Goal: Information Seeking & Learning: Learn about a topic

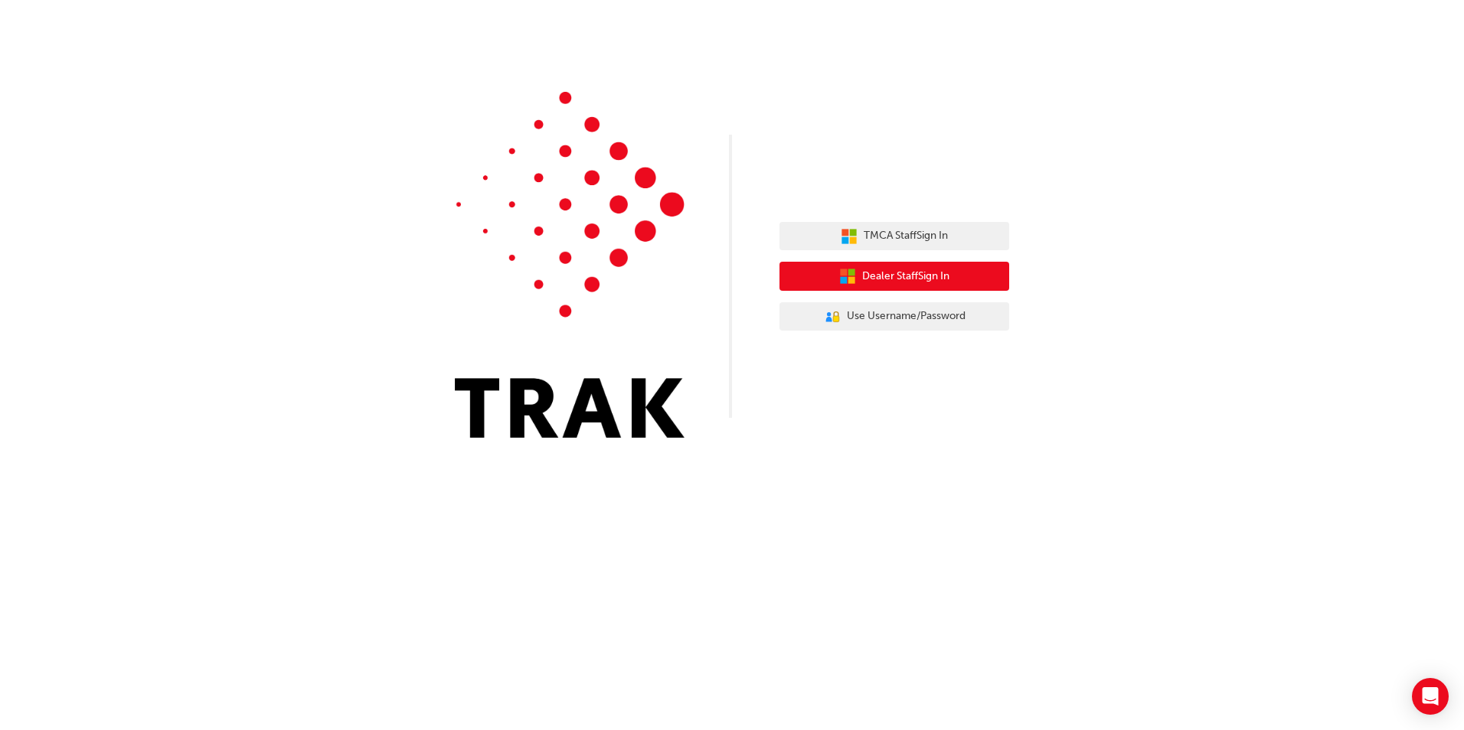
click at [894, 276] on span "Dealer Staff Sign In" at bounding box center [905, 277] width 87 height 18
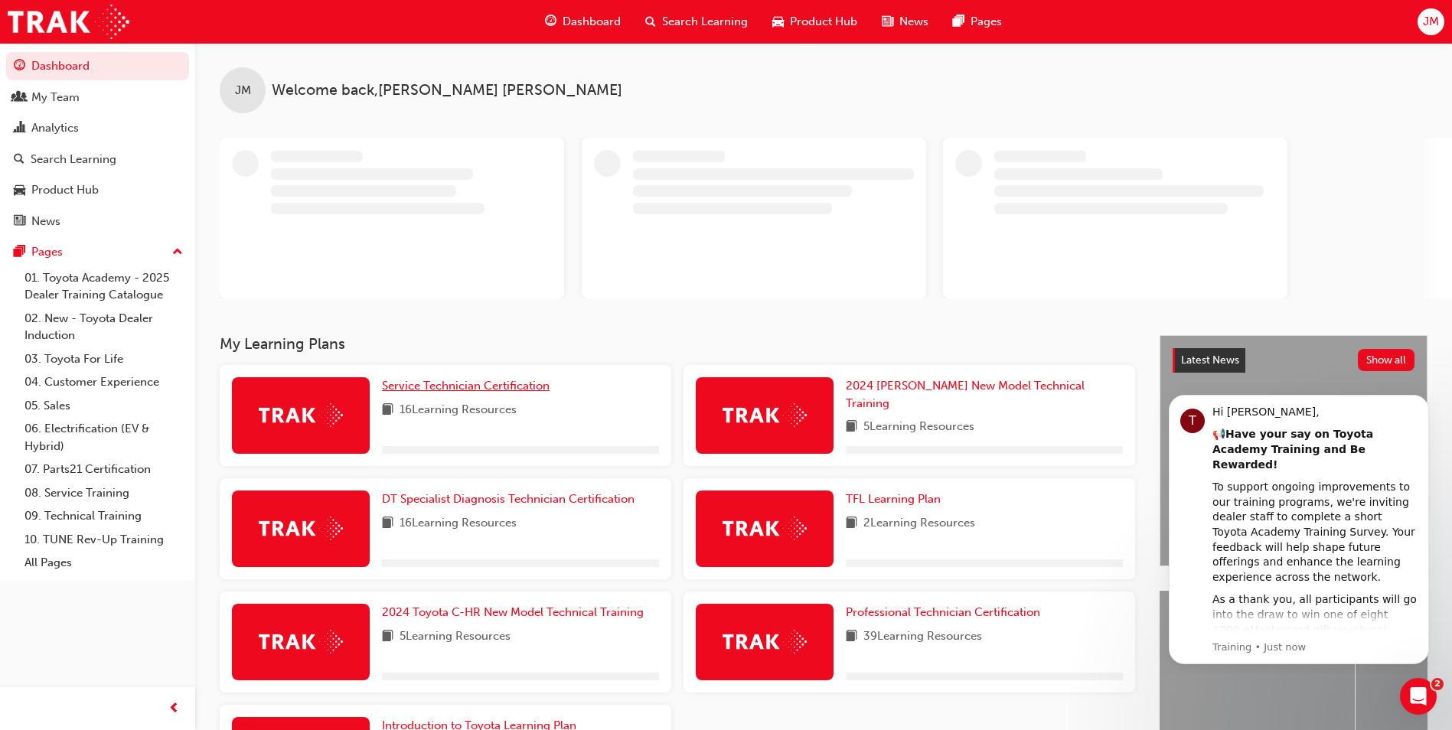
click at [449, 380] on span "Service Technician Certification" at bounding box center [466, 386] width 168 height 14
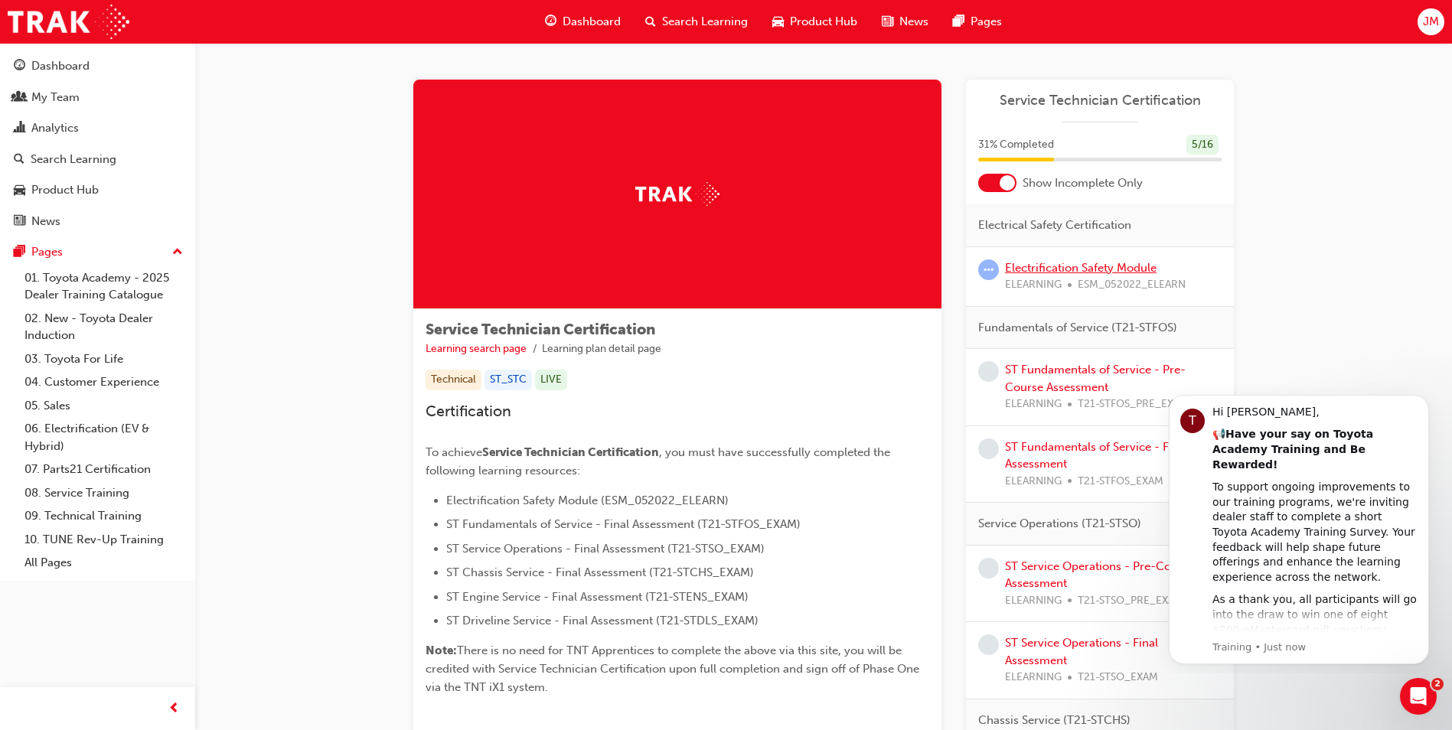
click at [1068, 264] on link "Electrification Safety Module" at bounding box center [1081, 268] width 152 height 14
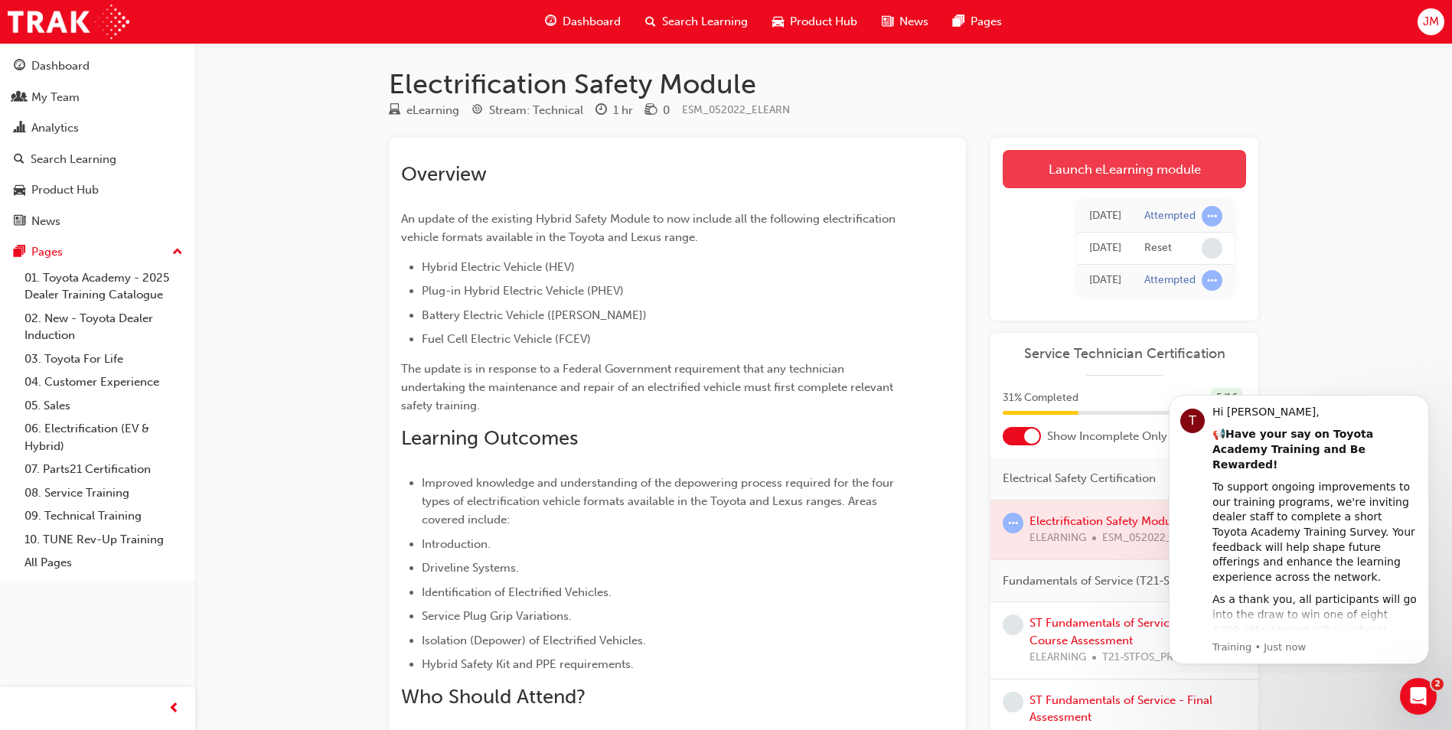
click at [1062, 161] on link "Launch eLearning module" at bounding box center [1124, 169] width 243 height 38
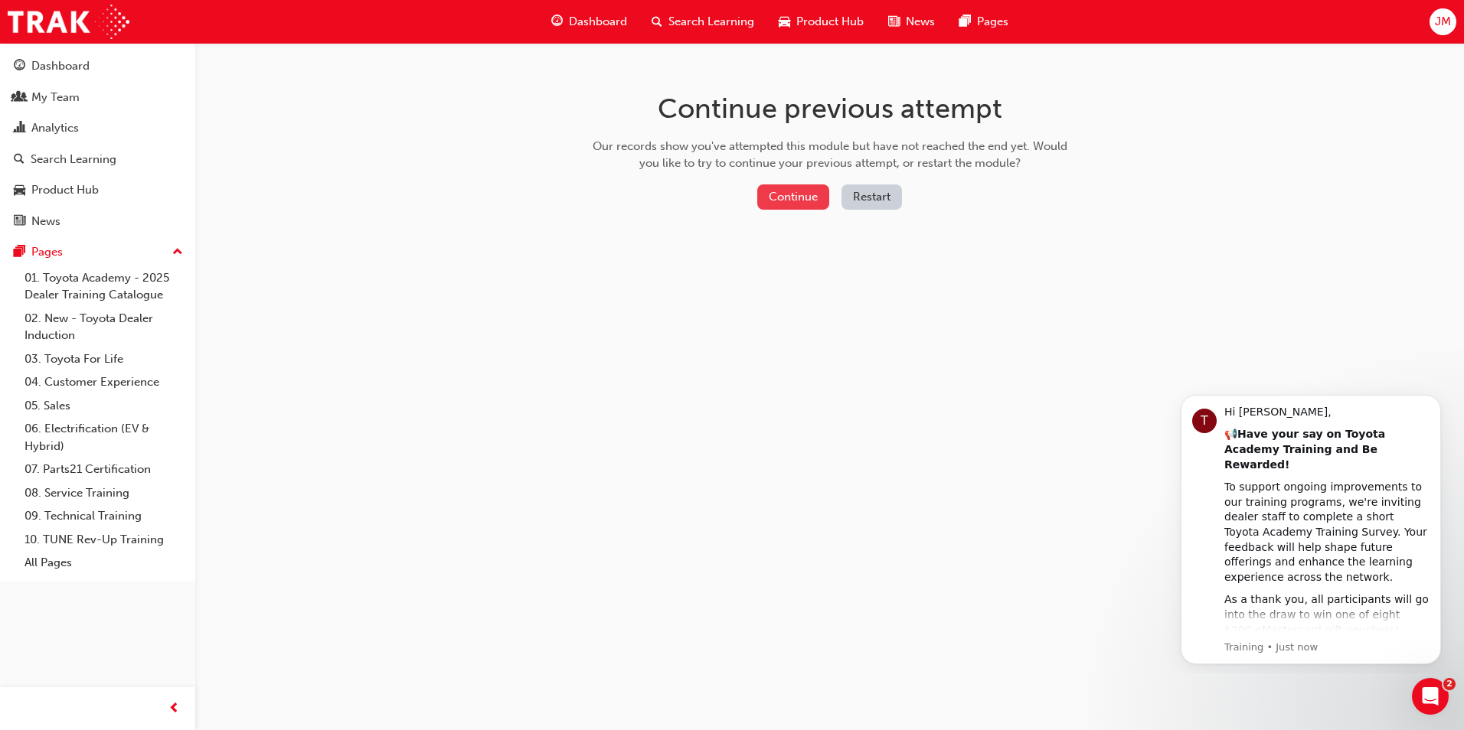
click at [791, 201] on button "Continue" at bounding box center [793, 197] width 72 height 25
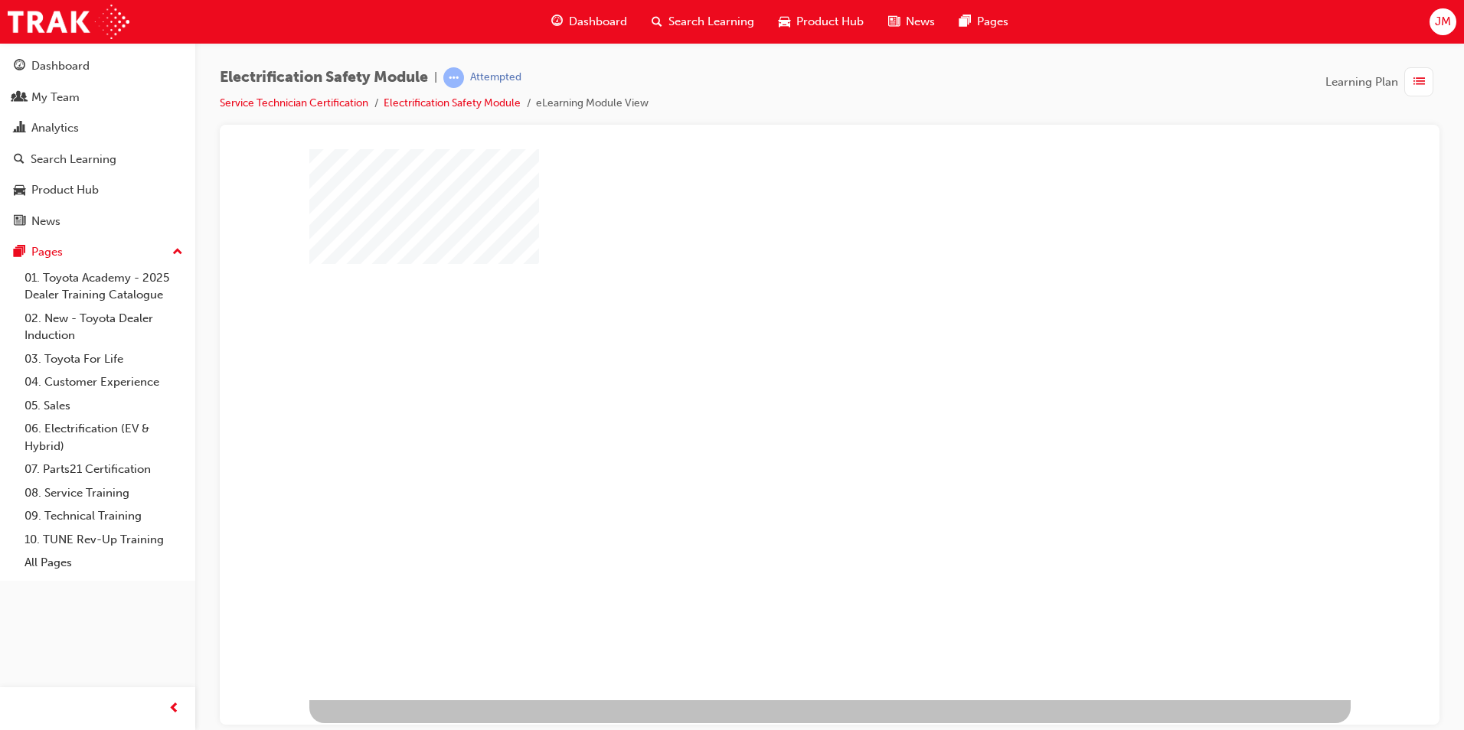
click at [1122, 550] on div at bounding box center [829, 424] width 1041 height 551
click at [1115, 560] on div at bounding box center [829, 424] width 1041 height 551
click at [785, 380] on div "play" at bounding box center [785, 380] width 0 height 0
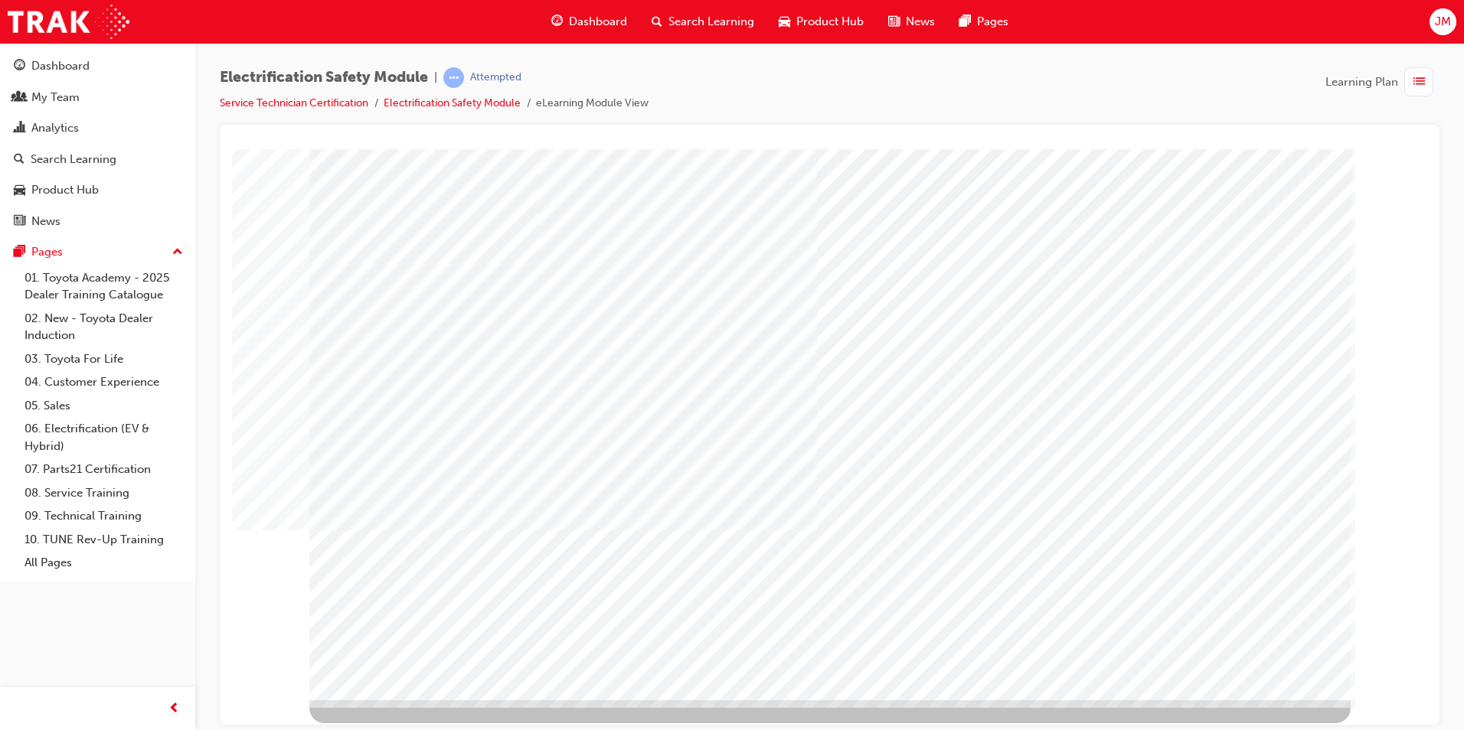
click at [303, 155] on div "multistate" at bounding box center [829, 155] width 1183 height 0
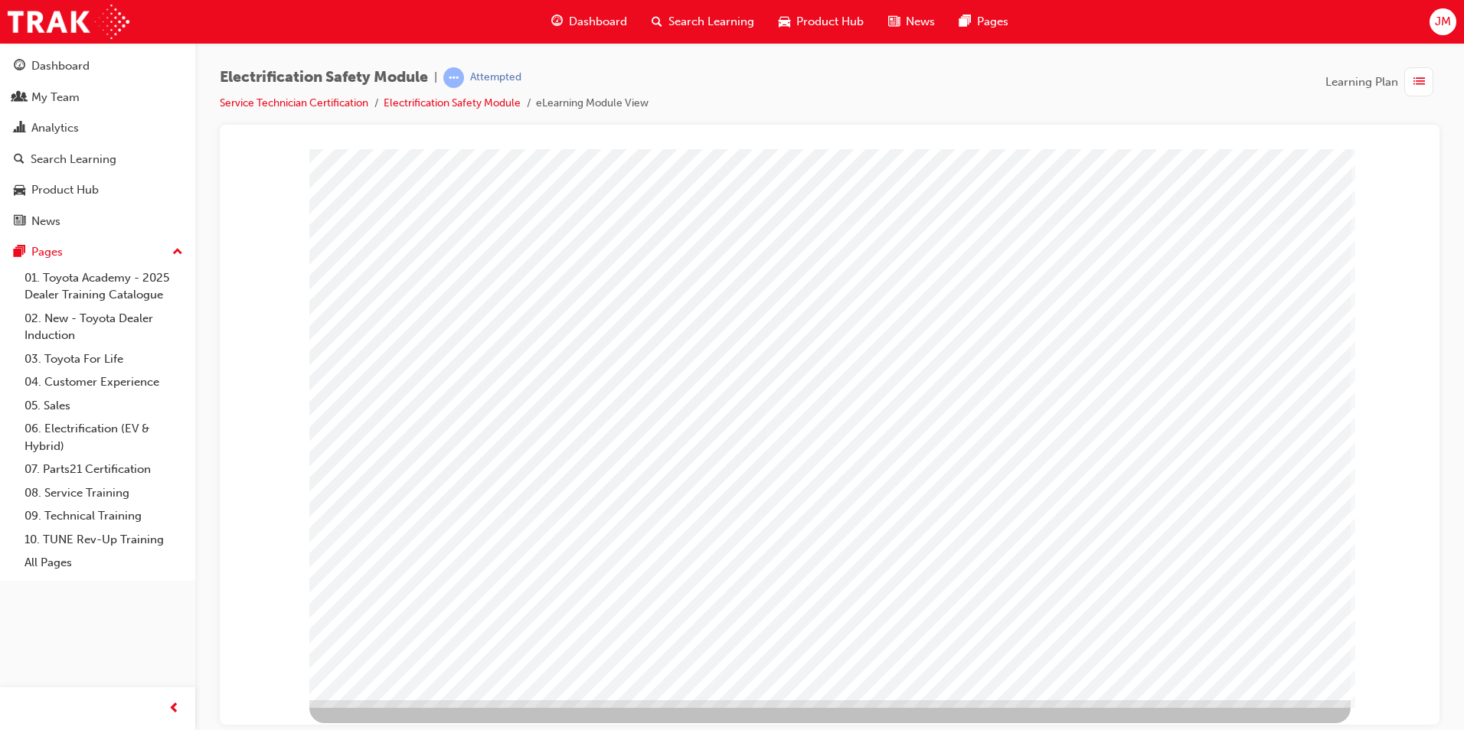
drag, startPoint x: 1252, startPoint y: 658, endPoint x: 1252, endPoint y: 648, distance: 10.0
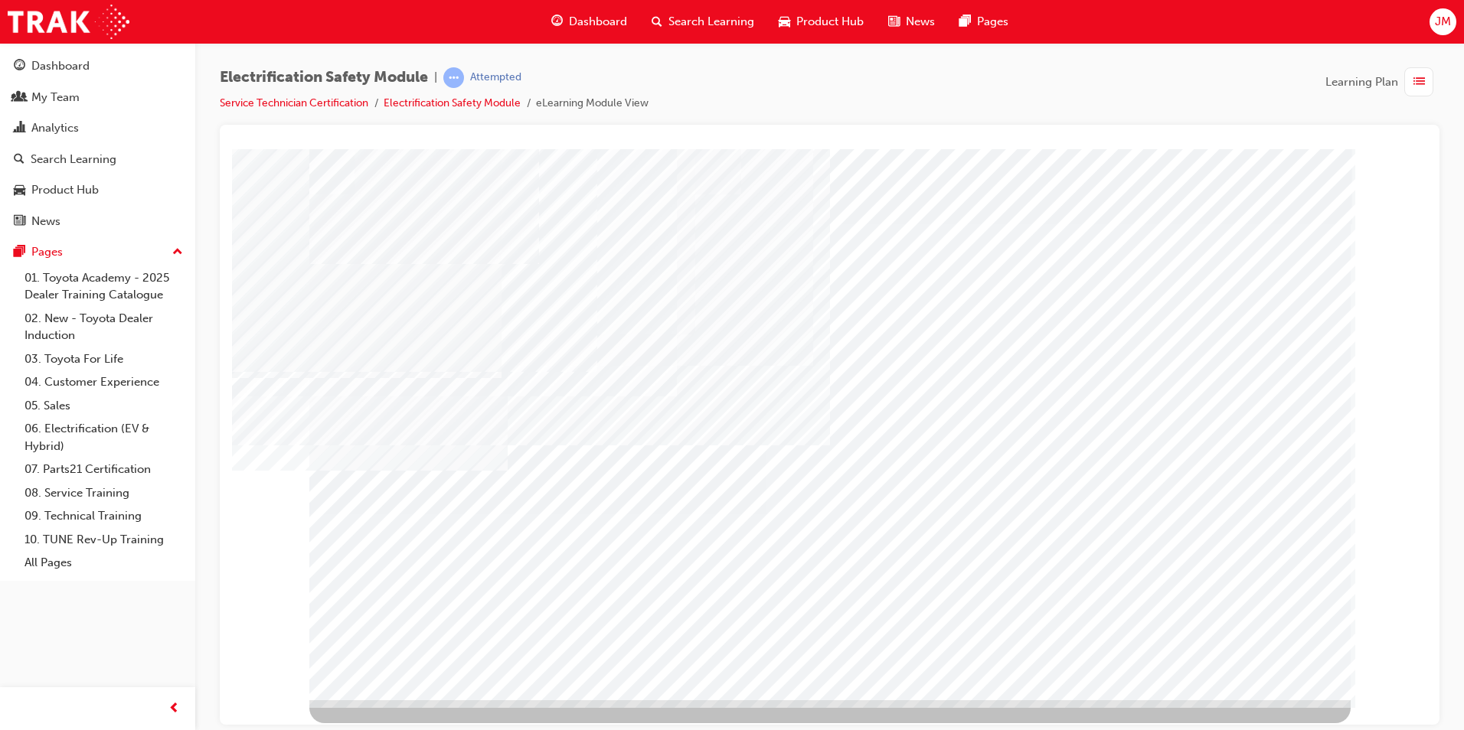
drag, startPoint x: 973, startPoint y: 272, endPoint x: 971, endPoint y: 284, distance: 12.5
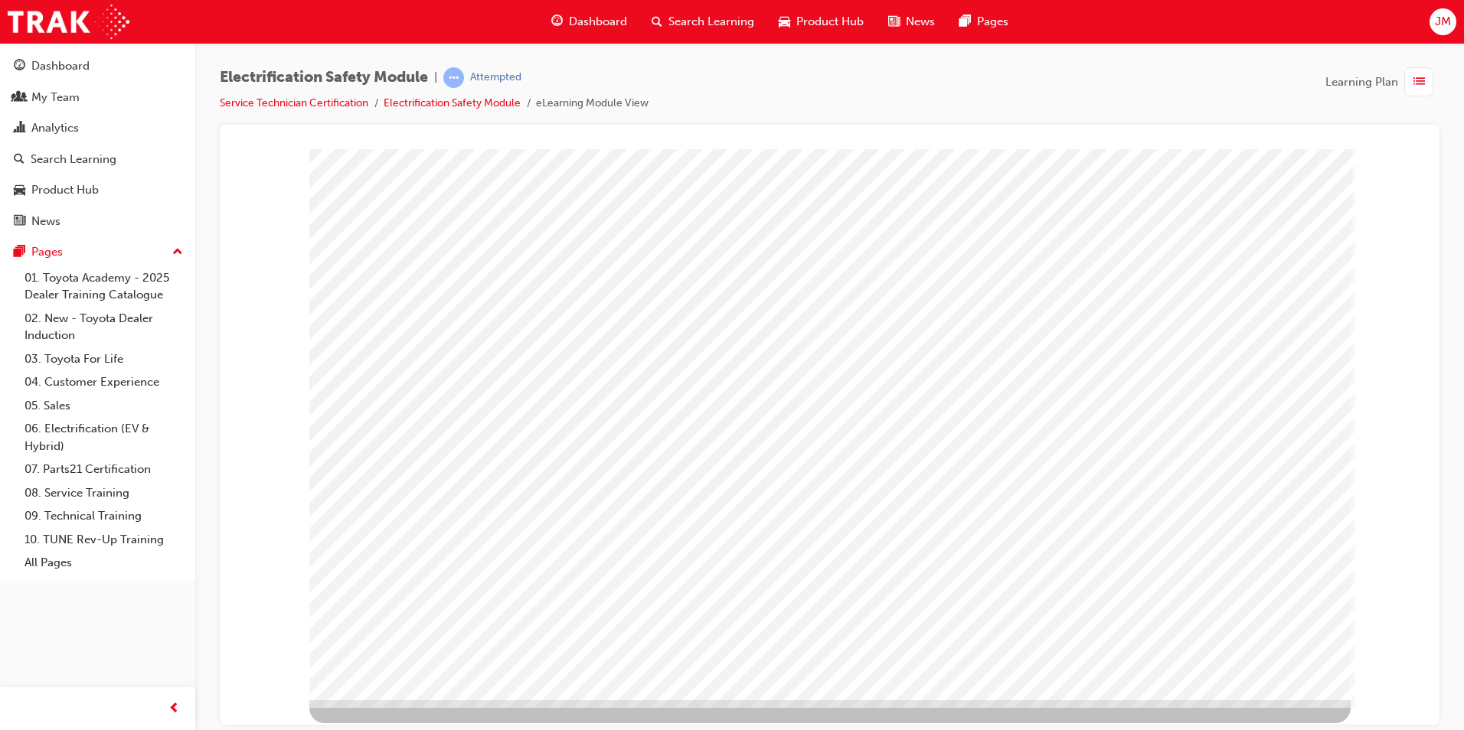
drag, startPoint x: 1279, startPoint y: 522, endPoint x: 1256, endPoint y: 563, distance: 47.0
drag, startPoint x: 947, startPoint y: 606, endPoint x: 958, endPoint y: 606, distance: 11.5
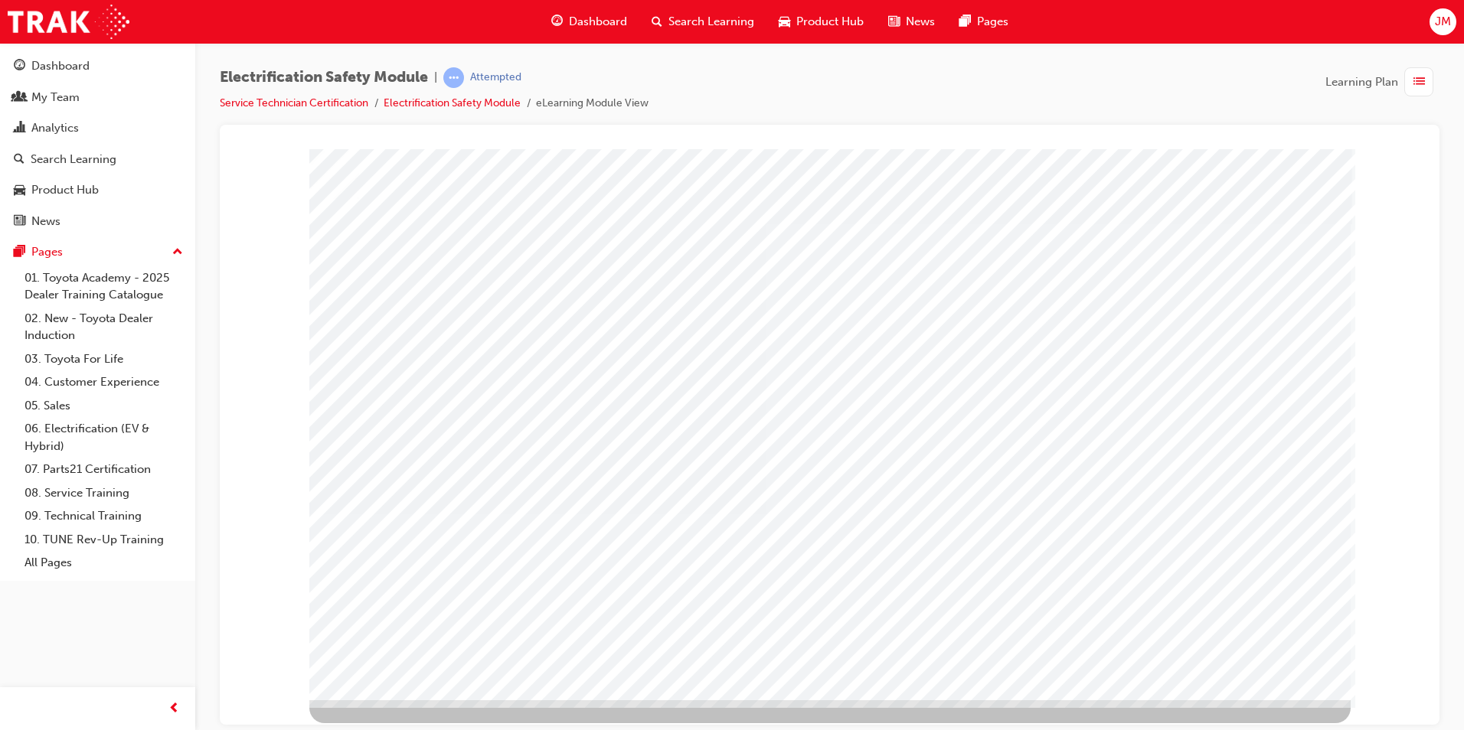
drag, startPoint x: 1065, startPoint y: 603, endPoint x: 1078, endPoint y: 616, distance: 19.0
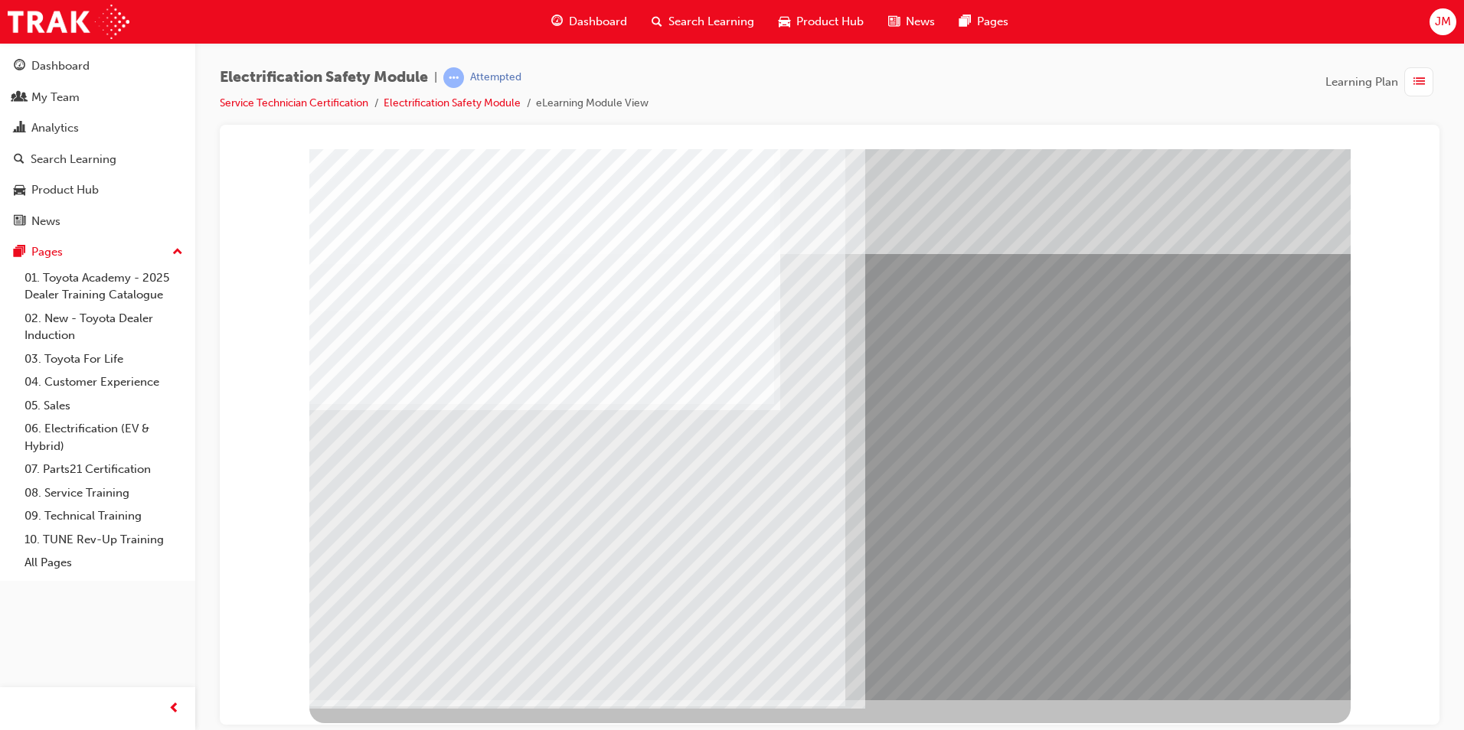
drag, startPoint x: 400, startPoint y: 524, endPoint x: 516, endPoint y: 571, distance: 125.7
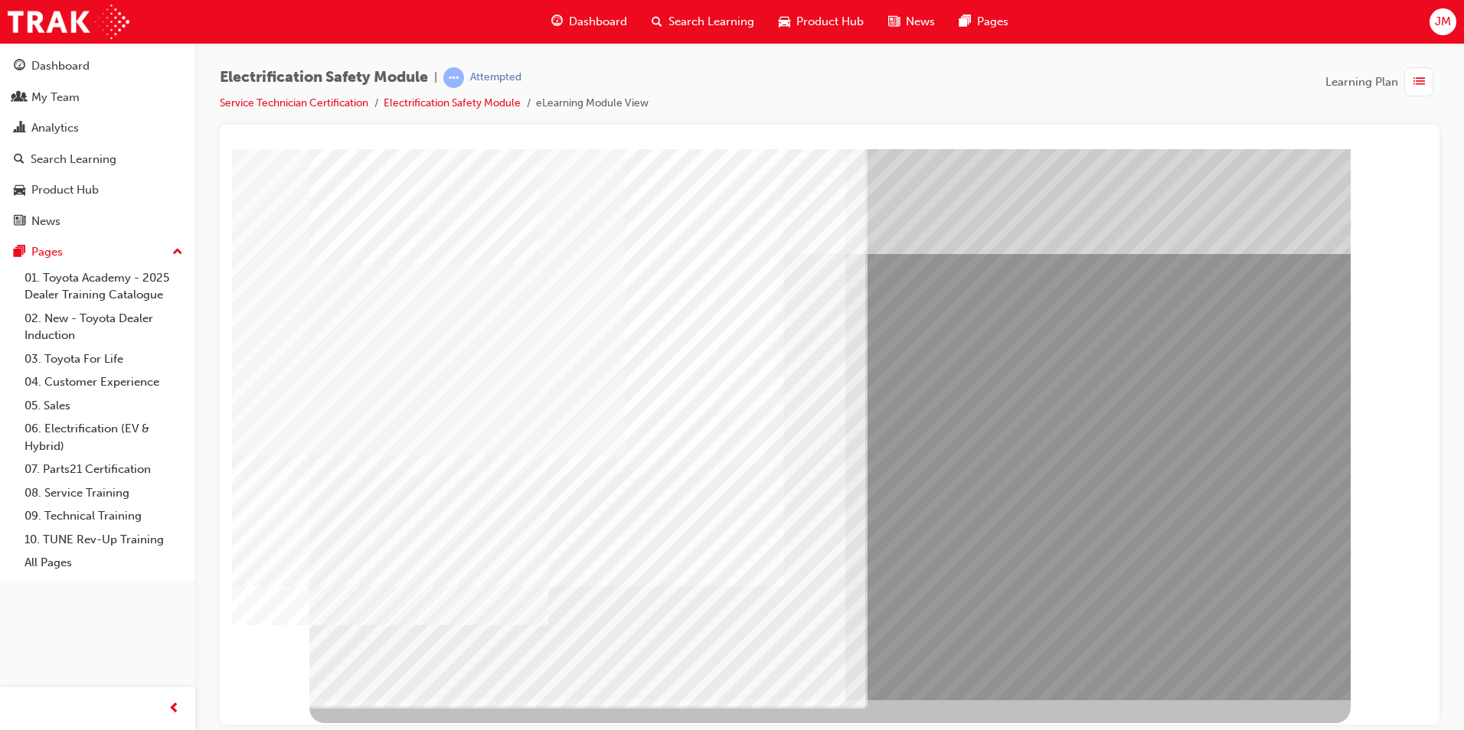
drag, startPoint x: 582, startPoint y: 576, endPoint x: 462, endPoint y: 575, distance: 119.4
click at [551, 575] on div "multistate" at bounding box center [829, 424] width 1041 height 551
drag, startPoint x: 469, startPoint y: 571, endPoint x: 505, endPoint y: 580, distance: 37.0
click at [472, 571] on div "multistate" at bounding box center [829, 424] width 1041 height 551
drag, startPoint x: 517, startPoint y: 576, endPoint x: 711, endPoint y: 576, distance: 194.5
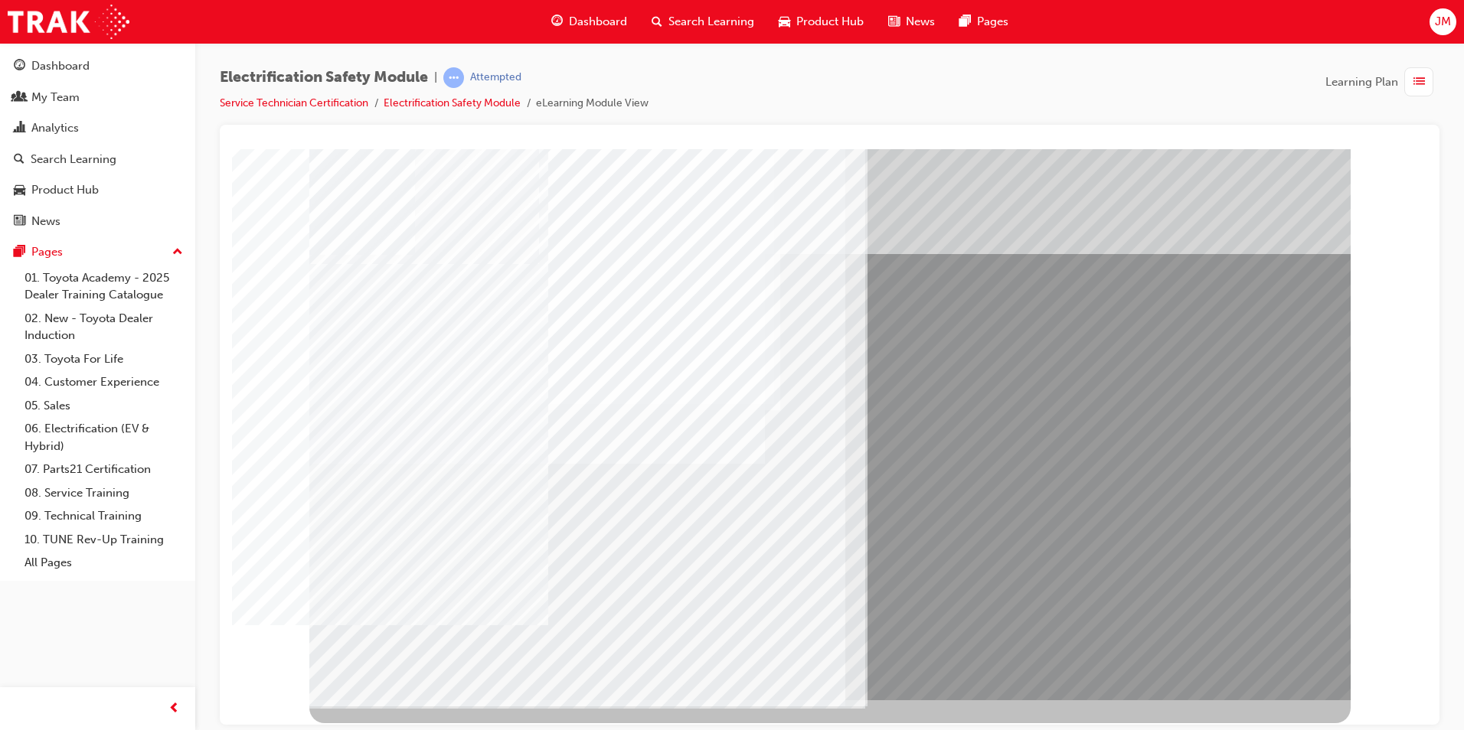
click at [625, 578] on div "multistate" at bounding box center [829, 424] width 1041 height 551
drag, startPoint x: 746, startPoint y: 568, endPoint x: 899, endPoint y: 589, distance: 154.6
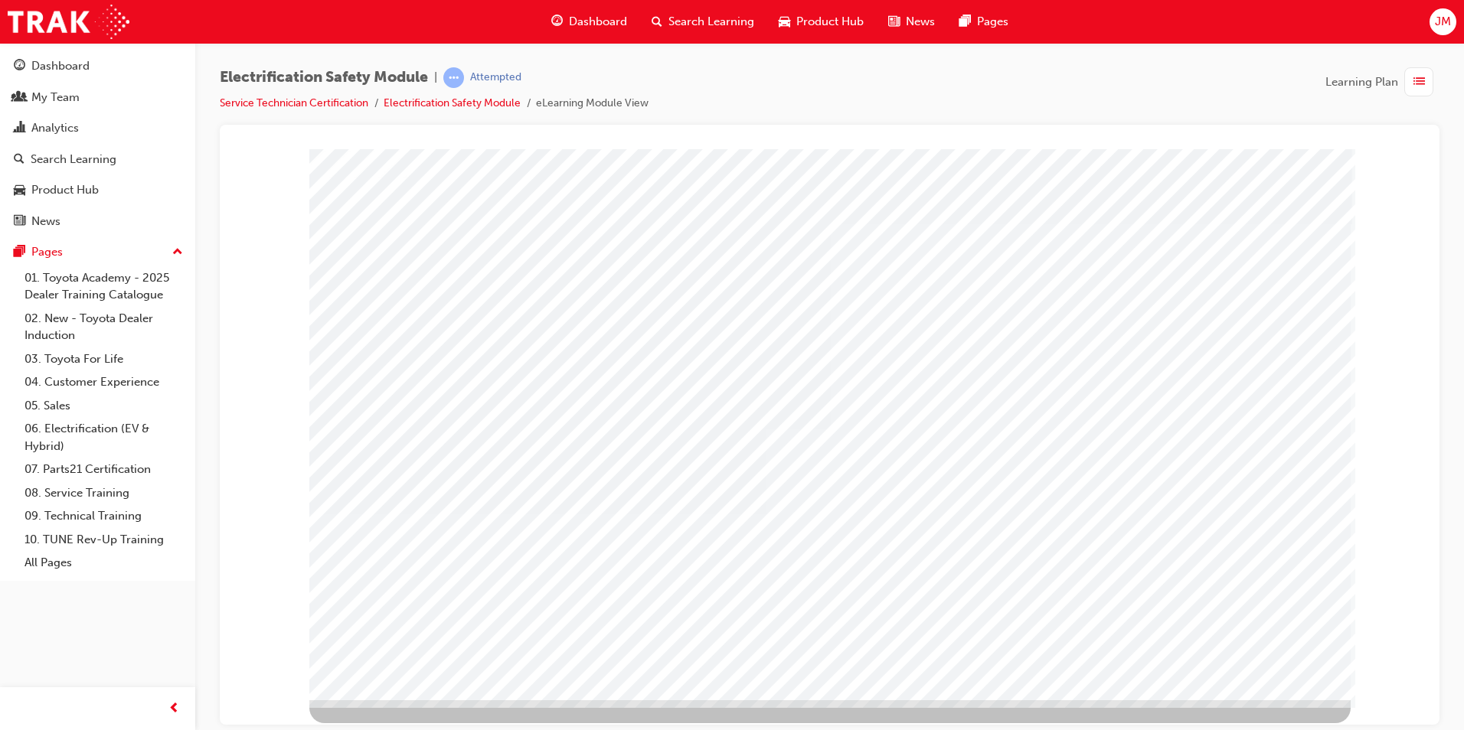
drag, startPoint x: 1240, startPoint y: 267, endPoint x: 1237, endPoint y: 294, distance: 27.0
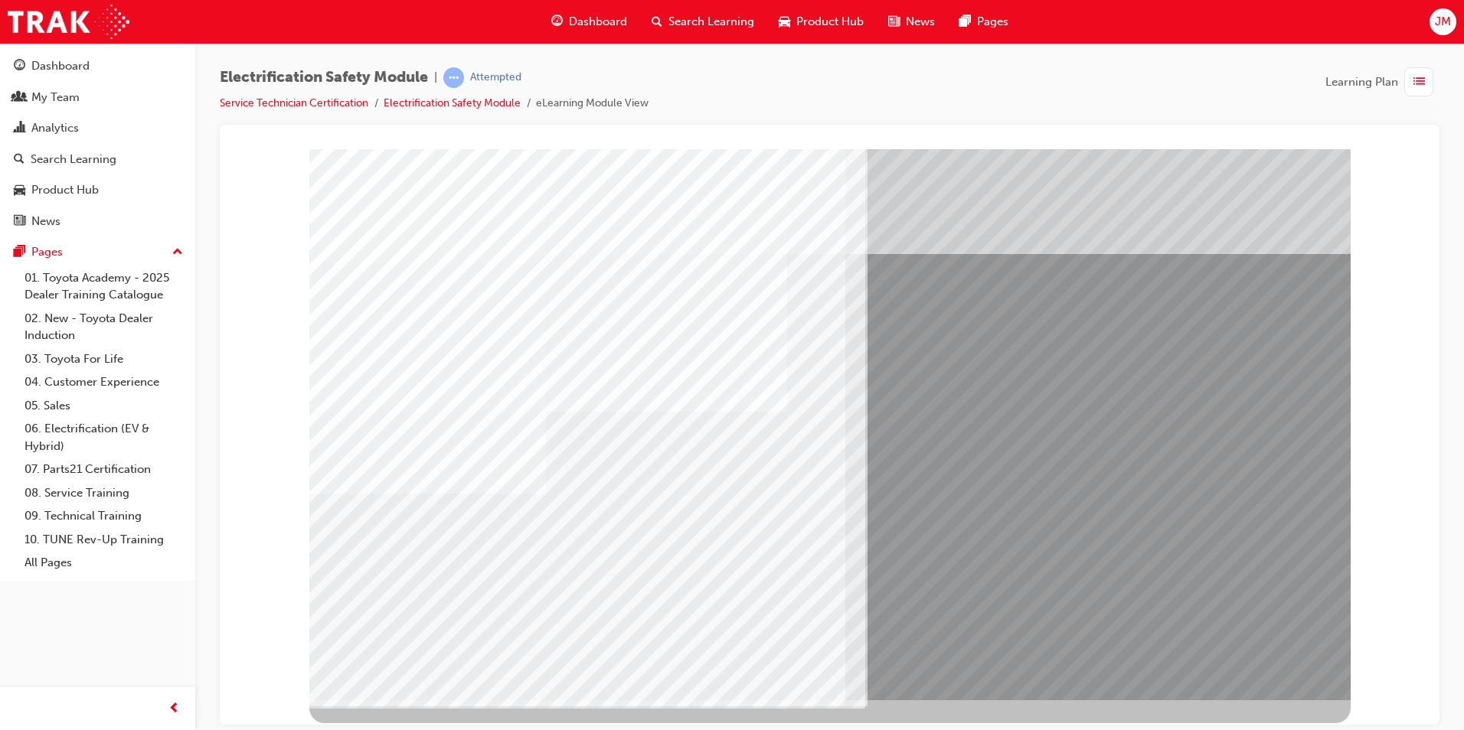
drag, startPoint x: 572, startPoint y: 572, endPoint x: 560, endPoint y: 557, distance: 19.0
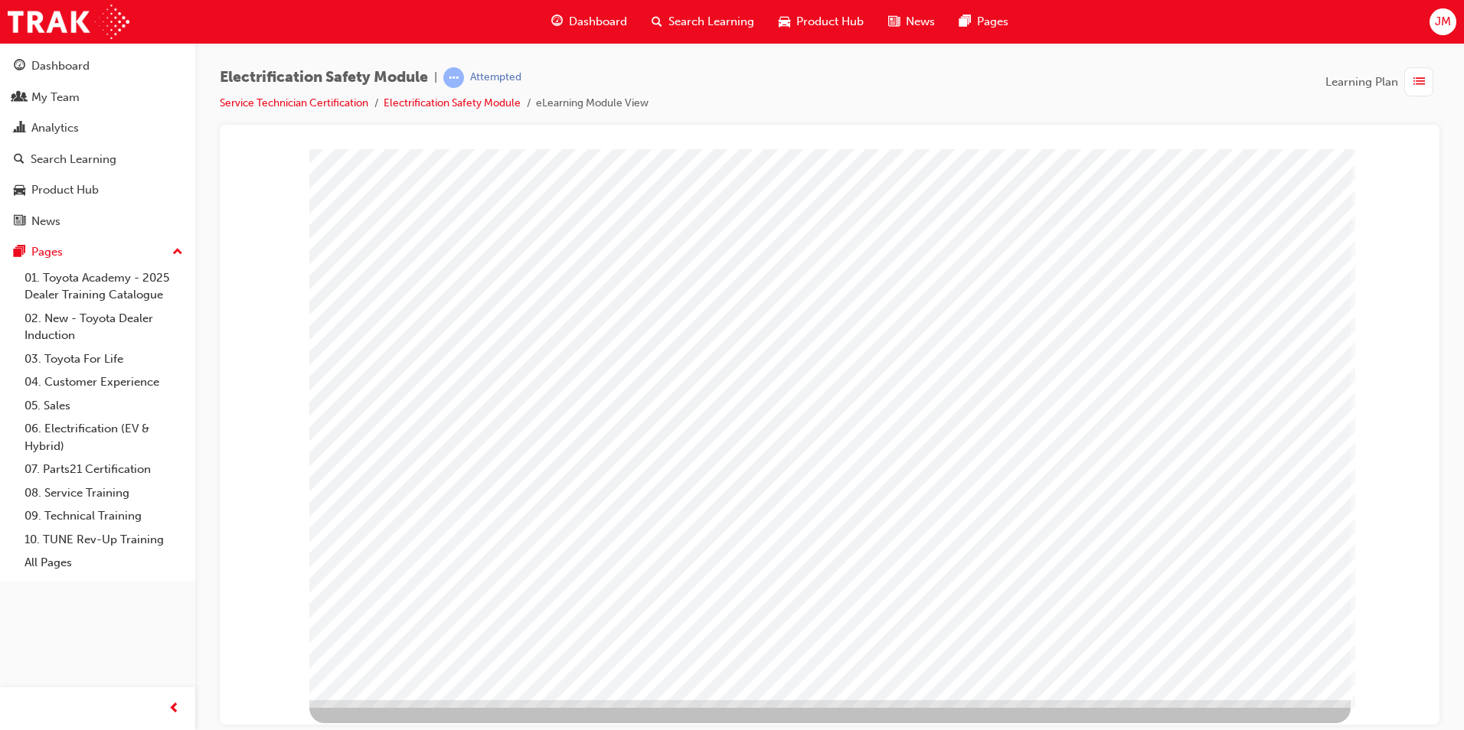
drag, startPoint x: 1249, startPoint y: 668, endPoint x: 1252, endPoint y: 660, distance: 8.2
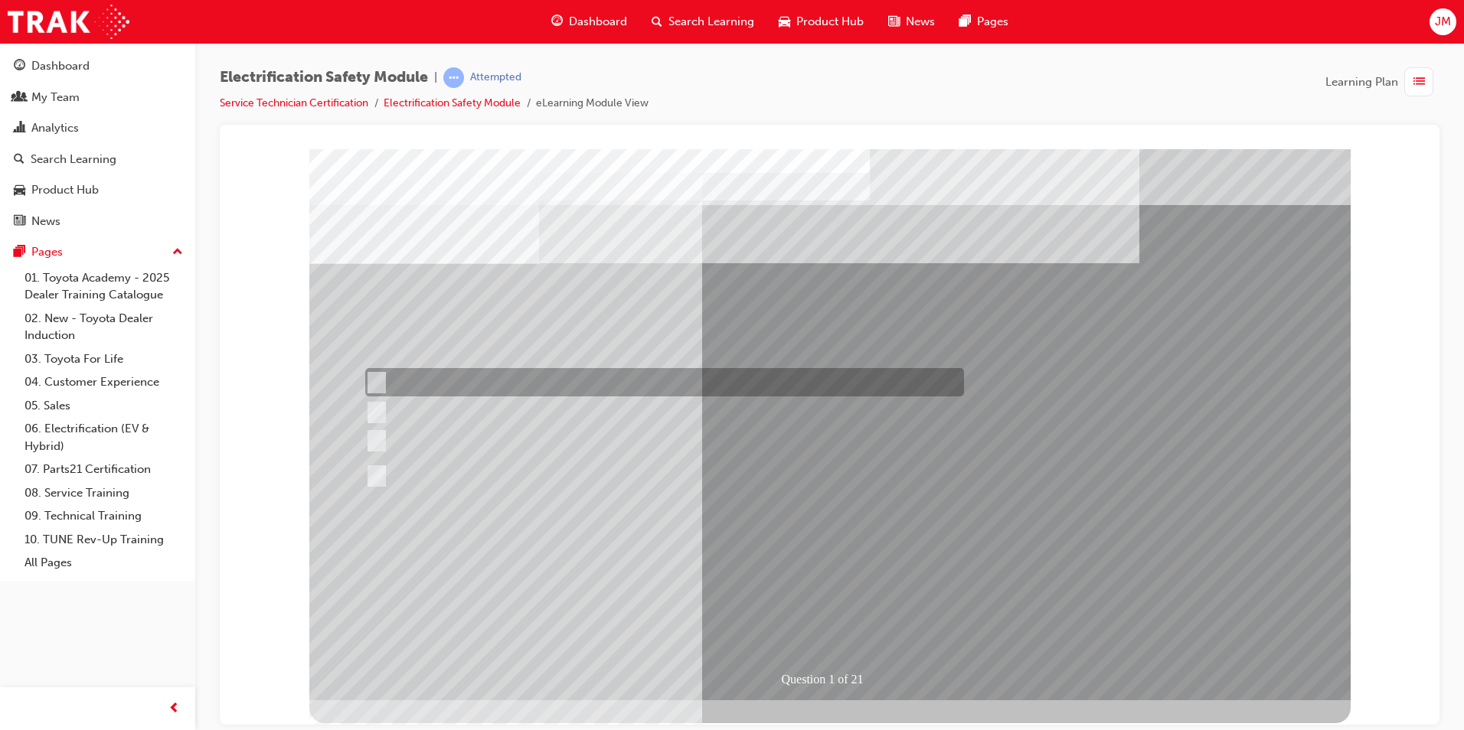
click at [601, 383] on div at bounding box center [660, 382] width 599 height 28
radio input "true"
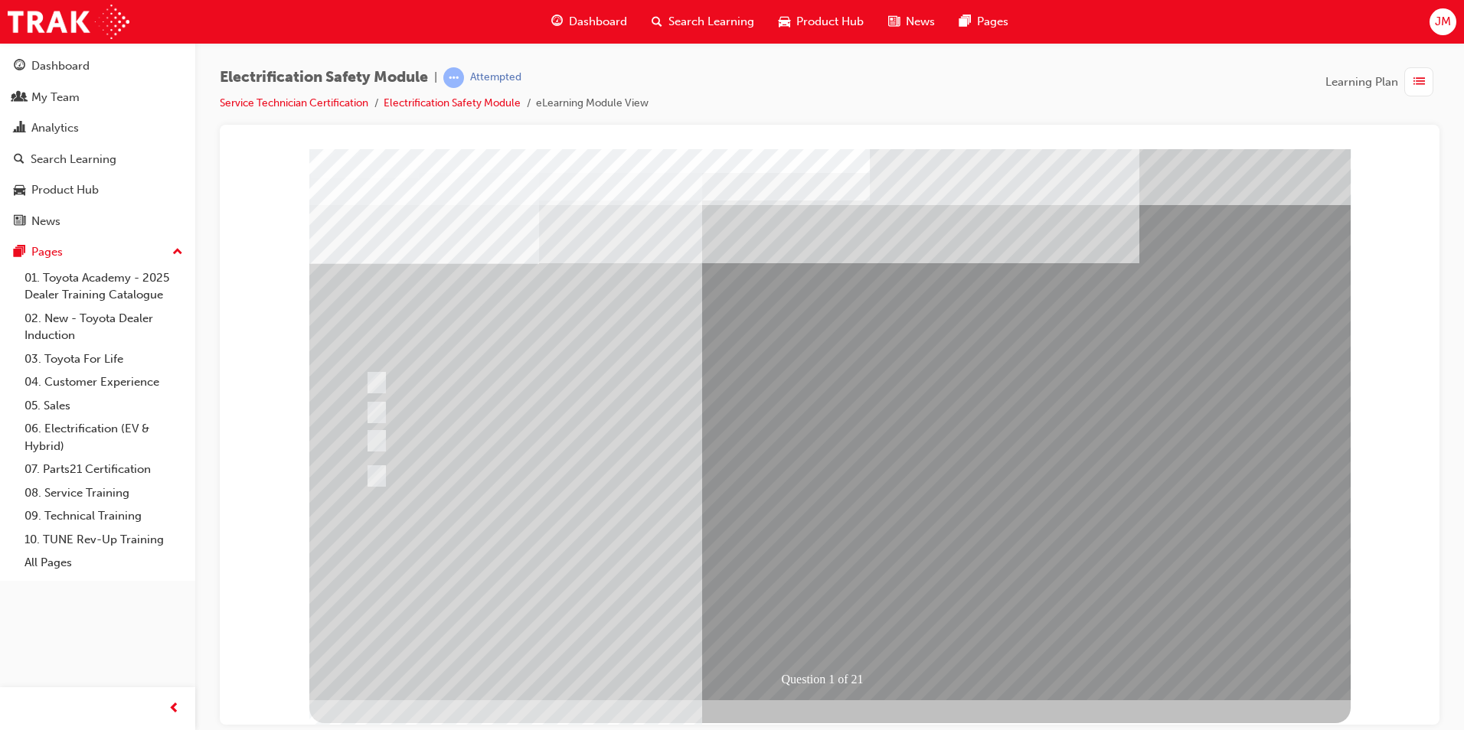
click at [465, 475] on div at bounding box center [660, 476] width 599 height 56
click at [465, 474] on div at bounding box center [660, 476] width 599 height 56
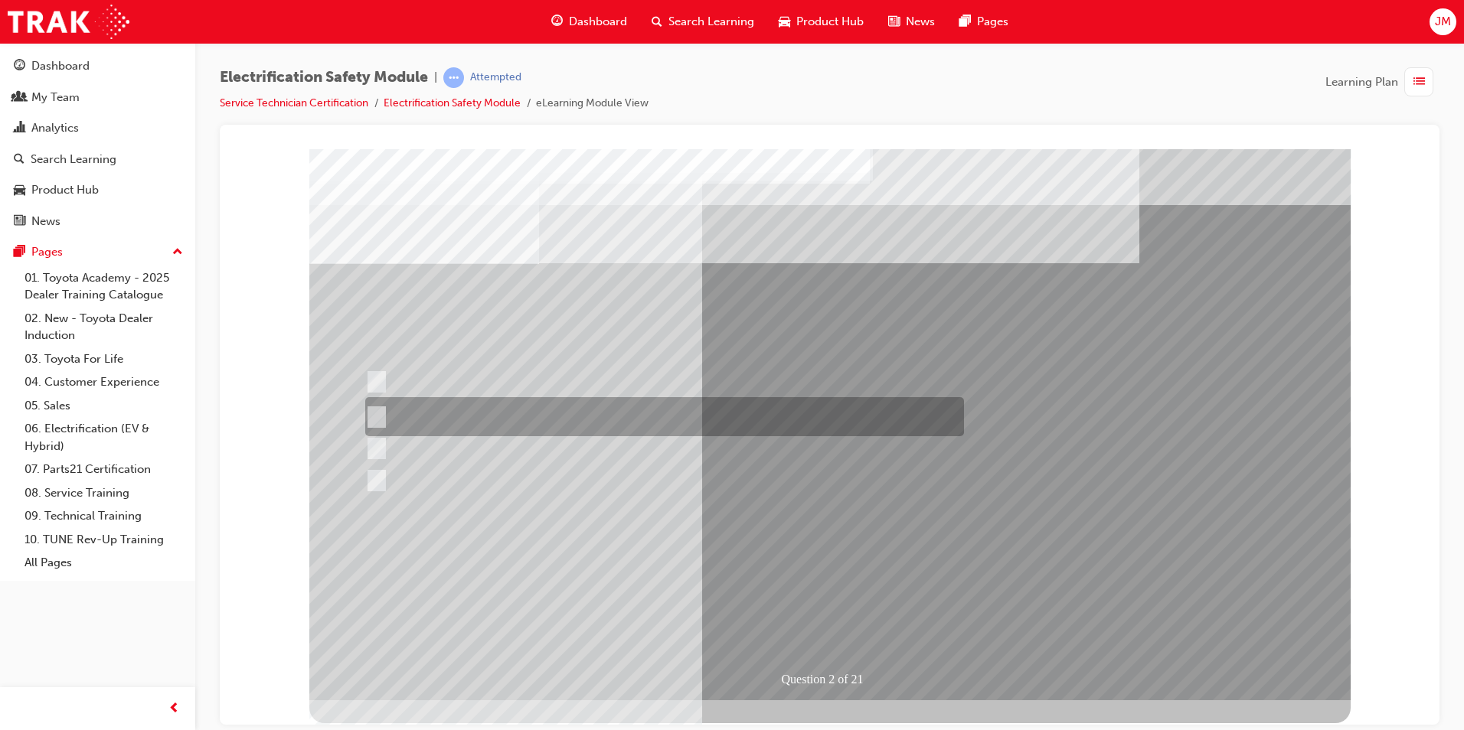
click at [520, 414] on div at bounding box center [660, 416] width 599 height 39
radio input "true"
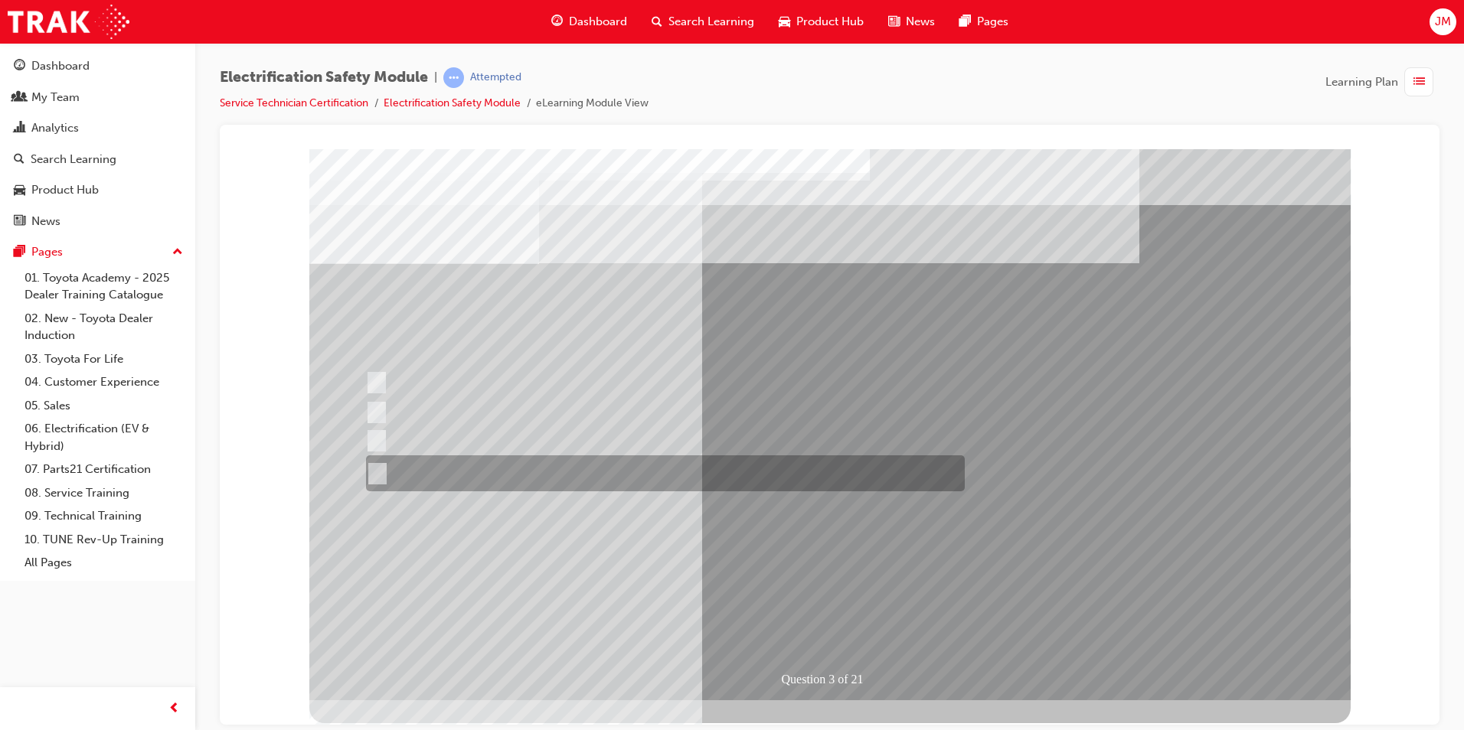
click at [497, 479] on div at bounding box center [661, 474] width 599 height 36
radio input "true"
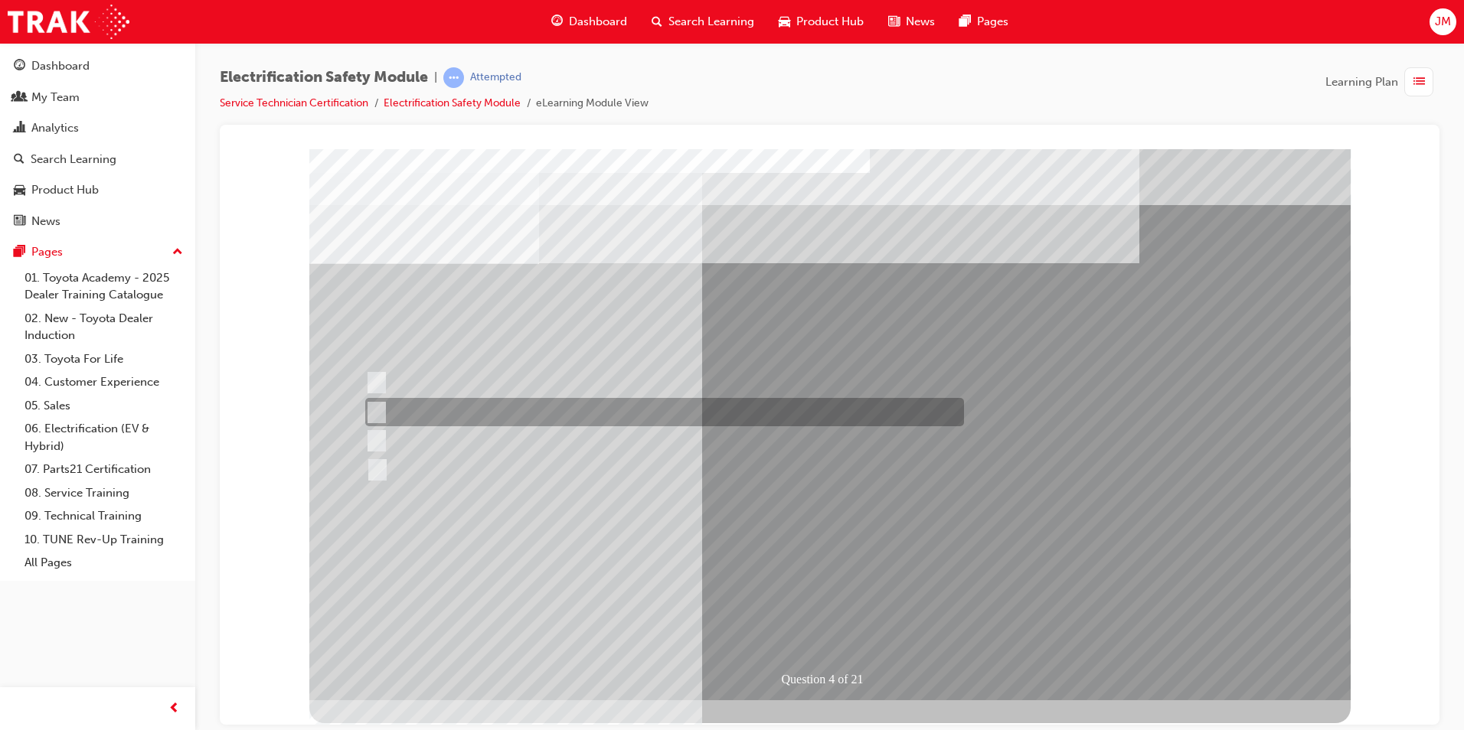
click at [377, 409] on input "EV or H2 labels on the License Plate." at bounding box center [372, 412] width 17 height 17
checkbox input "true"
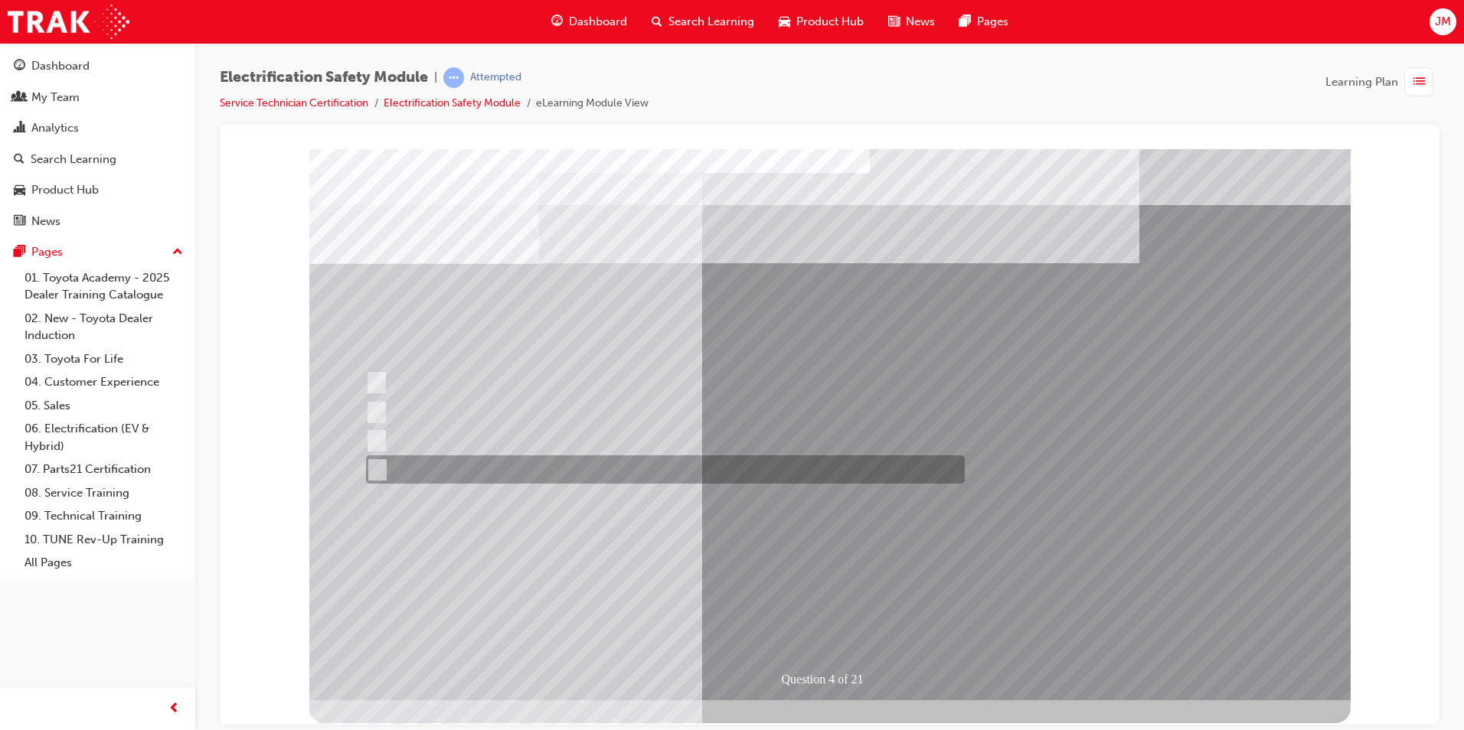
click at [377, 467] on input "Charge ports or H2 Filler Port in place of a Fuel Filler." at bounding box center [373, 470] width 17 height 17
checkbox input "true"
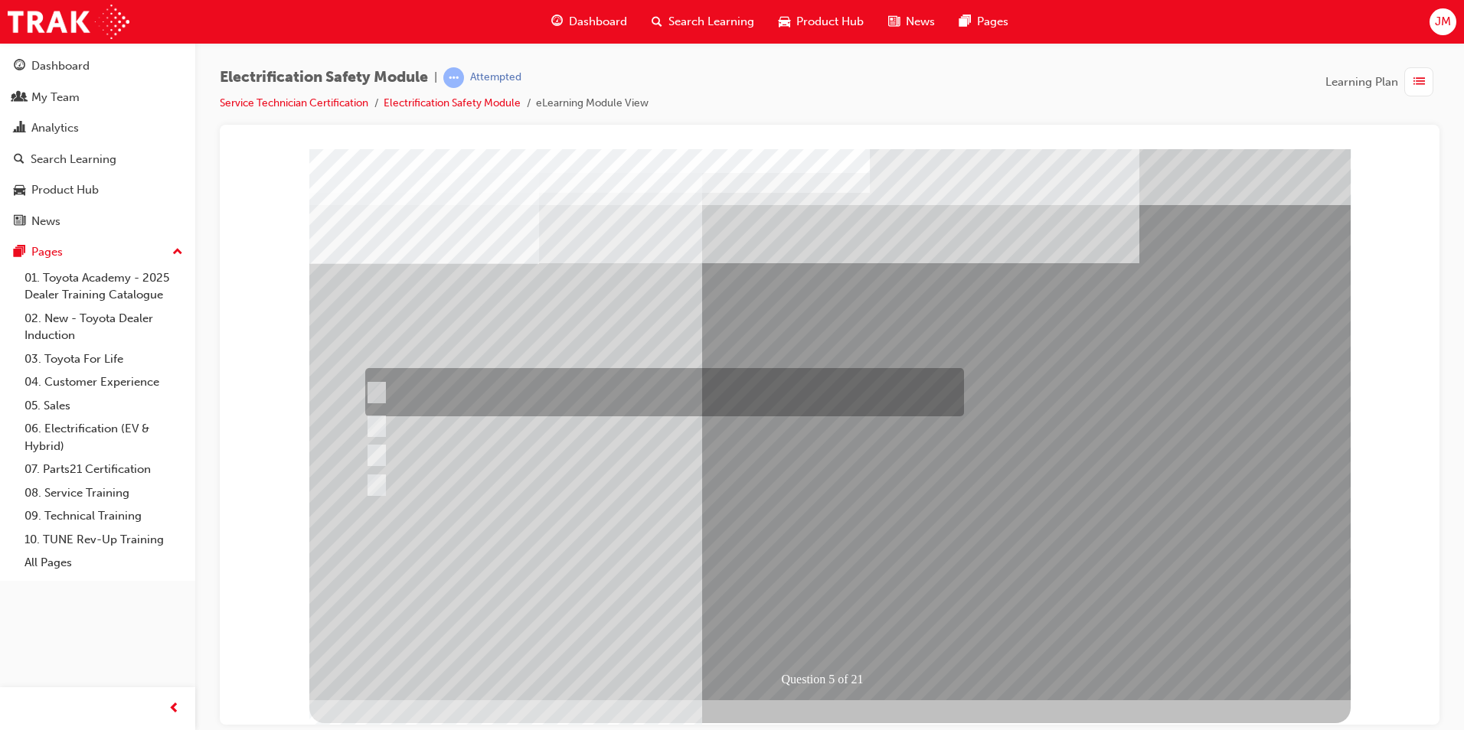
click at [374, 388] on input "The READY light will illuminate when the vehicle is turned on and ready to driv…" at bounding box center [372, 392] width 17 height 17
checkbox input "true"
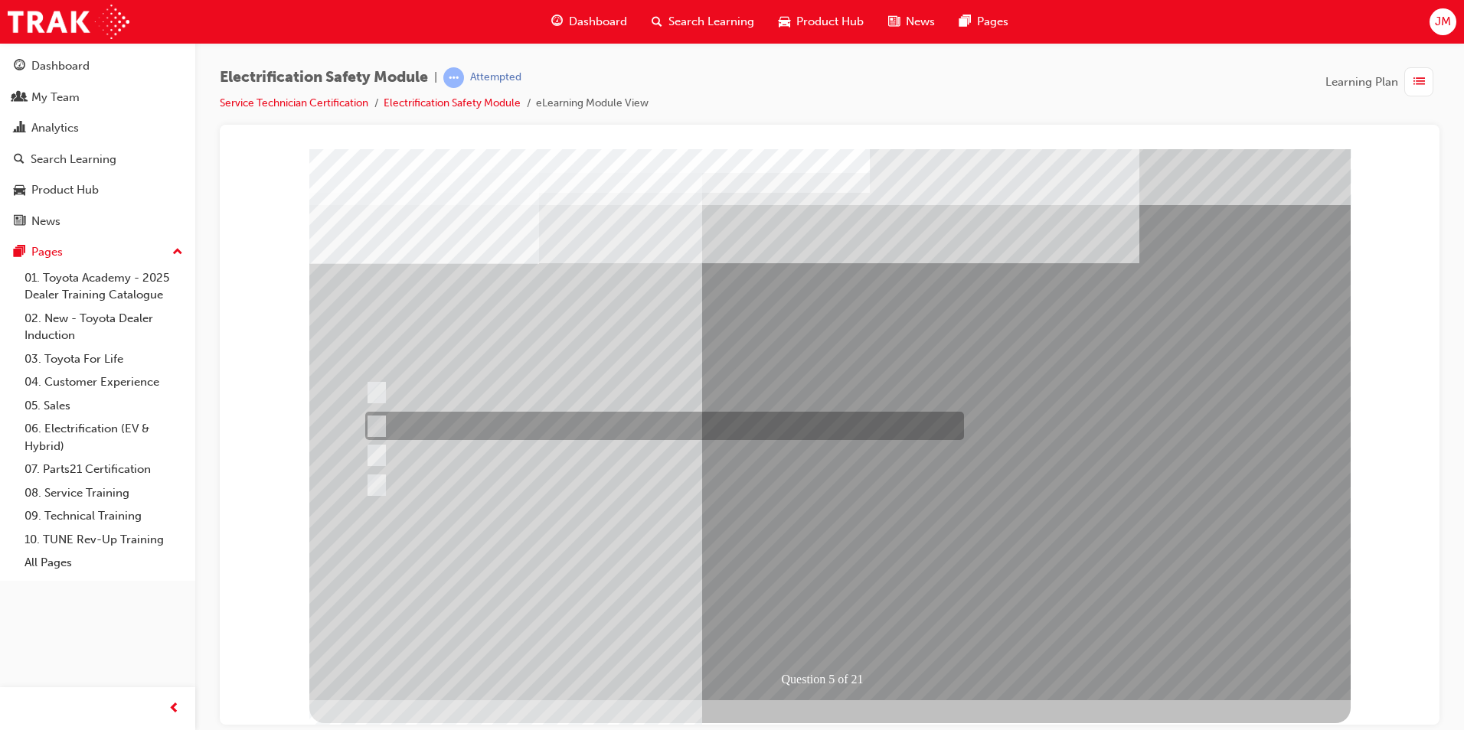
click at [377, 427] on input "The Main Display will show the power flow for the driveline." at bounding box center [372, 426] width 17 height 17
checkbox input "true"
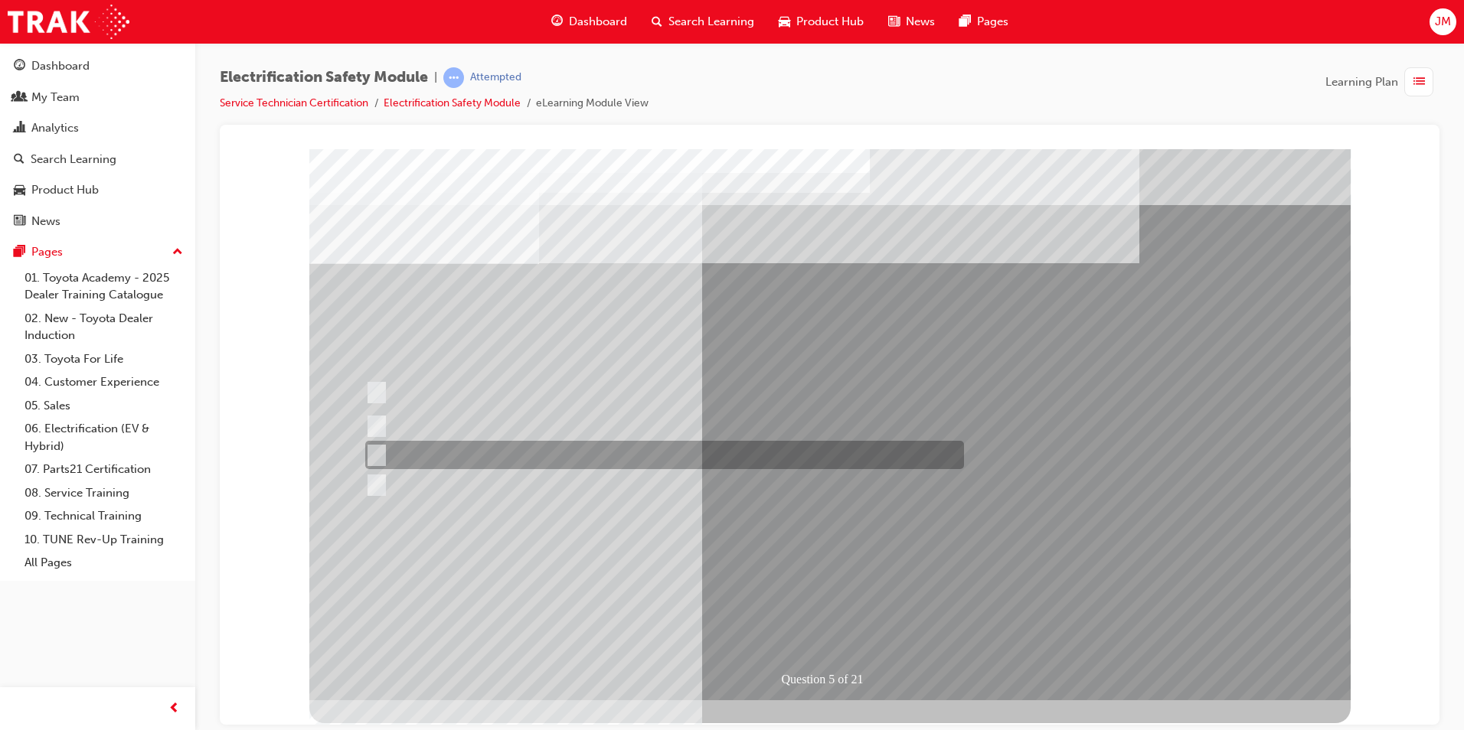
click at [380, 452] on input "Vehicle Motive Force selection types illuminated e.g. (EV/HV)." at bounding box center [372, 455] width 17 height 17
checkbox input "true"
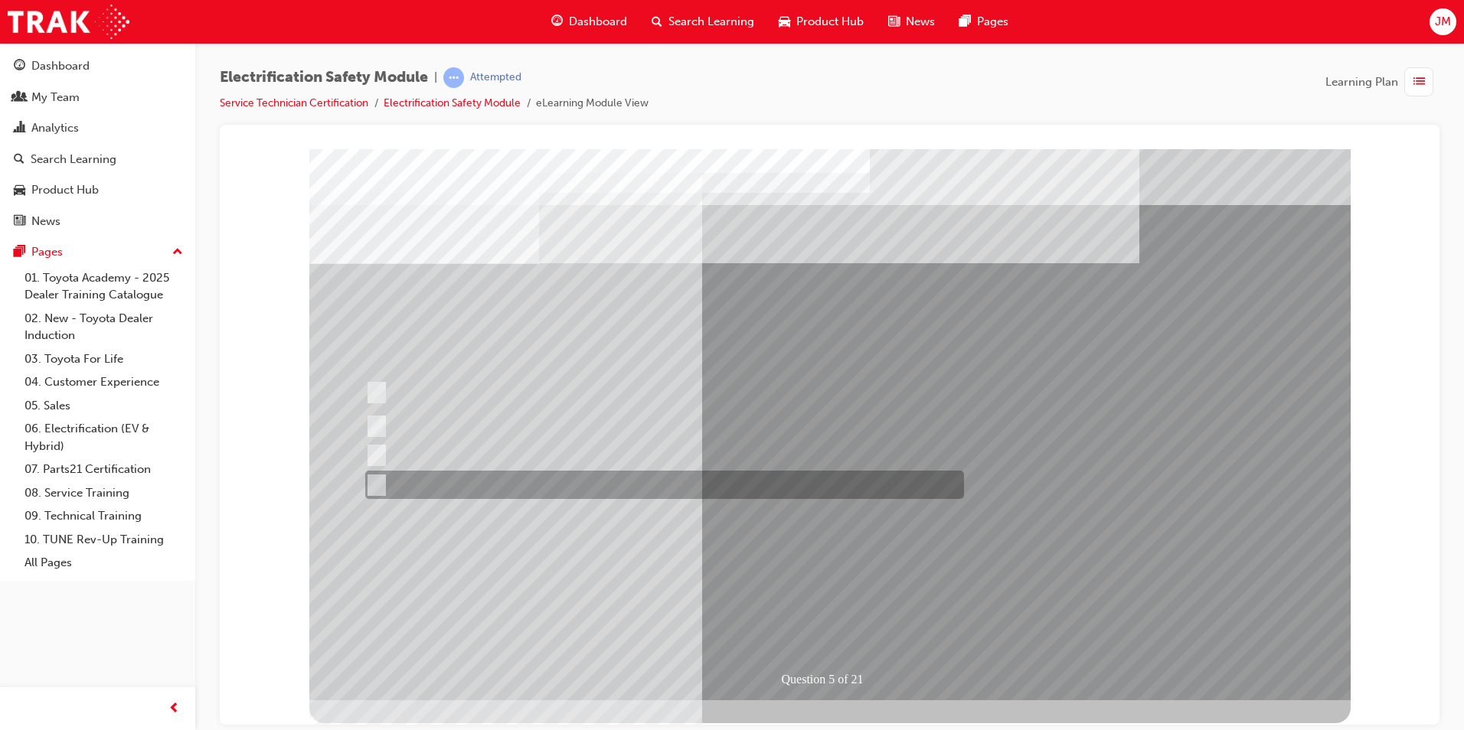
drag, startPoint x: 380, startPoint y: 481, endPoint x: 532, endPoint y: 585, distance: 183.9
click at [380, 483] on input "Battery Level indicator (State of Charge)." at bounding box center [372, 485] width 17 height 17
checkbox input "true"
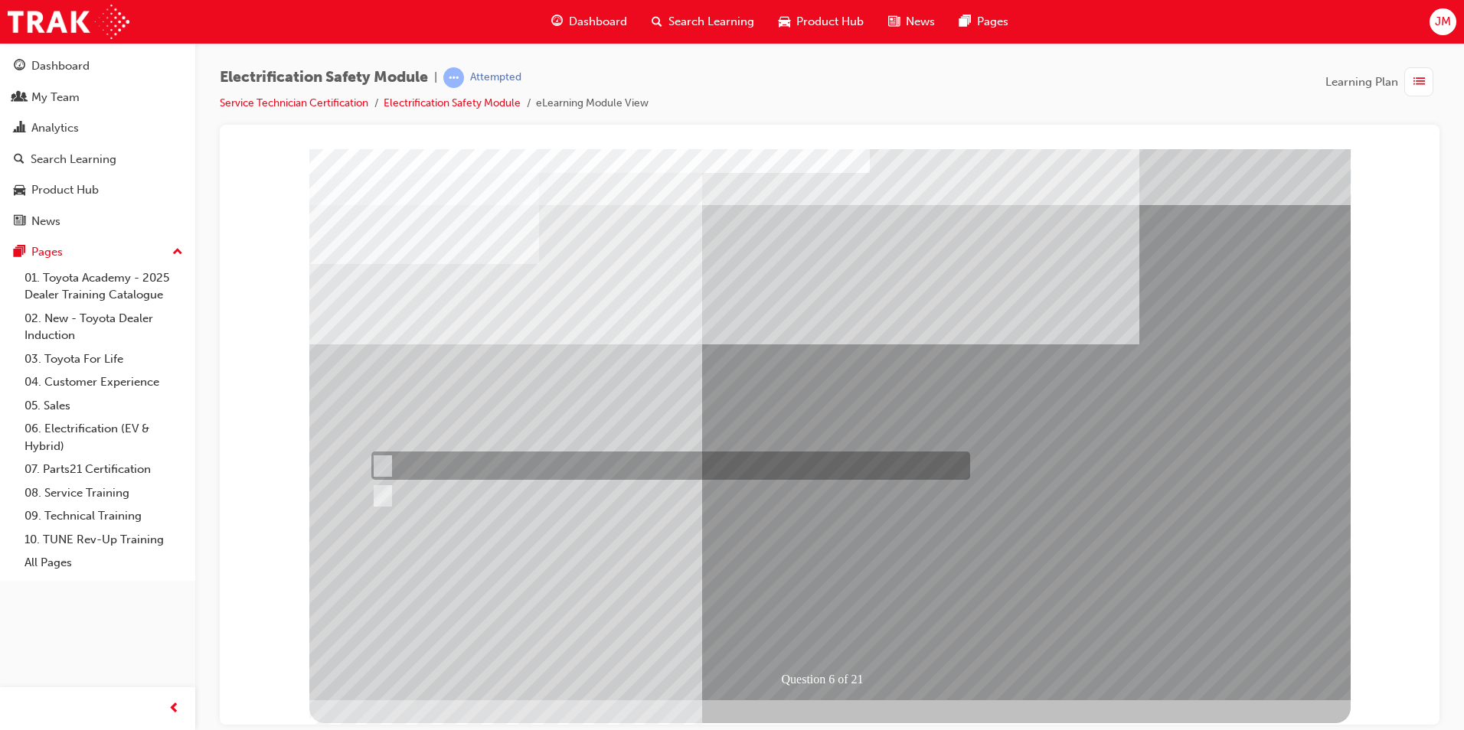
click at [378, 460] on input "True" at bounding box center [379, 466] width 17 height 17
radio input "true"
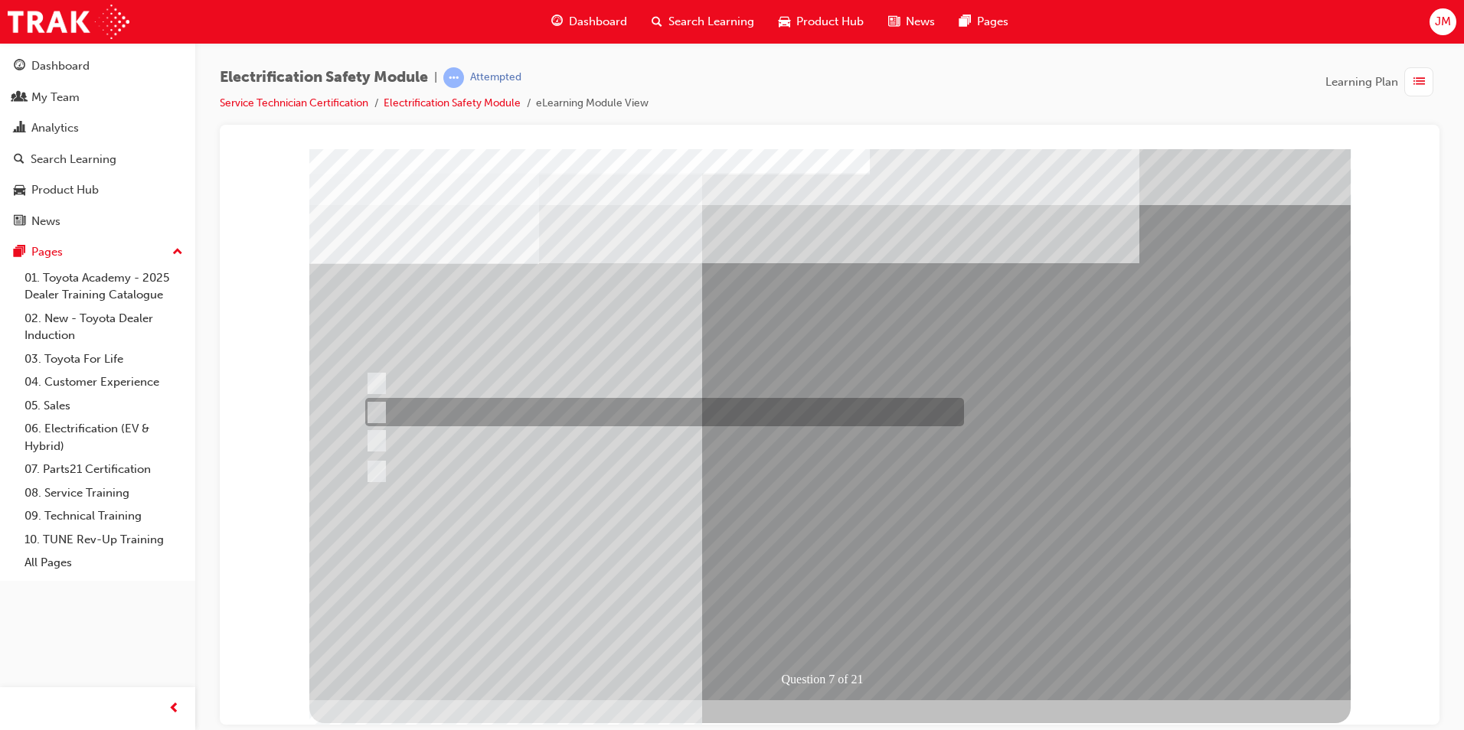
click at [374, 414] on input "Be detected and the system will shut down." at bounding box center [373, 412] width 17 height 17
radio input "true"
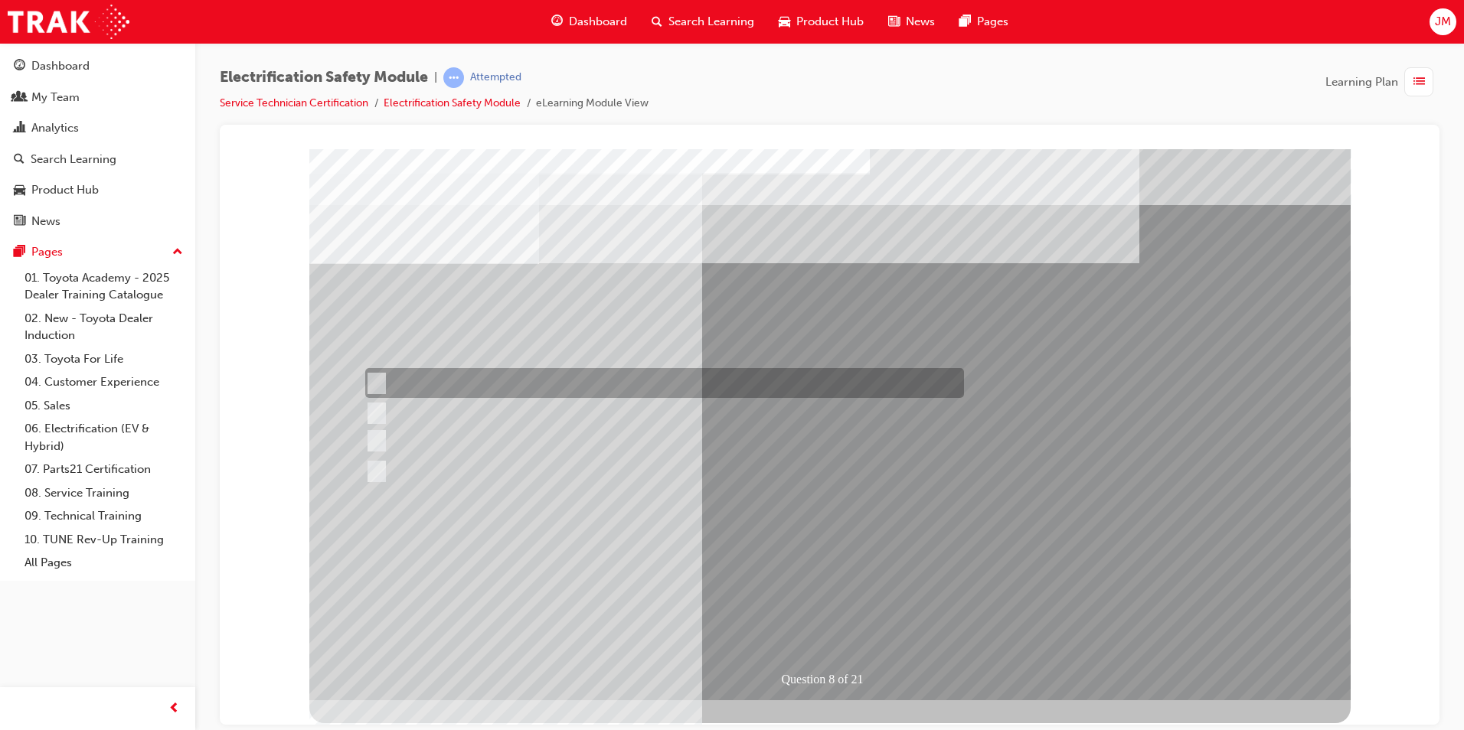
click at [377, 384] on input "Working on the High Voltage System." at bounding box center [373, 383] width 17 height 17
radio input "true"
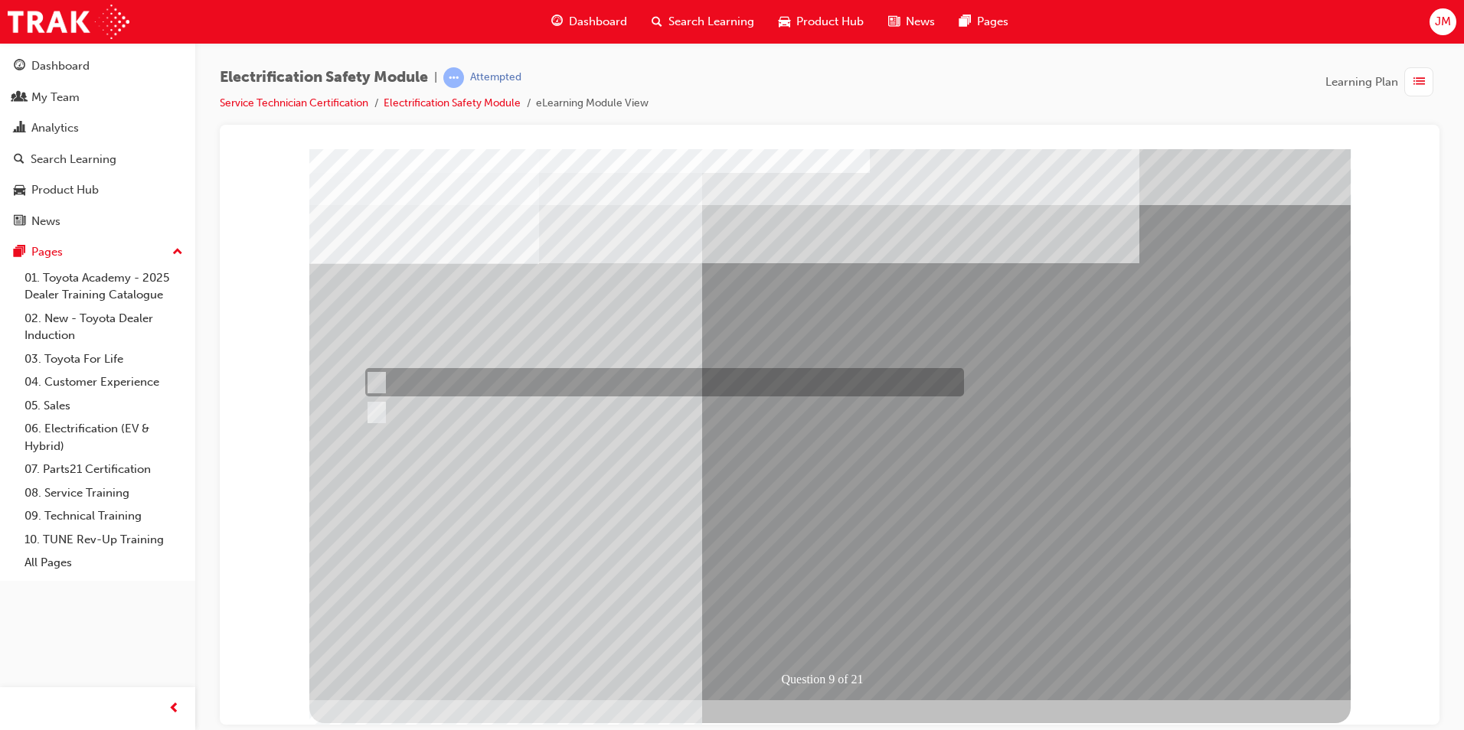
click at [378, 381] on input "True" at bounding box center [373, 382] width 17 height 17
radio input "true"
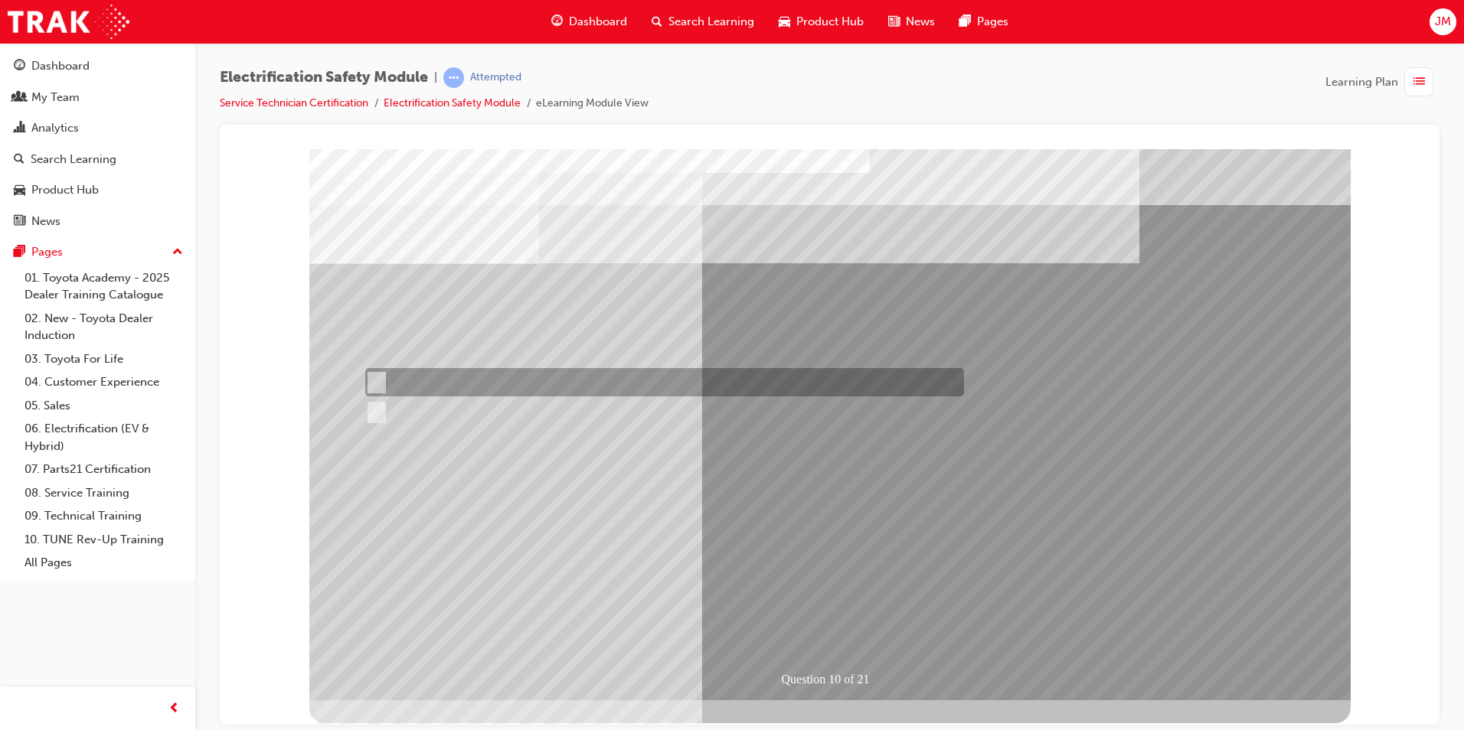
click at [379, 379] on input "False" at bounding box center [373, 382] width 17 height 17
radio input "true"
click at [377, 378] on input "False" at bounding box center [373, 382] width 17 height 17
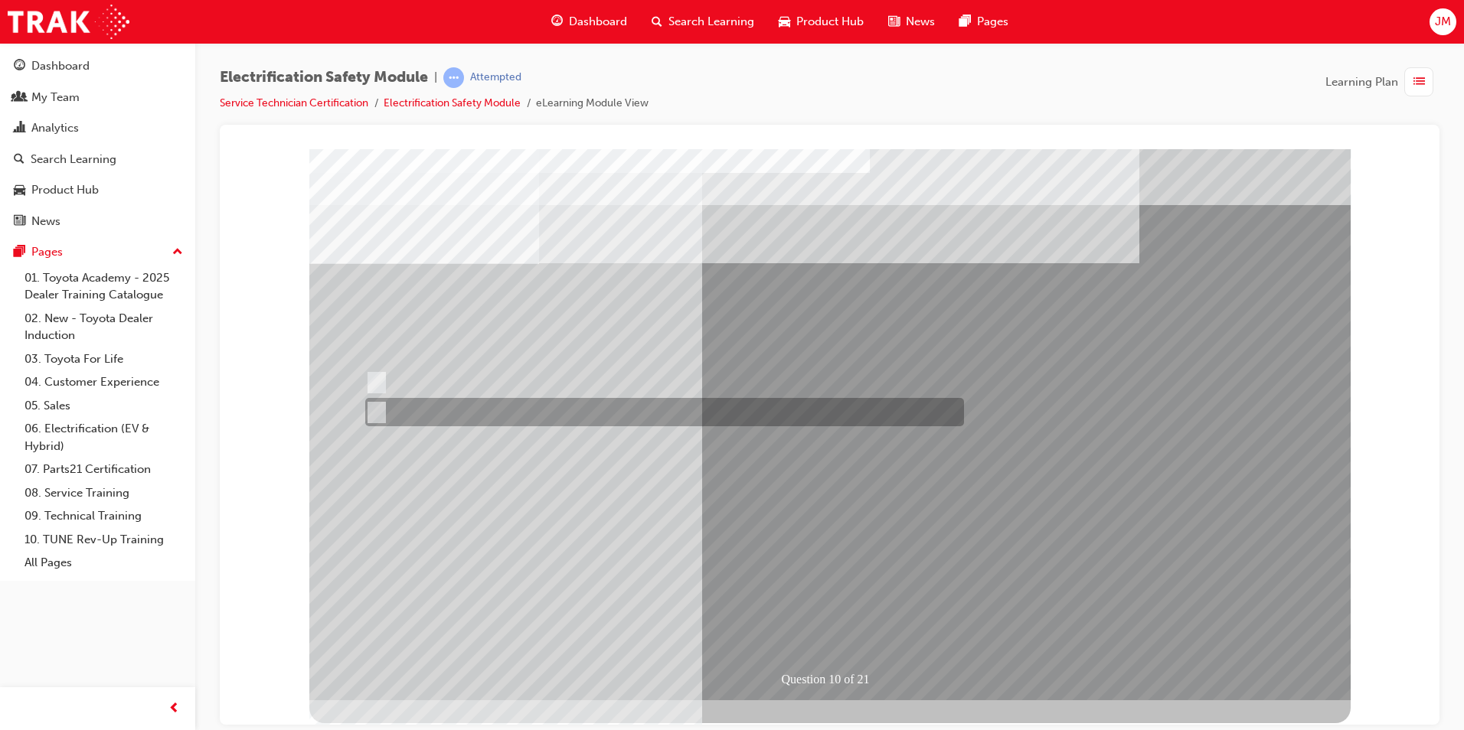
click at [377, 416] on input "True" at bounding box center [373, 412] width 17 height 17
radio input "true"
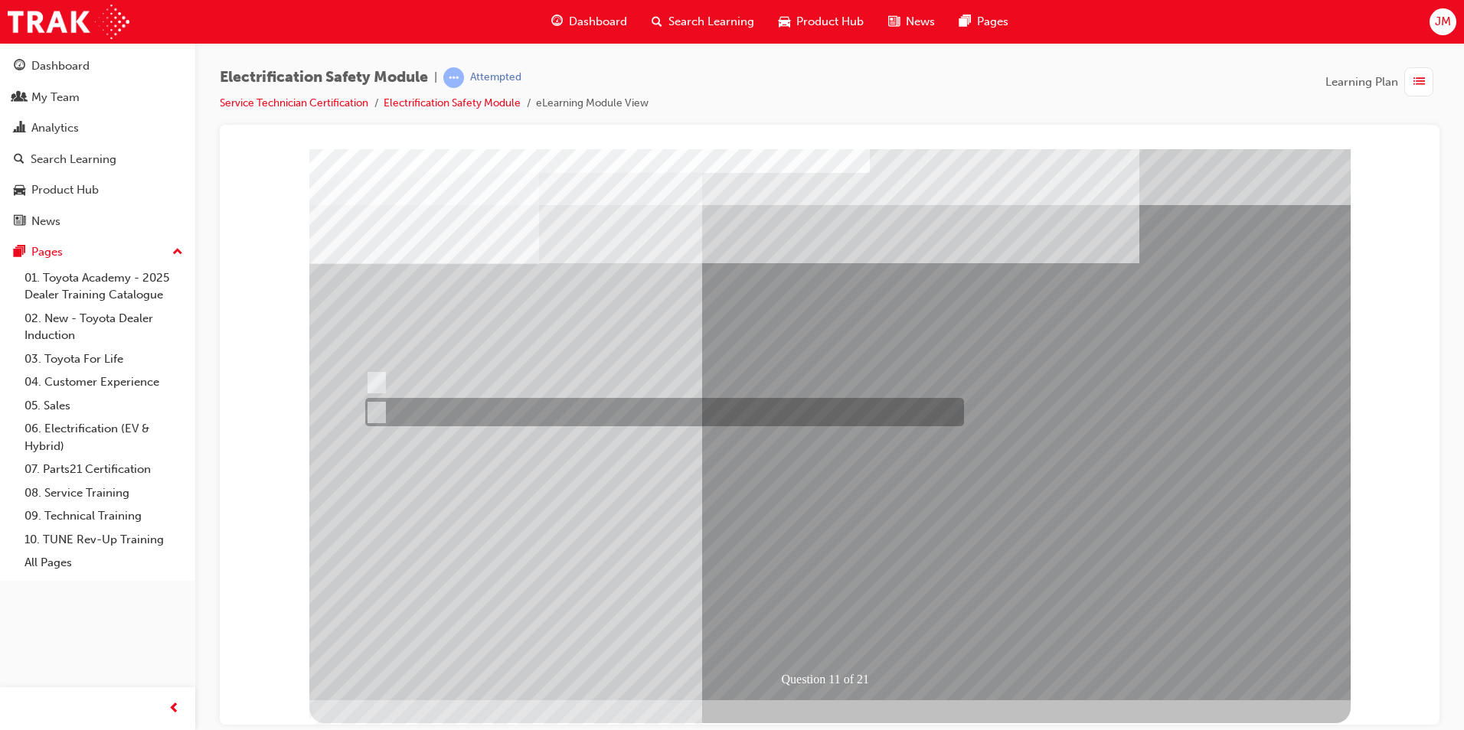
click at [372, 409] on input "False" at bounding box center [373, 412] width 17 height 17
radio input "true"
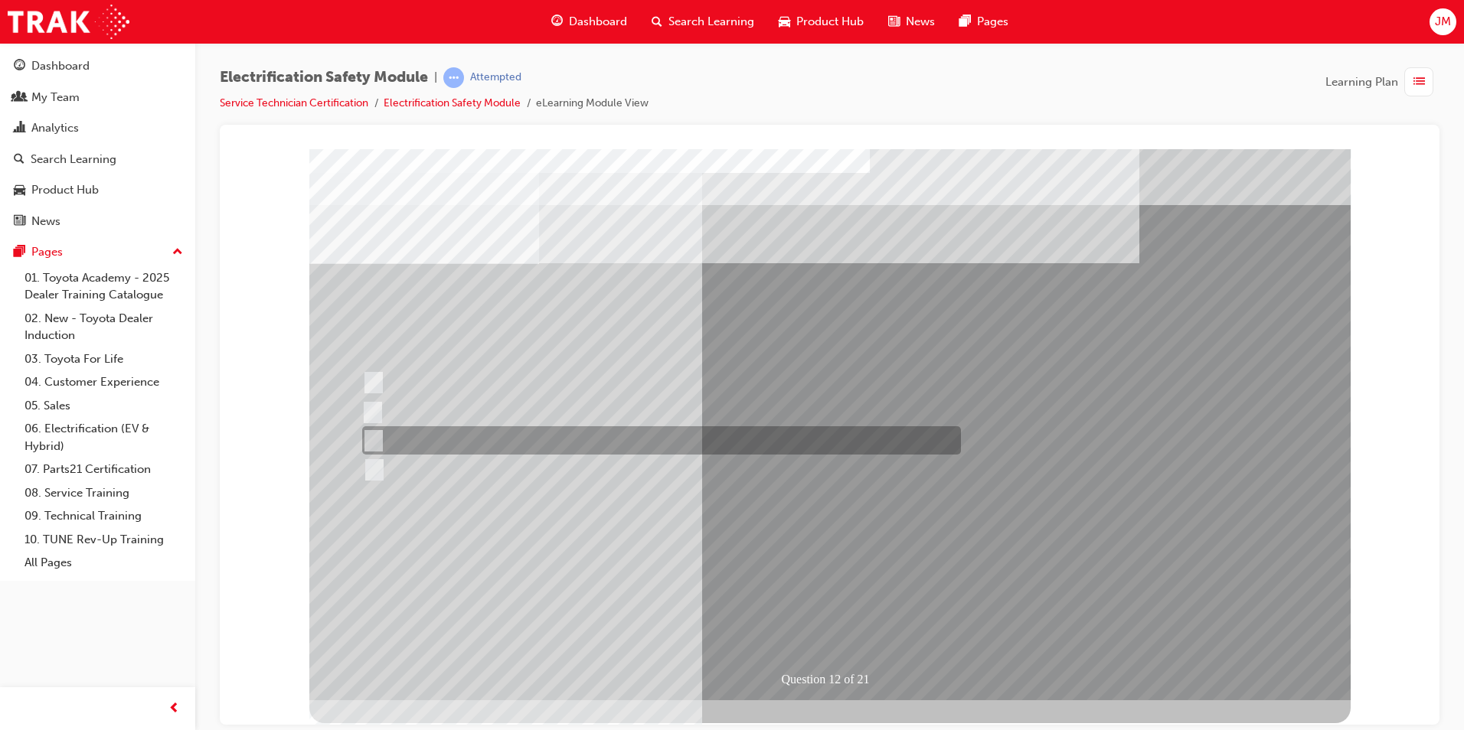
click at [373, 436] on input "Outside the vehicle’s detection area for entry and start system." at bounding box center [370, 441] width 17 height 17
radio input "true"
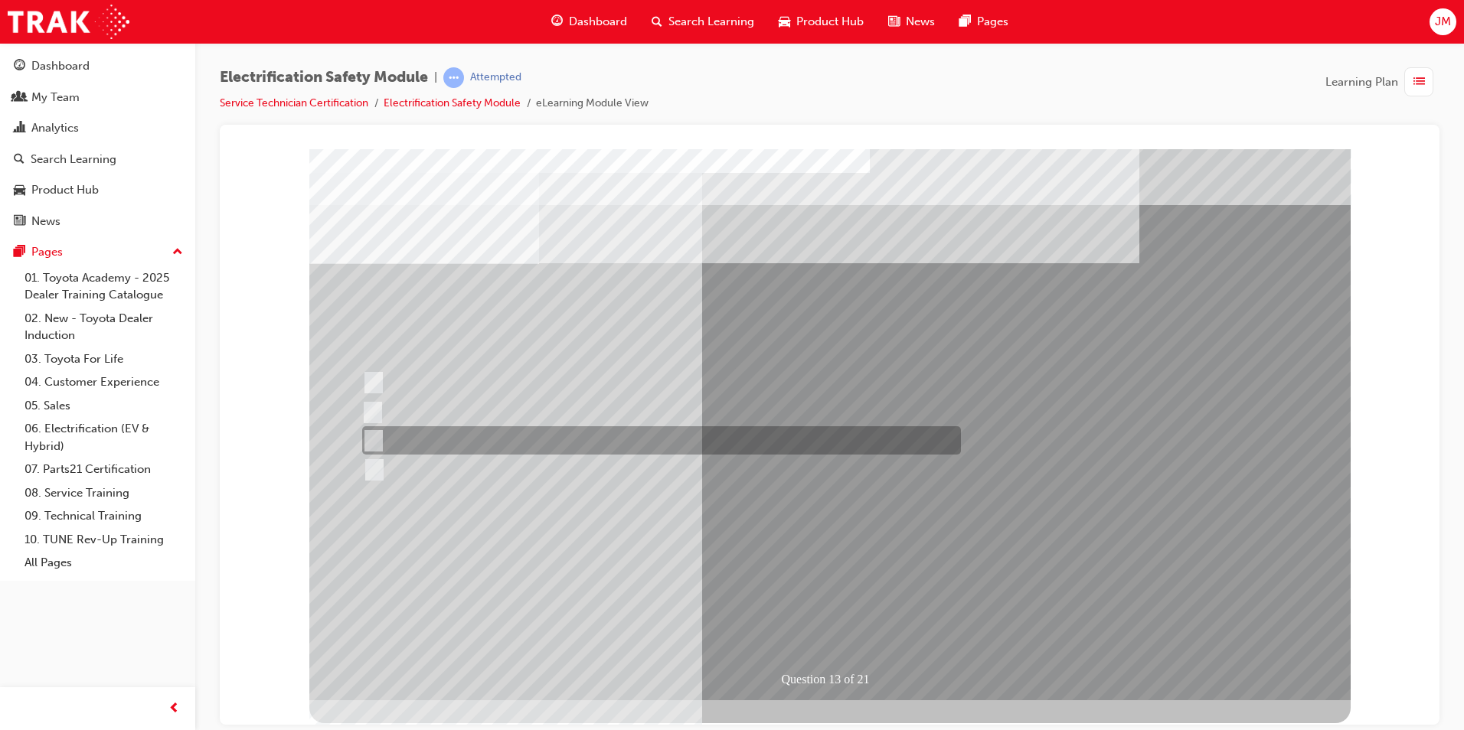
click at [371, 439] on input "Wait 10 minutes to discharge the High Voltage Capacitors." at bounding box center [370, 441] width 17 height 17
radio input "true"
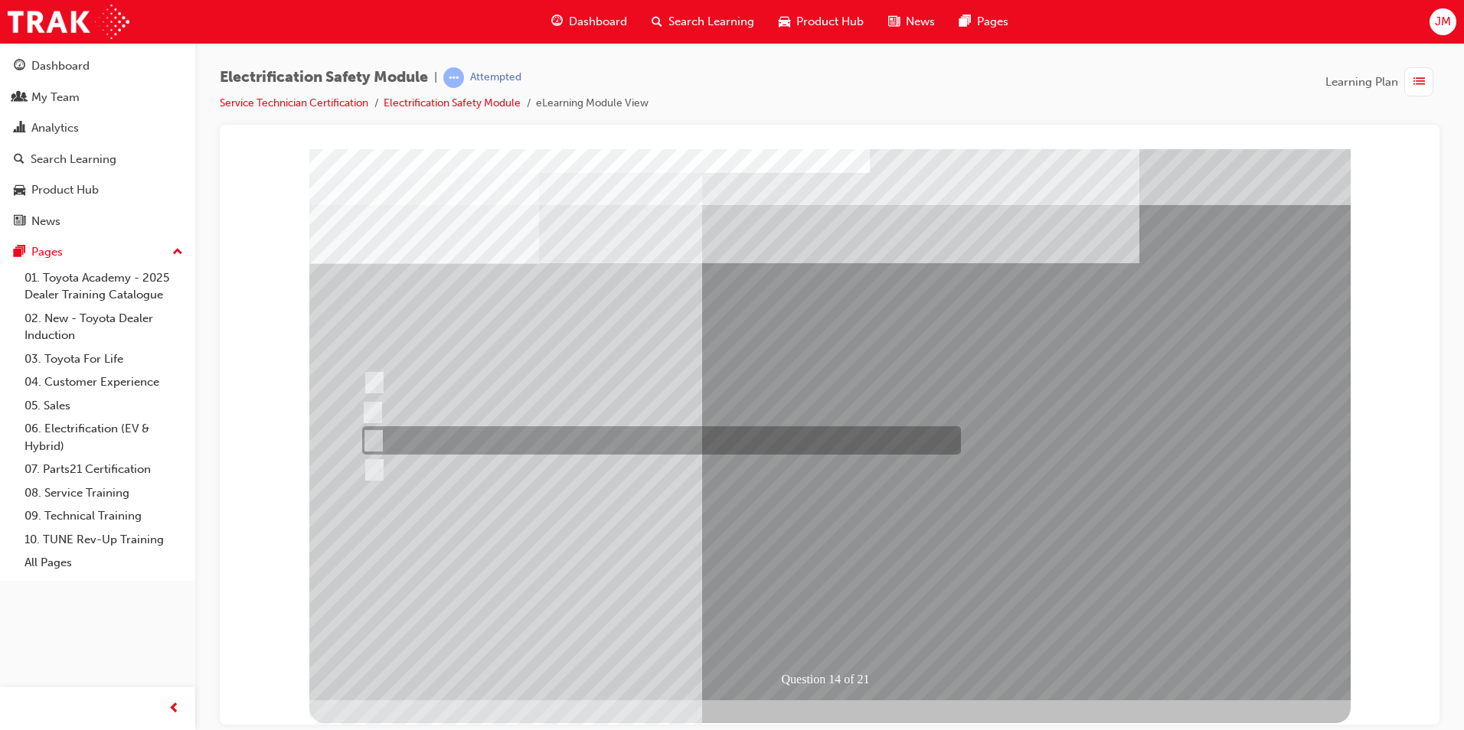
click at [370, 438] on input "10 minutes" at bounding box center [370, 441] width 17 height 17
radio input "true"
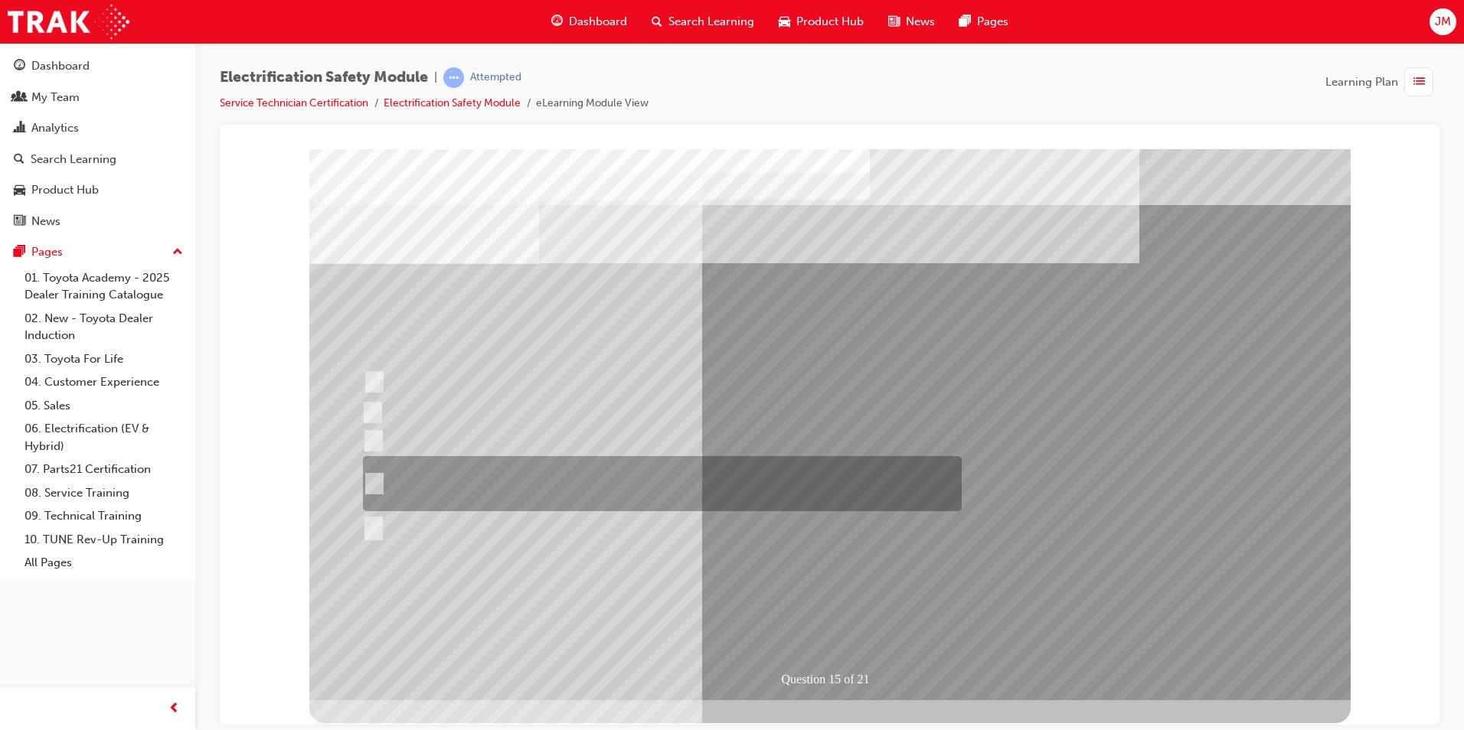
click at [374, 483] on input "The High Voltage Capacitor Terminal for 0 volts and the High Voltage Capacitor …" at bounding box center [371, 483] width 17 height 17
radio input "true"
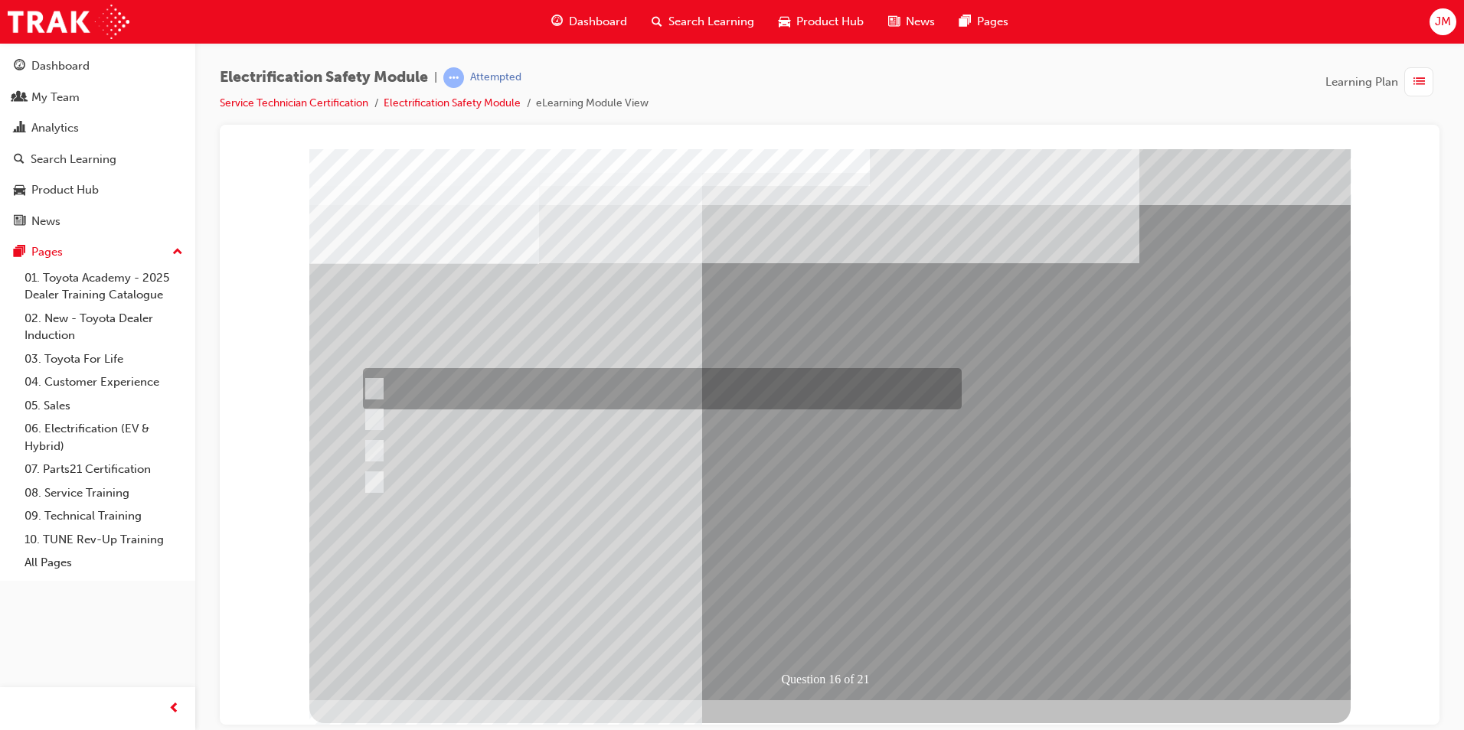
click at [376, 382] on input "Insulate the High Voltage Connector/Motor Side Cable Connection with Insulated …" at bounding box center [371, 388] width 17 height 17
radio input "true"
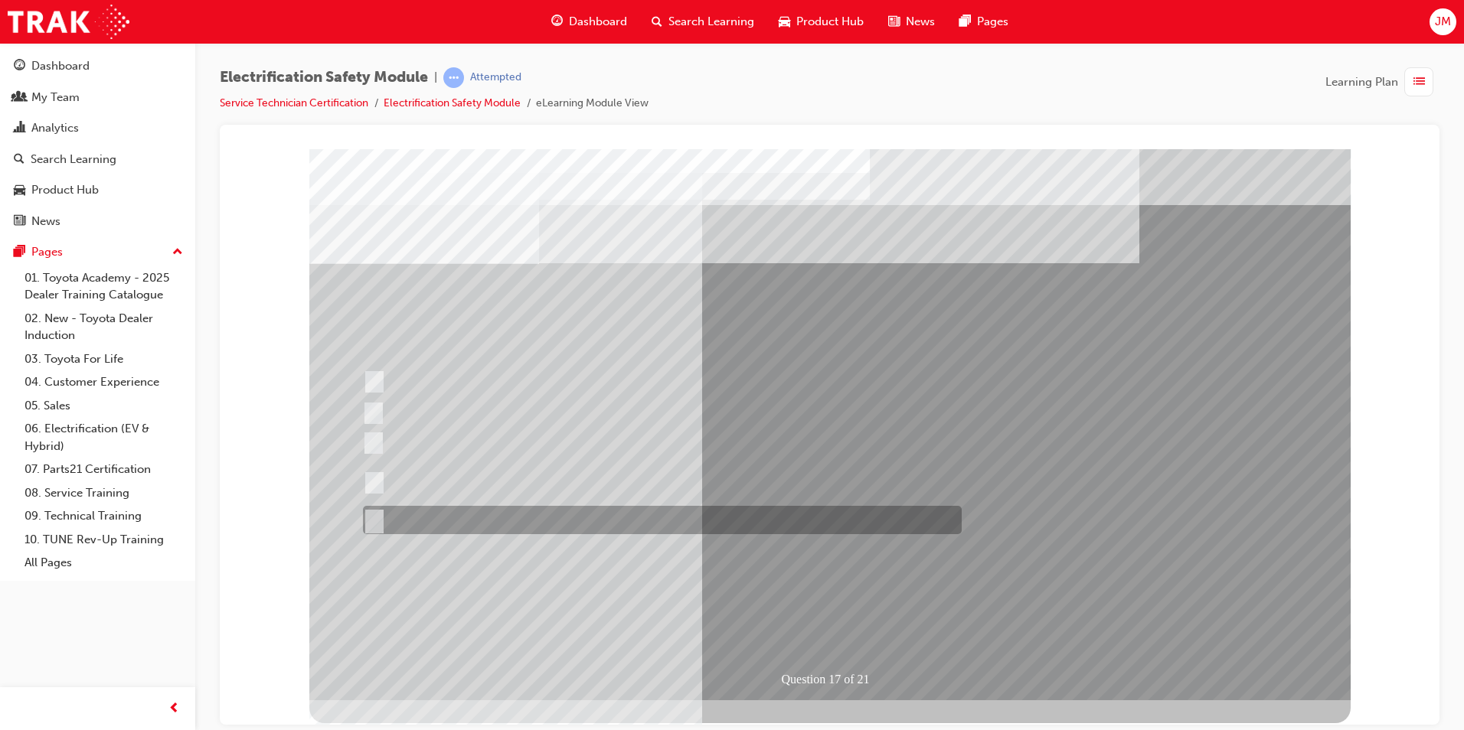
click at [374, 518] on input "All of the above." at bounding box center [371, 520] width 17 height 17
radio input "true"
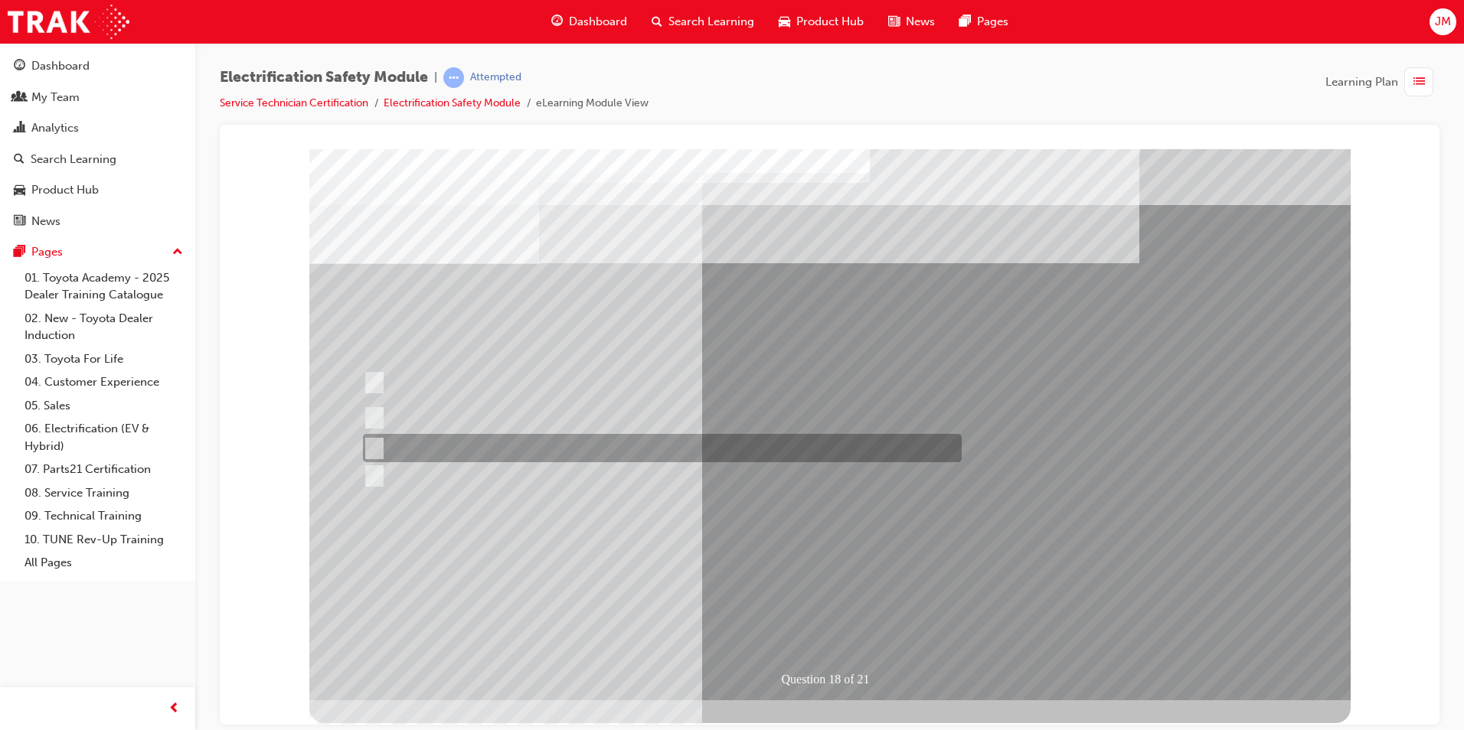
click at [374, 444] on input "Discard the gloves and use a new pair." at bounding box center [371, 448] width 17 height 17
radio input "true"
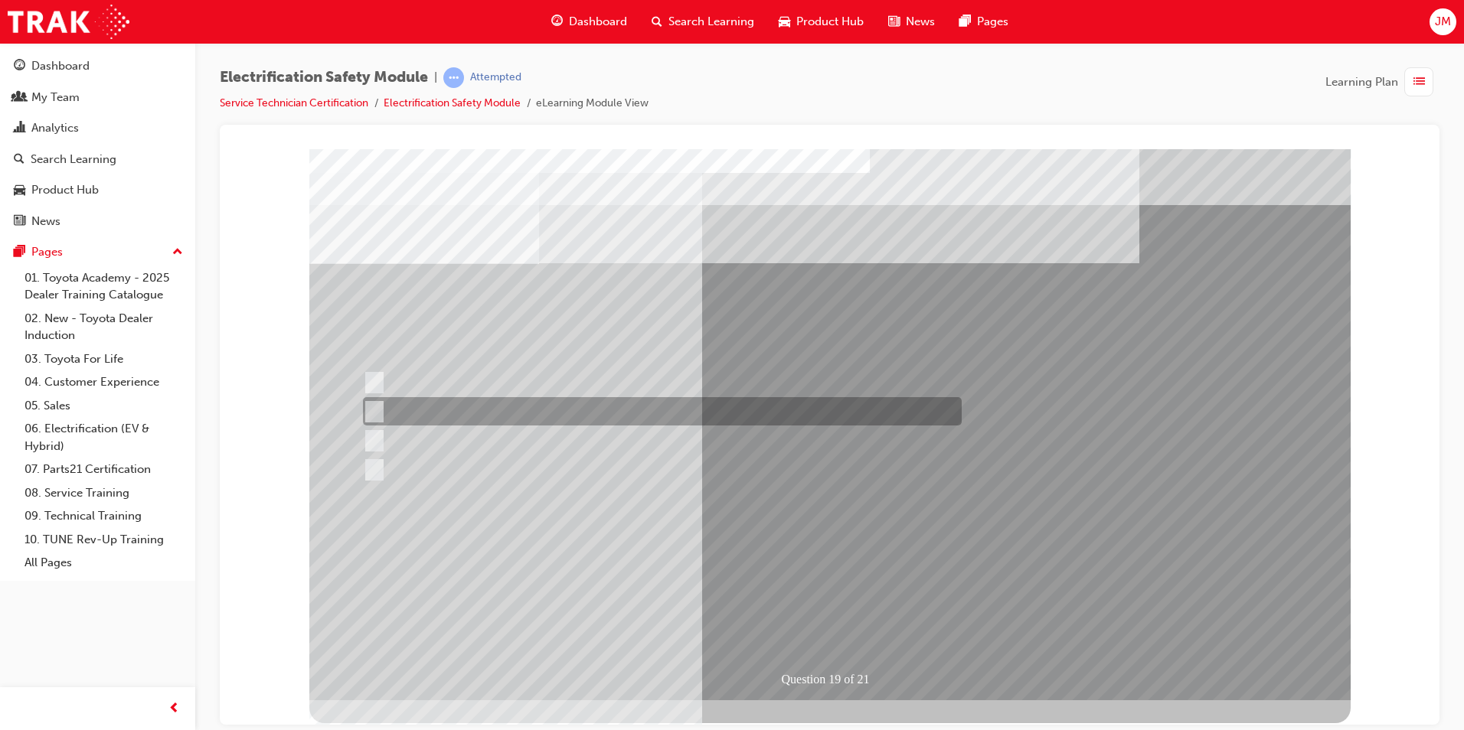
click at [372, 411] on input "To protect Electrical Insulating Gloves from mechanical damage." at bounding box center [371, 411] width 17 height 17
radio input "true"
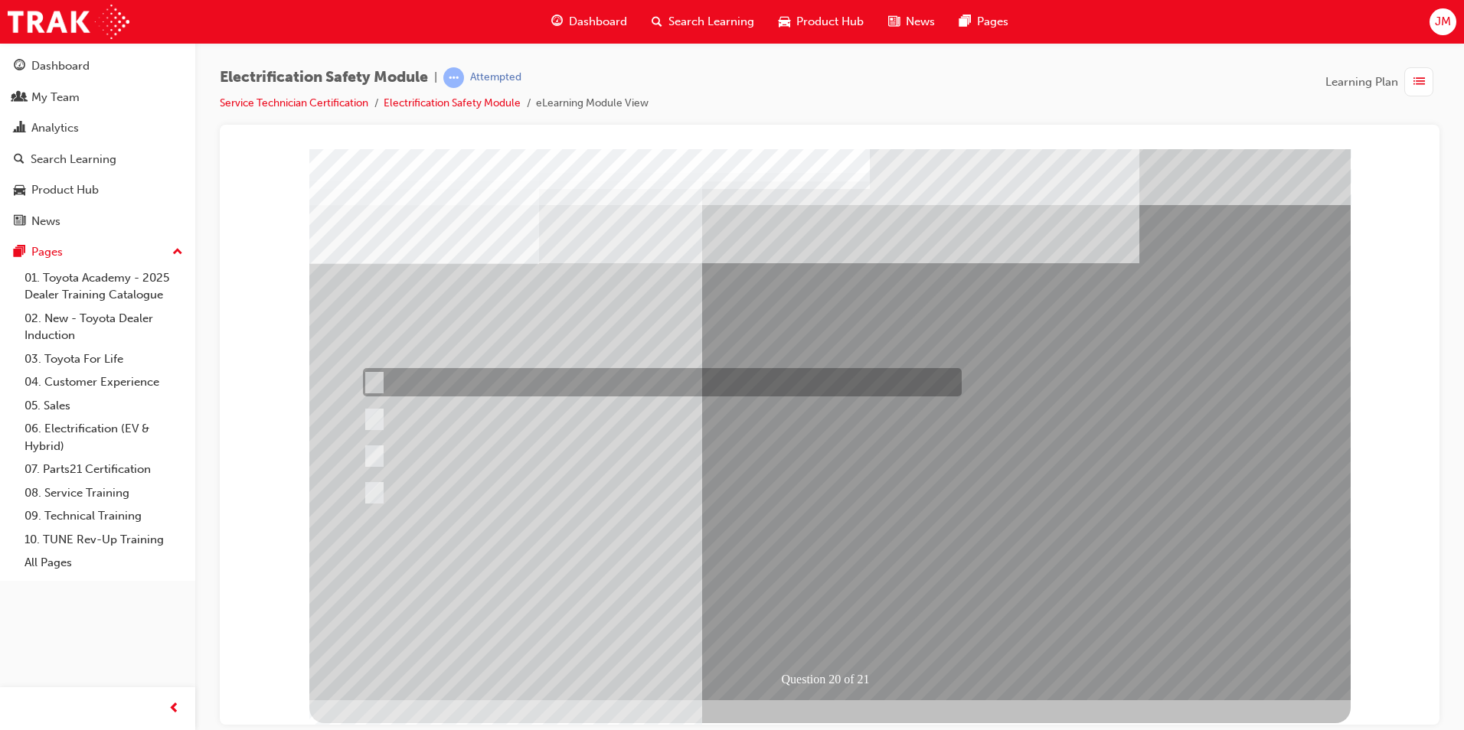
click at [377, 377] on input "As an alternative to wearing electrical hazard (EH) rated safety shoes." at bounding box center [371, 382] width 17 height 17
radio input "true"
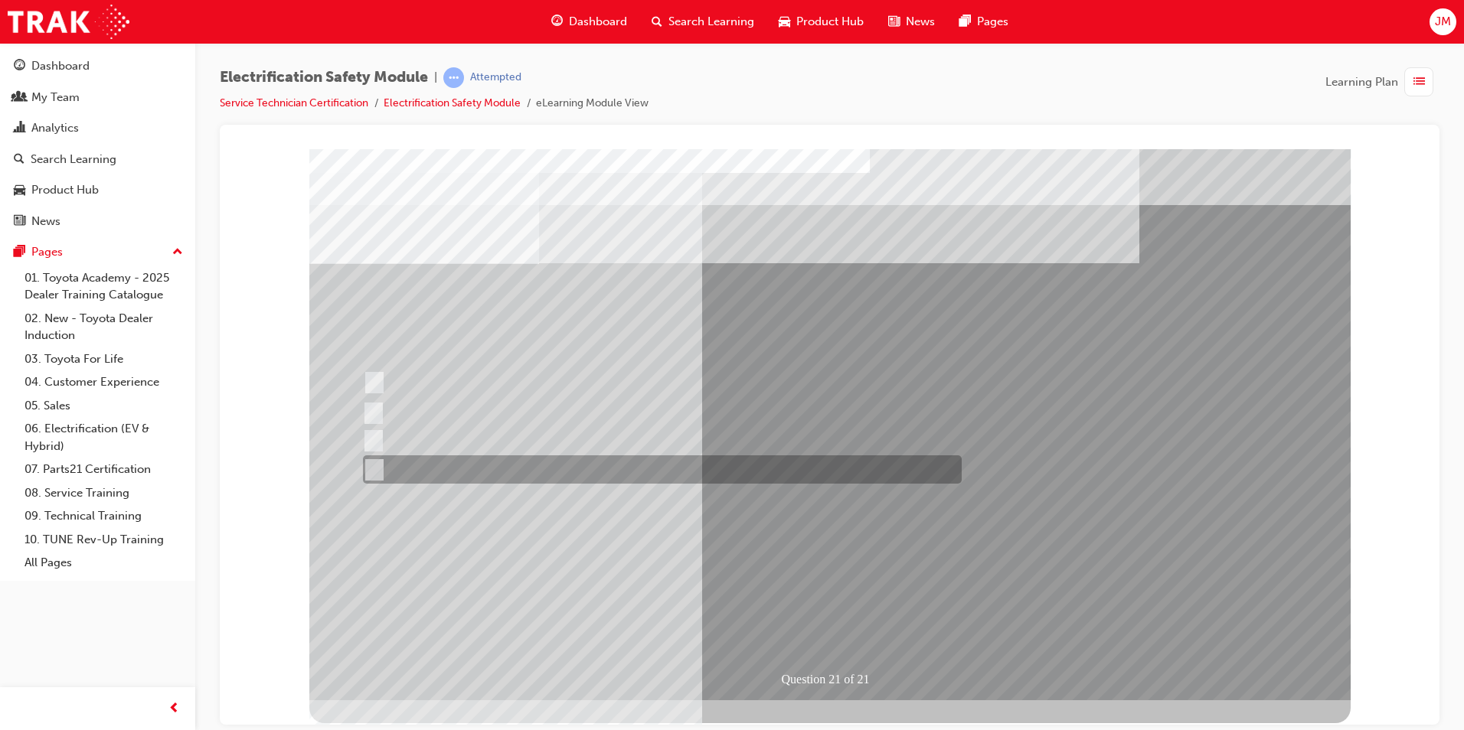
click at [376, 469] on input "All these items should be removed to improve safety" at bounding box center [371, 470] width 17 height 17
radio input "true"
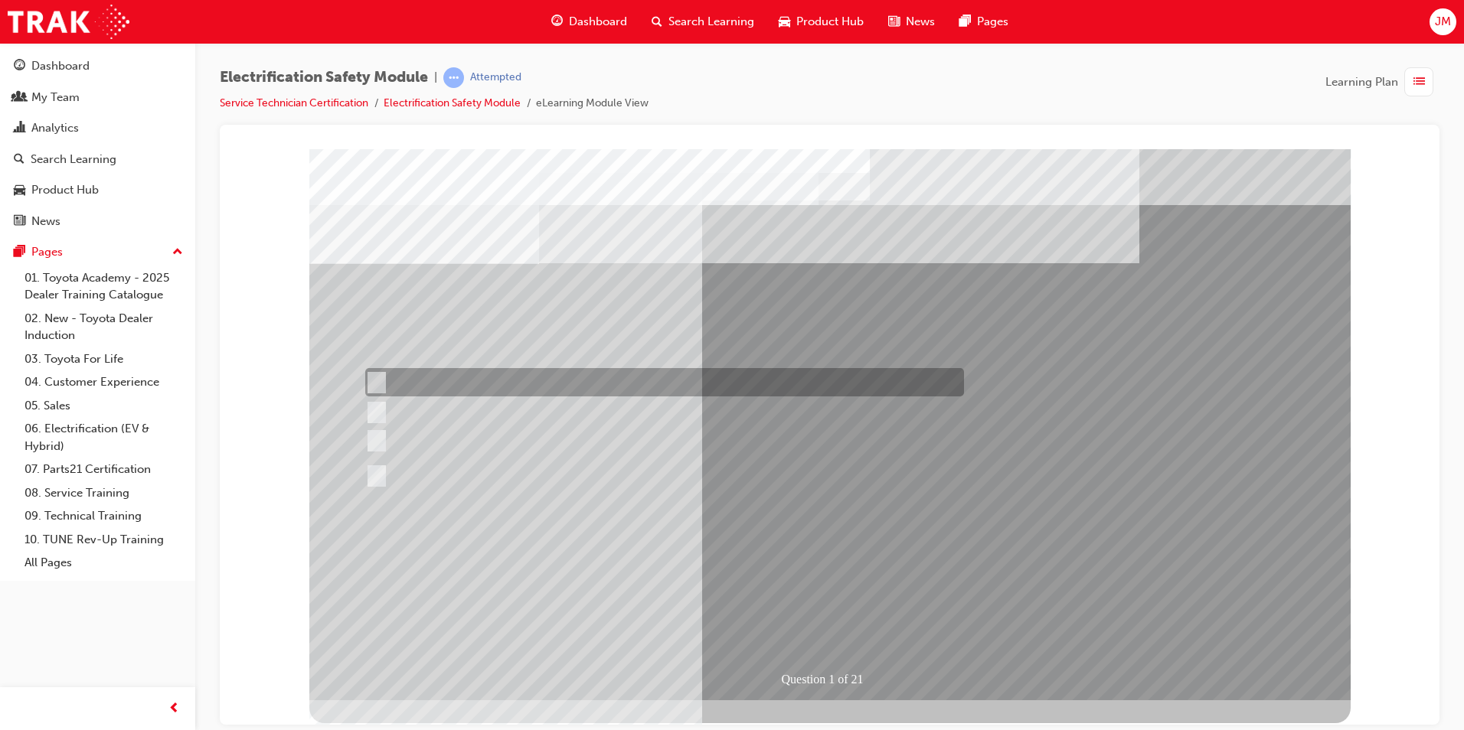
click at [373, 380] on input "The Plug-in Hybrid Electric has DC charging capability via a charging station." at bounding box center [373, 382] width 17 height 17
radio input "true"
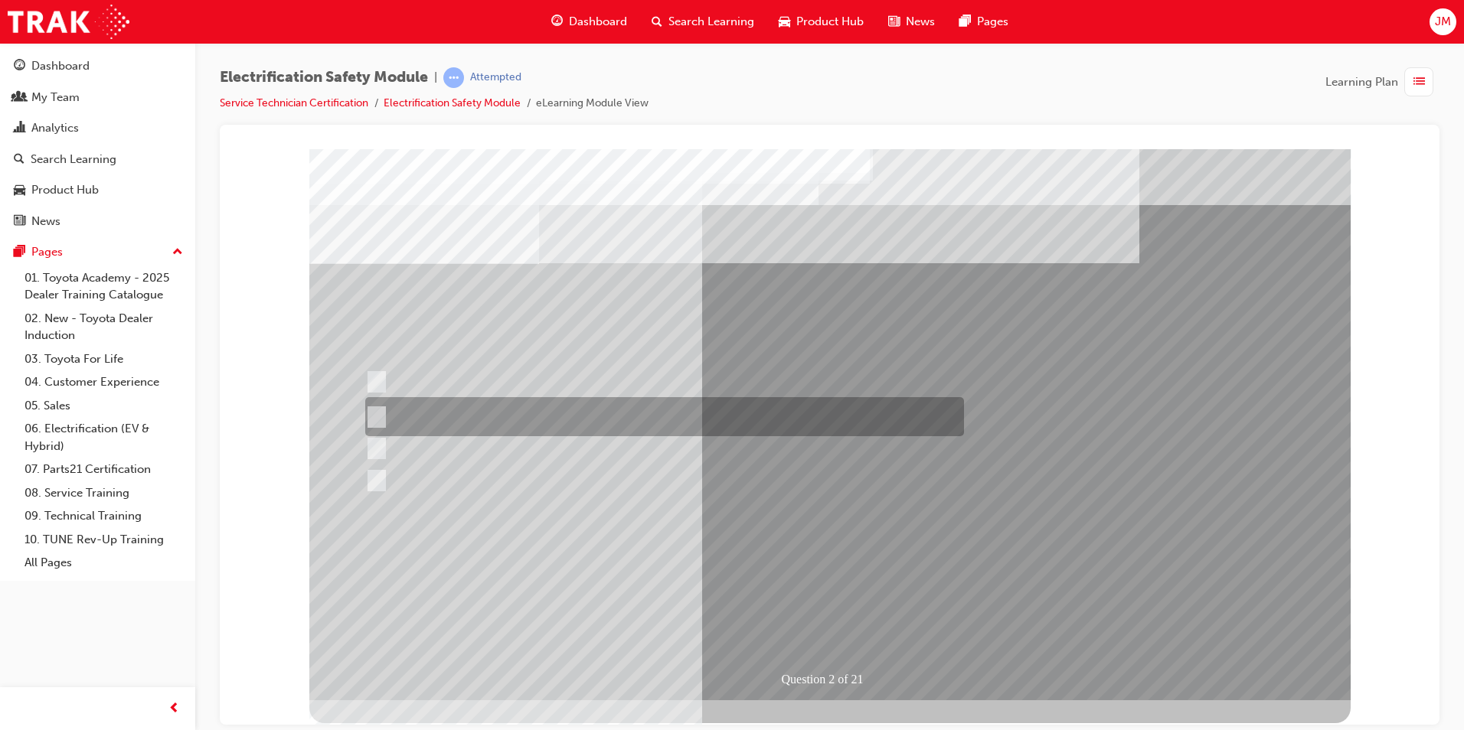
click at [375, 415] on input "The Battery Electric uses AC & DC charging capability and has no petrol engine." at bounding box center [373, 417] width 17 height 17
radio input "true"
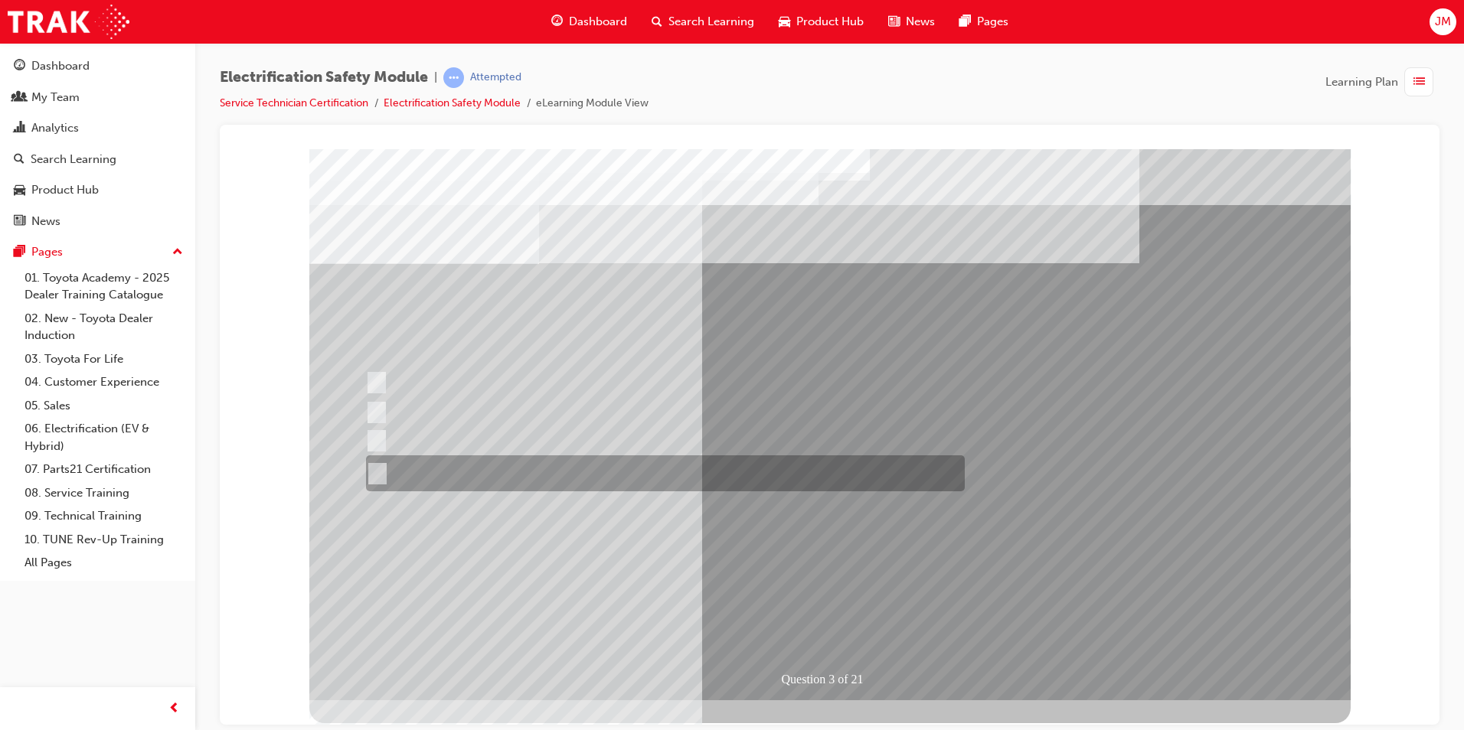
click at [378, 466] on input "The FCEV produces electric power via a Fuel Cell Stack supporting the Hybrid ba…" at bounding box center [374, 473] width 17 height 17
radio input "true"
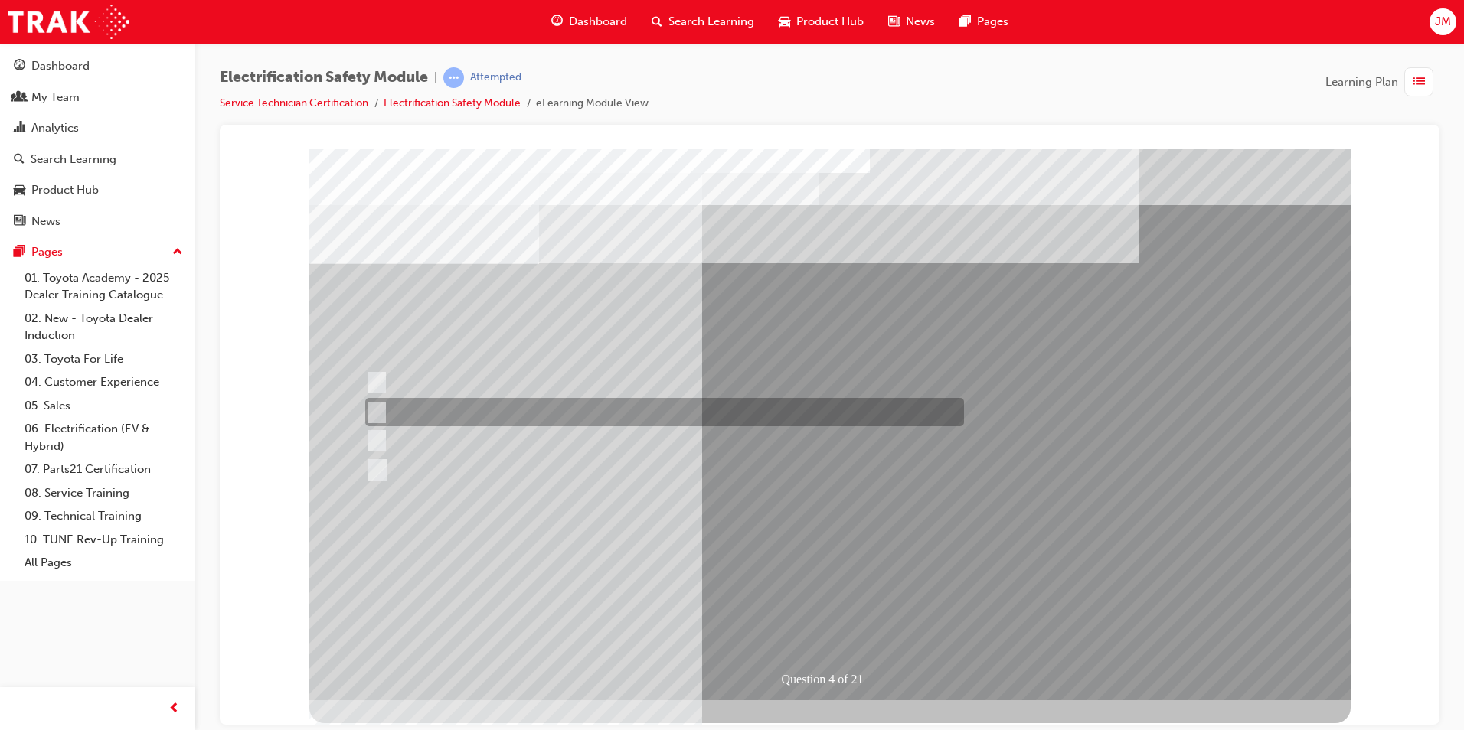
click at [374, 404] on input "EV or H2 labels on the License Plate." at bounding box center [372, 412] width 17 height 17
checkbox input "true"
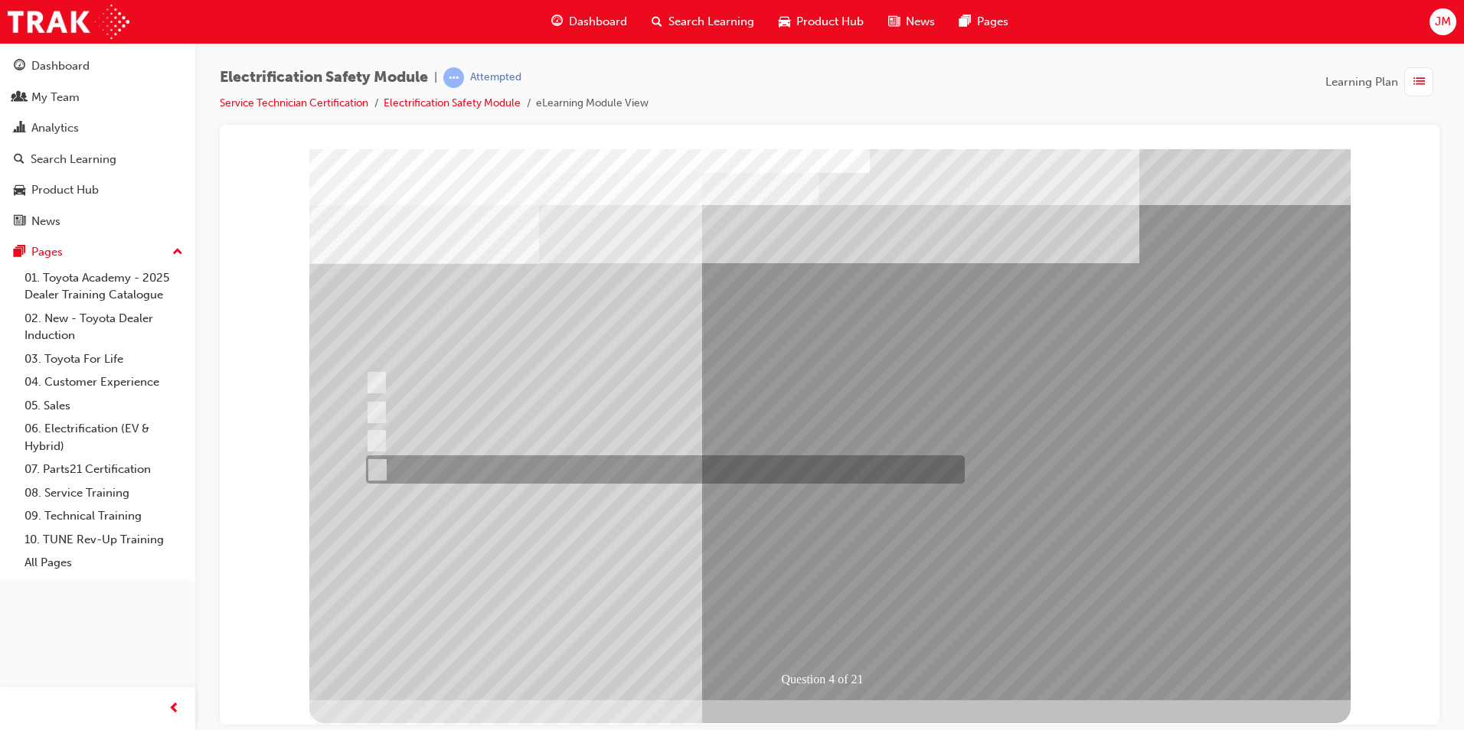
click at [371, 469] on input "Charge ports or H2 Filler Port in place of a Fuel Filler." at bounding box center [373, 470] width 17 height 17
checkbox input "true"
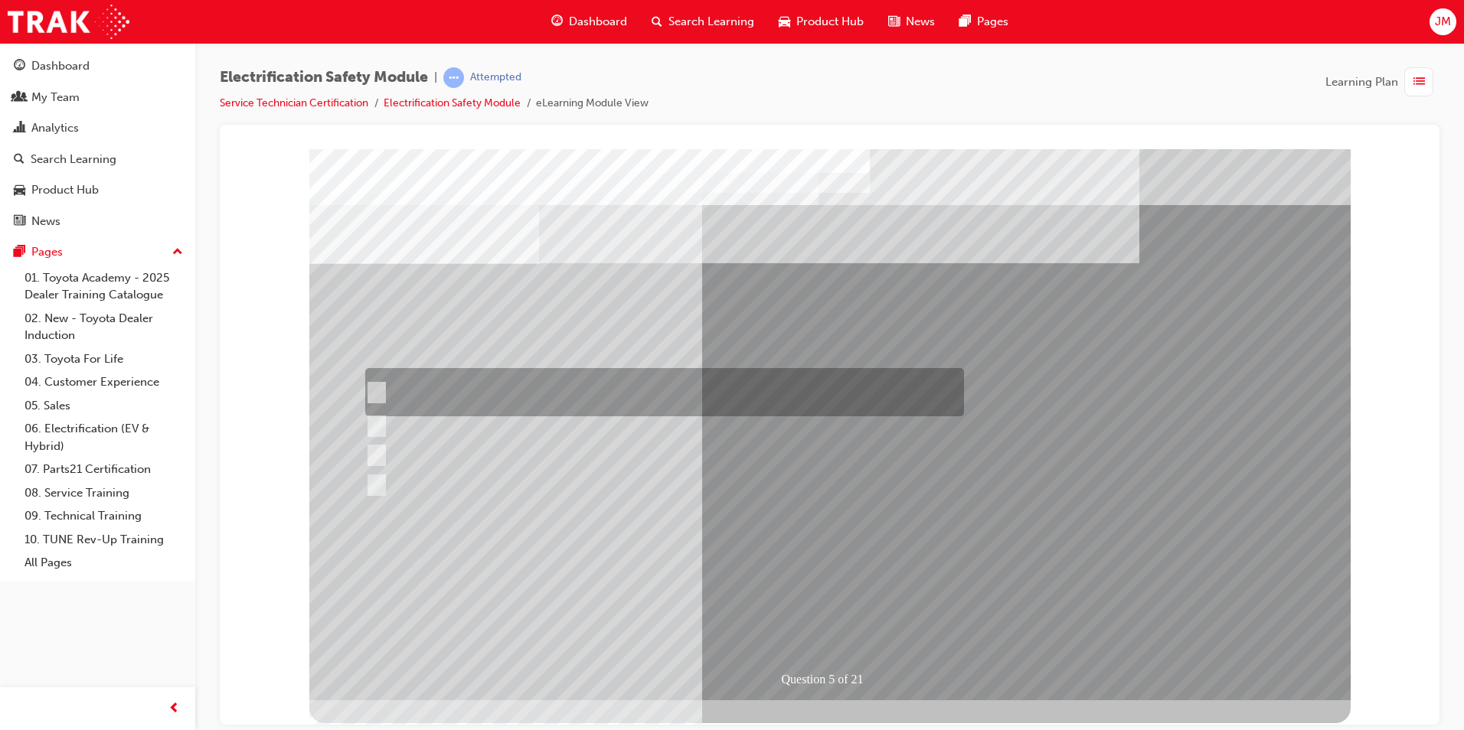
click at [375, 391] on input "The READY light will illuminate when the vehicle is turned on and ready to driv…" at bounding box center [372, 392] width 17 height 17
checkbox input "true"
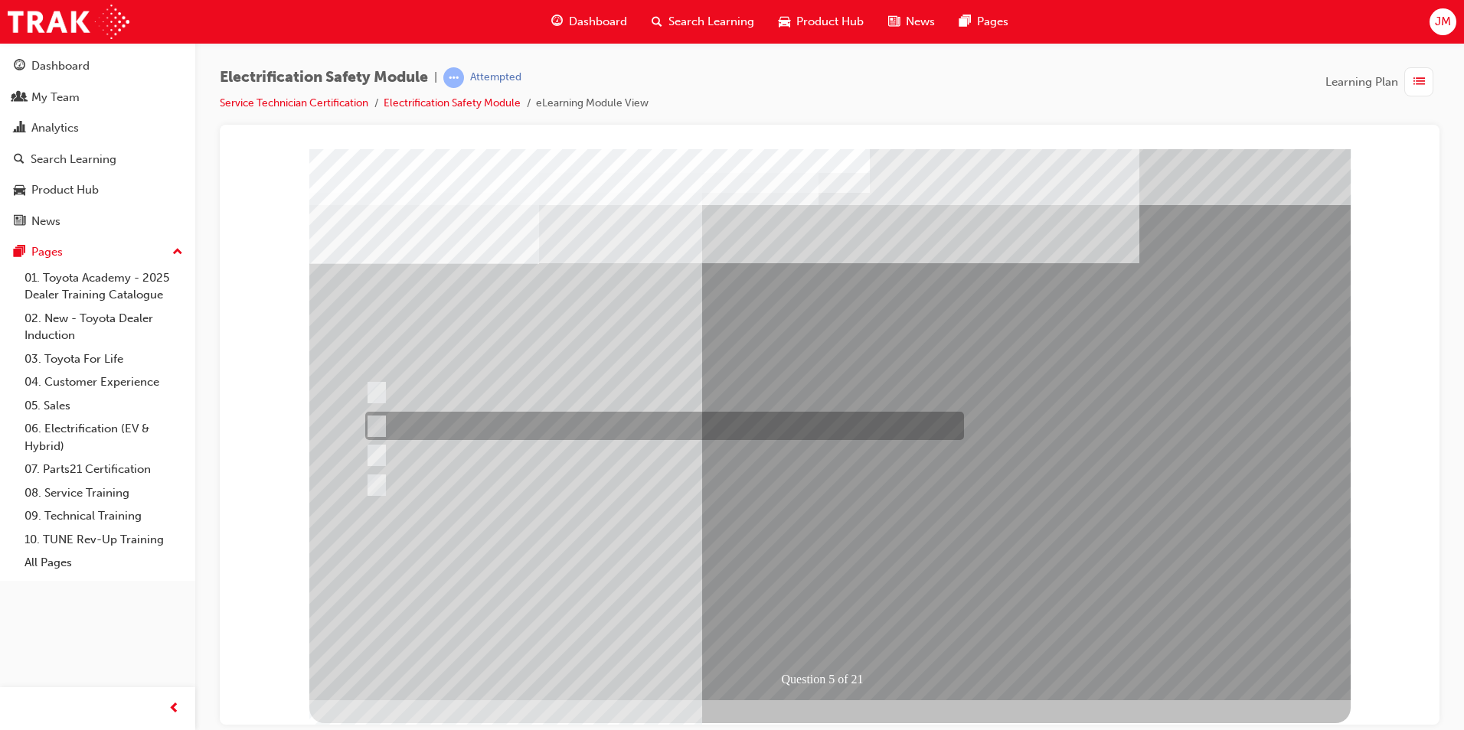
click at [379, 422] on input "The Main Display will show the power flow for the driveline." at bounding box center [372, 426] width 17 height 17
checkbox input "true"
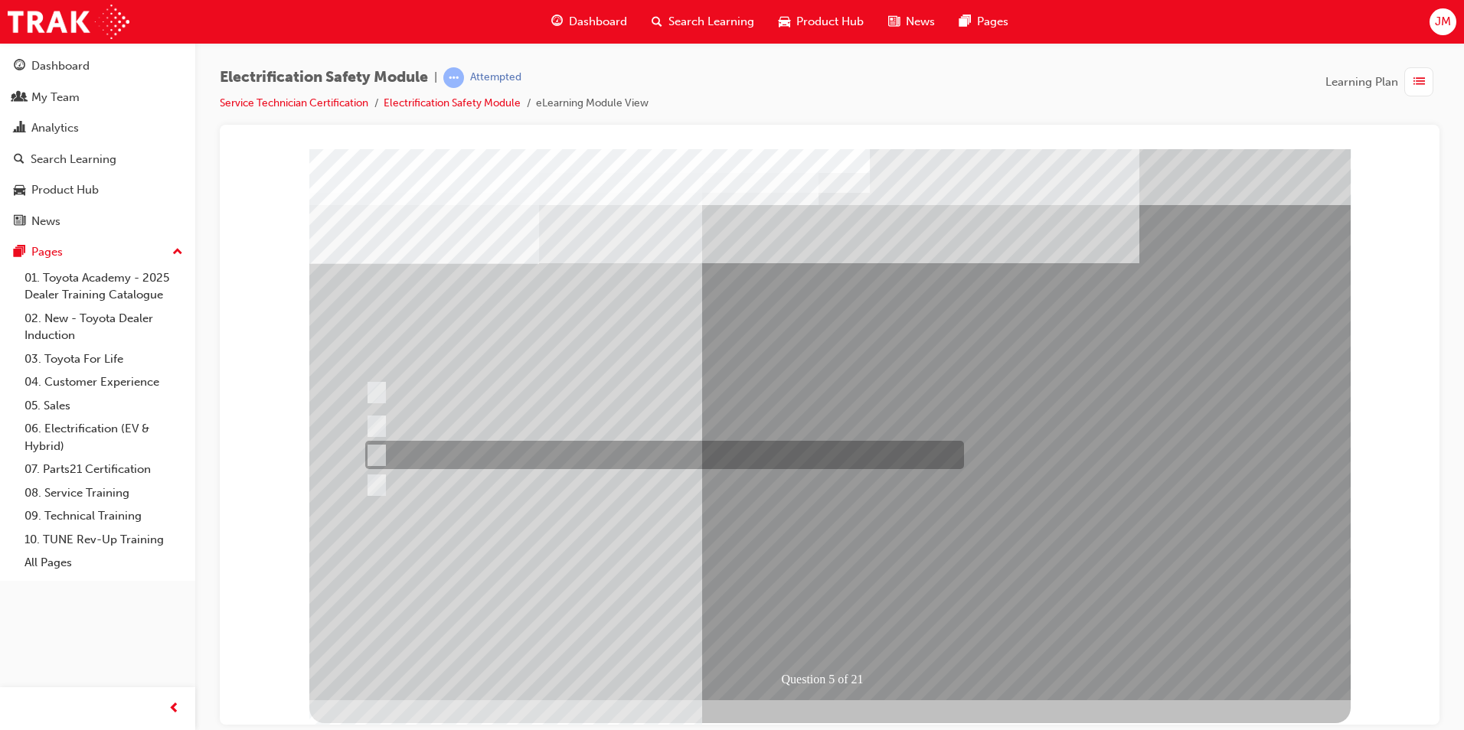
click at [376, 452] on input "Vehicle Motive Force selection types illuminated e.g. (EV/HV)." at bounding box center [372, 455] width 17 height 17
checkbox input "true"
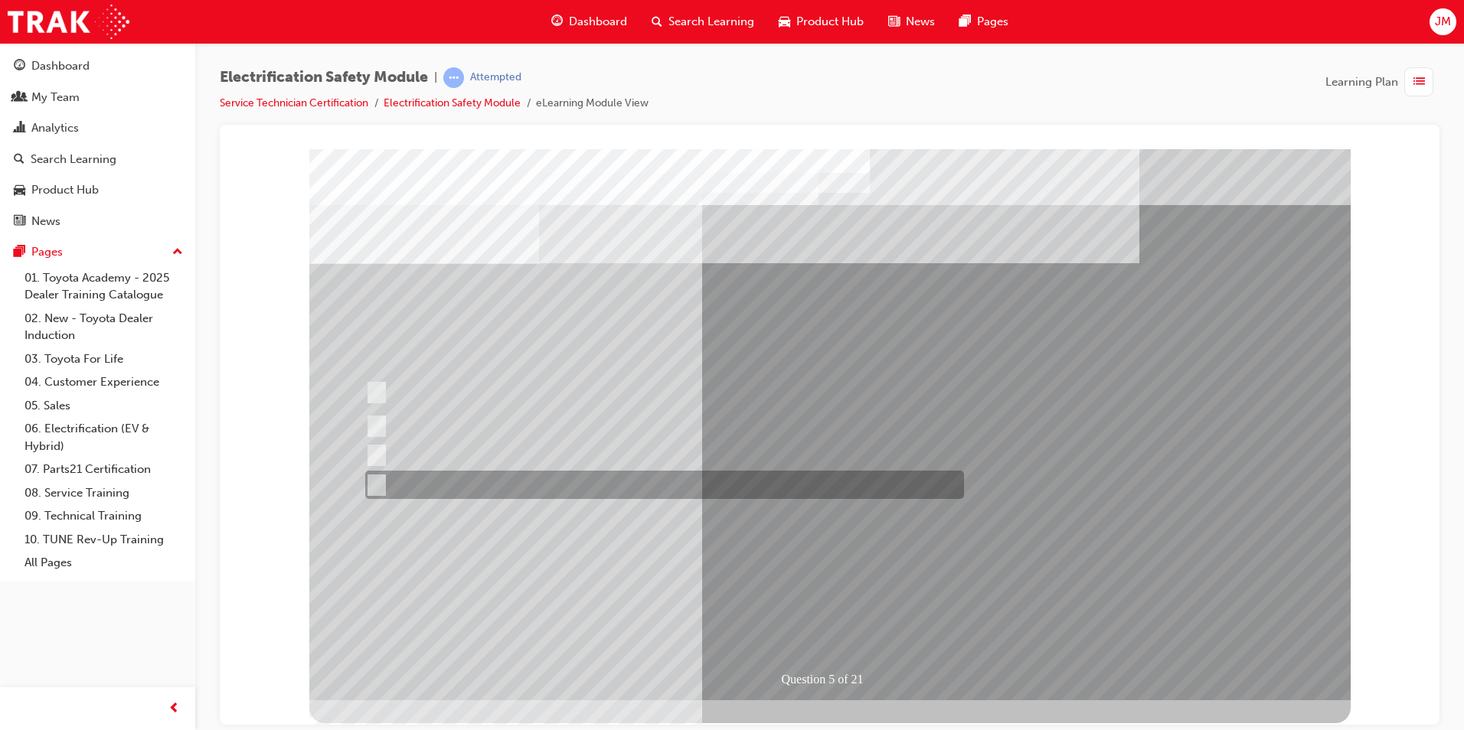
click at [375, 484] on input "Battery Level indicator (State of Charge)." at bounding box center [372, 485] width 17 height 17
checkbox input "true"
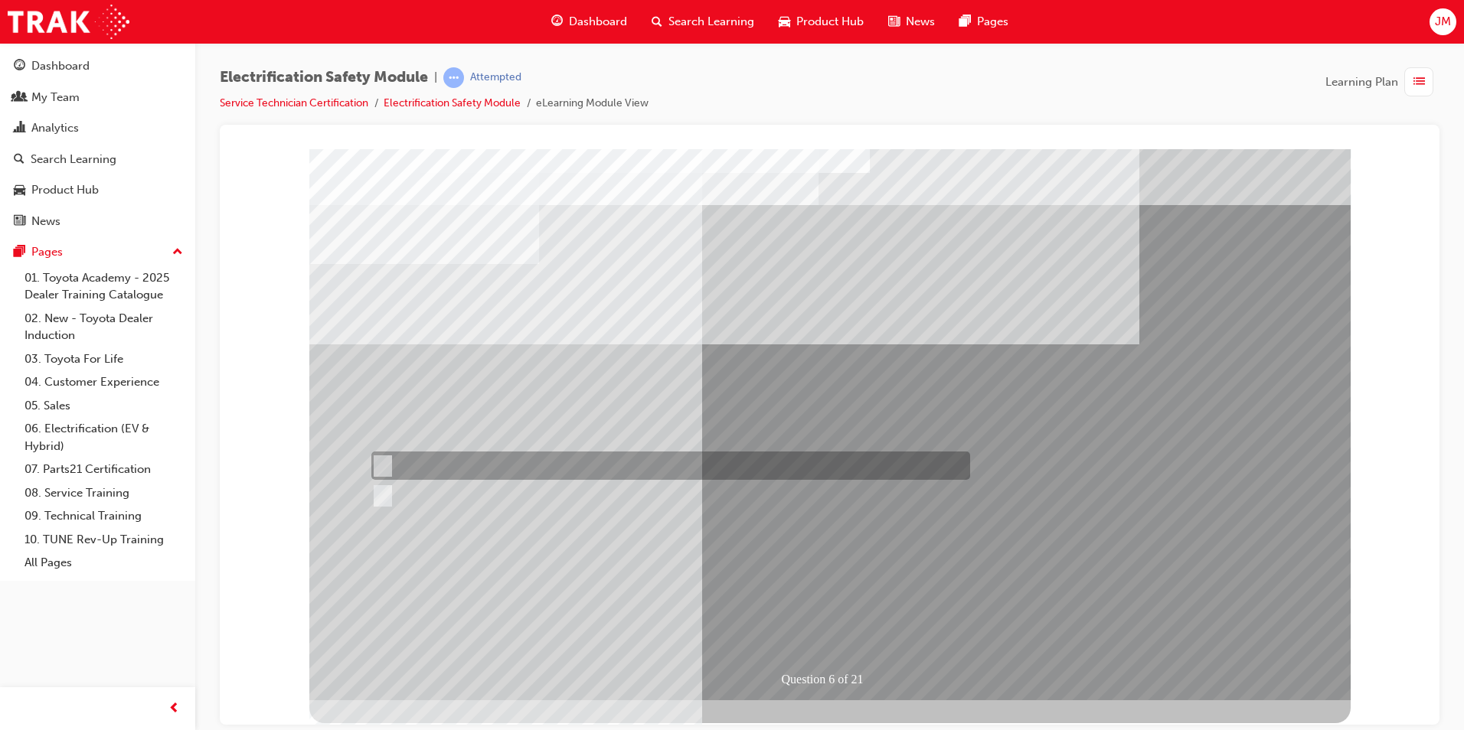
click at [382, 462] on input "True" at bounding box center [379, 466] width 17 height 17
radio input "true"
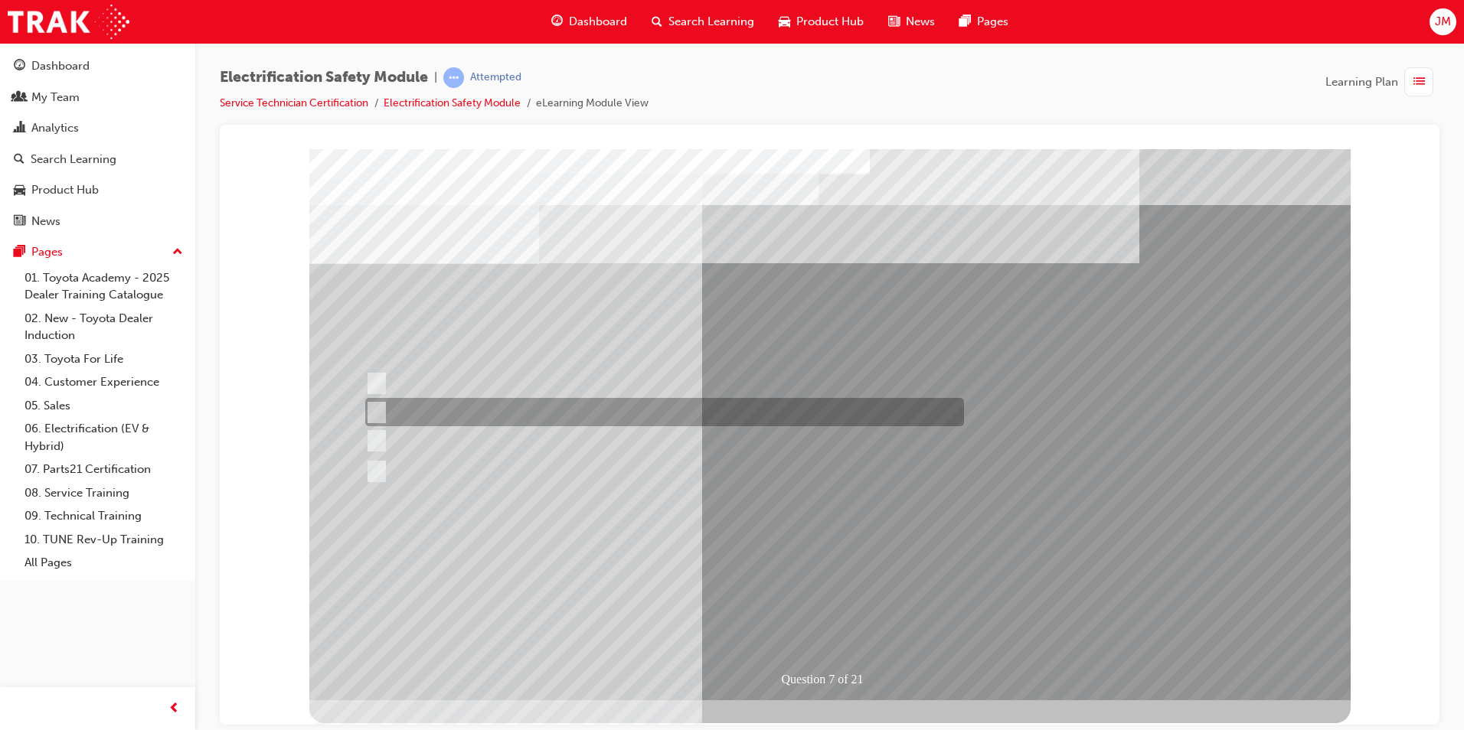
click at [377, 408] on input "Be detected and the system will shut down." at bounding box center [373, 412] width 17 height 17
radio input "true"
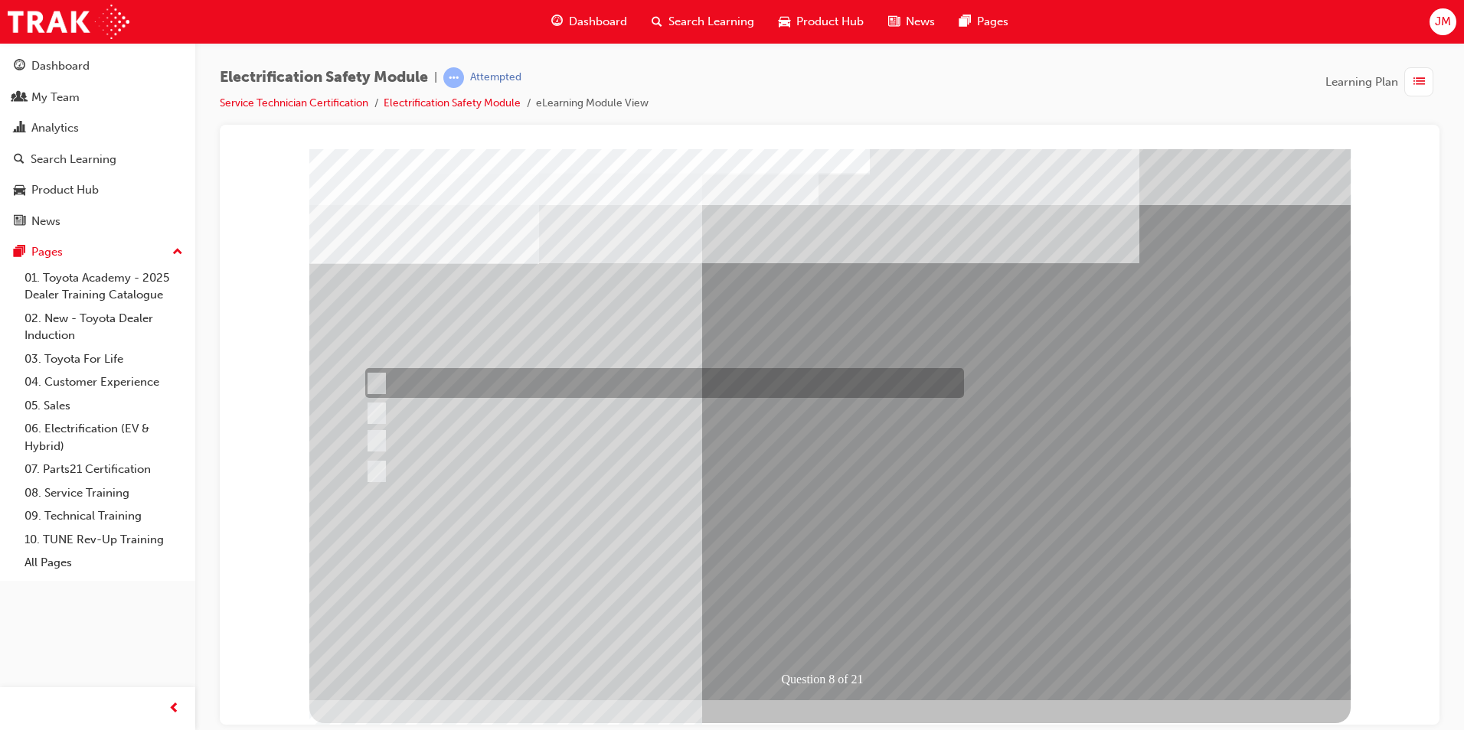
click at [376, 379] on input "Working on the High Voltage System." at bounding box center [373, 383] width 17 height 17
radio input "true"
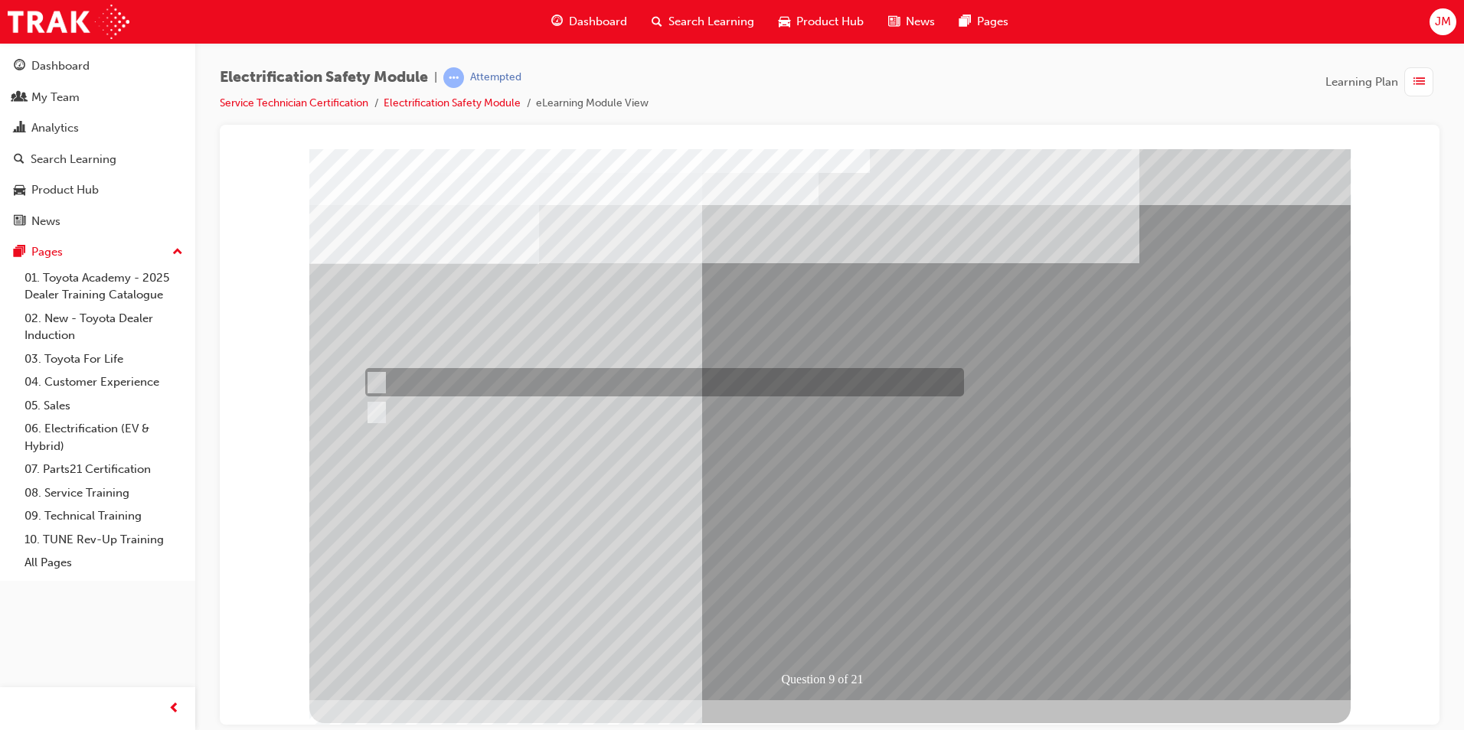
drag, startPoint x: 380, startPoint y: 378, endPoint x: 397, endPoint y: 388, distance: 20.2
click at [379, 379] on input "True" at bounding box center [373, 382] width 17 height 17
radio input "true"
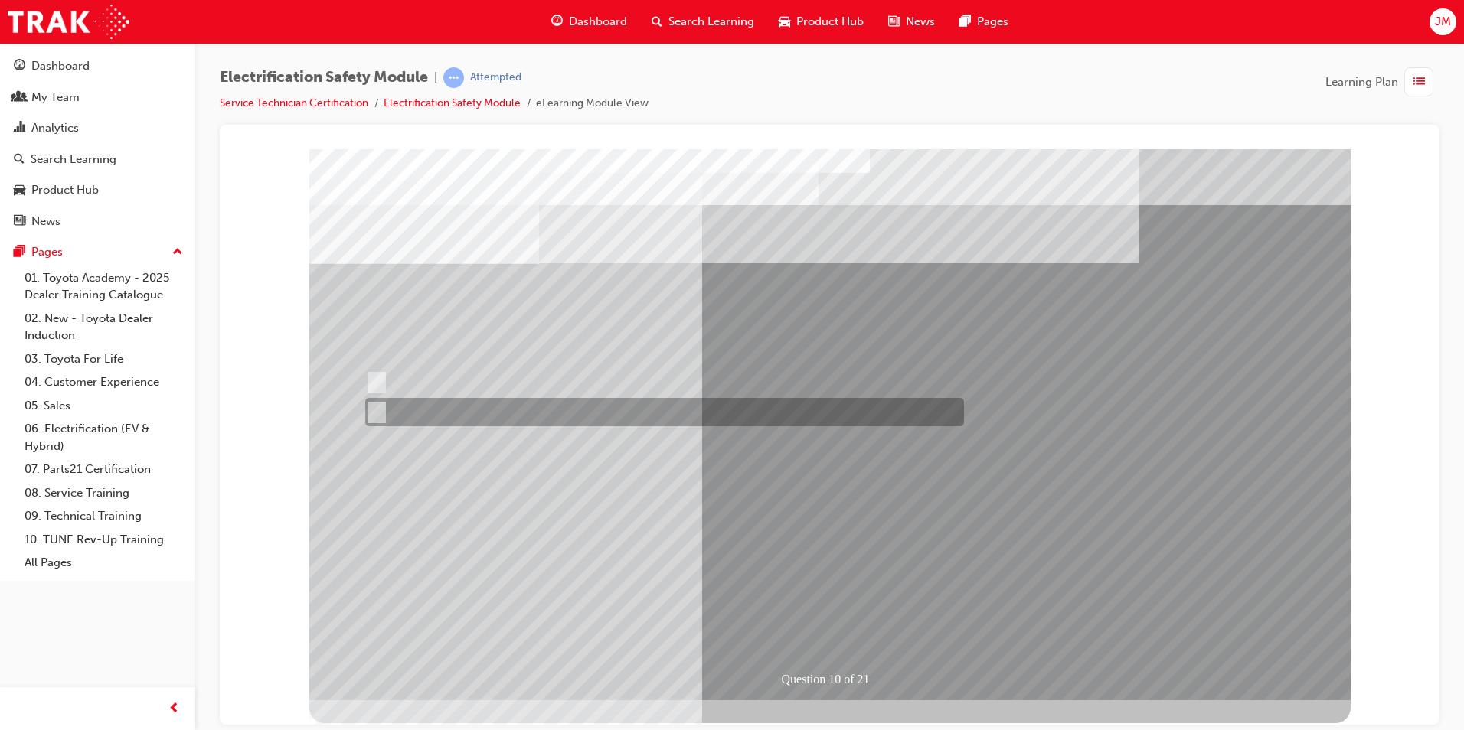
click at [379, 414] on input "True" at bounding box center [373, 412] width 17 height 17
radio input "true"
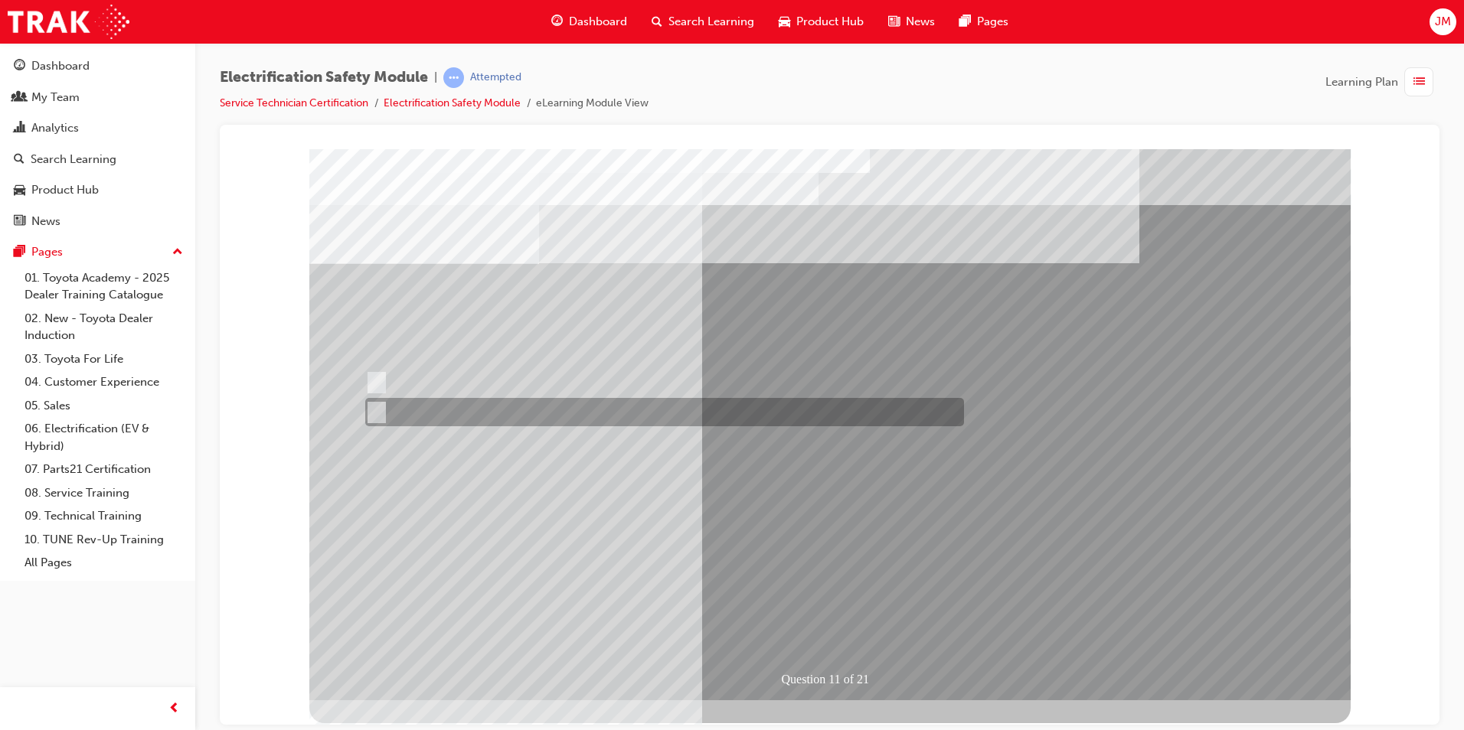
click at [376, 407] on input "False" at bounding box center [373, 412] width 17 height 17
radio input "true"
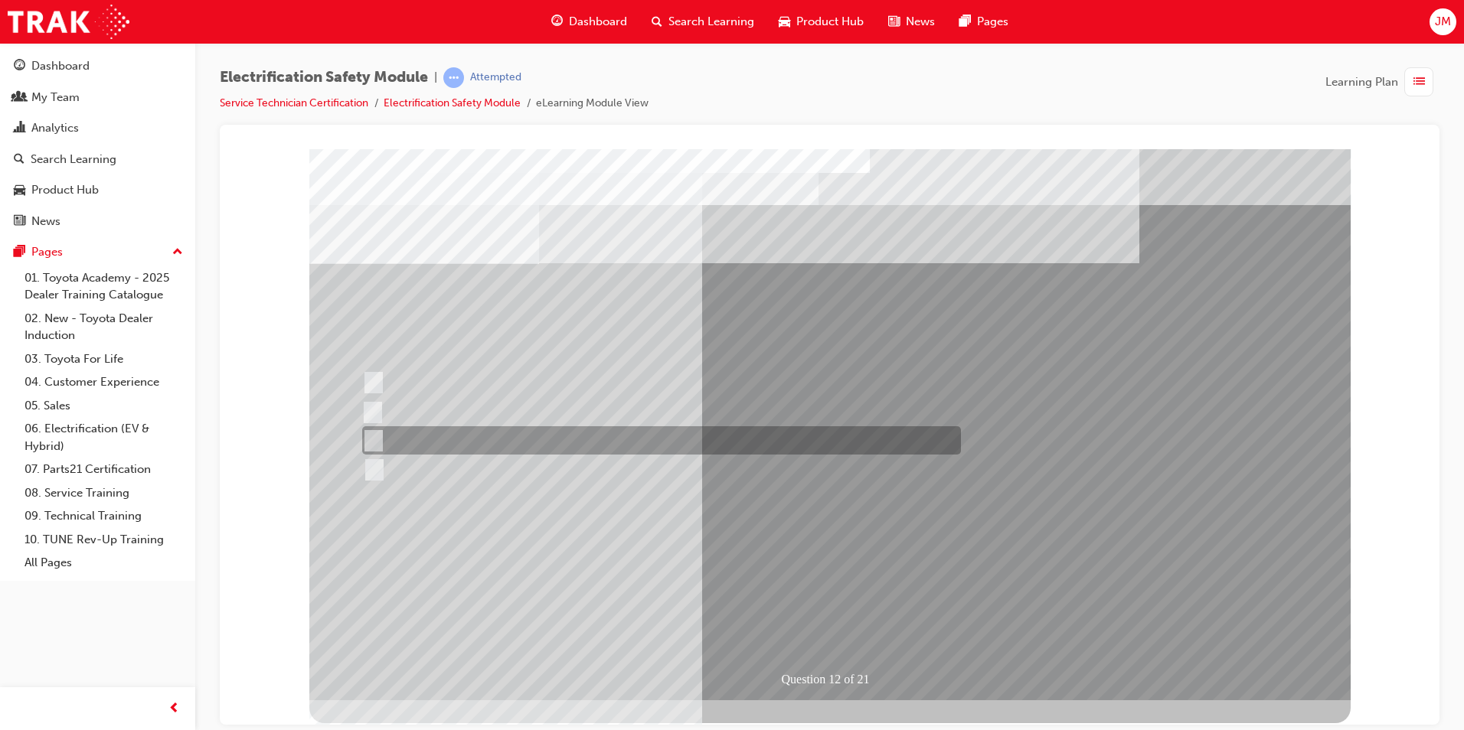
click at [374, 437] on input "Outside the vehicle’s detection area for entry and start system." at bounding box center [370, 441] width 17 height 17
radio input "true"
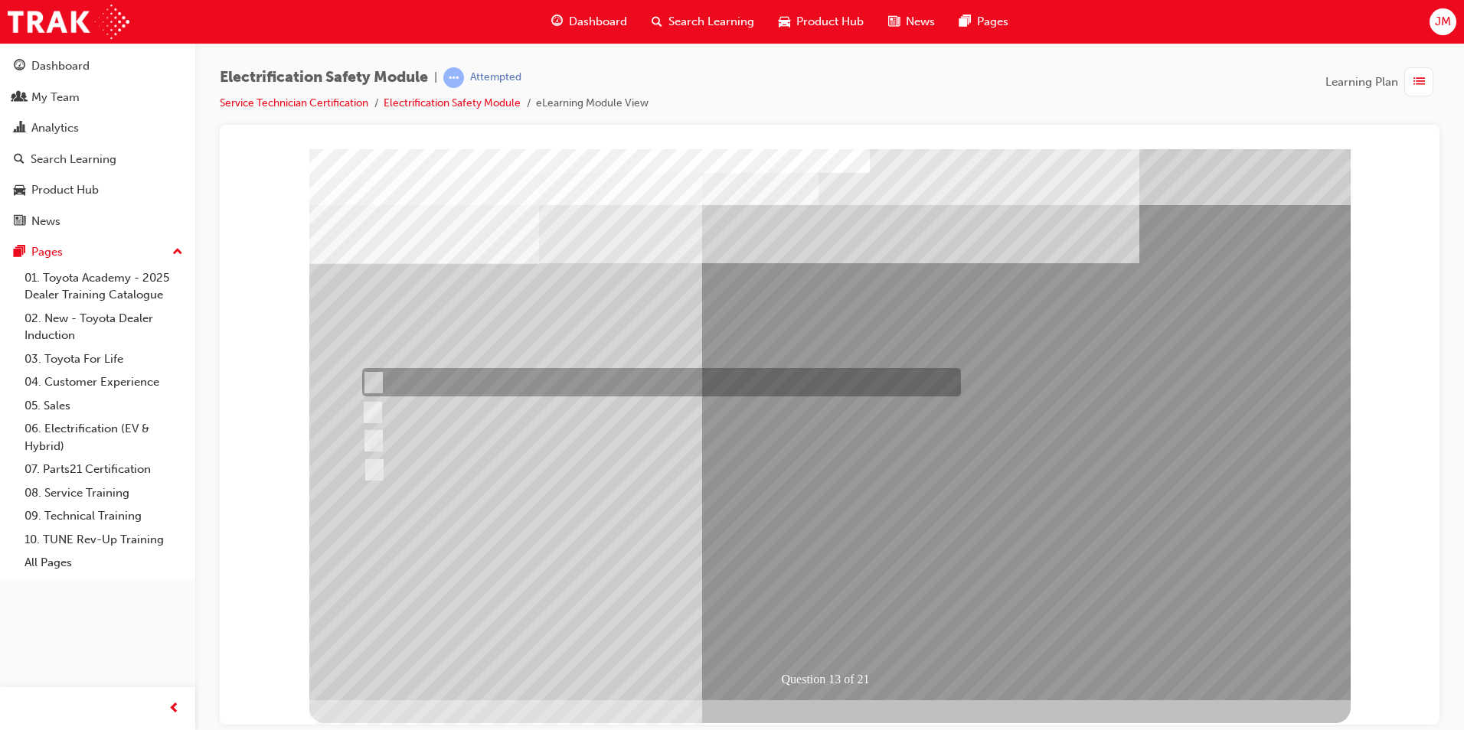
click at [379, 383] on div at bounding box center [657, 382] width 599 height 28
radio input "true"
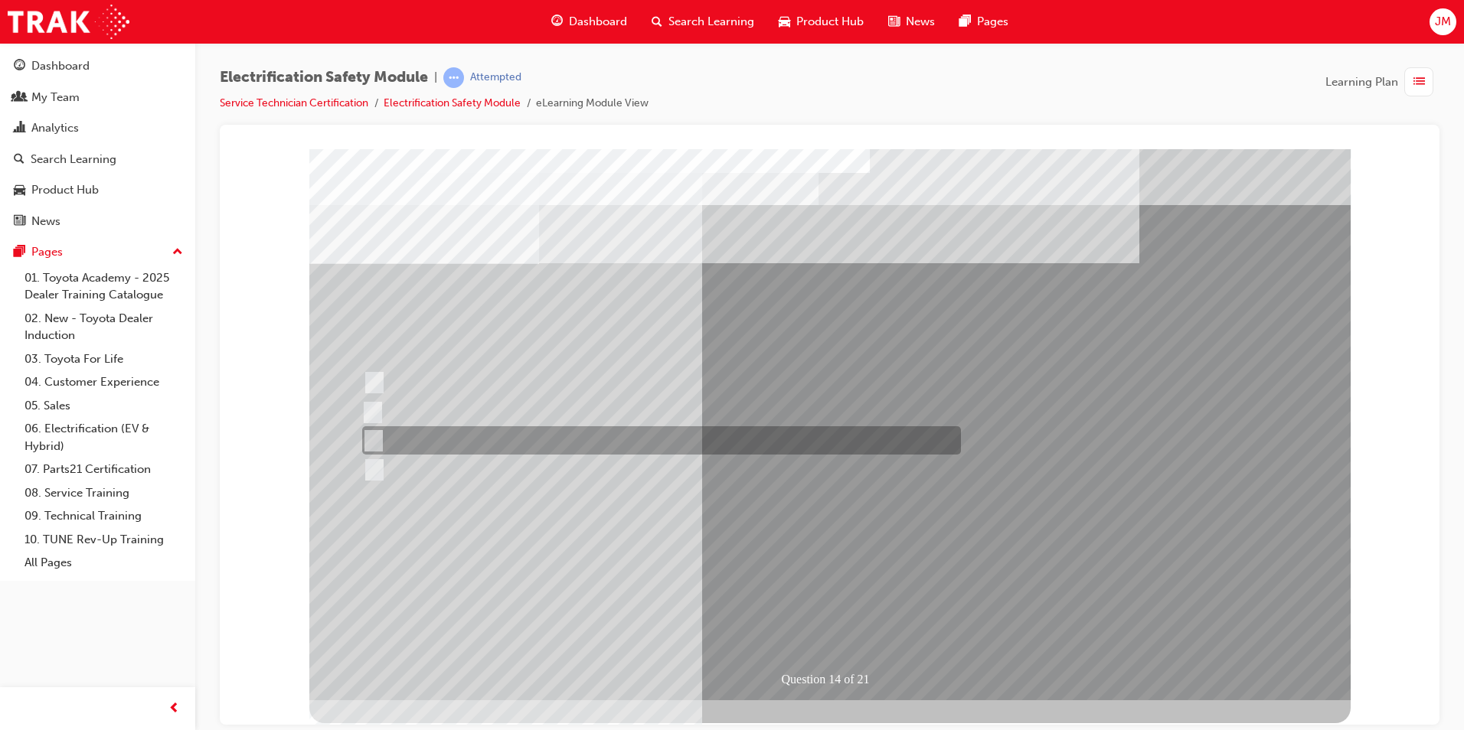
click at [375, 440] on input "10 minutes" at bounding box center [370, 441] width 17 height 17
radio input "true"
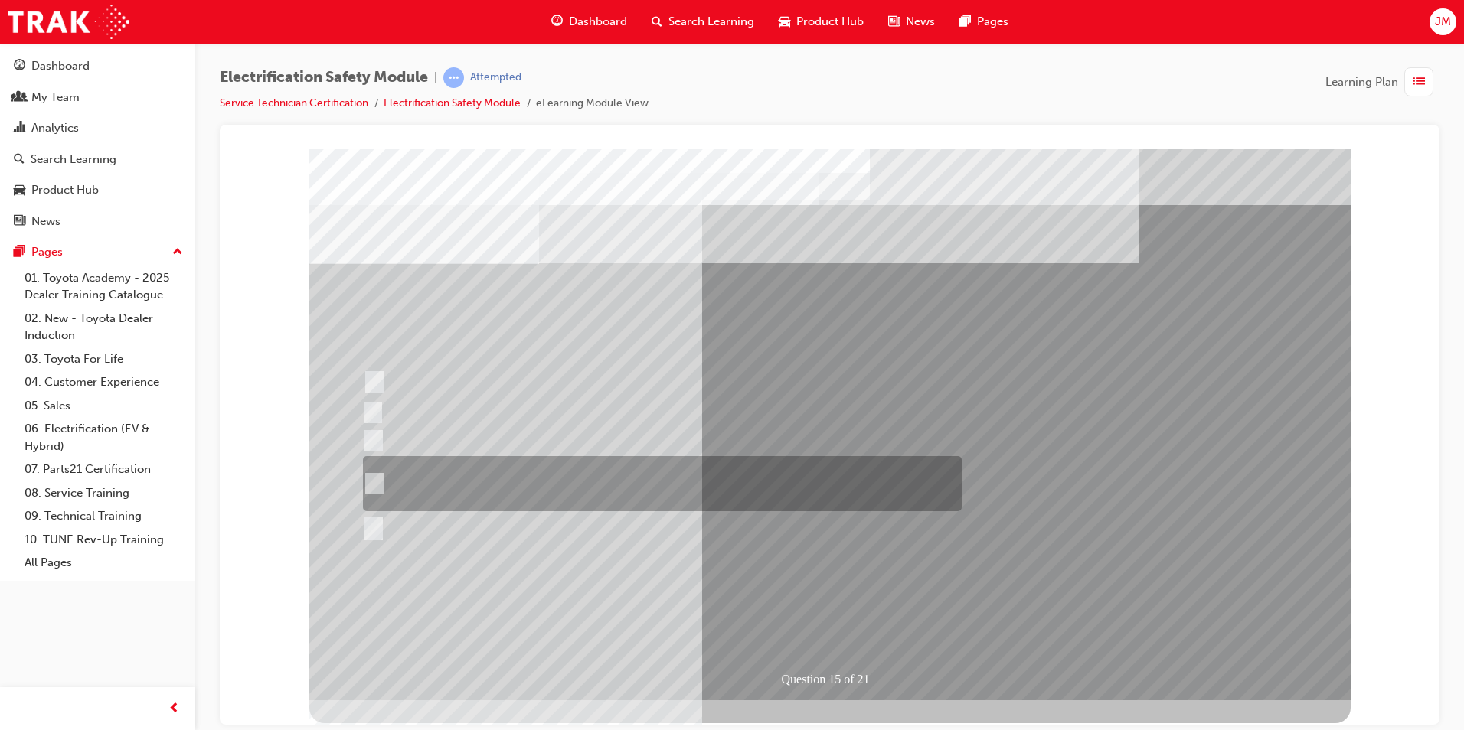
click at [373, 478] on input "The High Voltage Capacitor Terminal for 0 volts and the High Voltage Capacitor …" at bounding box center [371, 483] width 17 height 17
radio input "true"
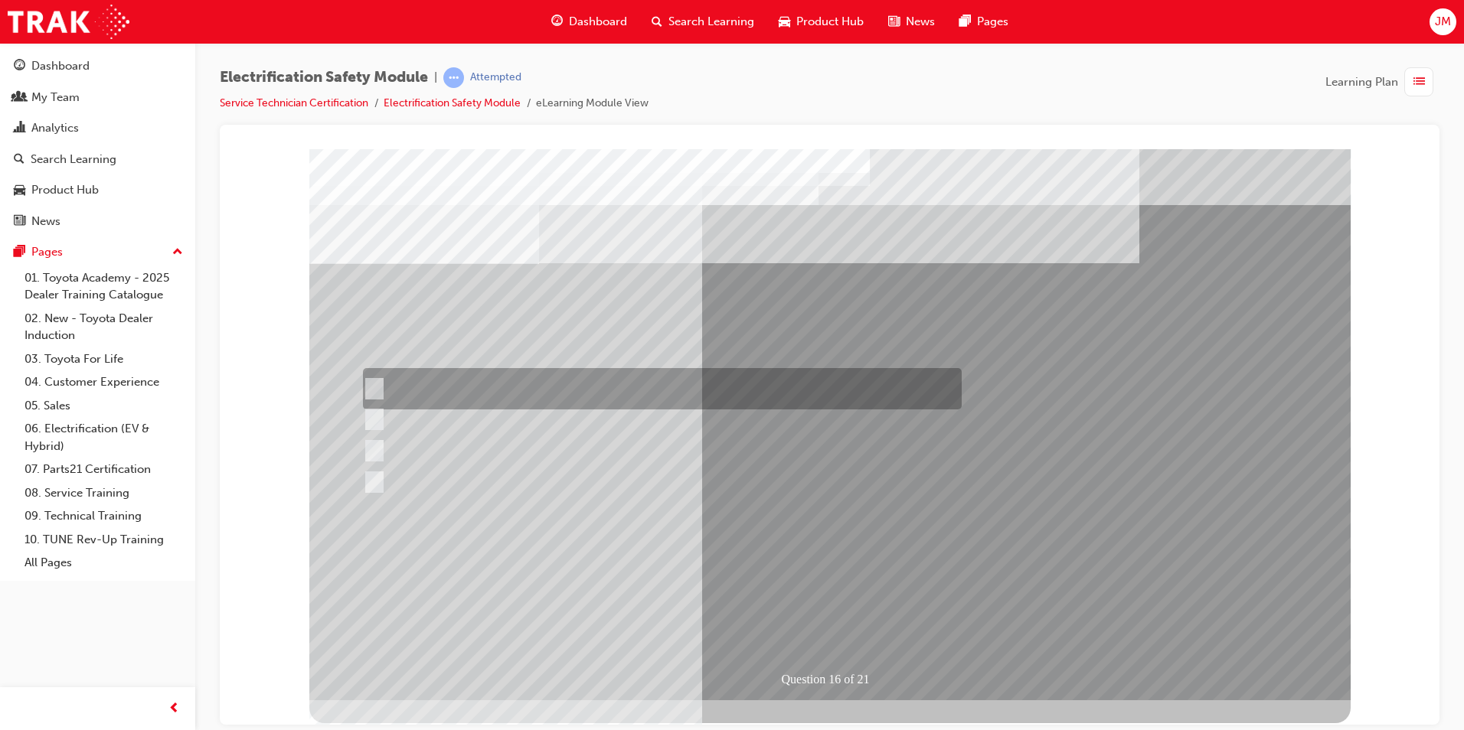
click at [377, 381] on input "Insulate the High Voltage Connector/Motor Side Cable Connection with Insulated …" at bounding box center [371, 388] width 17 height 17
radio input "true"
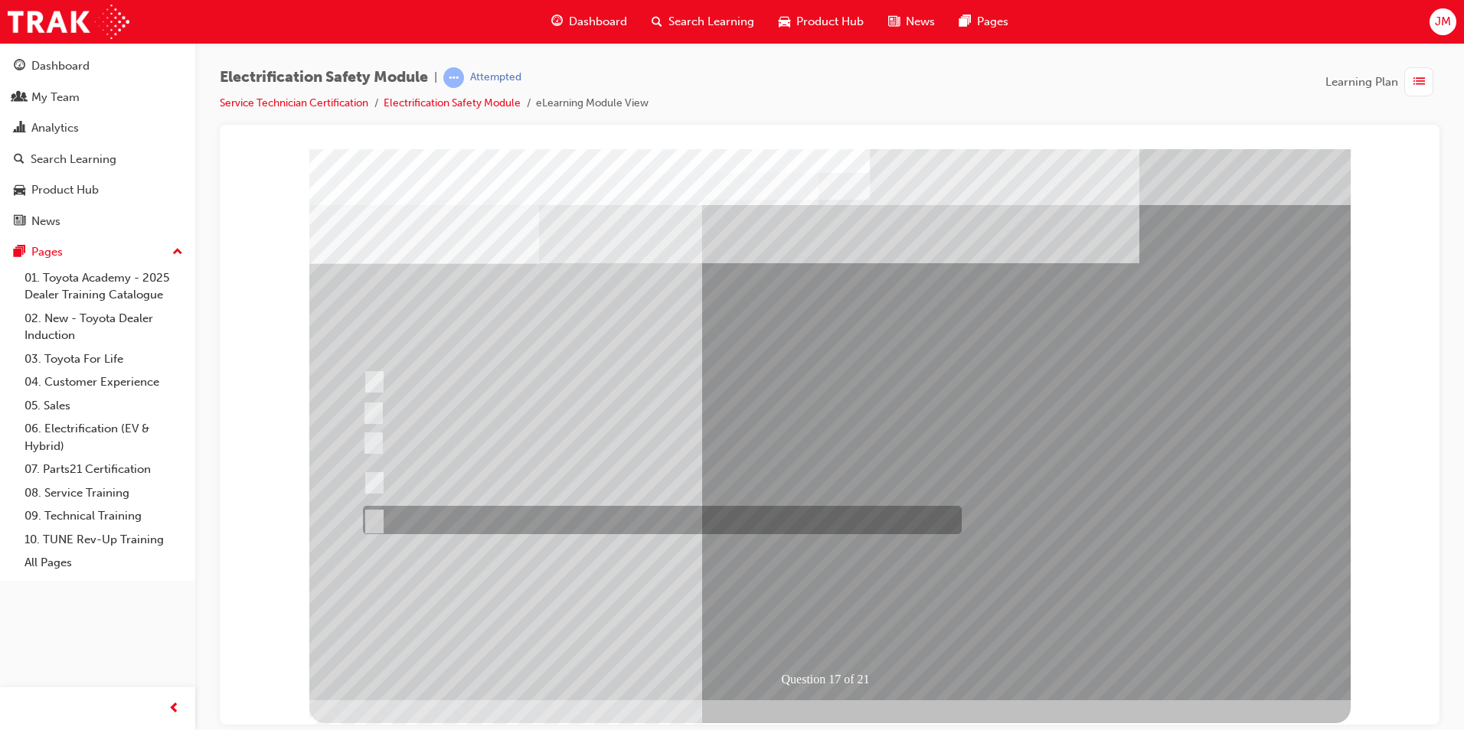
click at [378, 518] on input "All of the above." at bounding box center [371, 520] width 17 height 17
radio input "true"
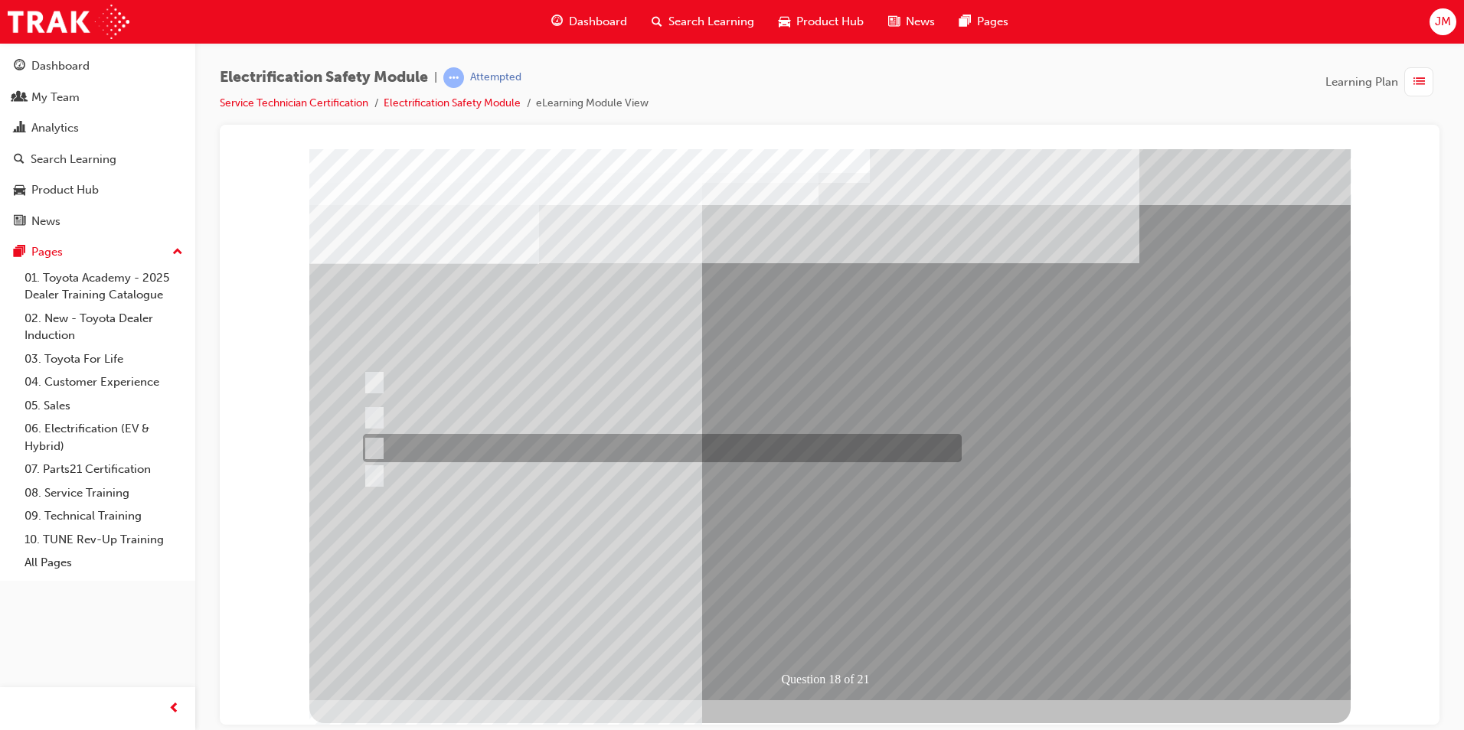
click at [373, 447] on input "Discard the gloves and use a new pair." at bounding box center [371, 448] width 17 height 17
radio input "true"
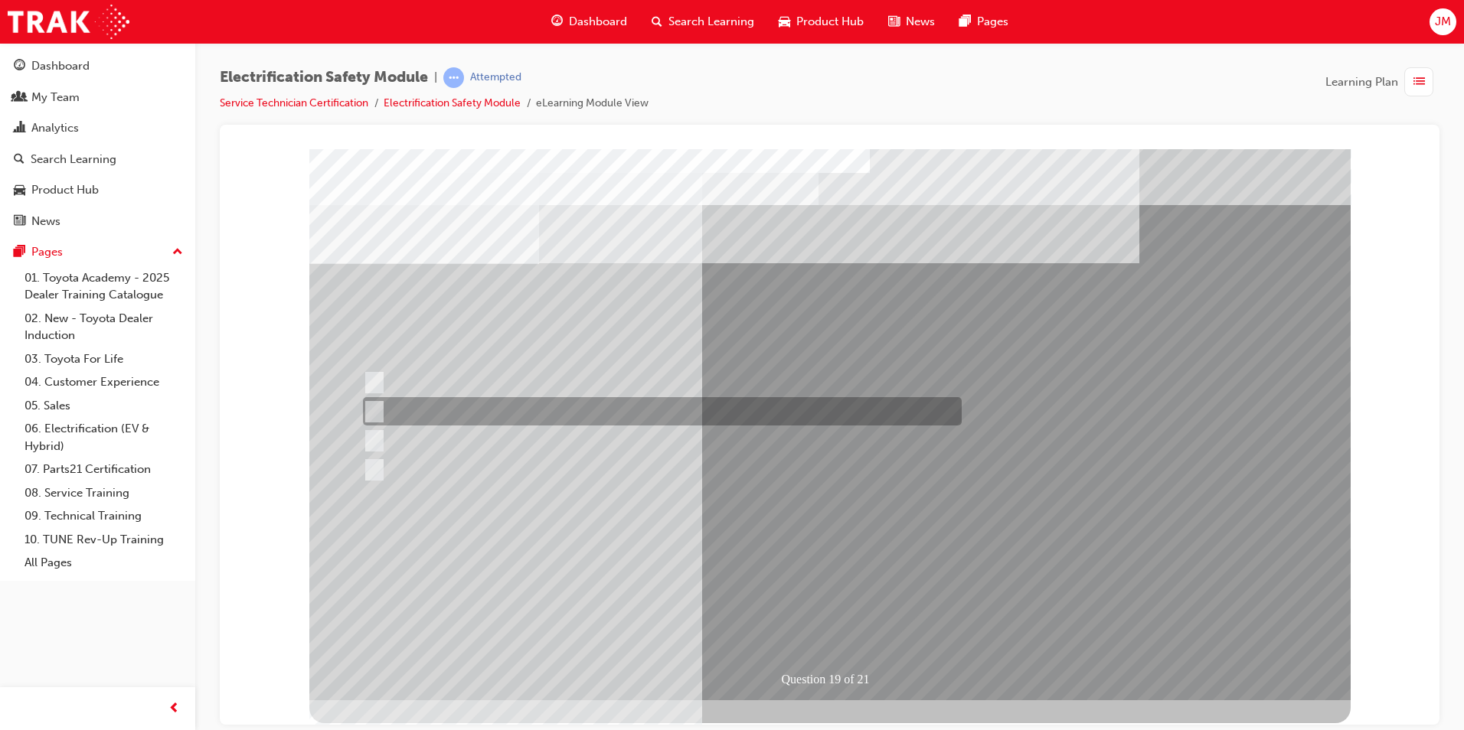
click at [375, 411] on input "To protect Electrical Insulating Gloves from mechanical damage." at bounding box center [371, 411] width 17 height 17
radio input "true"
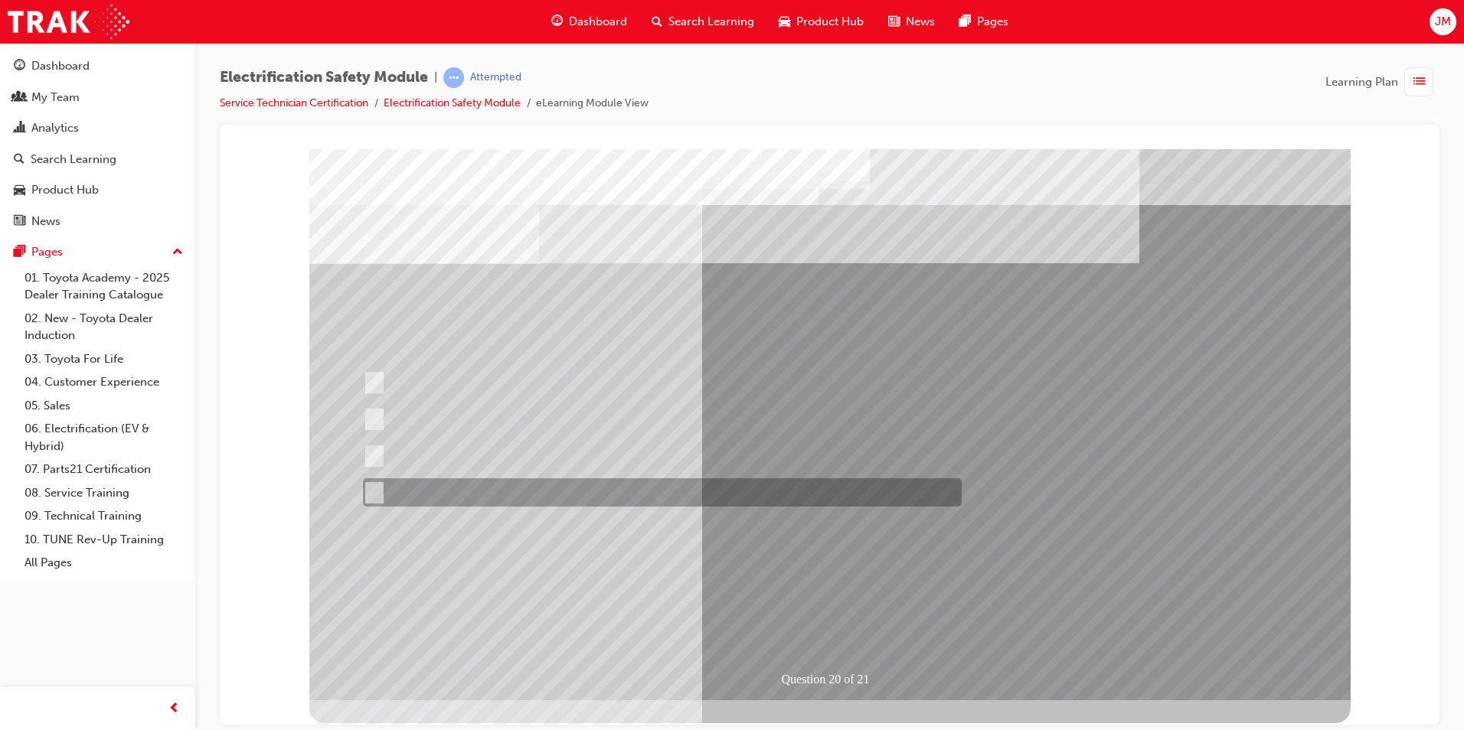
click at [375, 490] on input "All these statements are correct." at bounding box center [371, 493] width 17 height 17
radio input "true"
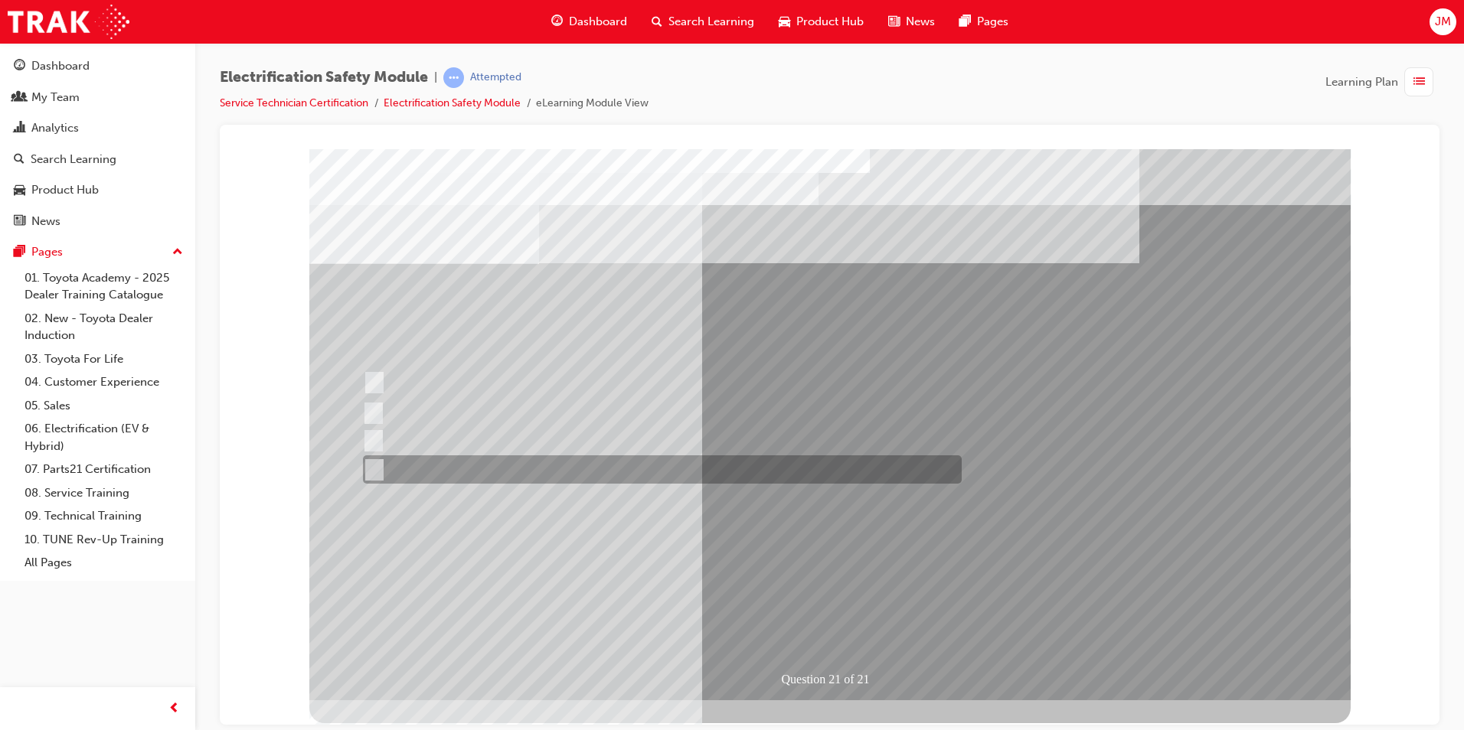
click at [371, 471] on input "All these items should be removed to improve safety" at bounding box center [371, 470] width 17 height 17
radio input "true"
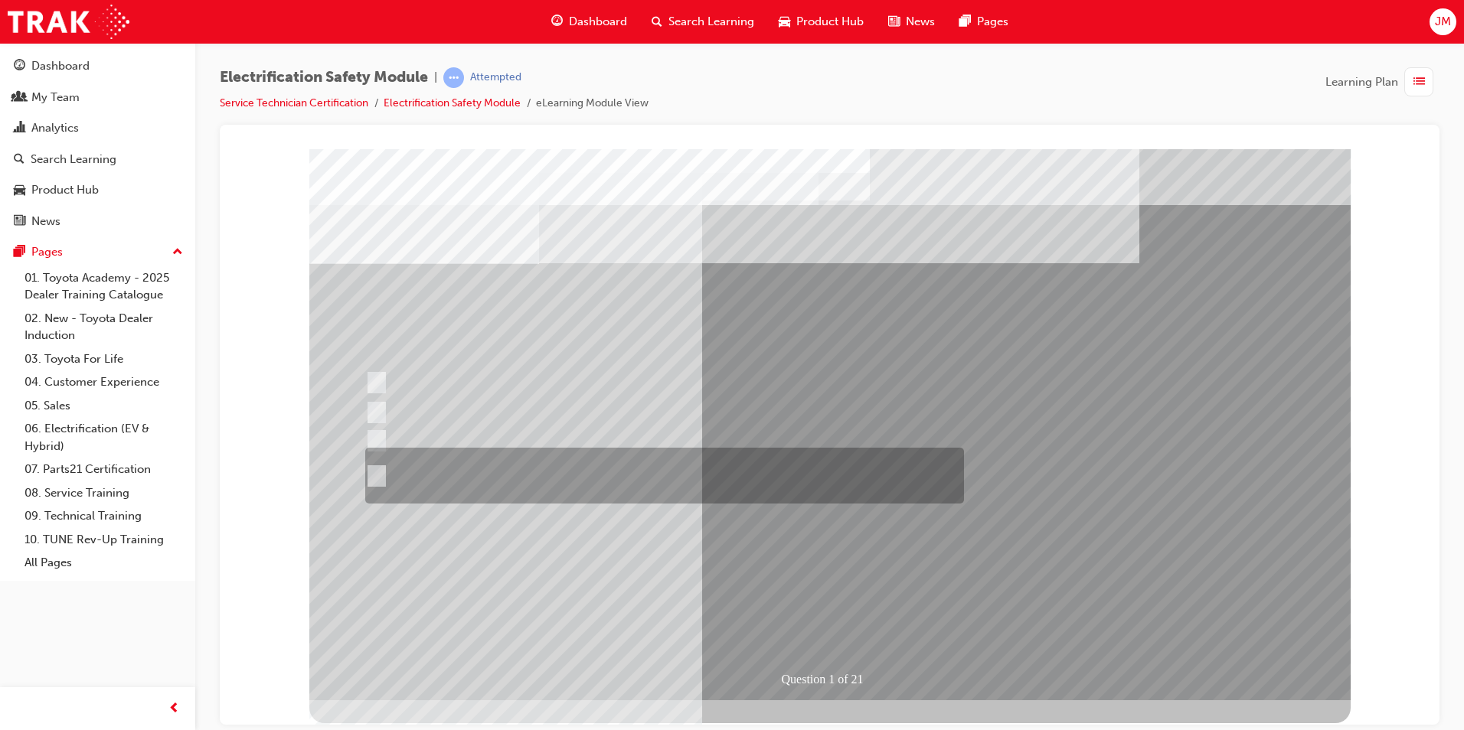
click at [376, 475] on input "The Plug-in Hybrid Electric has AC charging capability via a wall box charger a…" at bounding box center [373, 476] width 17 height 17
radio input "true"
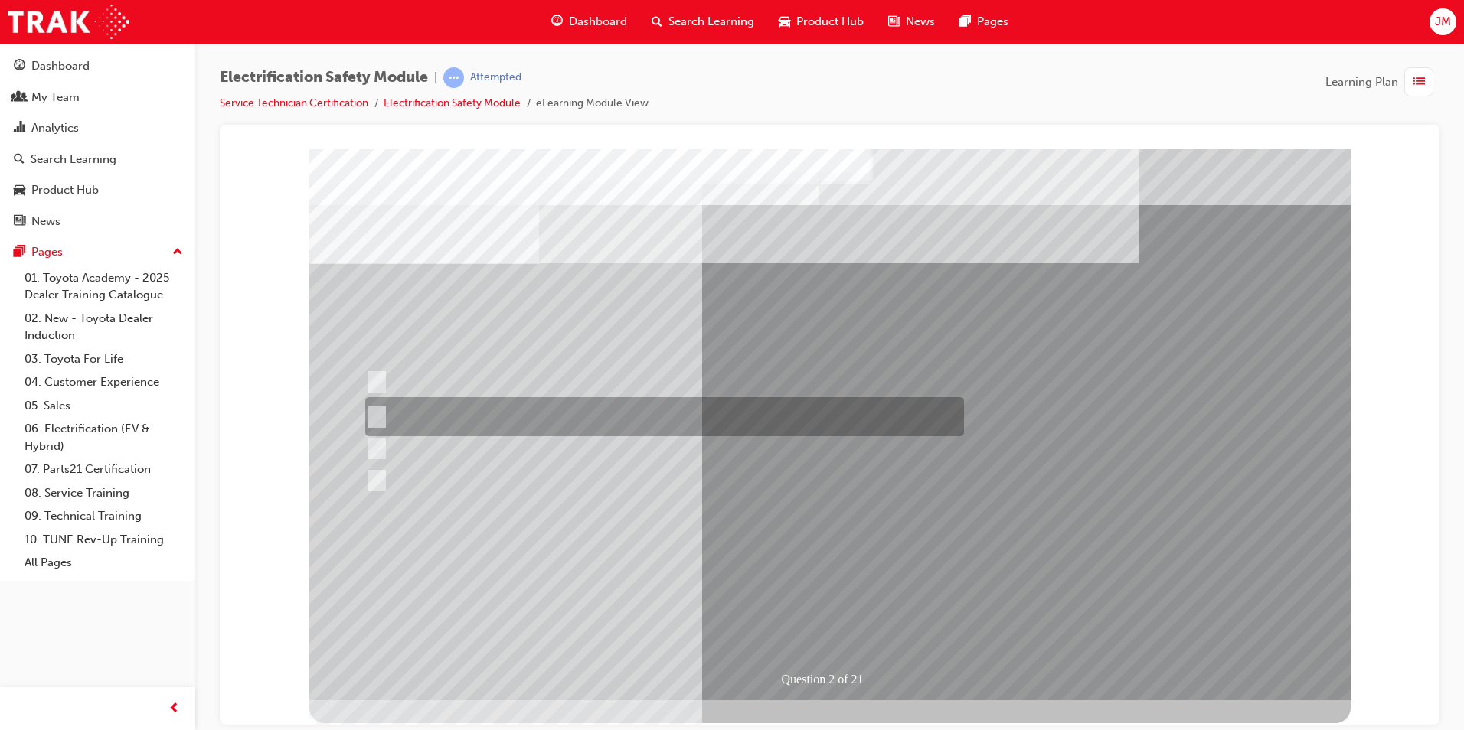
click at [372, 417] on input "The Battery Electric uses AC & DC charging capability and has no petrol engine." at bounding box center [373, 417] width 17 height 17
radio input "true"
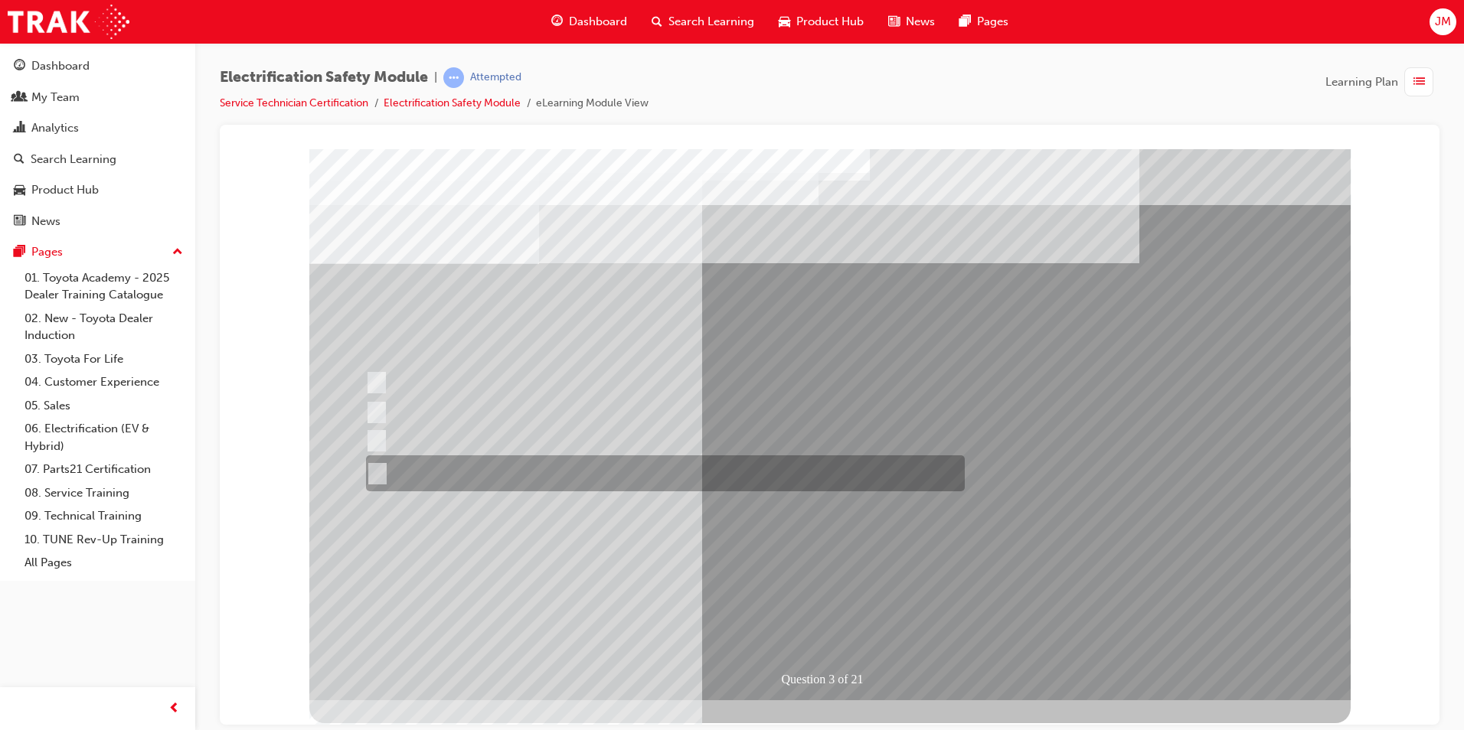
click at [374, 473] on input "The FCEV produces electric power via a Fuel Cell Stack supporting the Hybrid ba…" at bounding box center [374, 473] width 17 height 17
radio input "true"
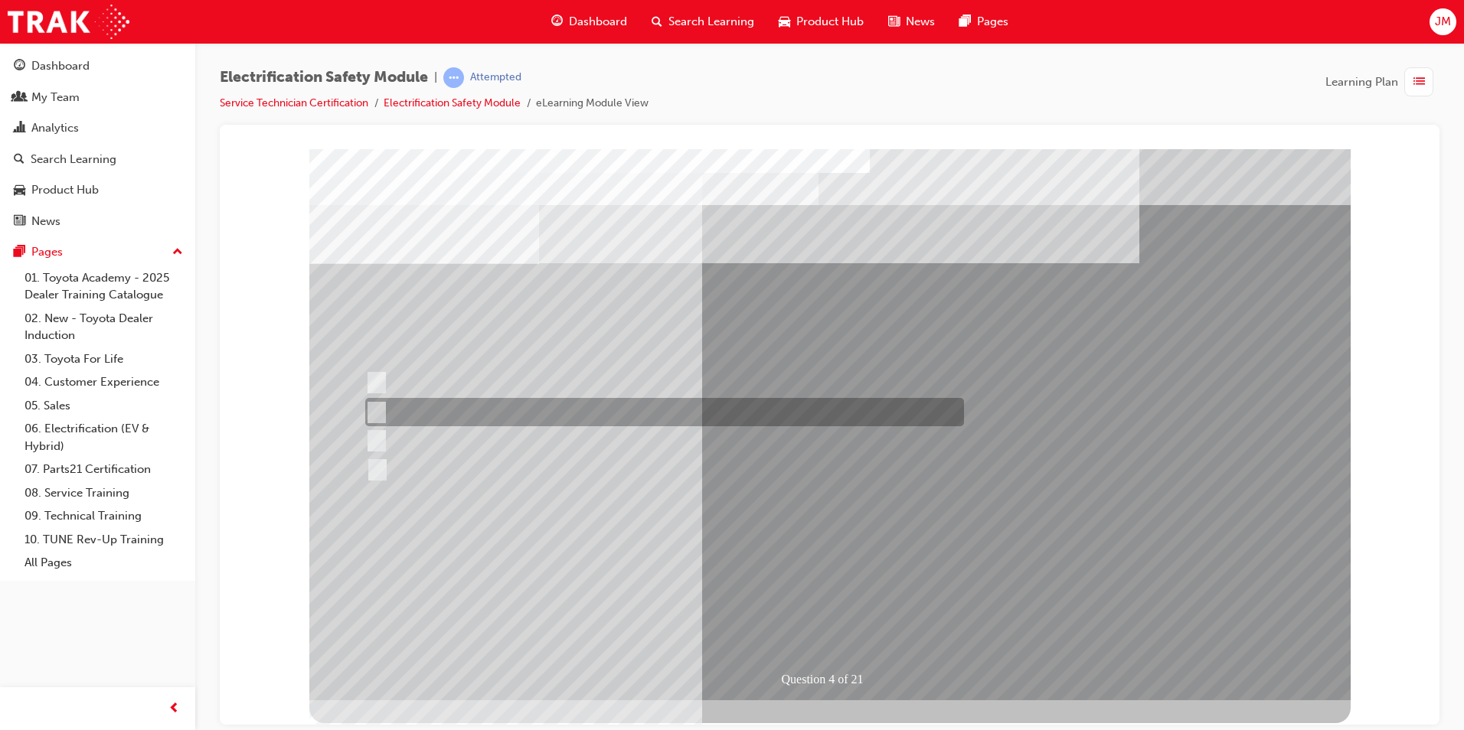
click at [375, 412] on input "EV or H2 labels on the License Plate." at bounding box center [372, 412] width 17 height 17
checkbox input "true"
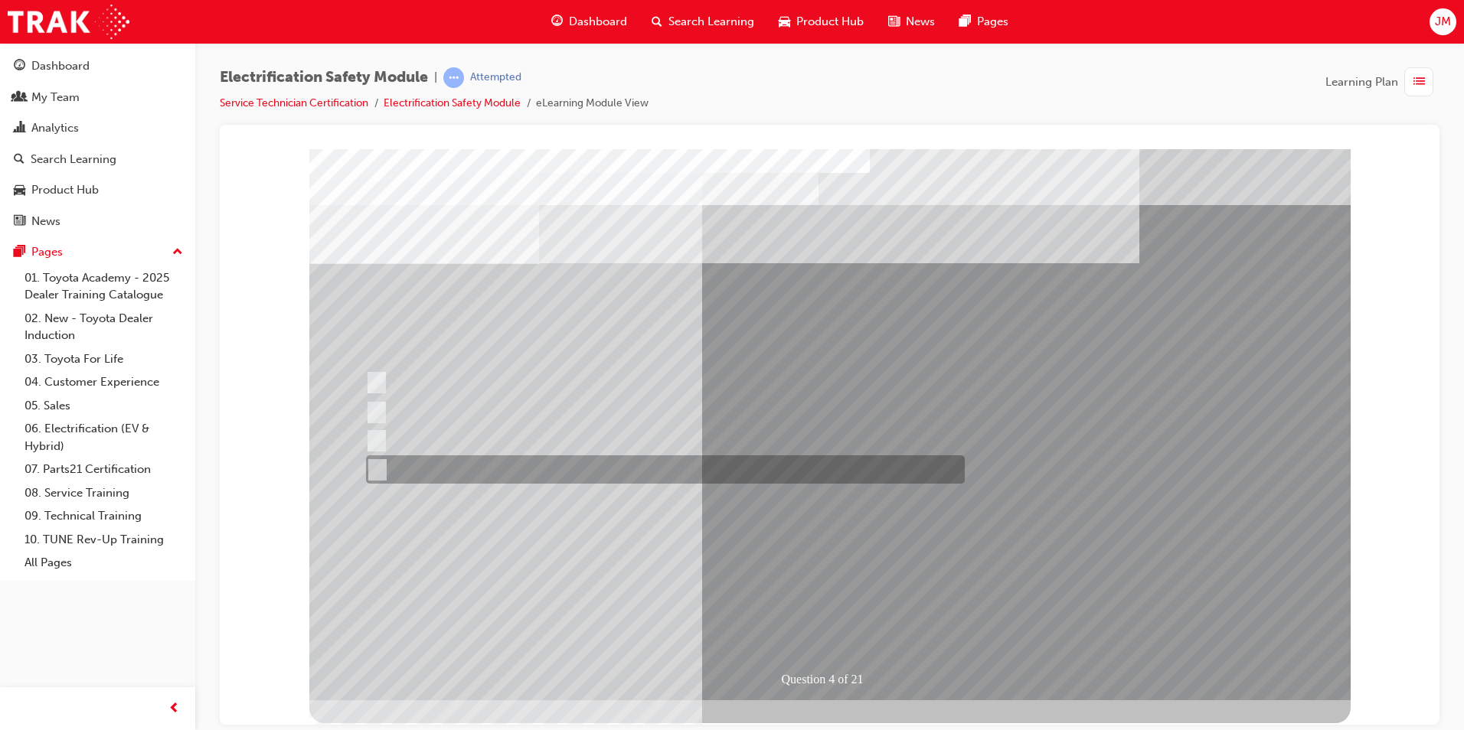
click at [382, 473] on div at bounding box center [661, 470] width 599 height 28
checkbox input "true"
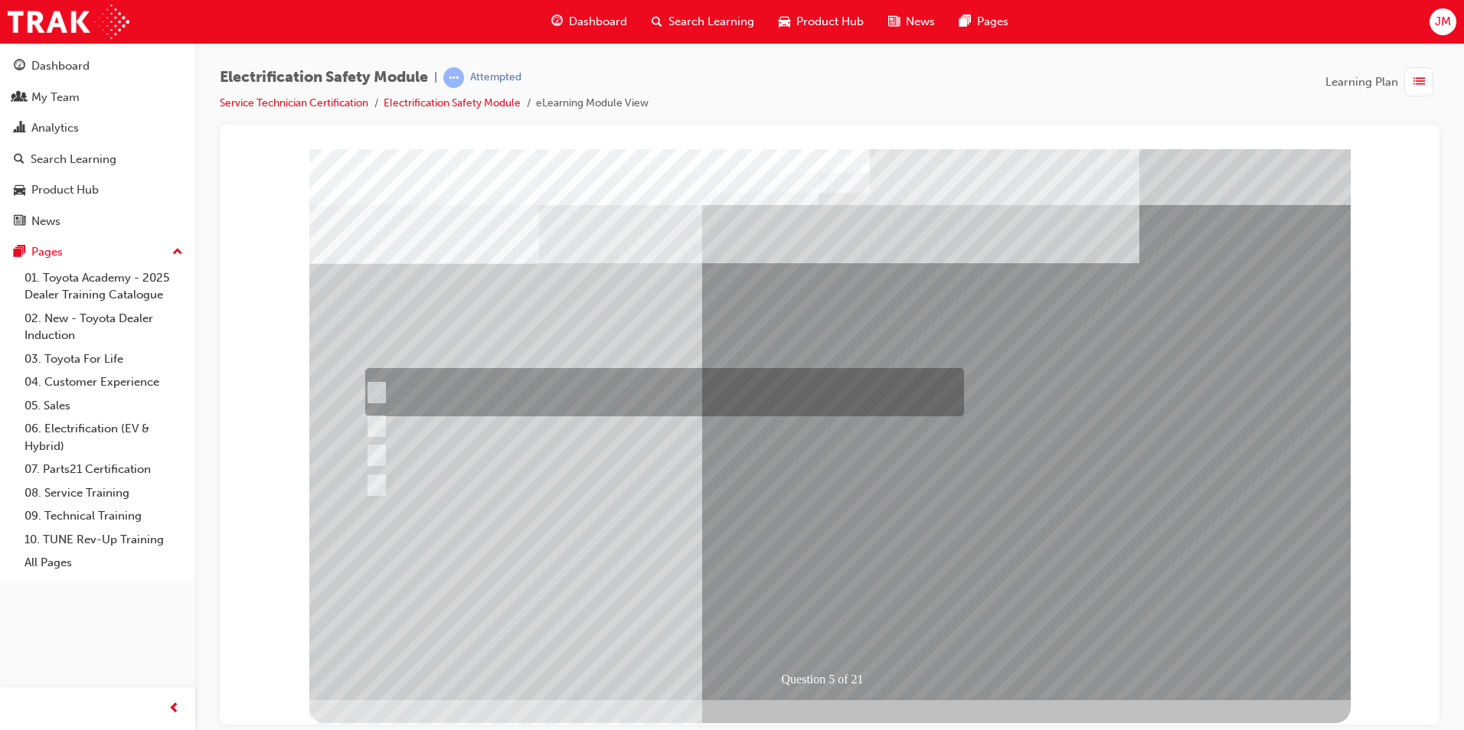
click at [378, 388] on input "The READY light will illuminate when the vehicle is turned on and ready to driv…" at bounding box center [372, 392] width 17 height 17
checkbox input "true"
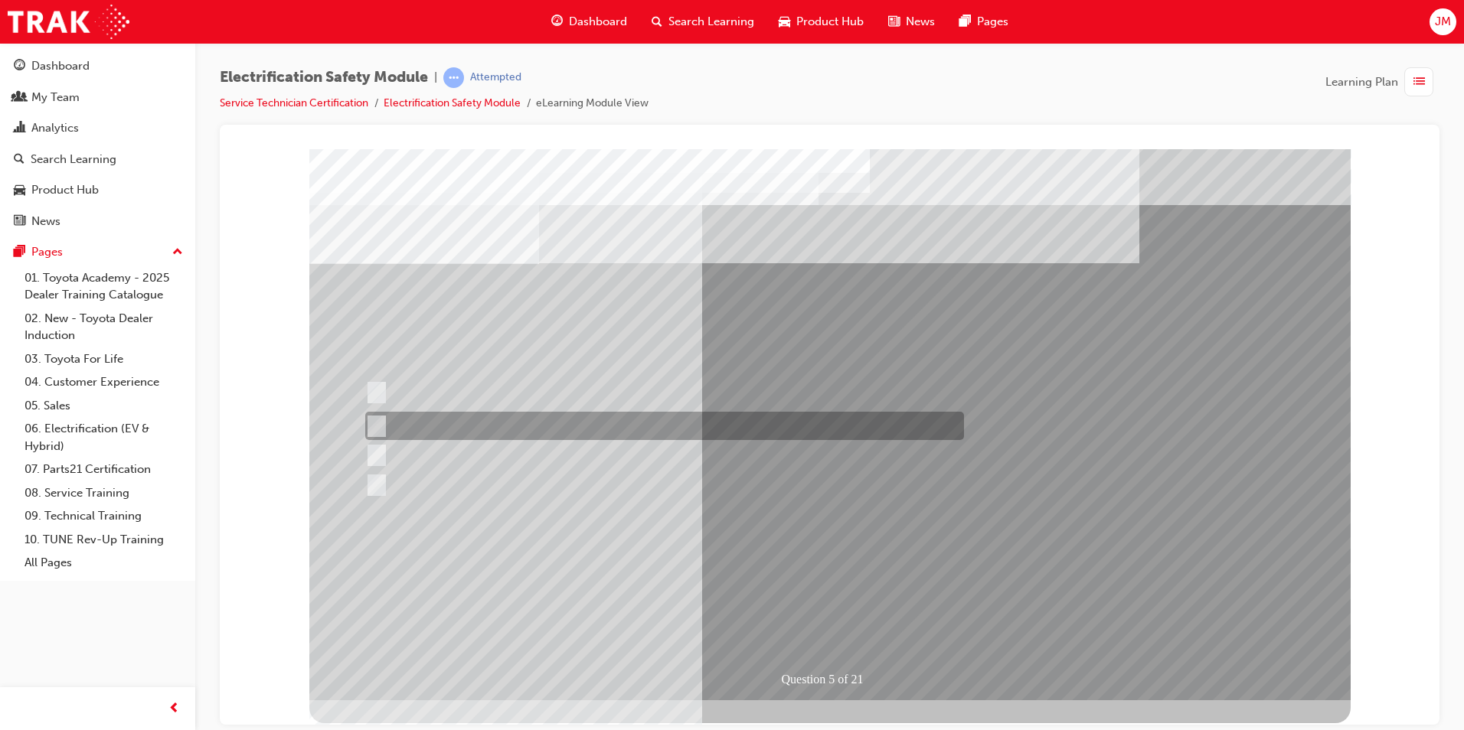
click at [377, 426] on input "The Main Display will show the power flow for the driveline." at bounding box center [372, 426] width 17 height 17
checkbox input "true"
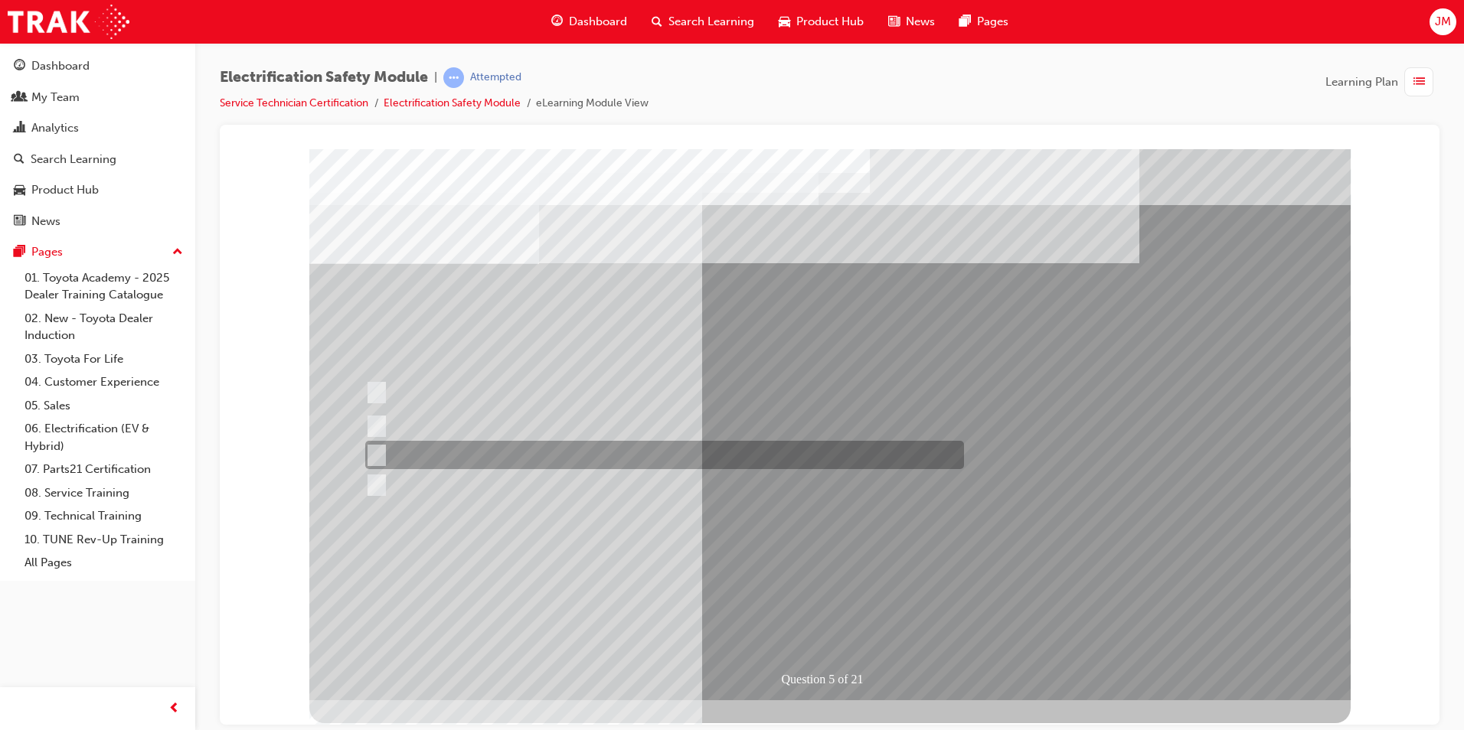
click at [377, 452] on input "Vehicle Motive Force selection types illuminated e.g. (EV/HV)." at bounding box center [372, 455] width 17 height 17
checkbox input "true"
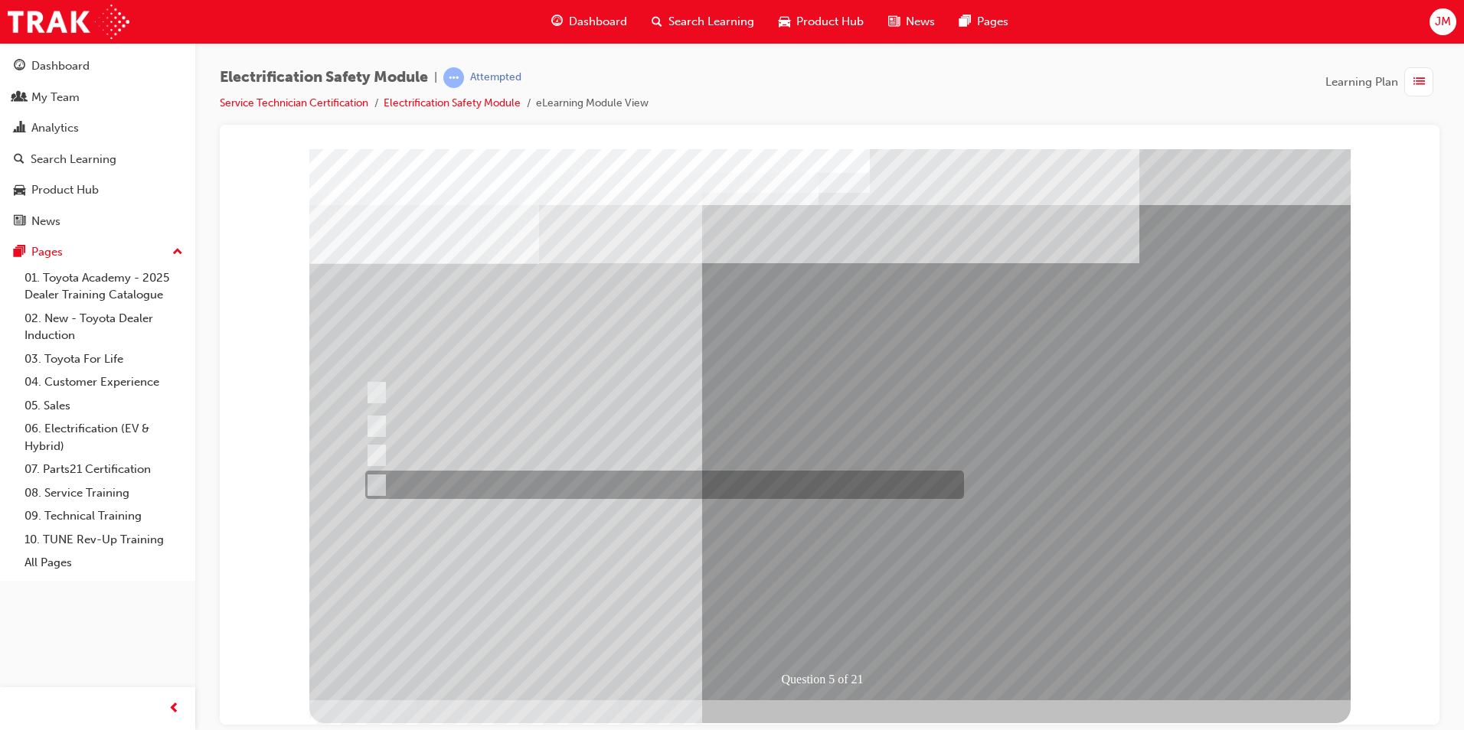
click at [377, 483] on input "Battery Level indicator (State of Charge)." at bounding box center [372, 485] width 17 height 17
checkbox input "true"
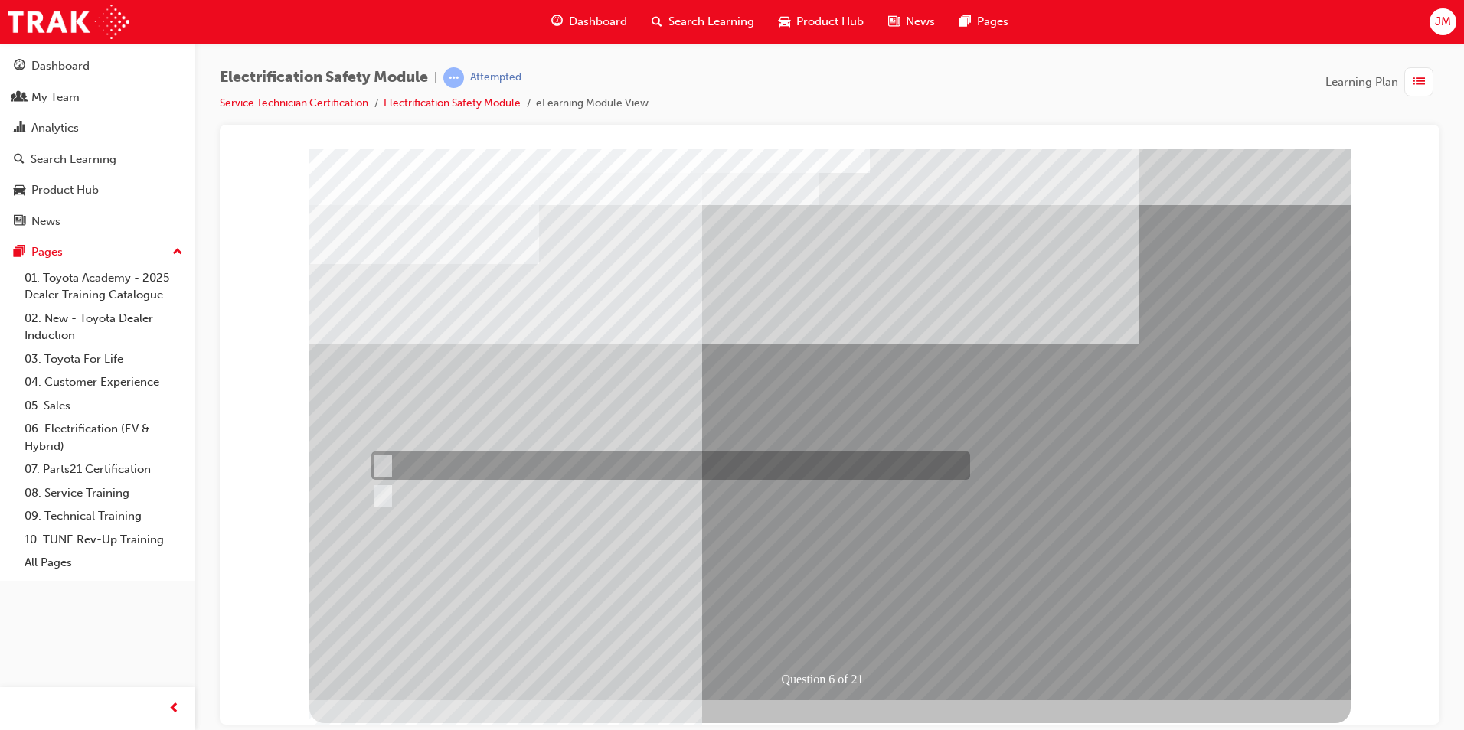
drag, startPoint x: 383, startPoint y: 459, endPoint x: 430, endPoint y: 485, distance: 53.8
click at [382, 460] on input "True" at bounding box center [379, 466] width 17 height 17
radio input "true"
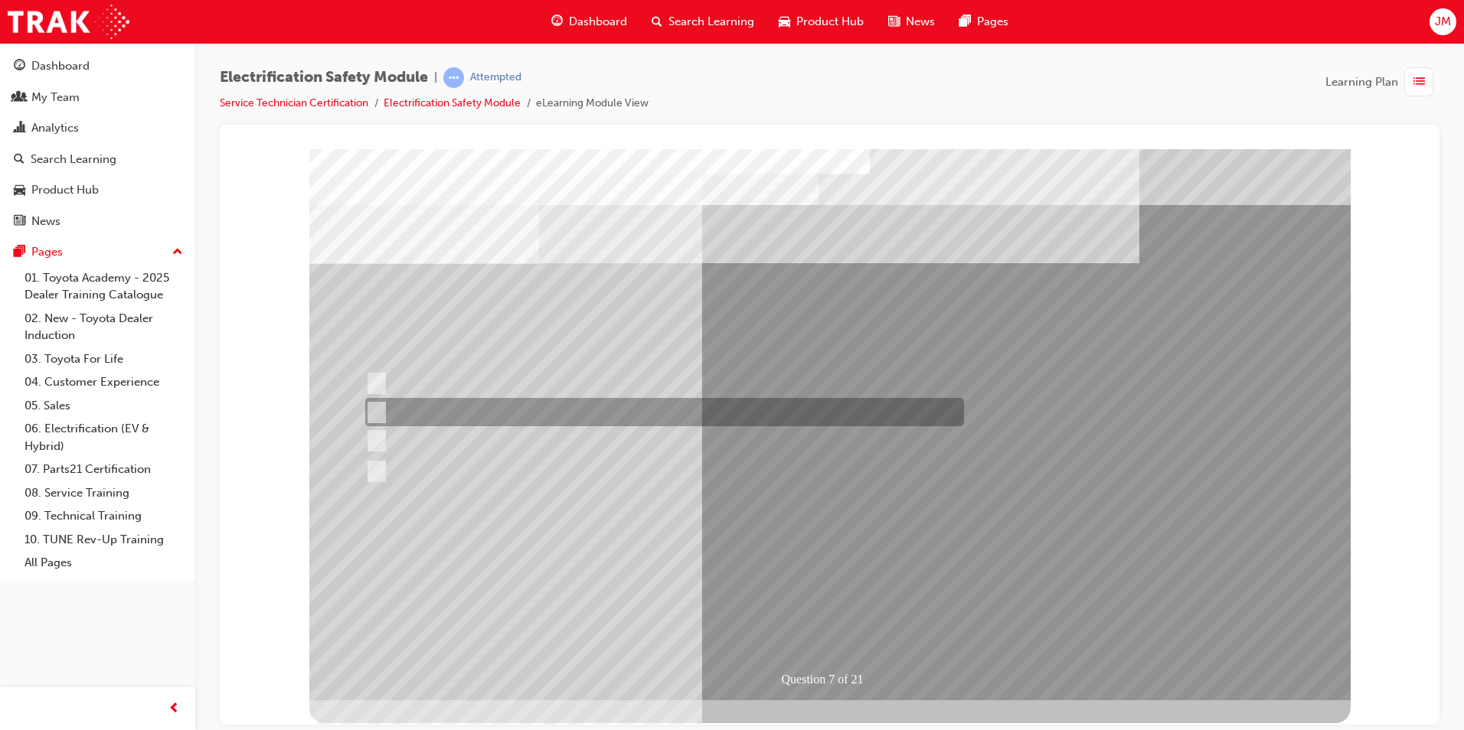
click at [375, 410] on input "Be detected and the system will shut down." at bounding box center [373, 412] width 17 height 17
radio input "true"
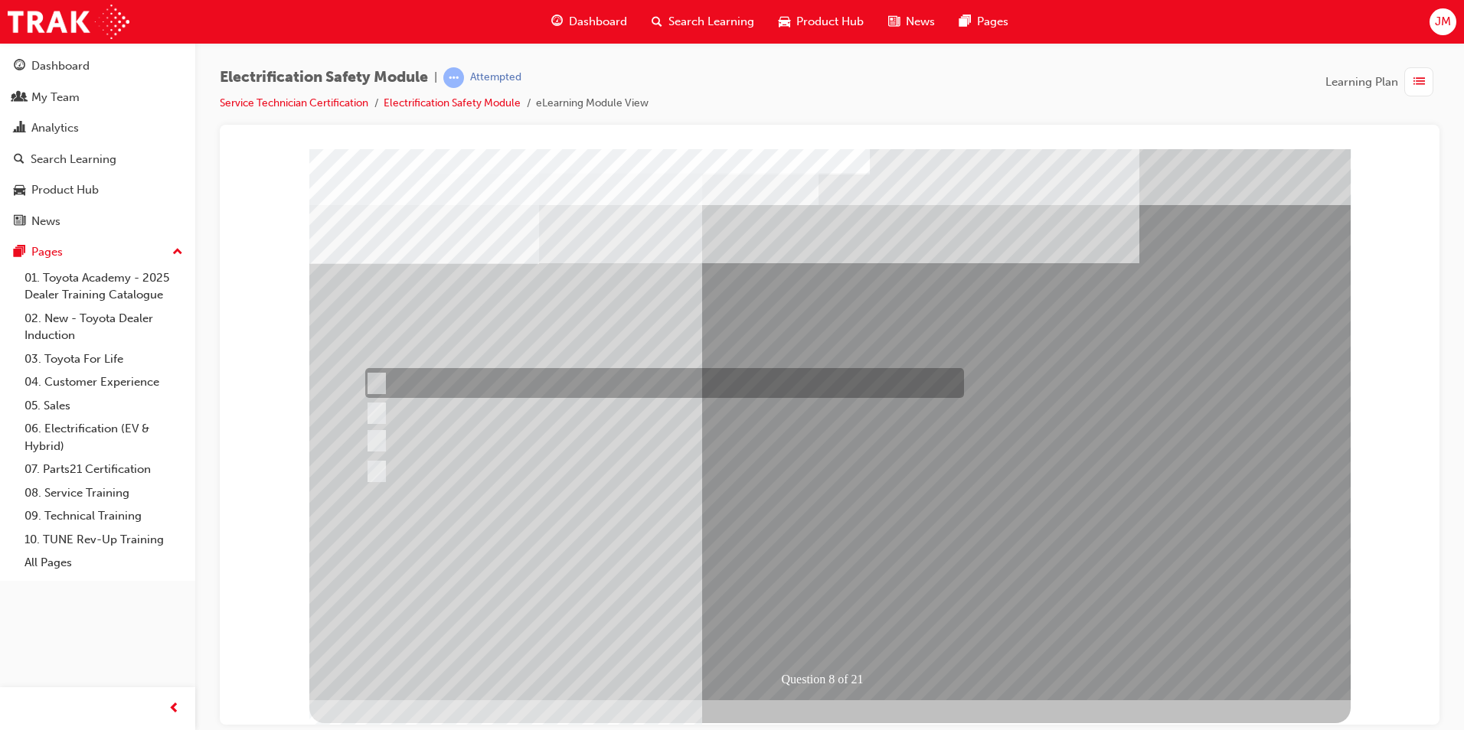
drag, startPoint x: 377, startPoint y: 379, endPoint x: 379, endPoint y: 395, distance: 16.2
click at [376, 379] on input "Working on the High Voltage System." at bounding box center [373, 383] width 17 height 17
radio input "true"
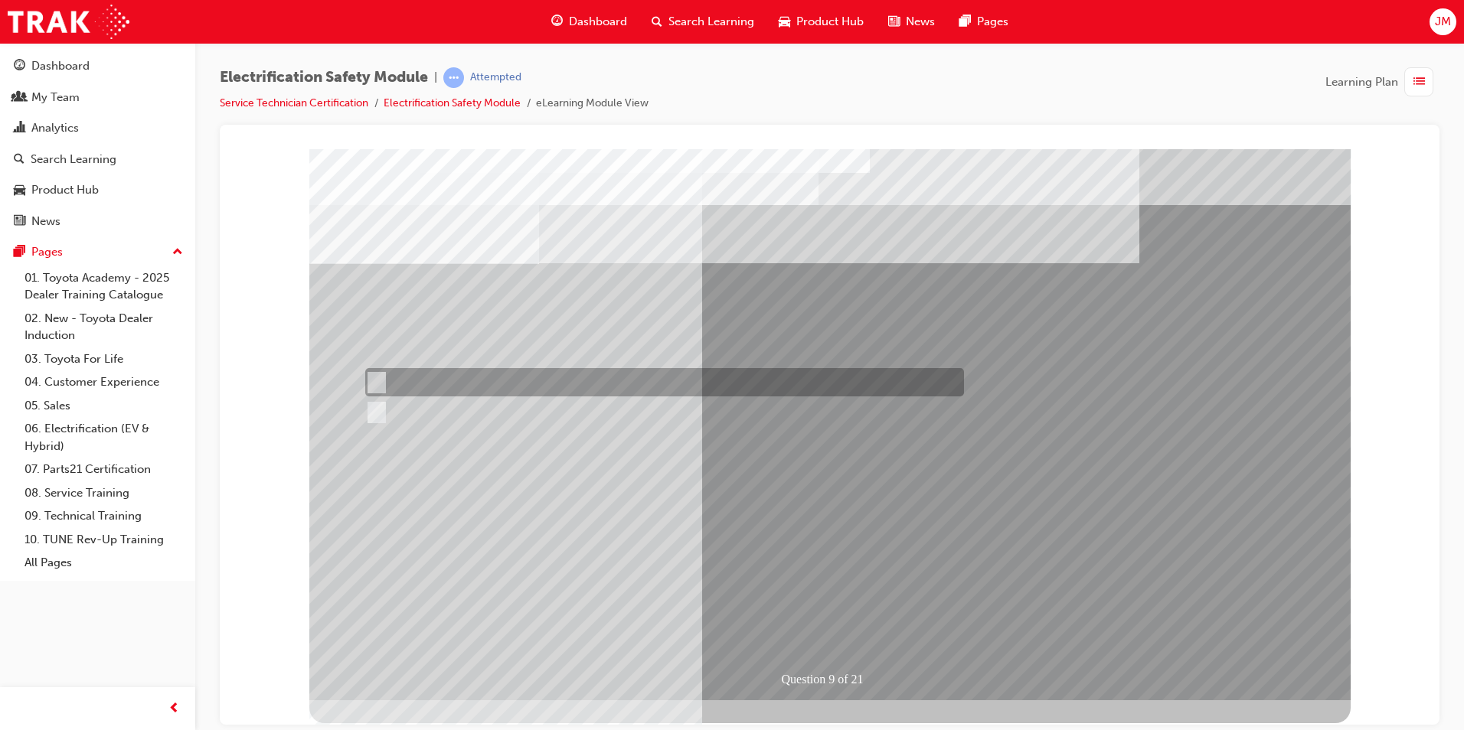
click at [376, 382] on input "True" at bounding box center [373, 382] width 17 height 17
radio input "true"
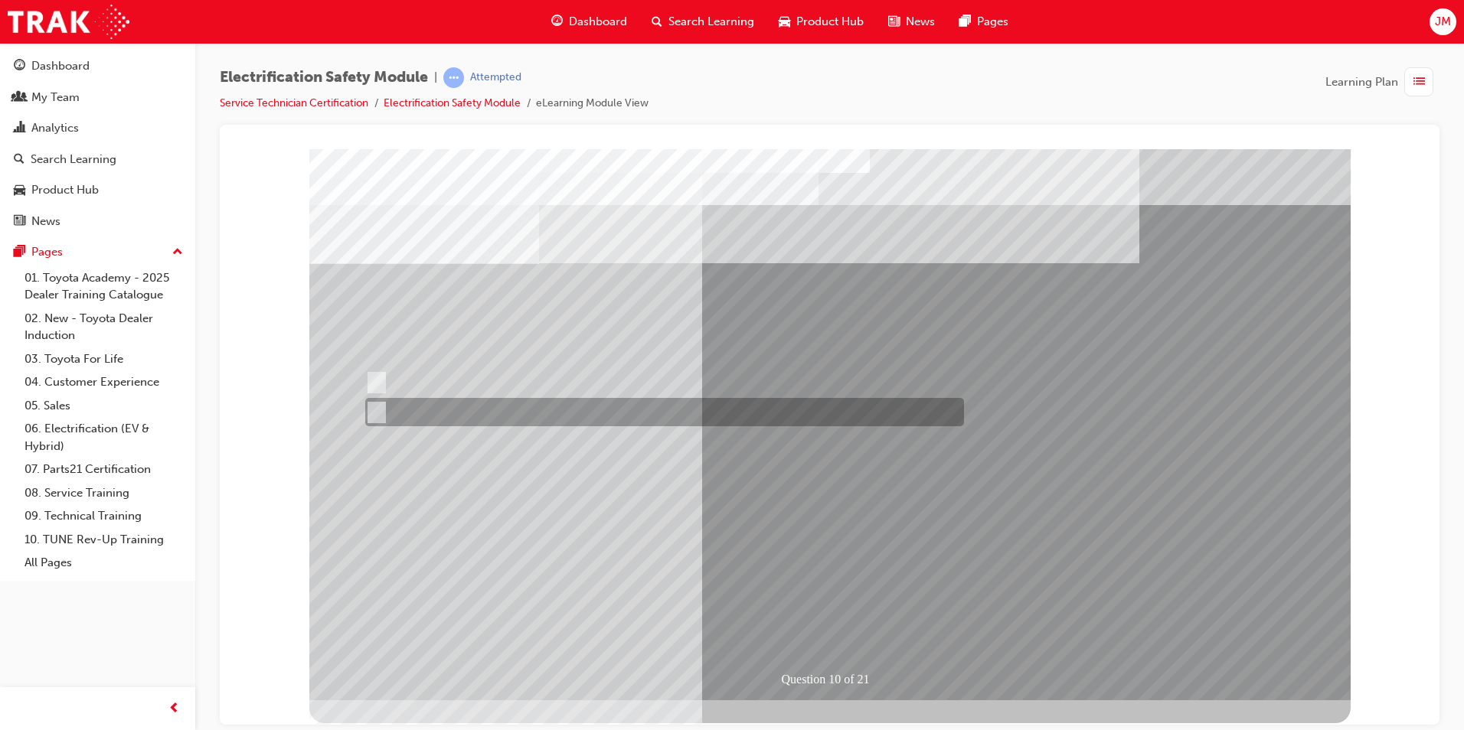
click at [376, 413] on input "True" at bounding box center [373, 412] width 17 height 17
radio input "true"
click at [376, 413] on input "True" at bounding box center [373, 412] width 17 height 17
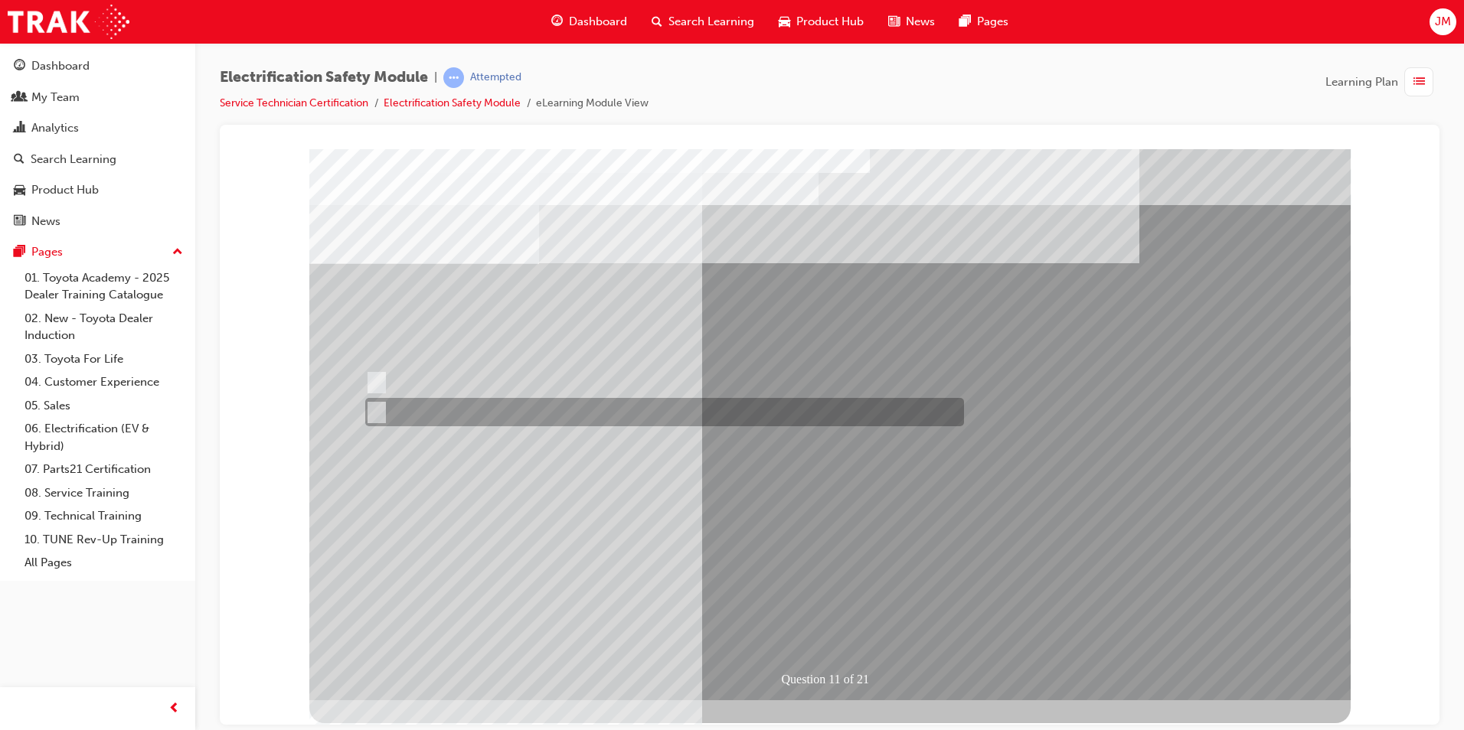
click at [381, 410] on input "False" at bounding box center [373, 412] width 17 height 17
radio input "true"
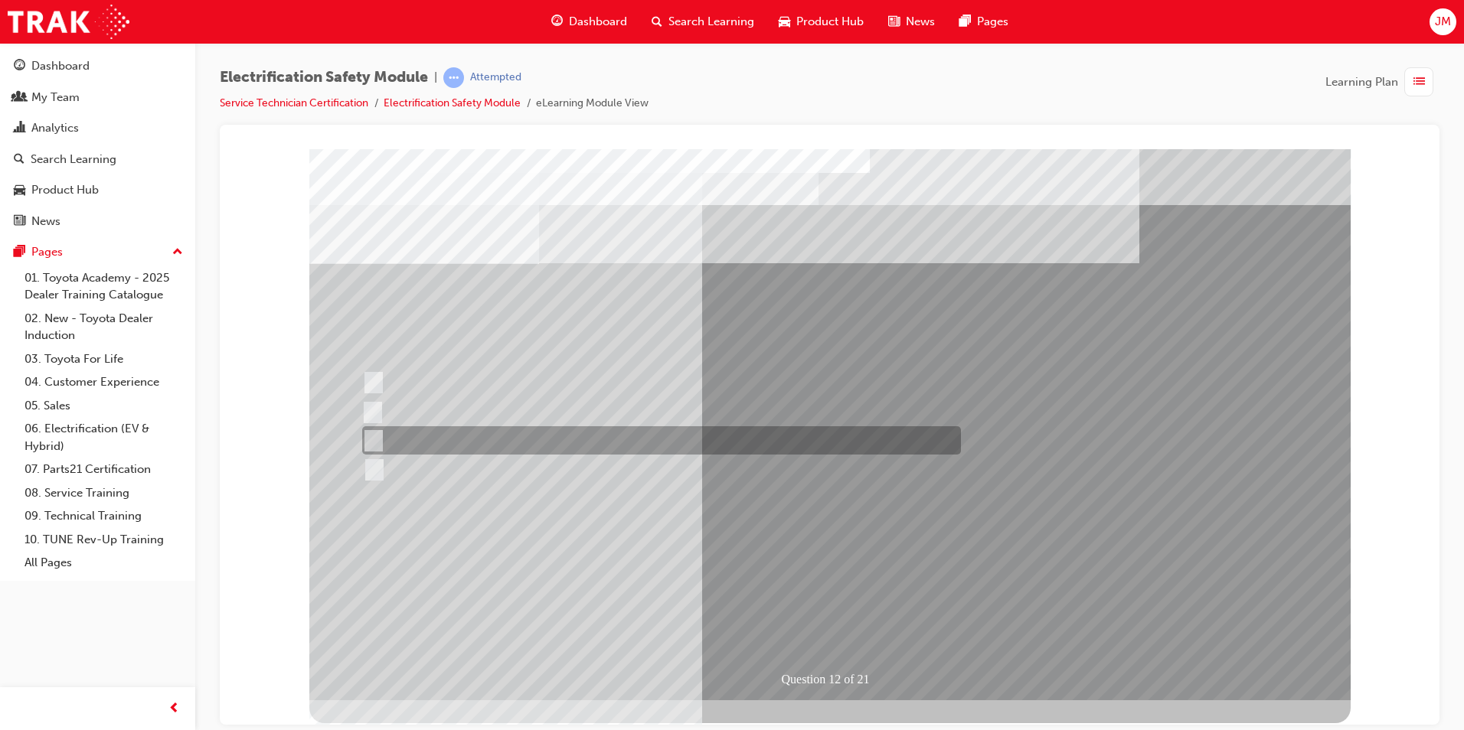
click at [369, 436] on input "Outside the vehicle’s detection area for entry and start system." at bounding box center [370, 441] width 17 height 17
radio input "true"
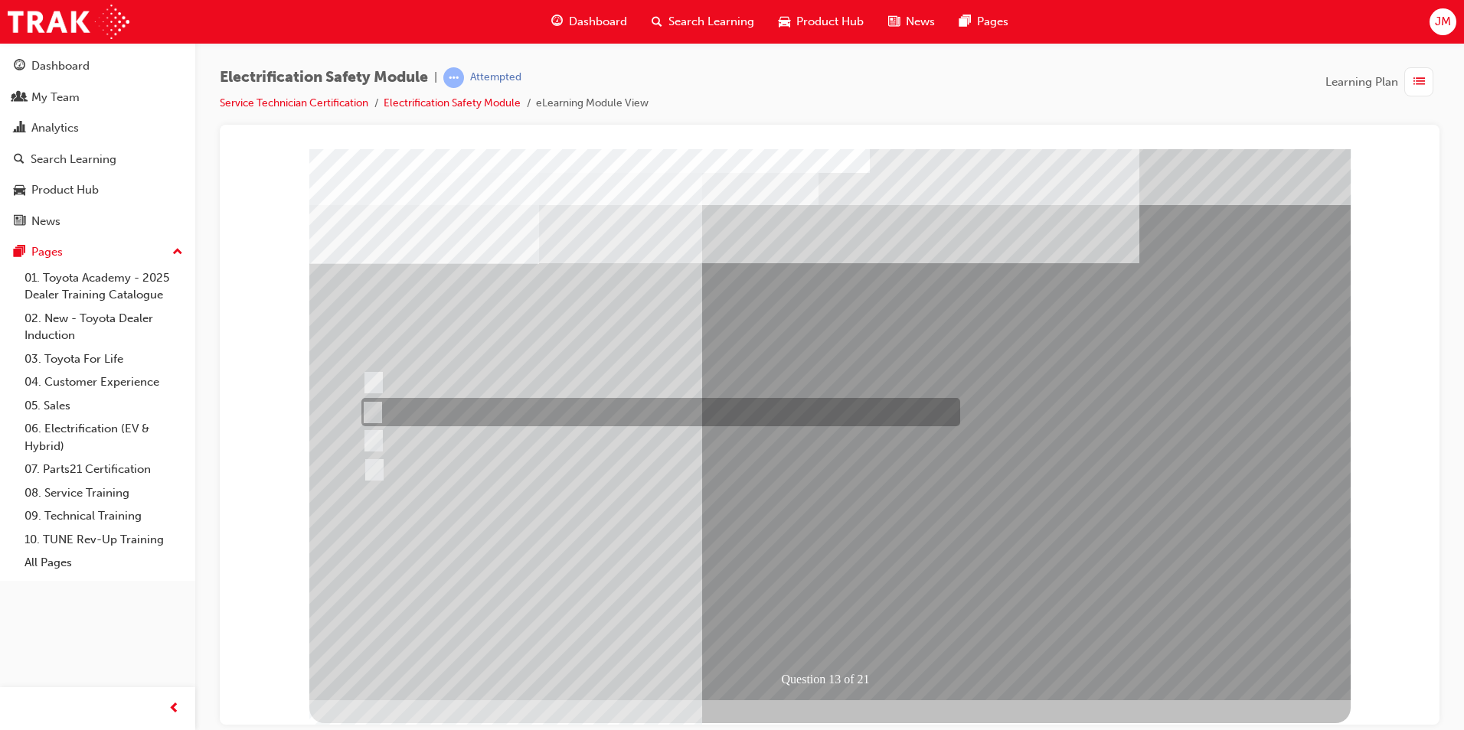
click at [369, 410] on input "Inspect the Insulated Gloves for damage." at bounding box center [369, 412] width 17 height 17
radio input "true"
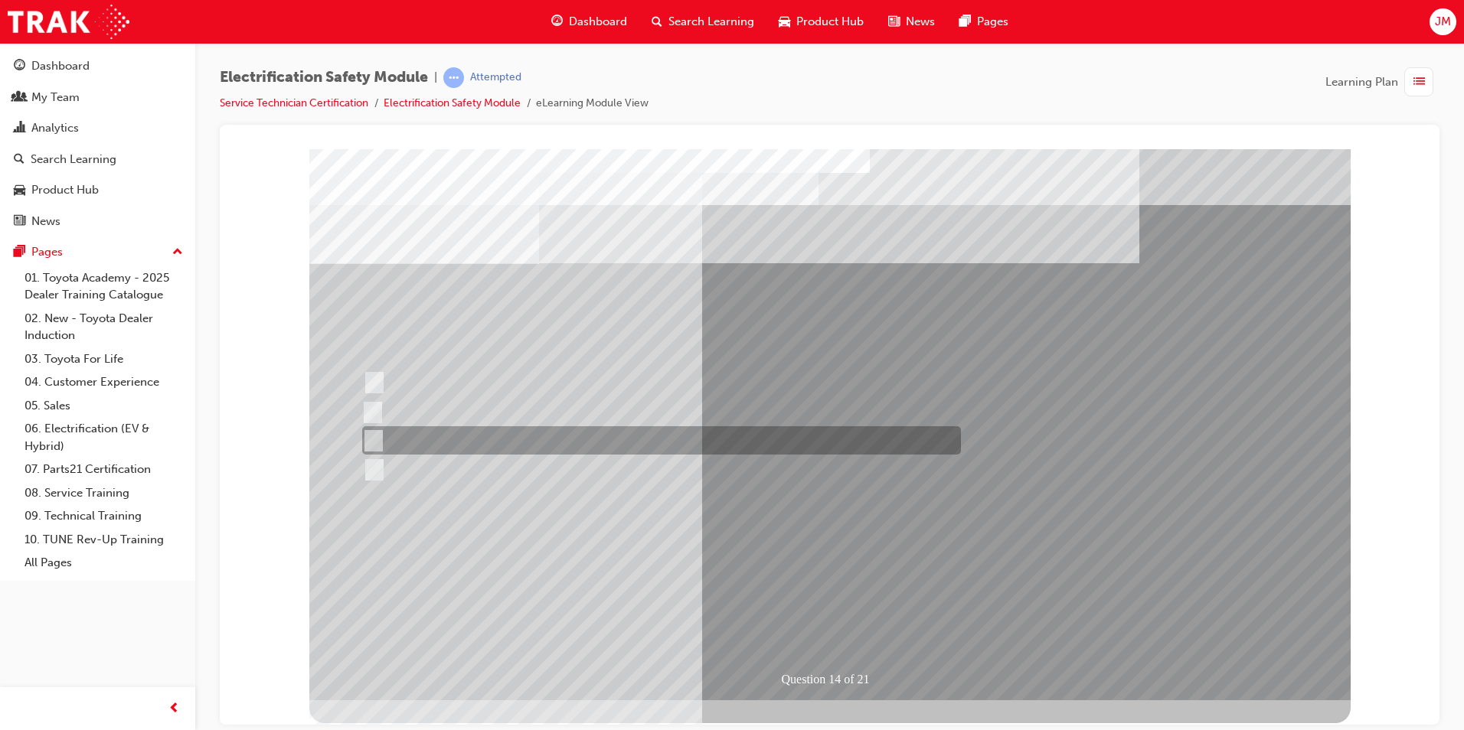
click at [370, 440] on input "10 minutes" at bounding box center [370, 441] width 17 height 17
radio input "true"
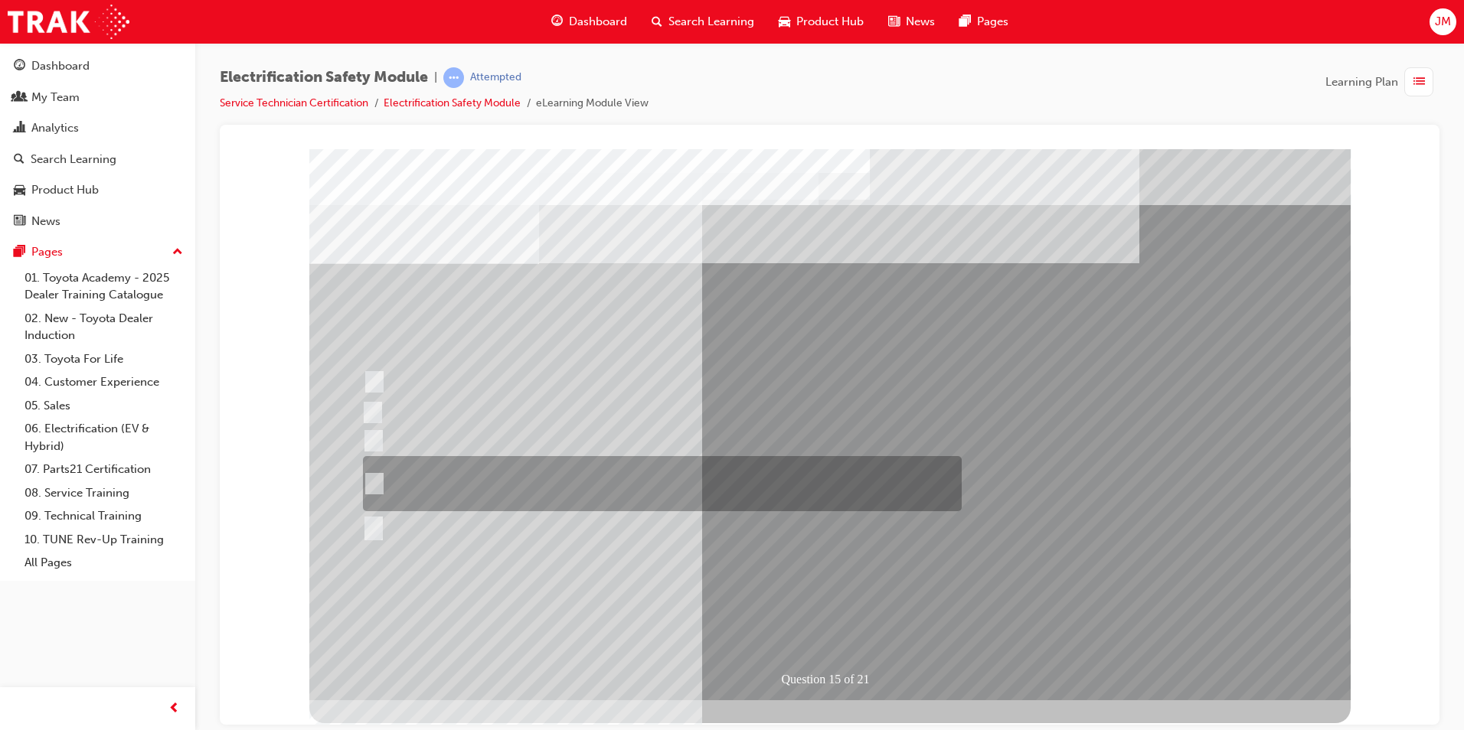
drag, startPoint x: 370, startPoint y: 482, endPoint x: 370, endPoint y: 491, distance: 10.0
click at [370, 484] on input "The High Voltage Capacitor Terminal for 0 volts and the High Voltage Capacitor …" at bounding box center [371, 483] width 17 height 17
radio input "true"
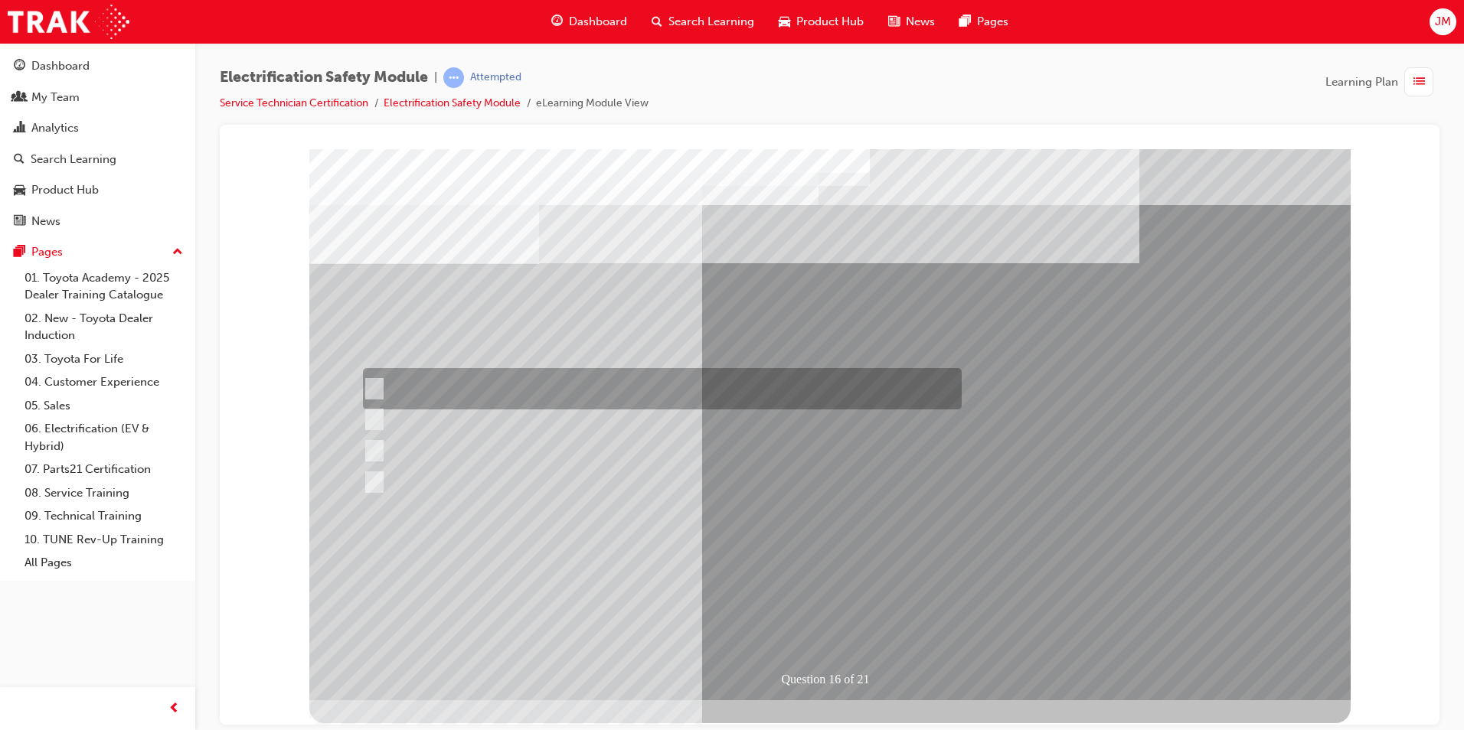
click at [375, 387] on input "Insulate the High Voltage Connector/Motor Side Cable Connection with Insulated …" at bounding box center [371, 388] width 17 height 17
radio input "true"
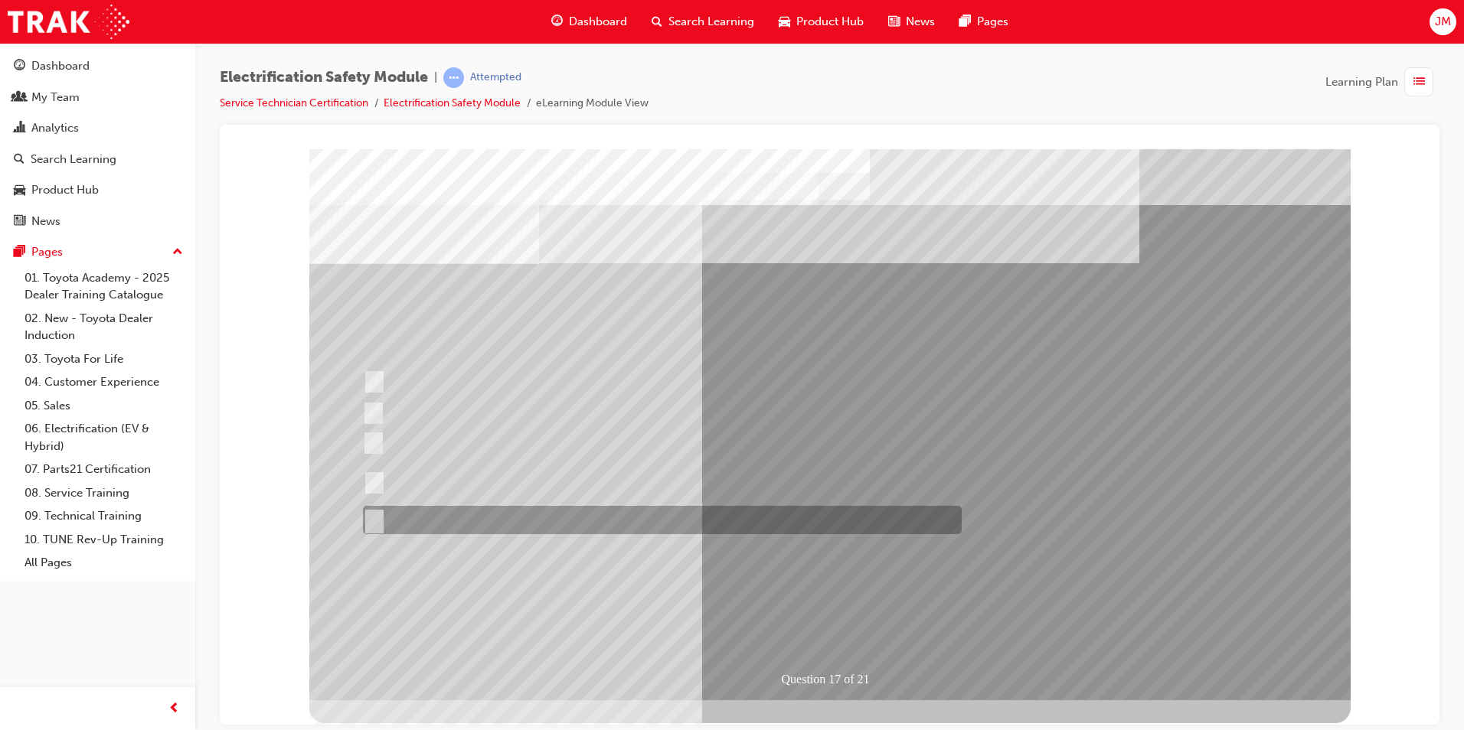
click at [373, 523] on input "All of the above." at bounding box center [371, 520] width 17 height 17
radio input "true"
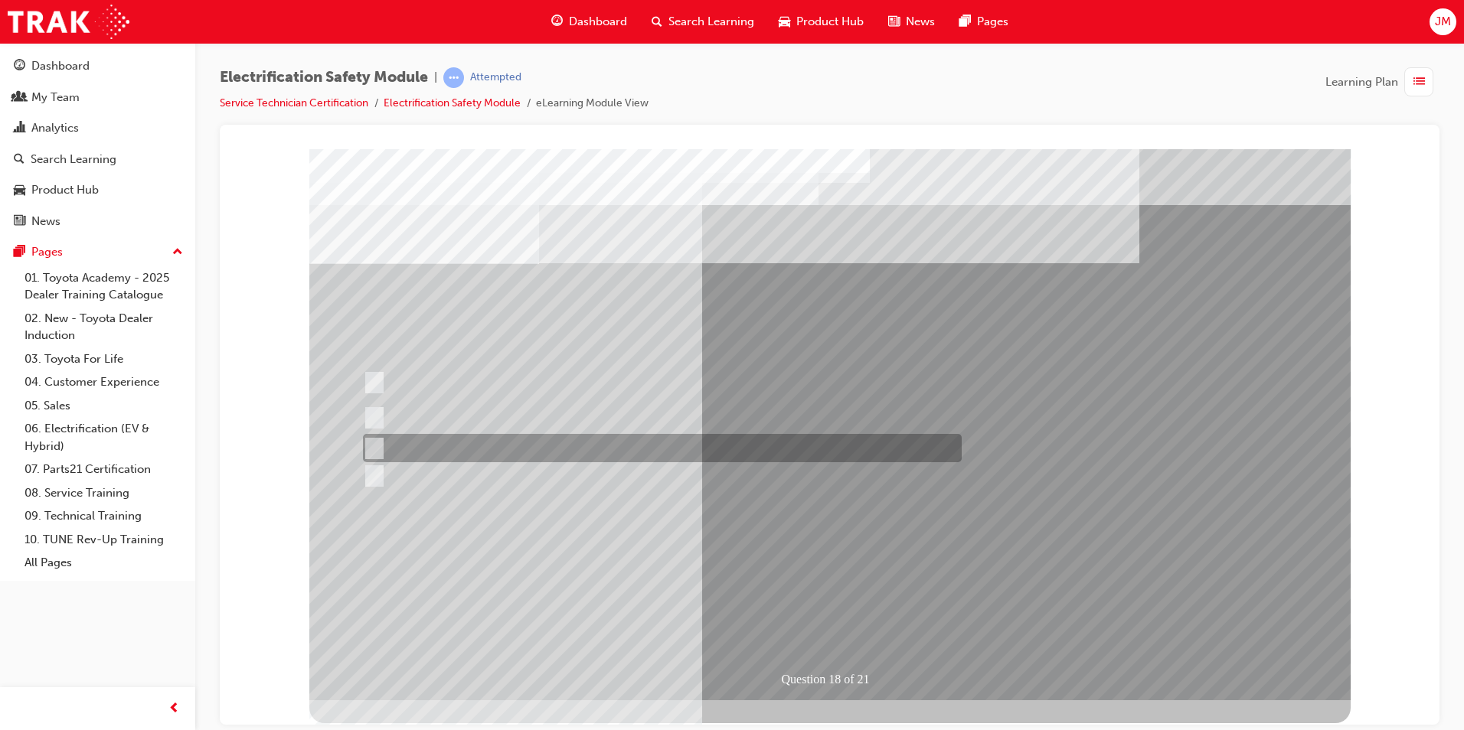
click at [374, 449] on input "Discard the gloves and use a new pair." at bounding box center [371, 448] width 17 height 17
radio input "true"
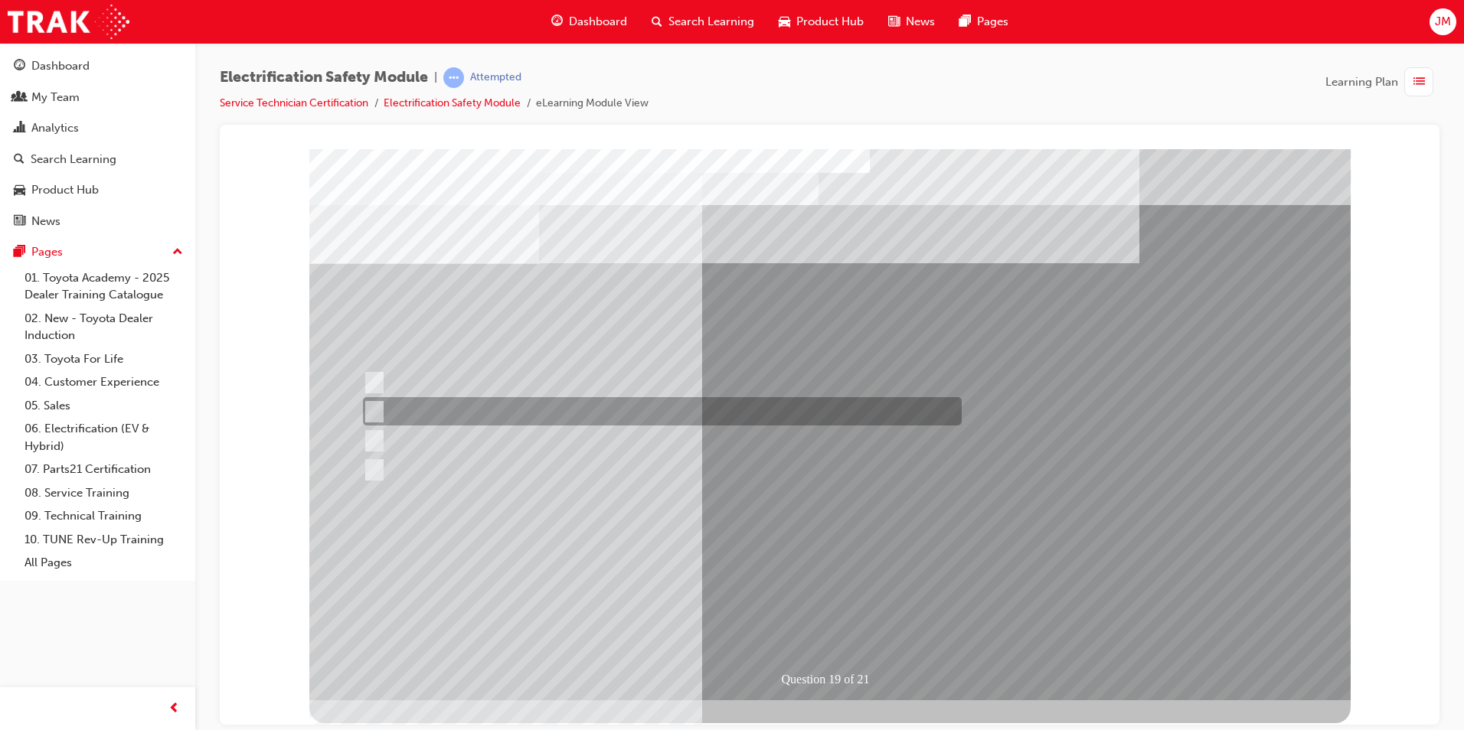
click at [374, 408] on input "To protect Electrical Insulating Gloves from mechanical damage." at bounding box center [371, 411] width 17 height 17
radio input "true"
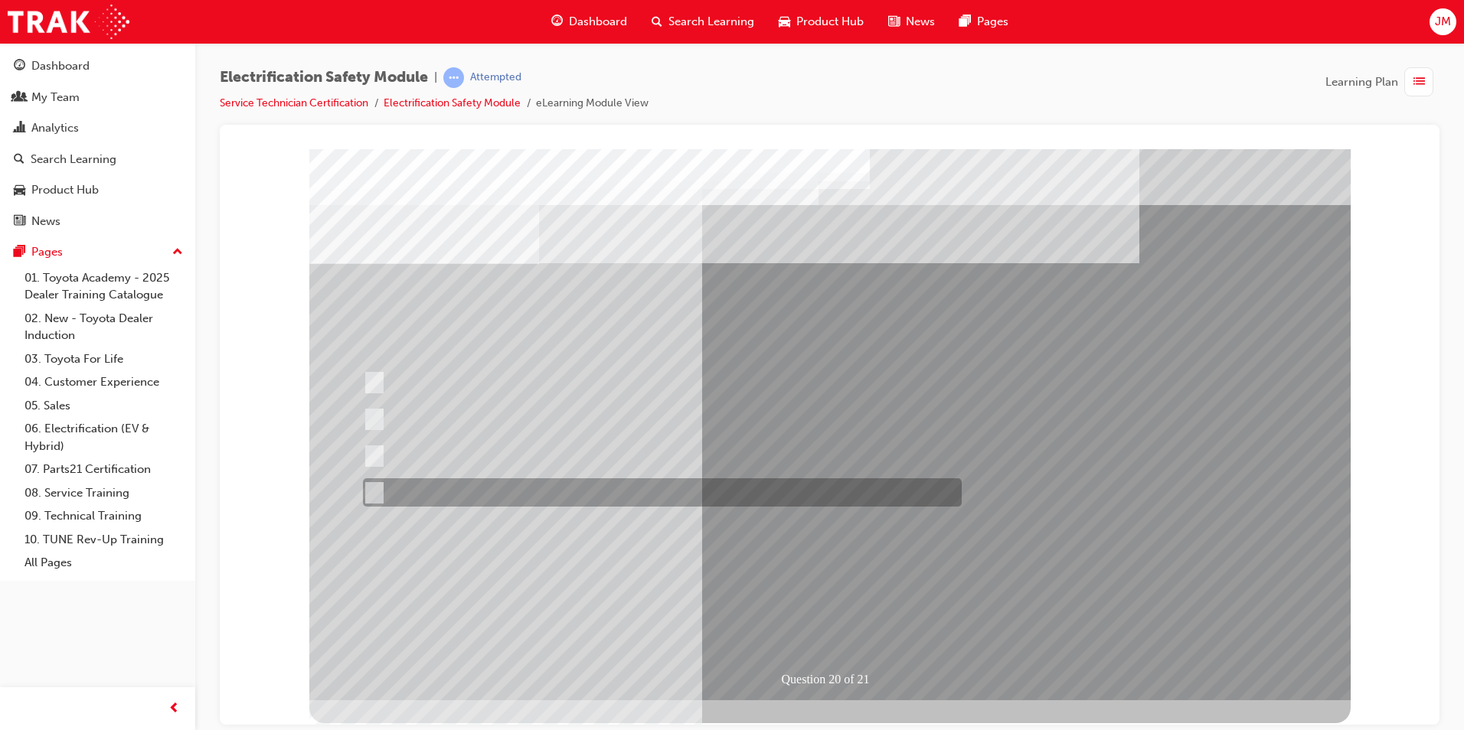
click at [377, 494] on input "All these statements are correct." at bounding box center [371, 493] width 17 height 17
radio input "true"
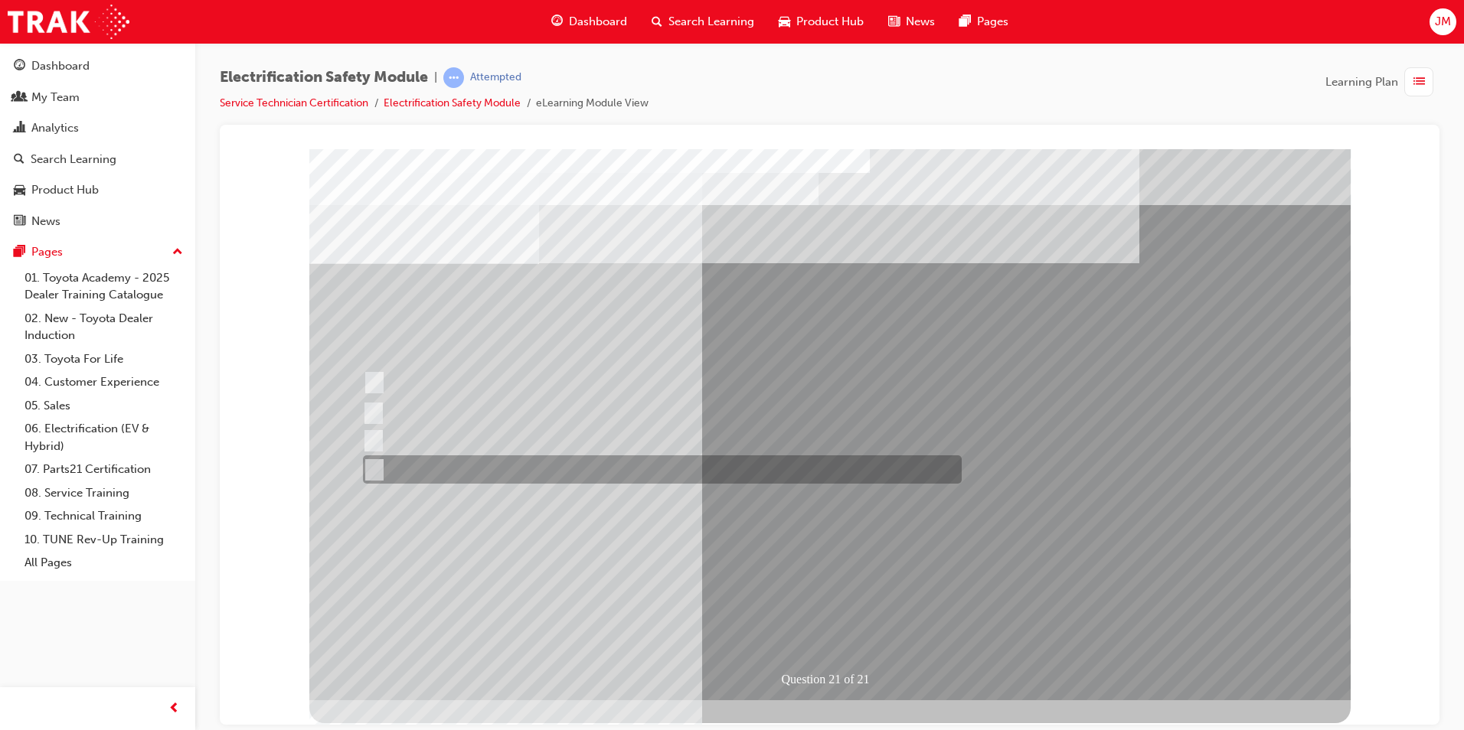
click at [372, 466] on input "All these items should be removed to improve safety" at bounding box center [371, 470] width 17 height 17
radio input "true"
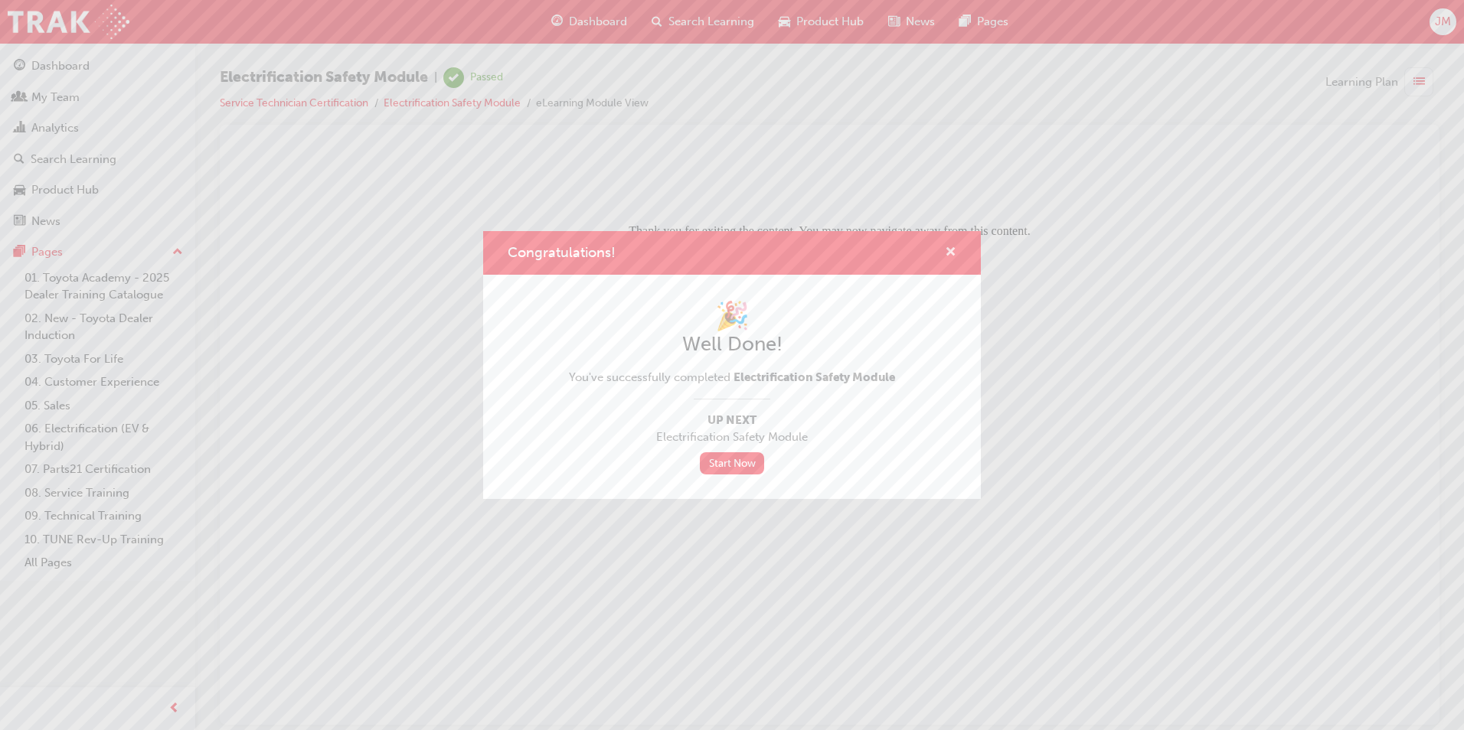
click at [950, 253] on span "cross-icon" at bounding box center [950, 254] width 11 height 14
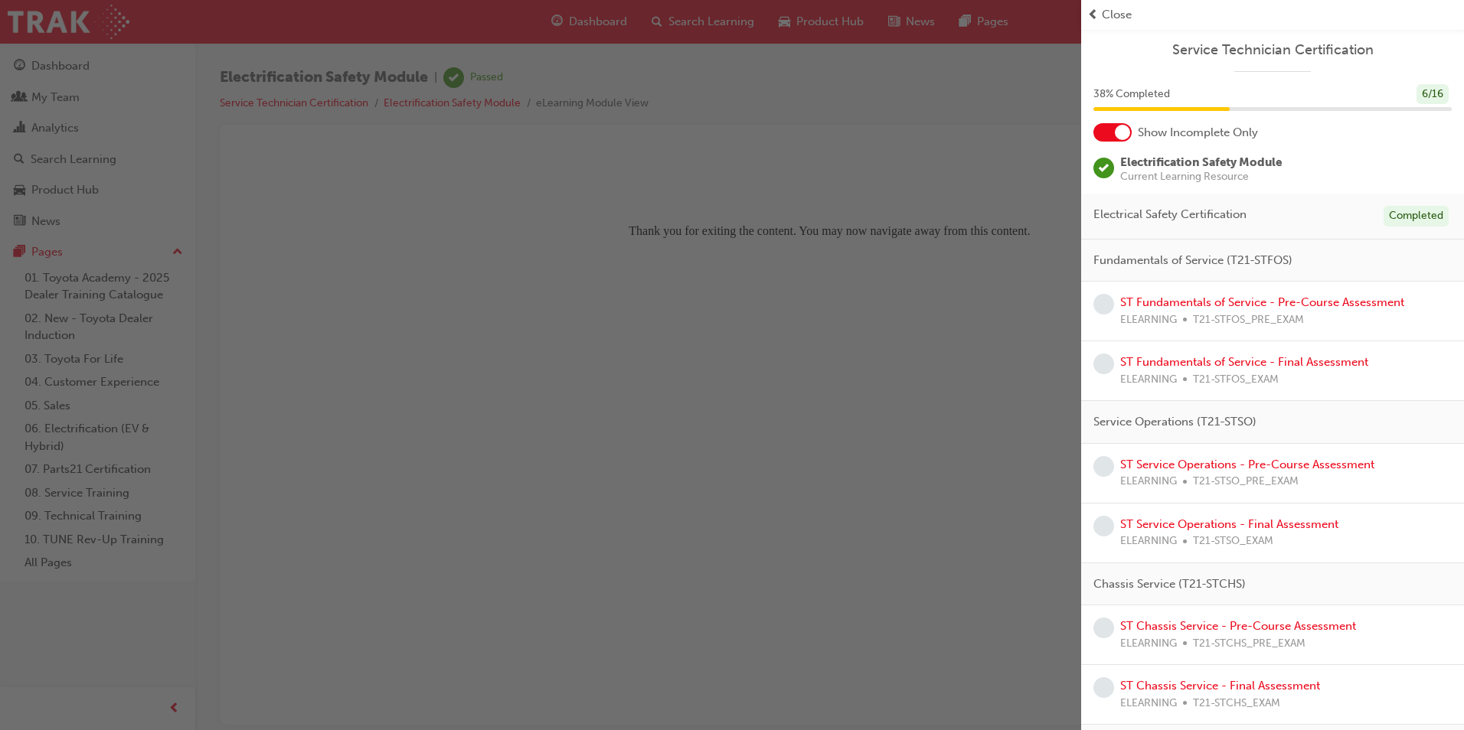
click at [1094, 15] on span "prev-icon" at bounding box center [1092, 15] width 11 height 18
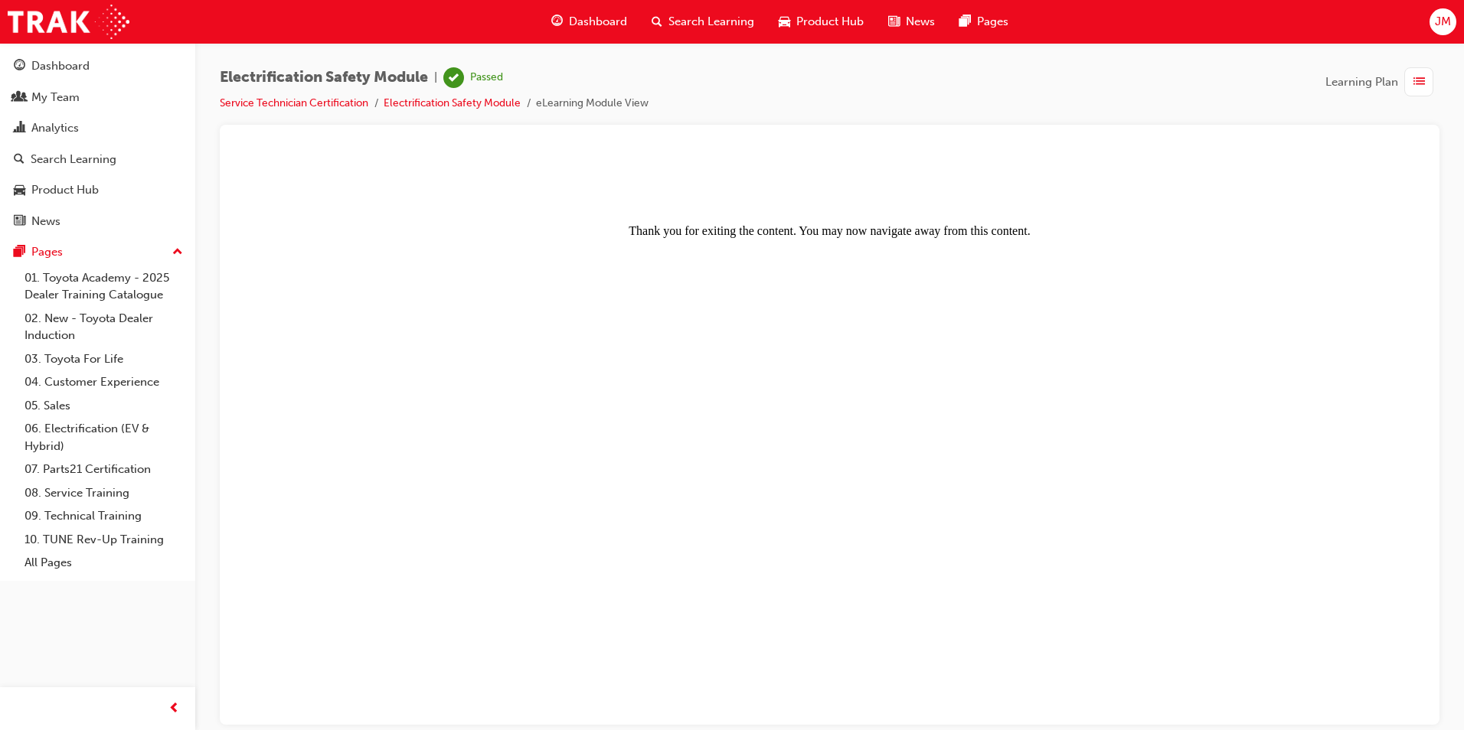
drag, startPoint x: 596, startPoint y: 286, endPoint x: 589, endPoint y: 278, distance: 10.4
click at [589, 285] on body "Thank you for exiting the content. You may now navigate away from this content." at bounding box center [829, 436] width 1183 height 563
click at [58, 97] on div "My Team" at bounding box center [55, 98] width 48 height 18
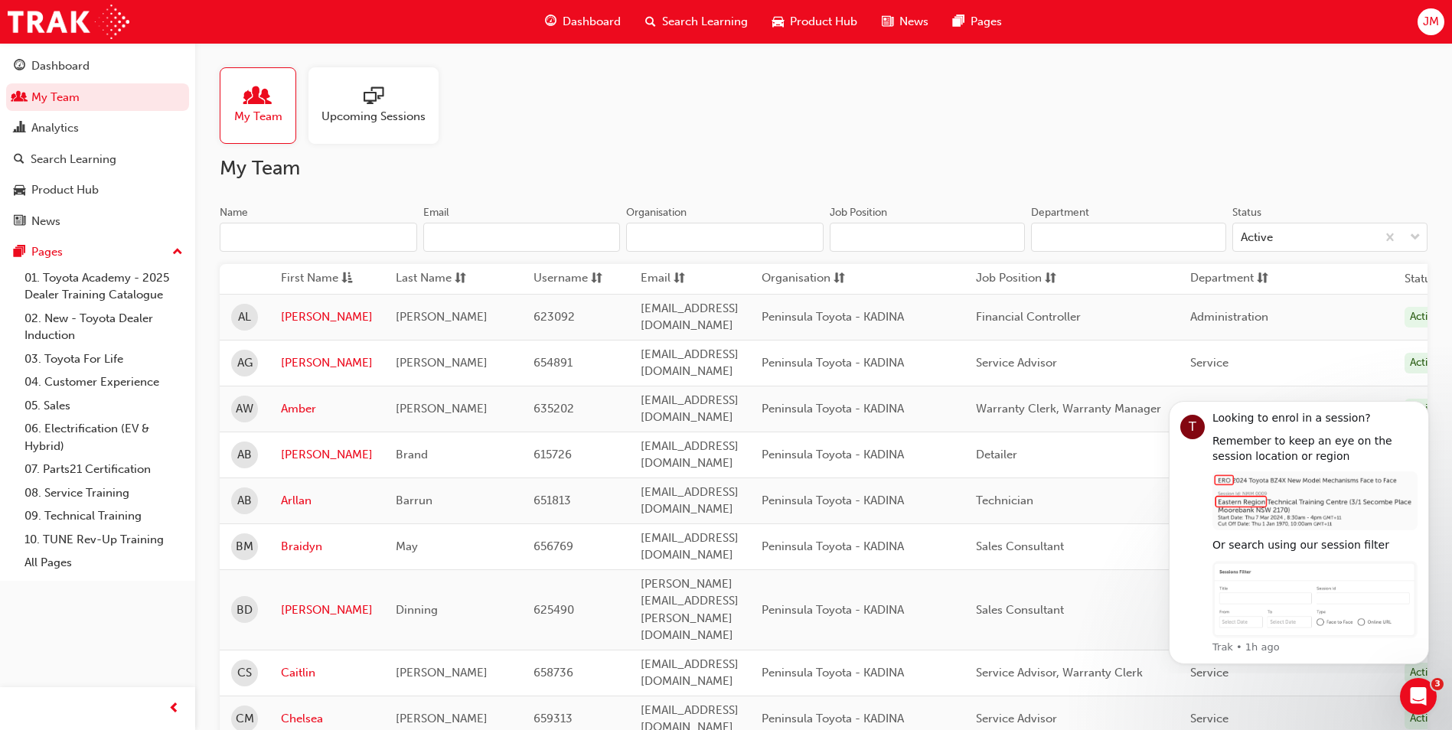
click at [560, 128] on div "My Team Upcoming Sessions" at bounding box center [824, 105] width 1208 height 77
click at [36, 121] on div "Analytics" at bounding box center [54, 128] width 47 height 18
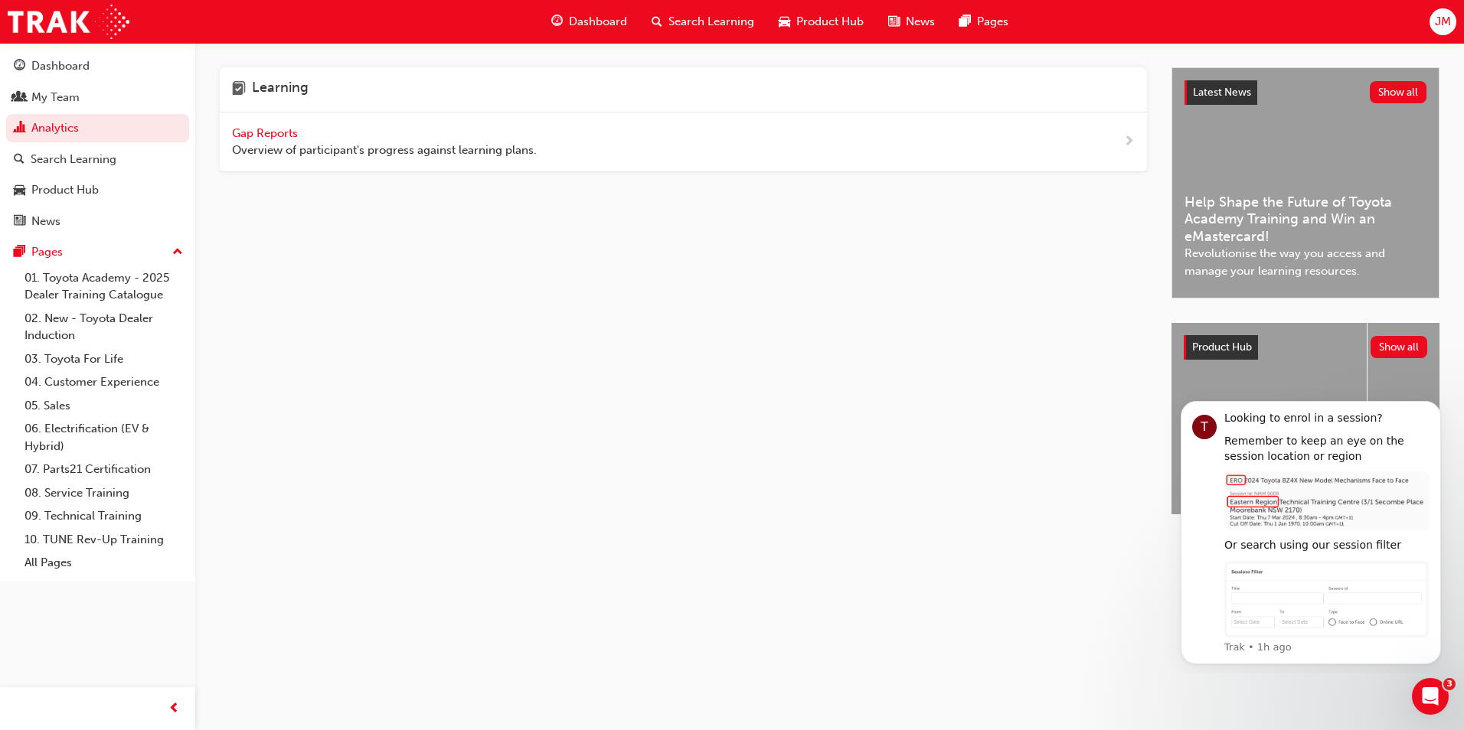
click at [271, 136] on span "Gap Reports" at bounding box center [266, 133] width 69 height 14
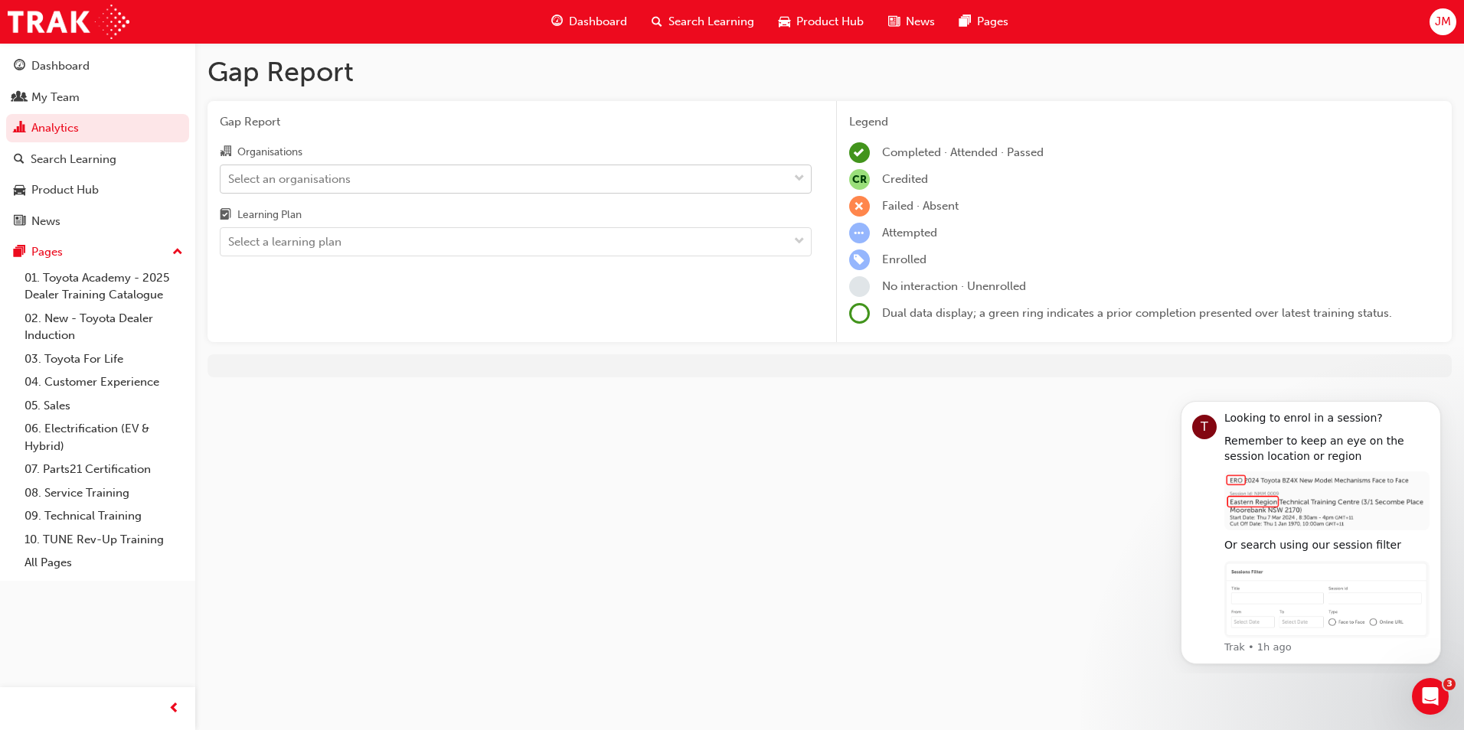
click at [797, 176] on span "down-icon" at bounding box center [799, 179] width 11 height 20
click at [230, 176] on input "Organisations Select an organisations" at bounding box center [229, 177] width 2 height 13
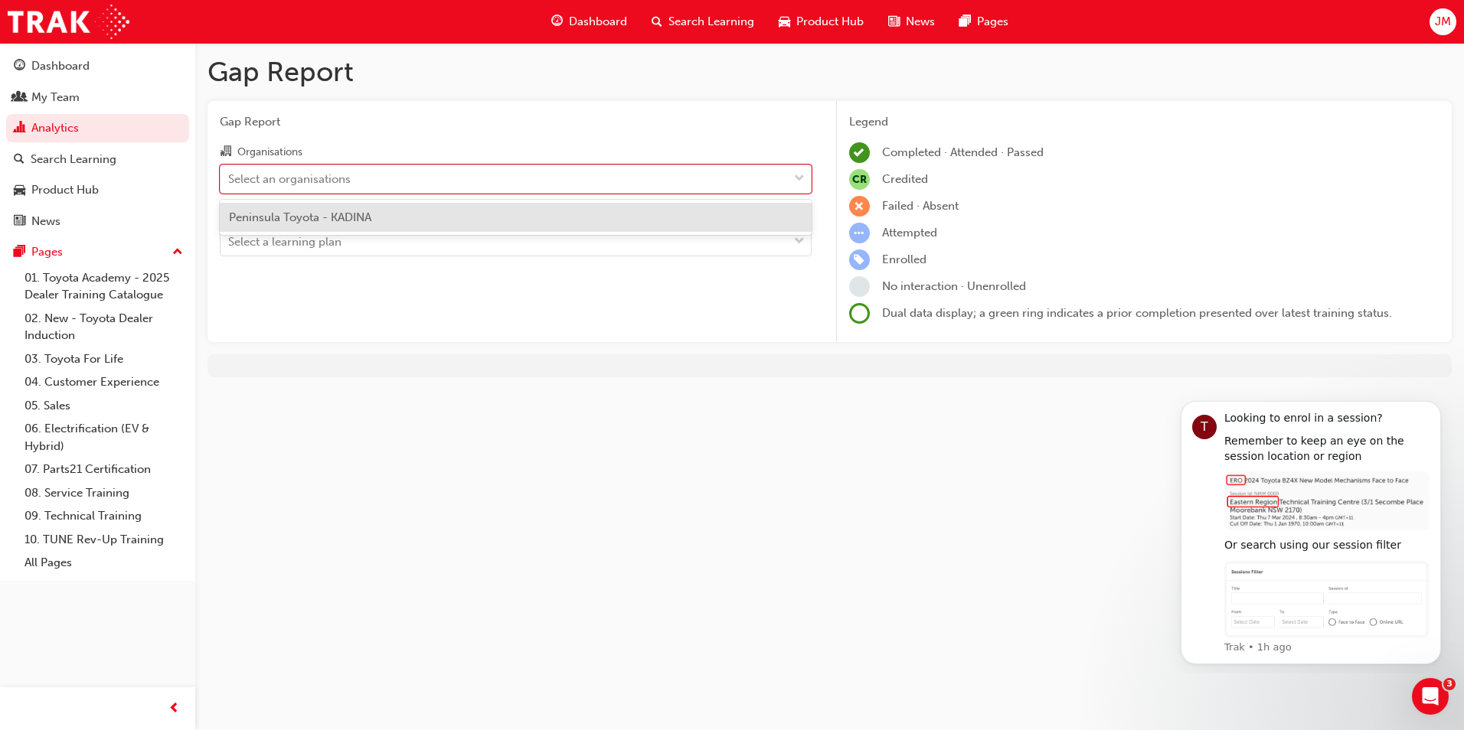
click at [625, 216] on div "Peninsula Toyota - KADINA" at bounding box center [516, 218] width 592 height 30
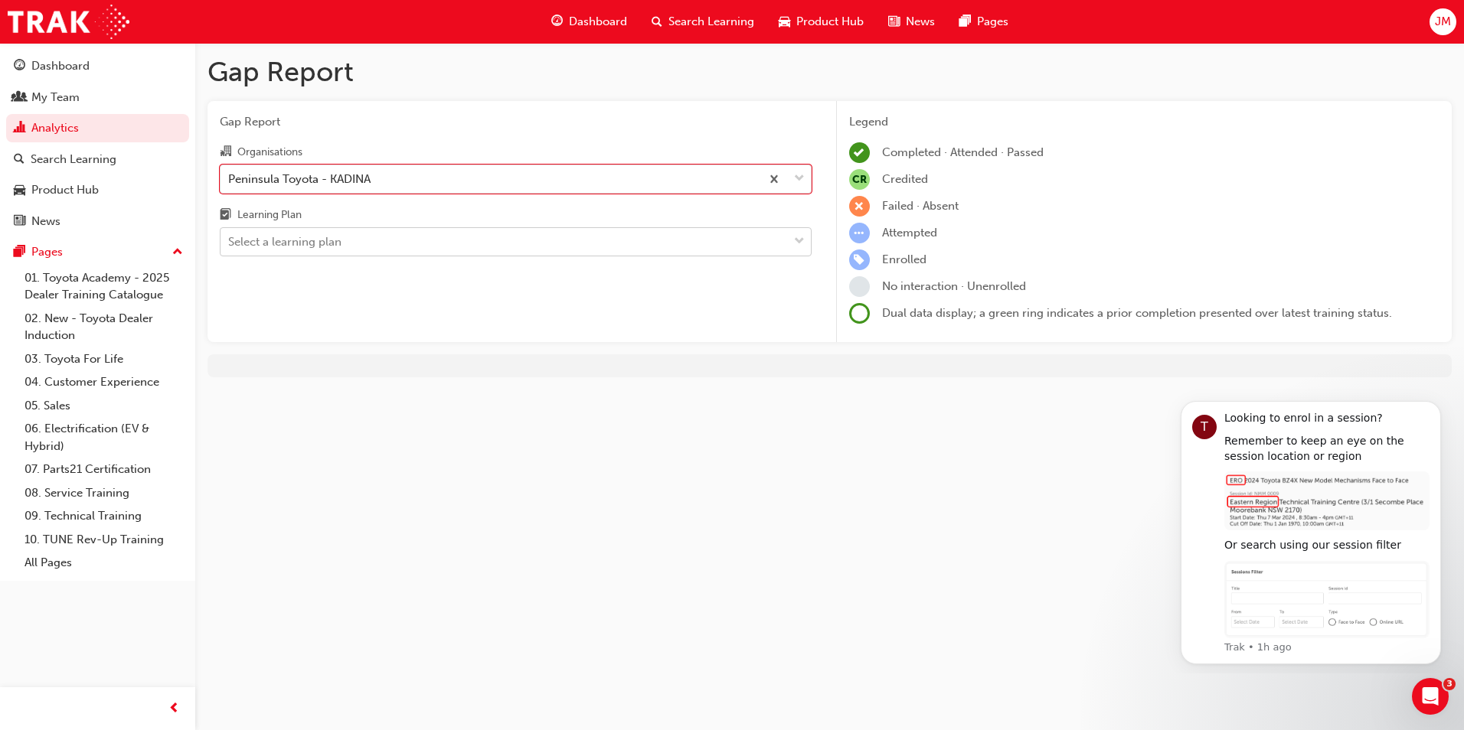
click at [799, 240] on span "down-icon" at bounding box center [799, 242] width 11 height 20
click at [230, 240] on input "Learning Plan Select a learning plan" at bounding box center [229, 241] width 2 height 13
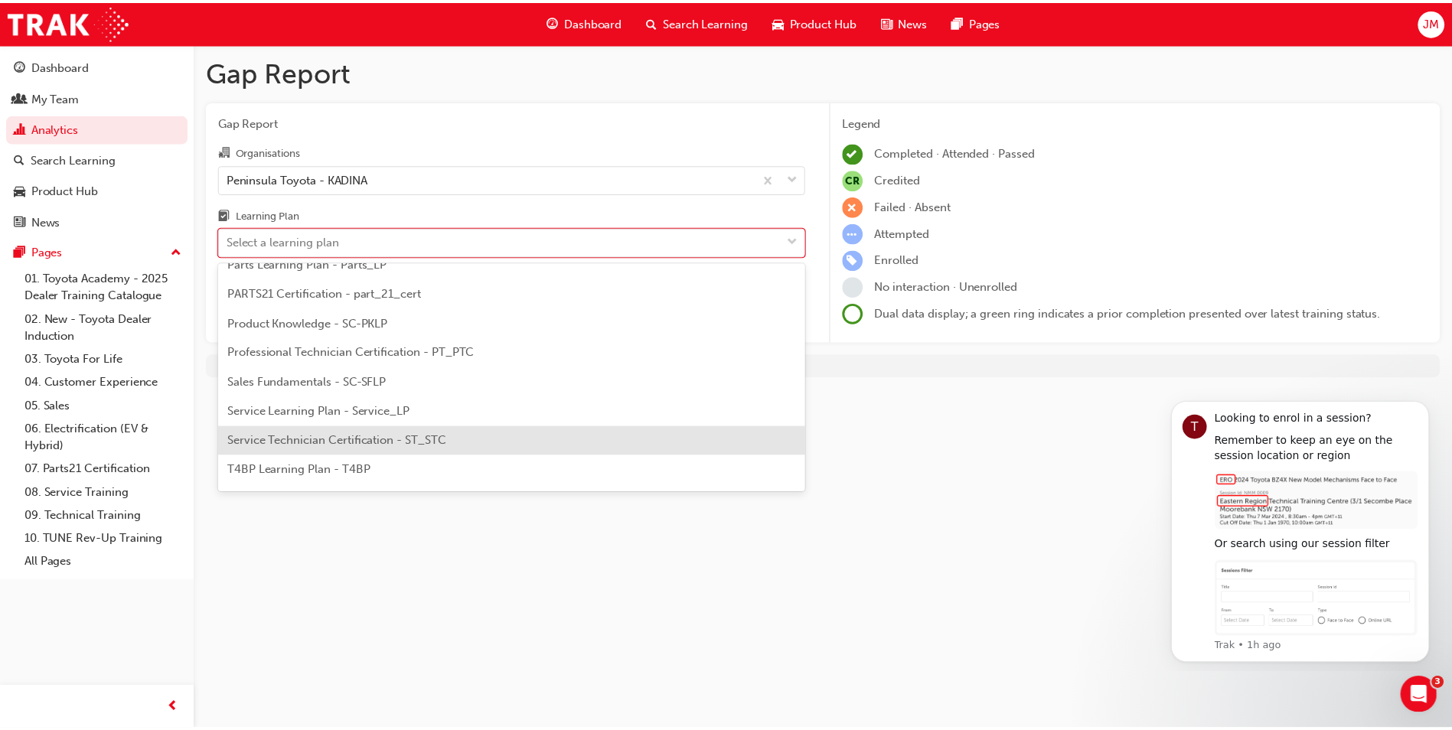
scroll to position [459, 0]
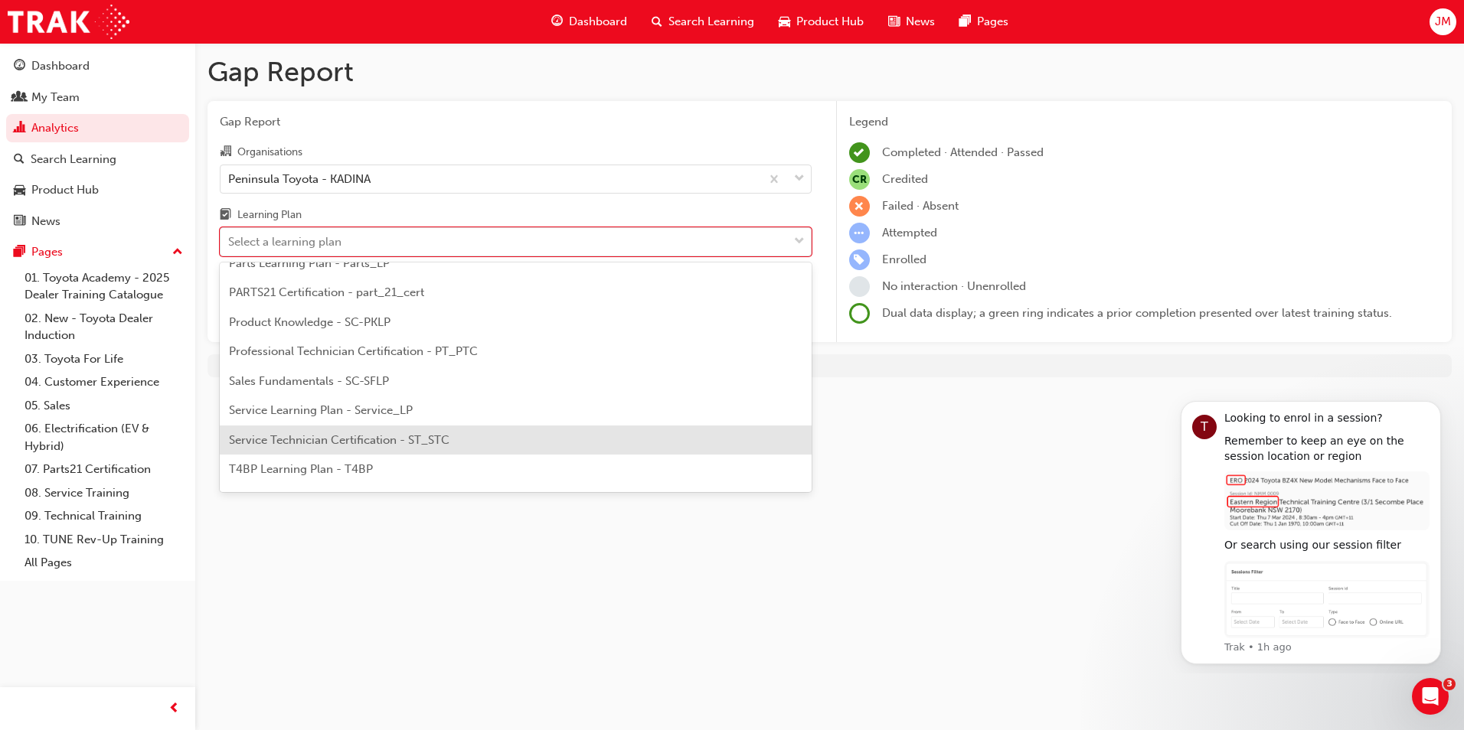
click at [400, 444] on span "Service Technician Certification - ST_STC" at bounding box center [339, 440] width 220 height 14
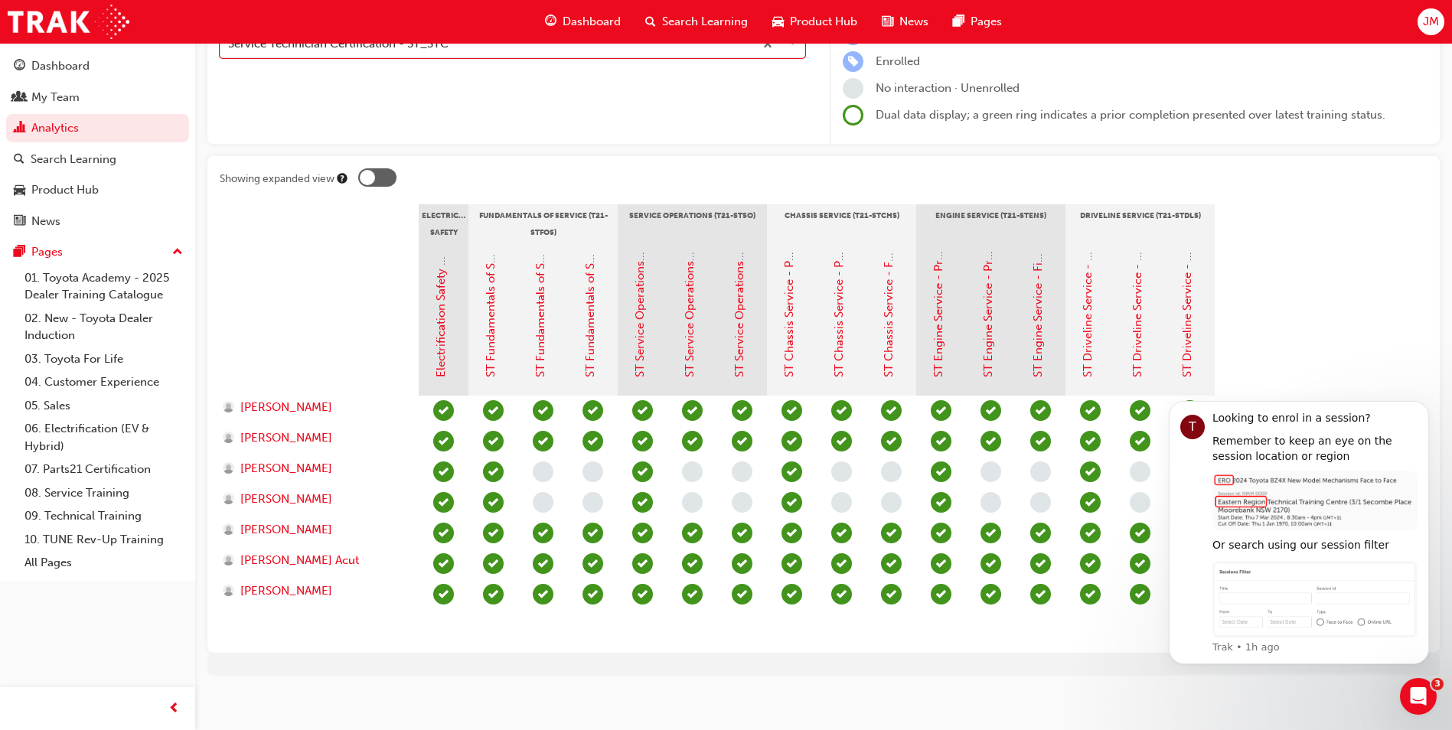
scroll to position [207, 0]
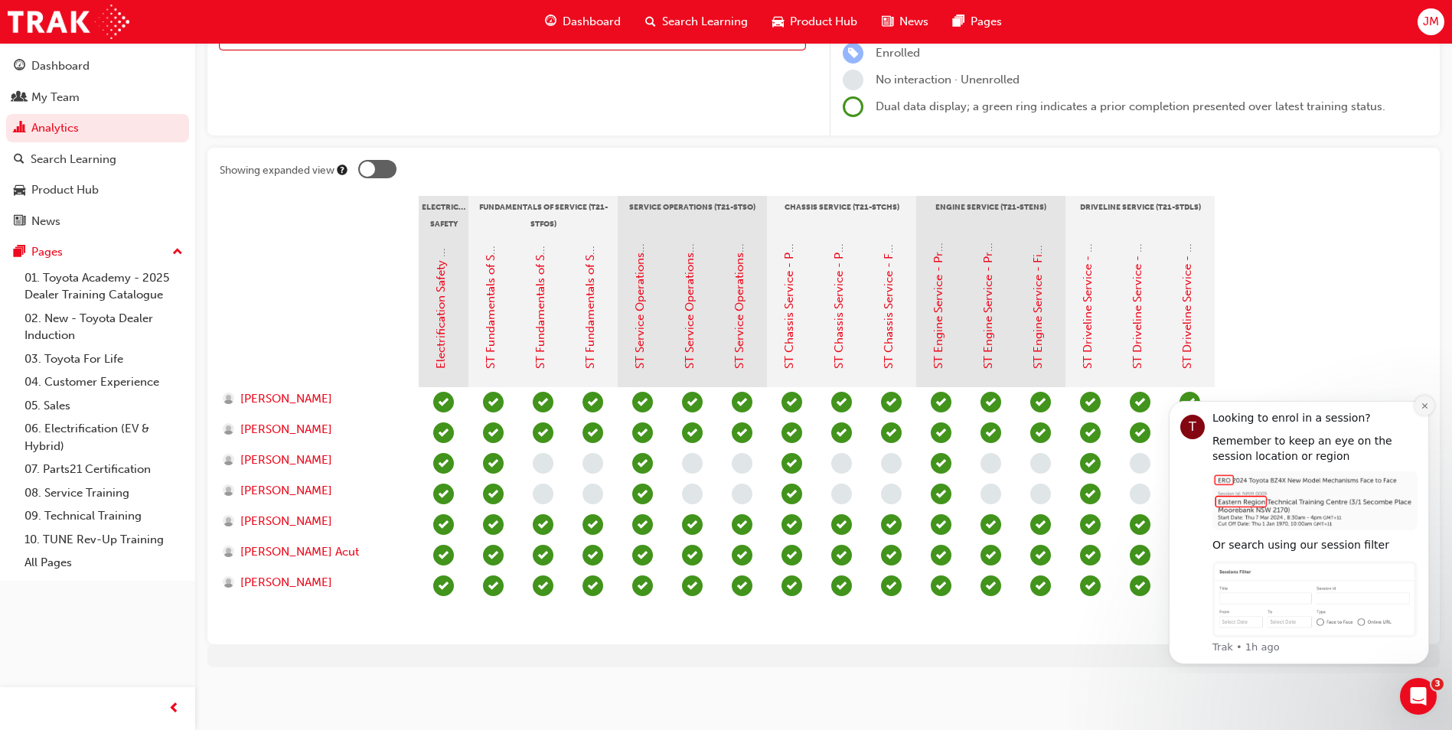
click at [1425, 406] on icon "Dismiss notification" at bounding box center [1424, 405] width 5 height 5
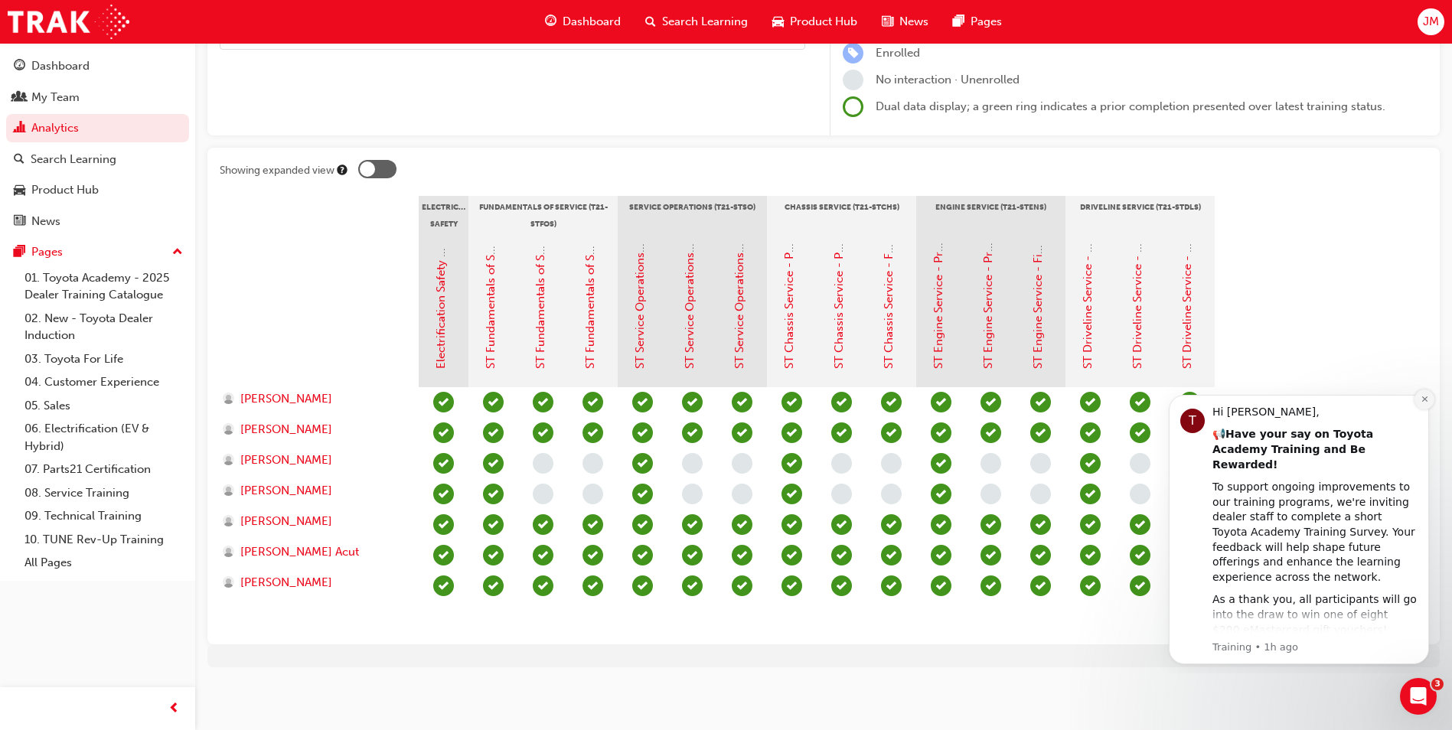
drag, startPoint x: 1425, startPoint y: 403, endPoint x: 1424, endPoint y: 501, distance: 98.0
click at [1424, 403] on icon "Dismiss notification" at bounding box center [1425, 399] width 8 height 8
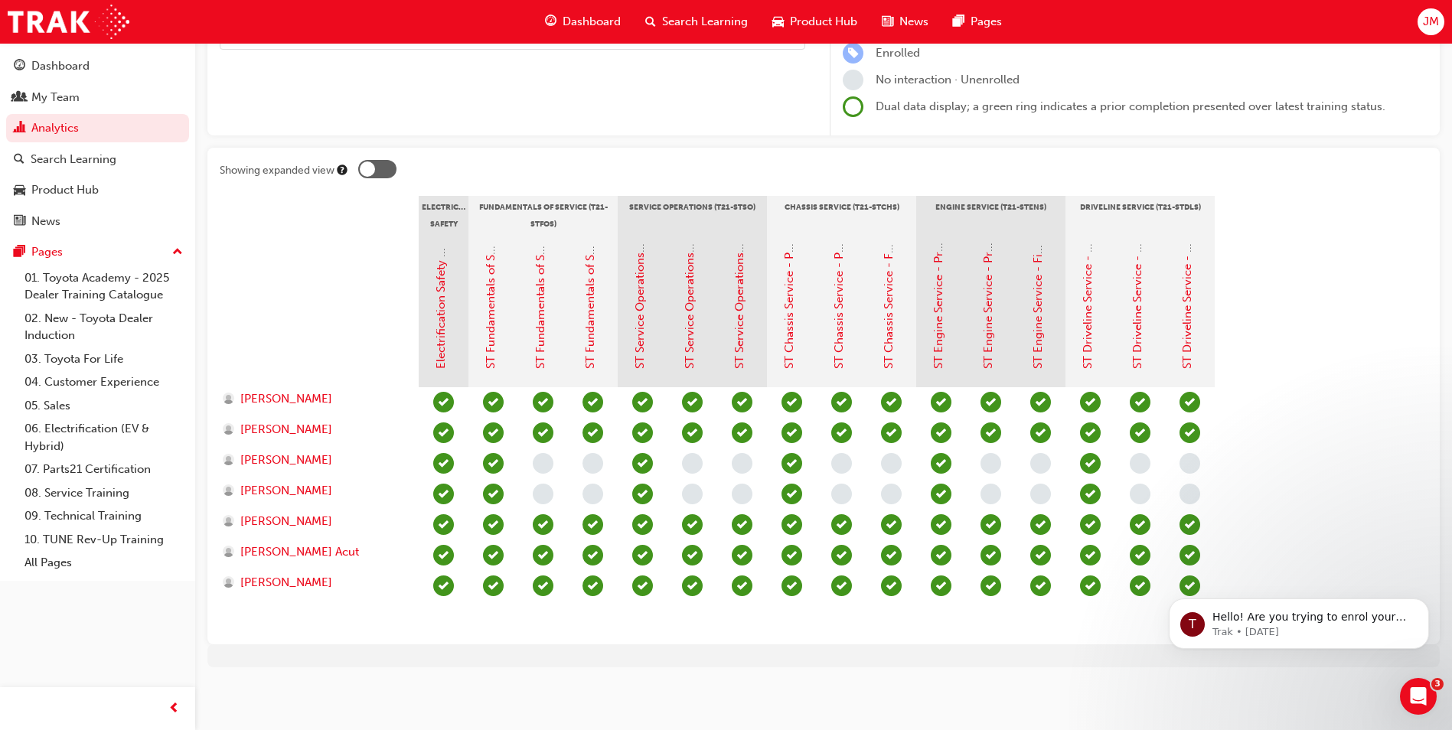
click at [1321, 378] on section "Electrical Safety Certification Fundamentals of Service (T21-STFOS) Service Ope…" at bounding box center [824, 414] width 1208 height 436
click at [880, 686] on div "Gap Report Gap Report Organisations Peninsula Toyota - KADINA Learning Plan Ser…" at bounding box center [823, 264] width 1257 height 856
click at [1352, 459] on section "Electrical Safety Certification Fundamentals of Service (T21-STFOS) Service Ope…" at bounding box center [824, 414] width 1208 height 436
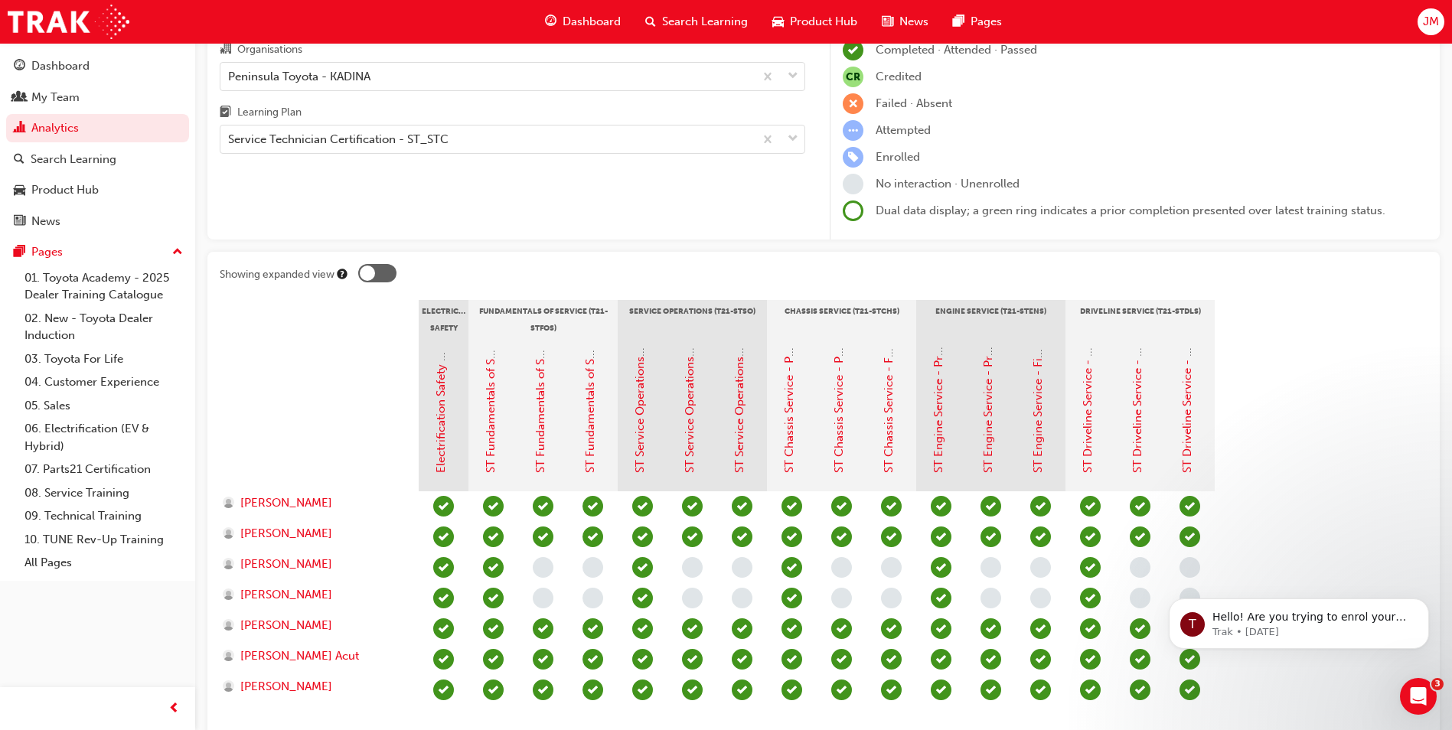
scroll to position [0, 0]
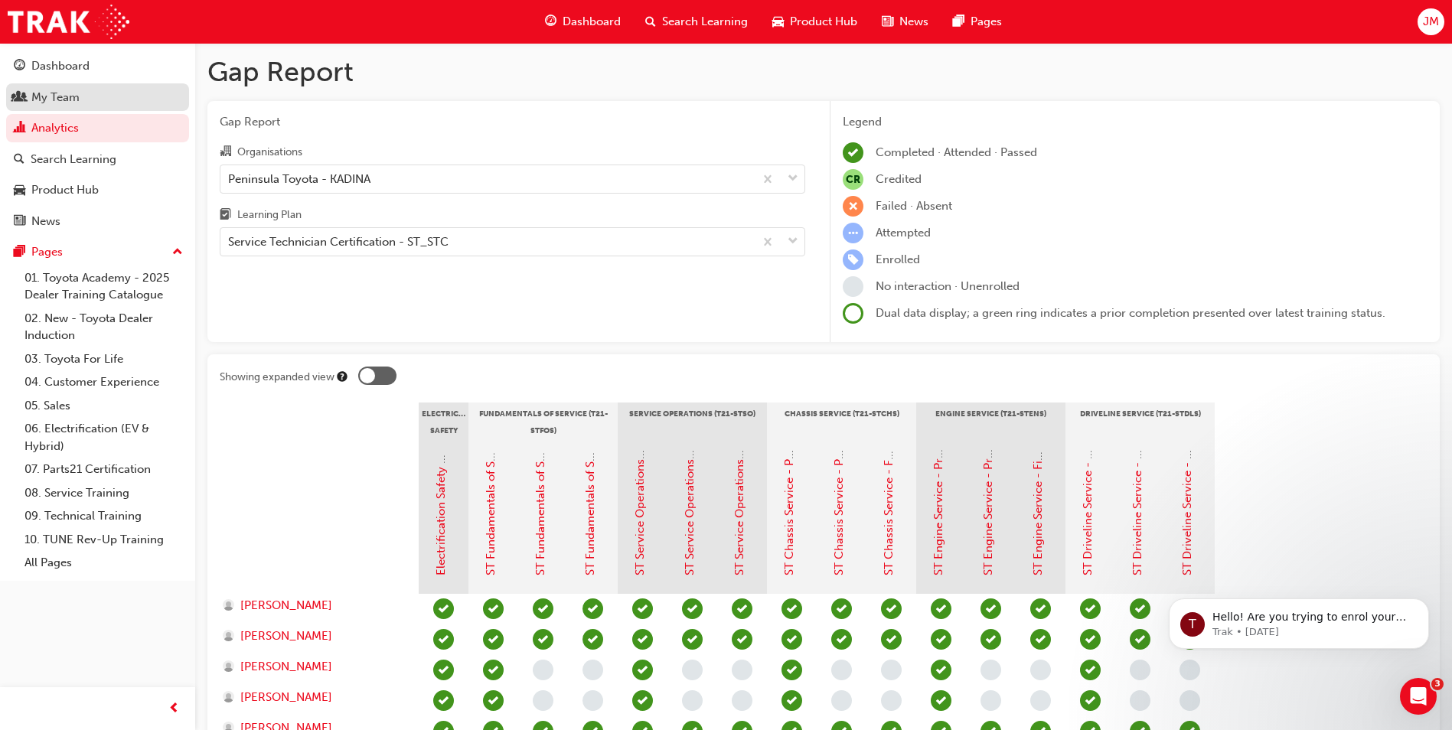
click at [57, 98] on div "My Team" at bounding box center [55, 98] width 48 height 18
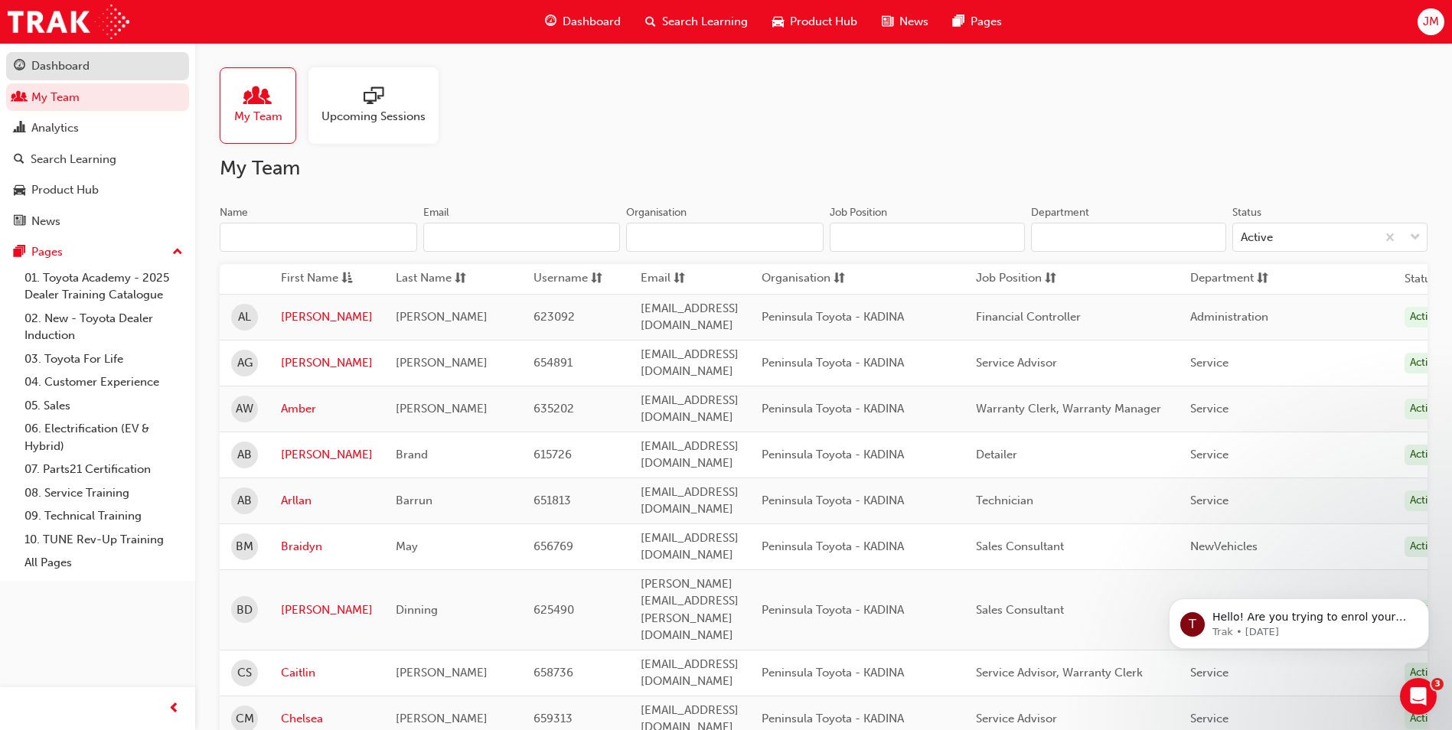
click at [47, 60] on div "Dashboard" at bounding box center [60, 66] width 58 height 18
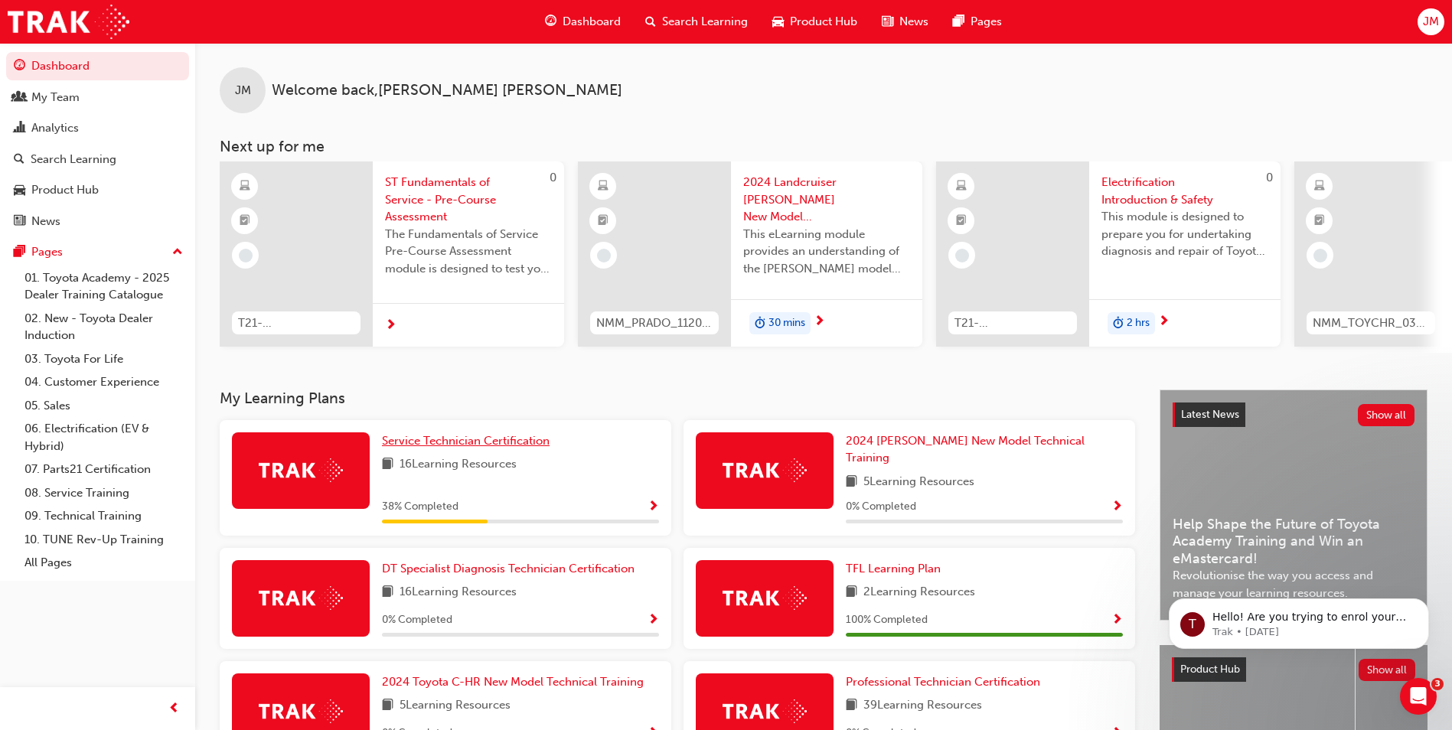
click at [428, 448] on span "Service Technician Certification" at bounding box center [466, 441] width 168 height 14
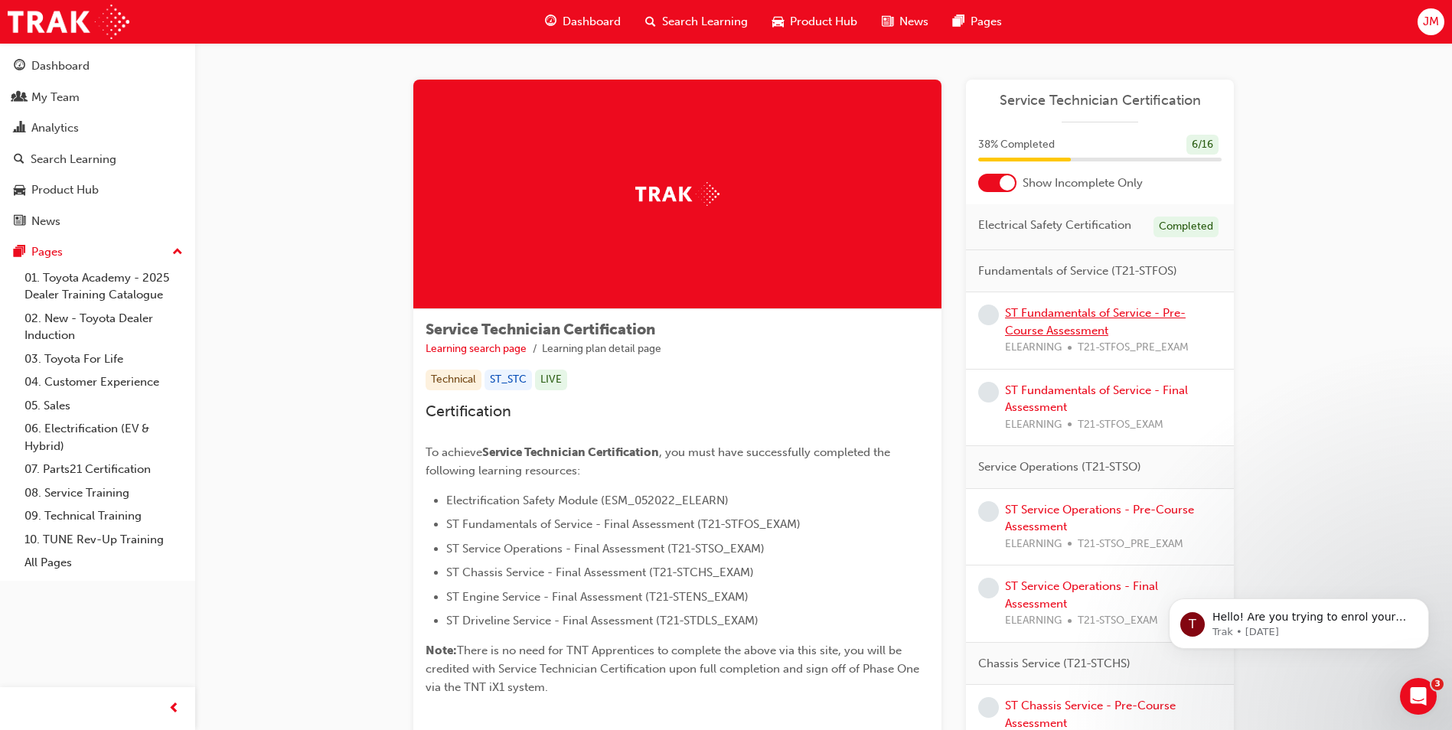
click at [1066, 331] on link "ST Fundamentals of Service - Pre-Course Assessment" at bounding box center [1095, 321] width 181 height 31
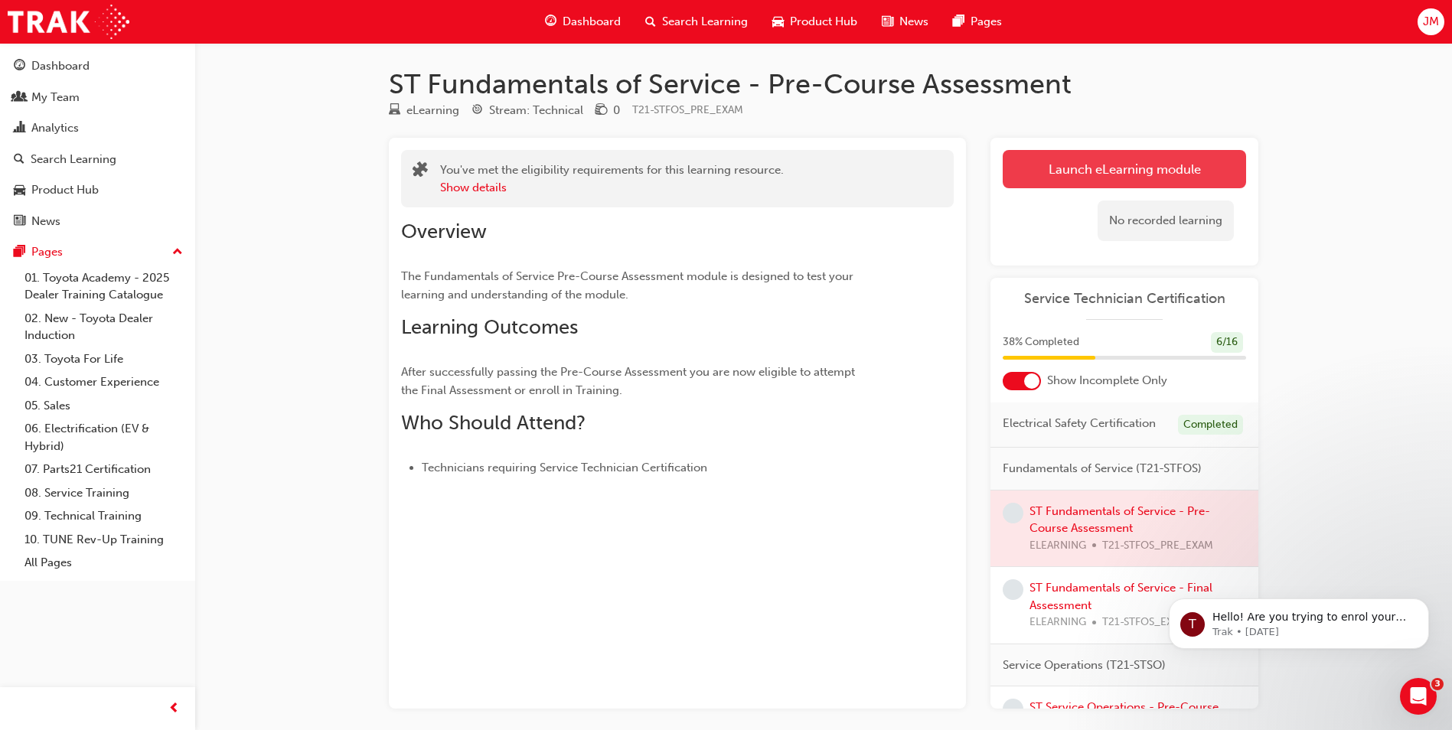
click at [1079, 173] on link "Launch eLearning module" at bounding box center [1124, 169] width 243 height 38
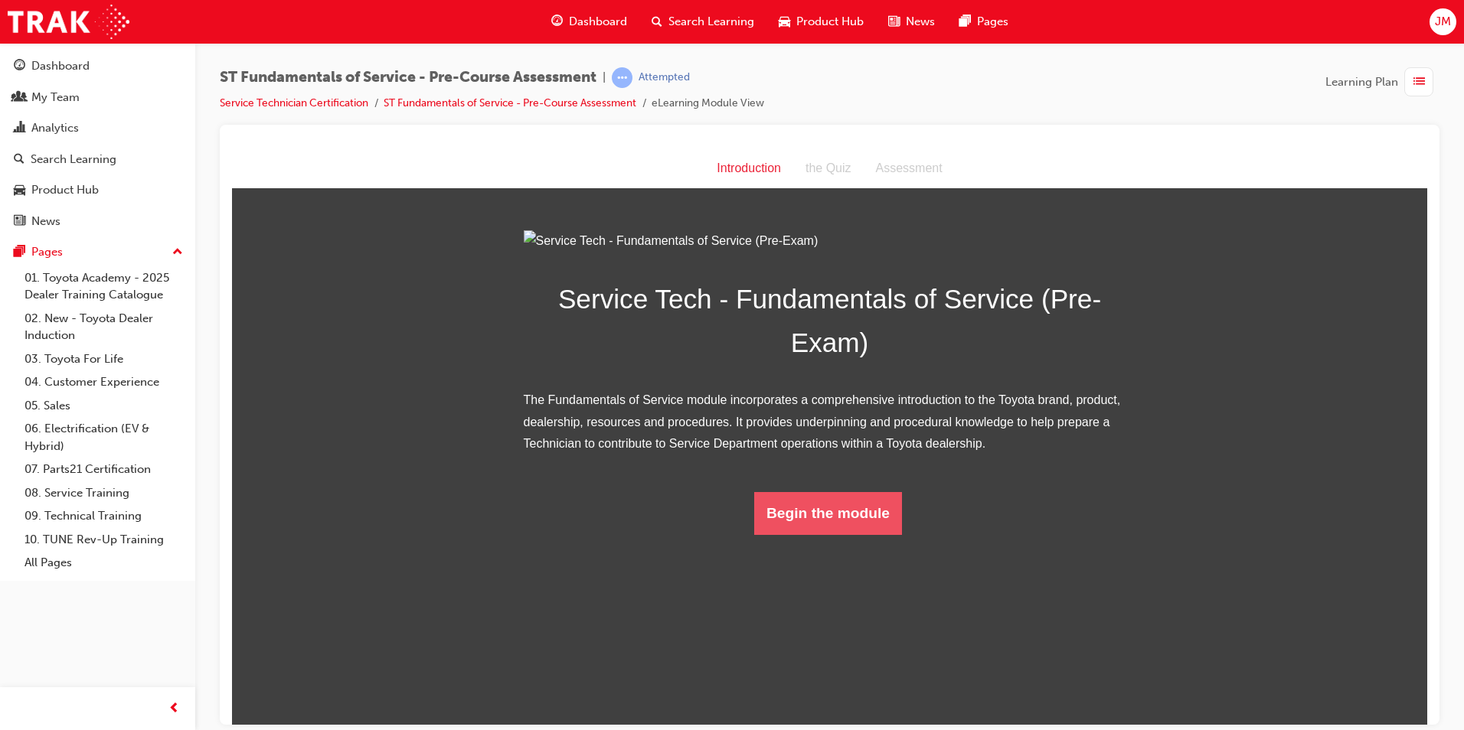
click at [813, 534] on button "Begin the module" at bounding box center [828, 512] width 148 height 43
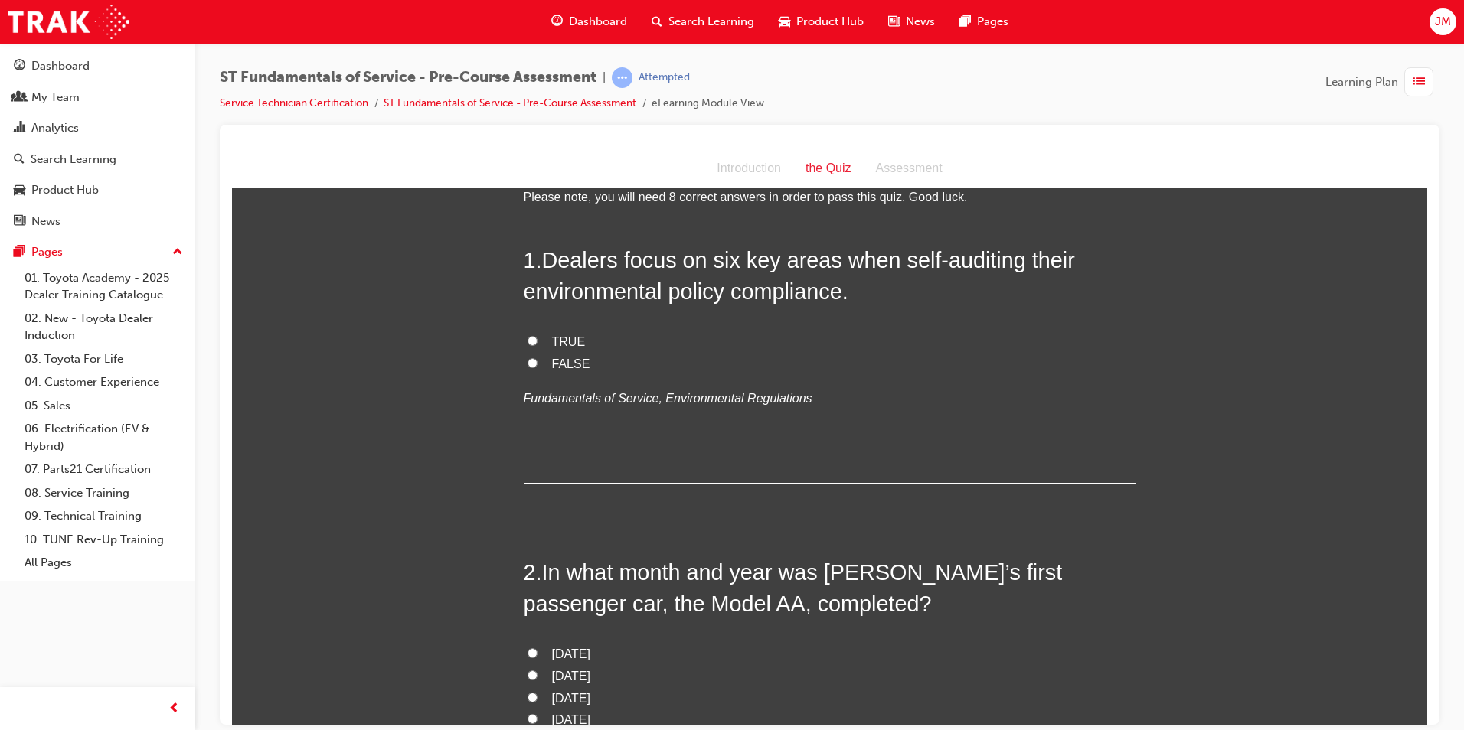
scroll to position [77, 0]
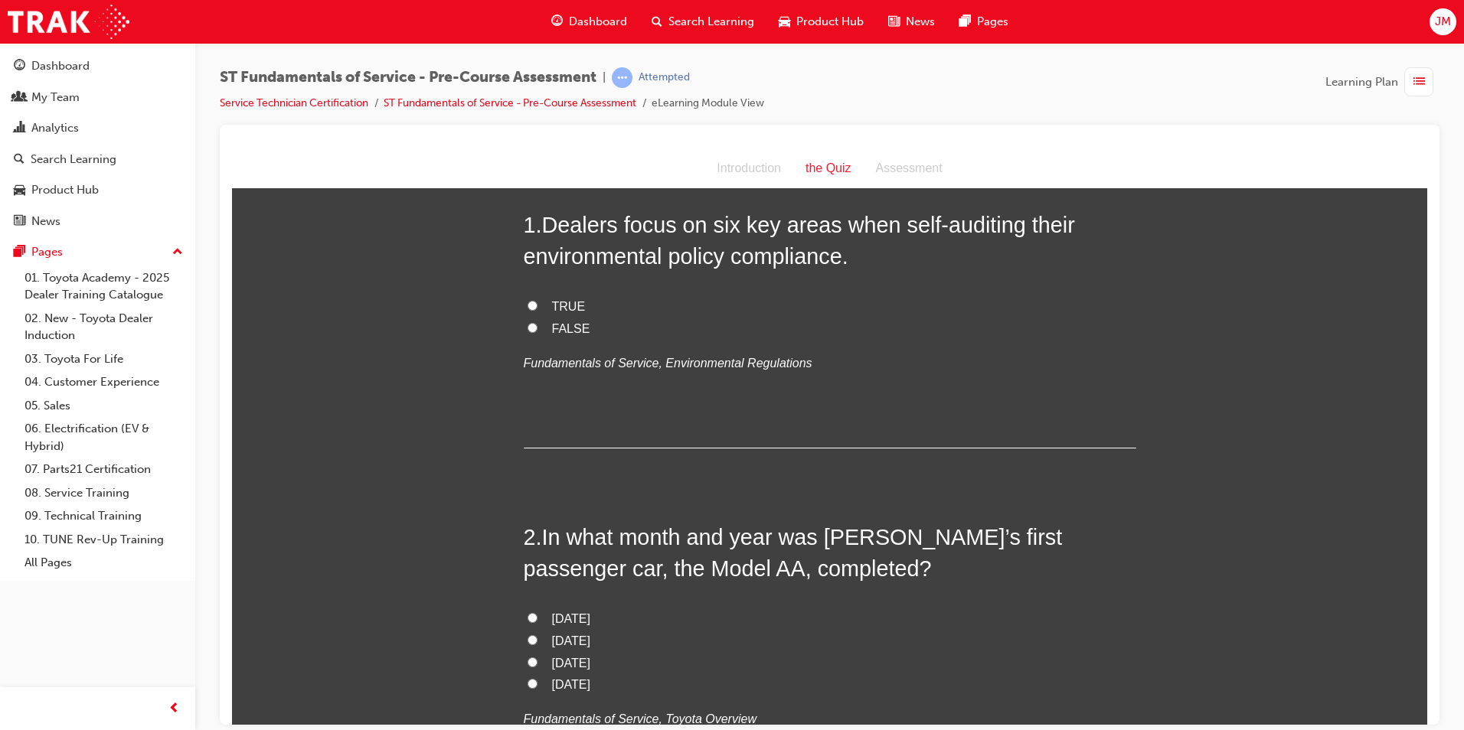
click at [527, 305] on input "TRUE" at bounding box center [532, 305] width 10 height 10
radio input "true"
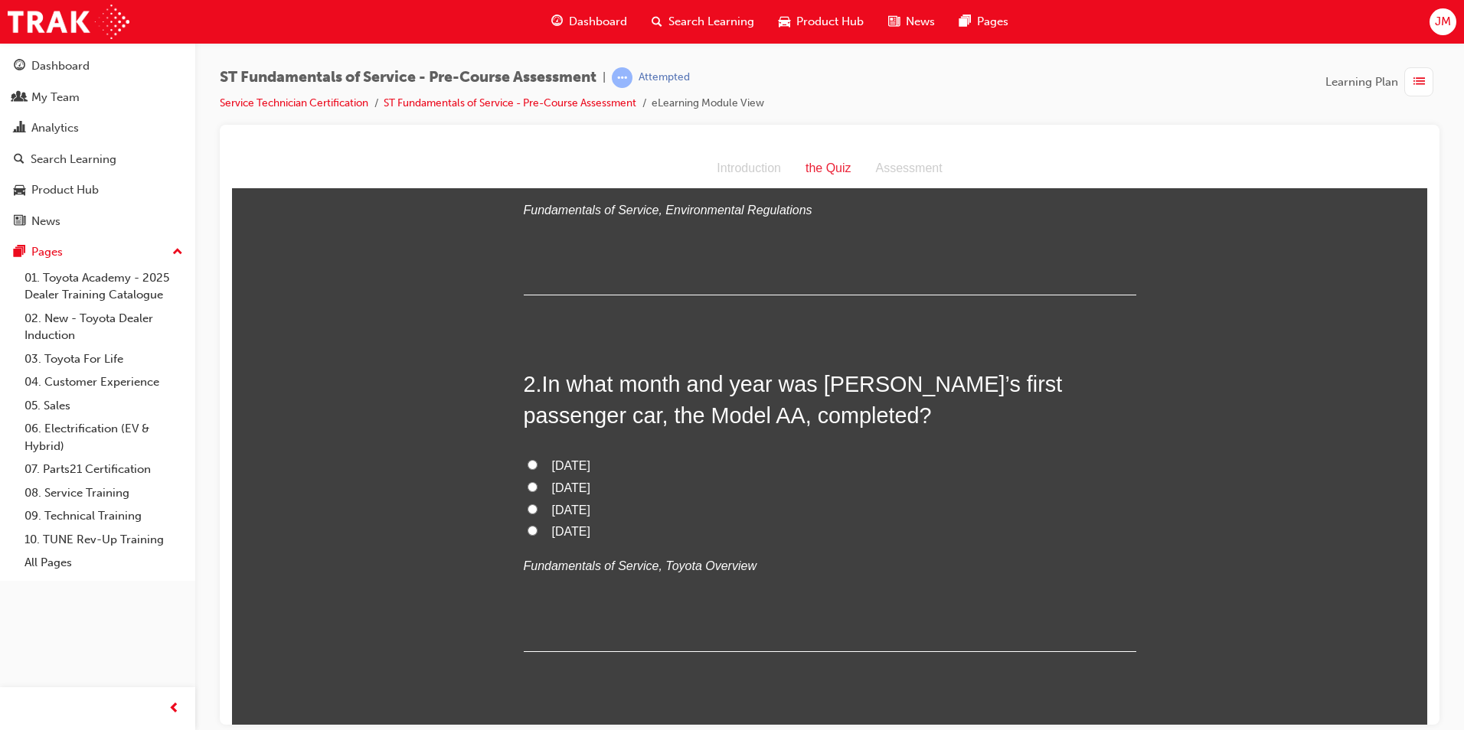
scroll to position [306, 0]
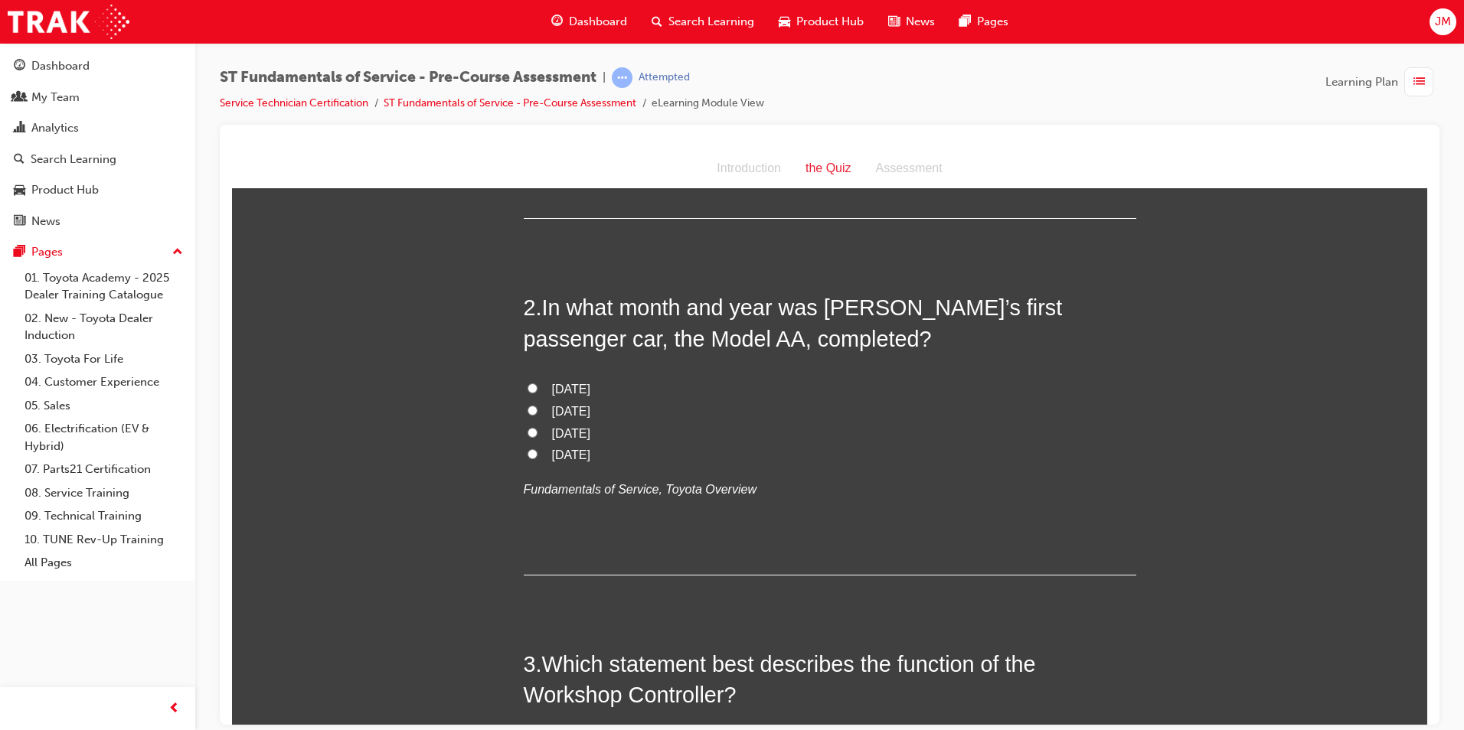
click at [527, 434] on input "[DATE]" at bounding box center [532, 432] width 10 height 10
radio input "true"
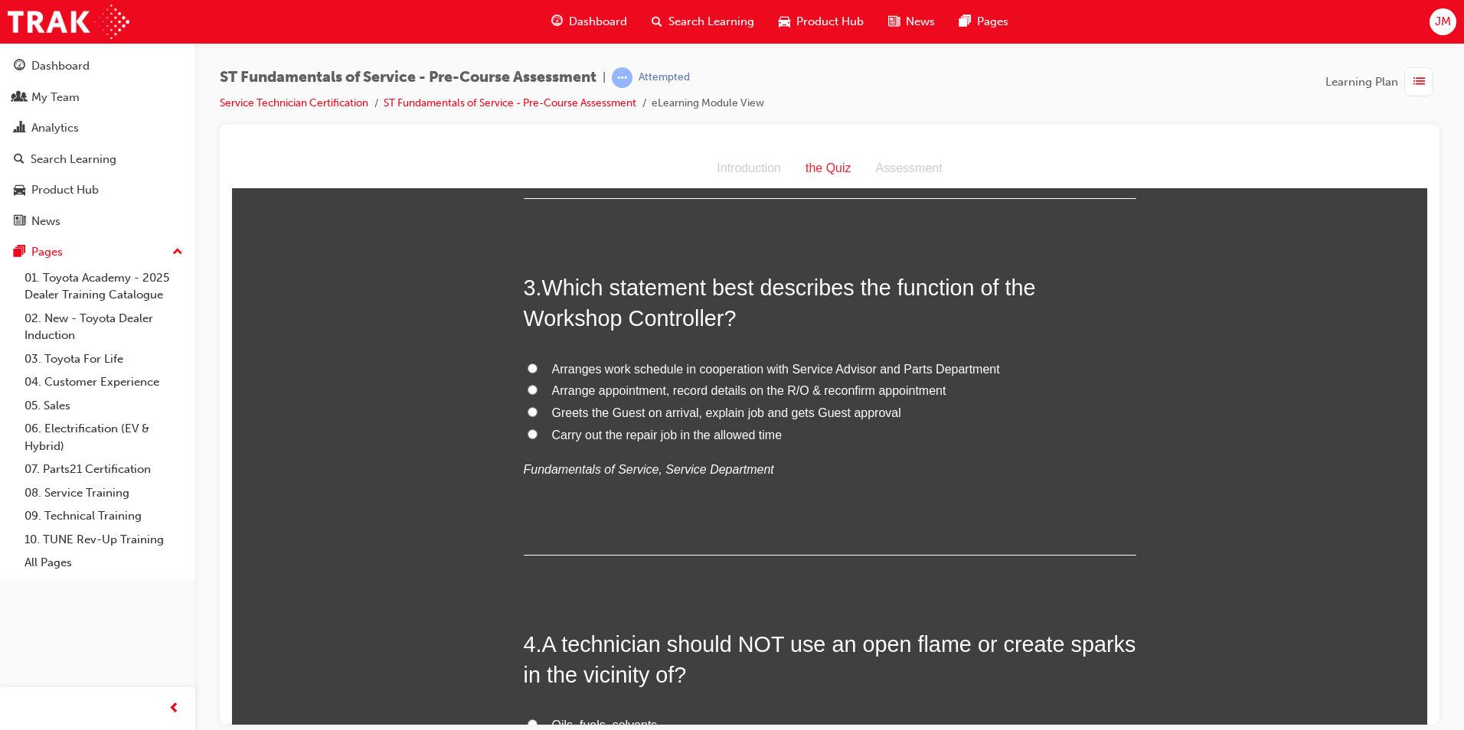
scroll to position [689, 0]
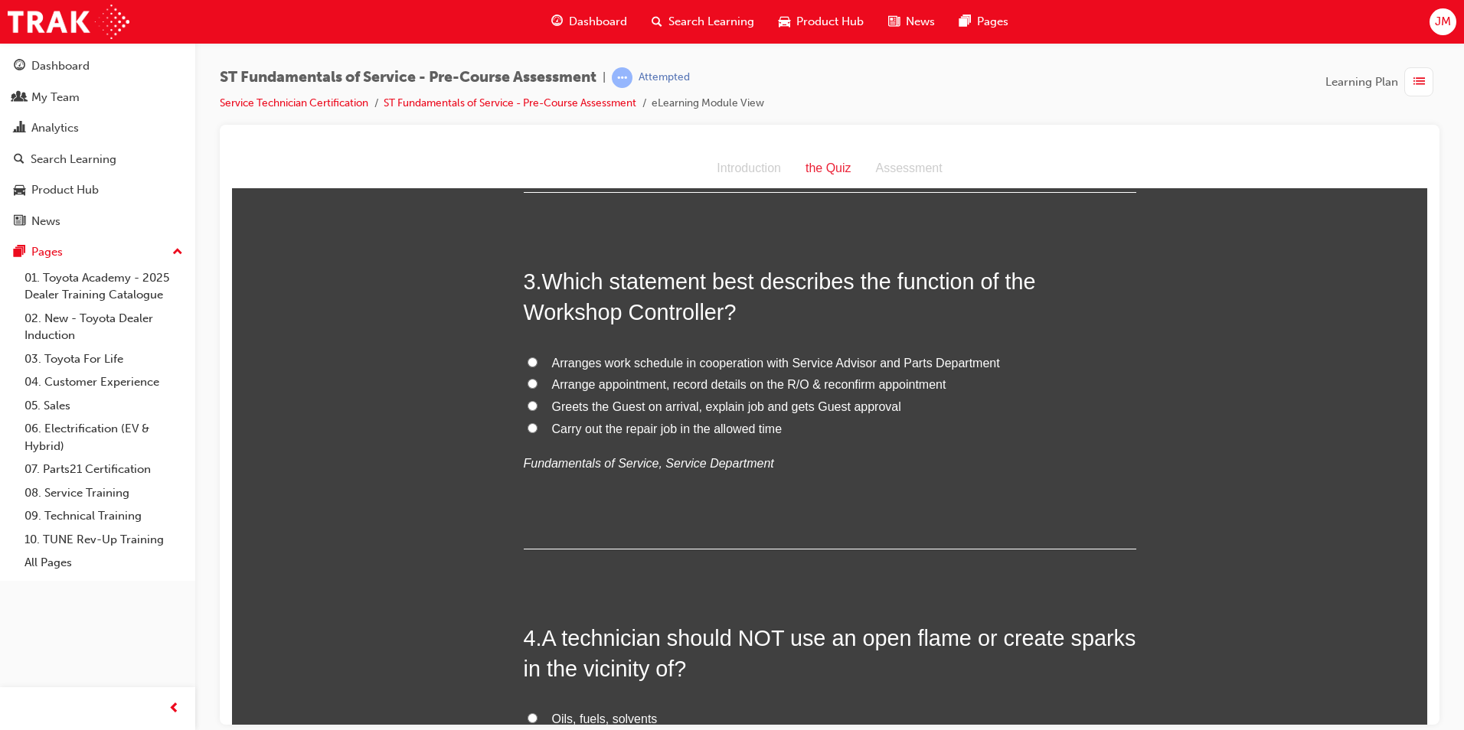
click at [524, 355] on label "Arranges work schedule in cooperation with Service Advisor and Parts Department" at bounding box center [830, 363] width 612 height 22
click at [527, 357] on input "Arranges work schedule in cooperation with Service Advisor and Parts Department" at bounding box center [532, 362] width 10 height 10
radio input "true"
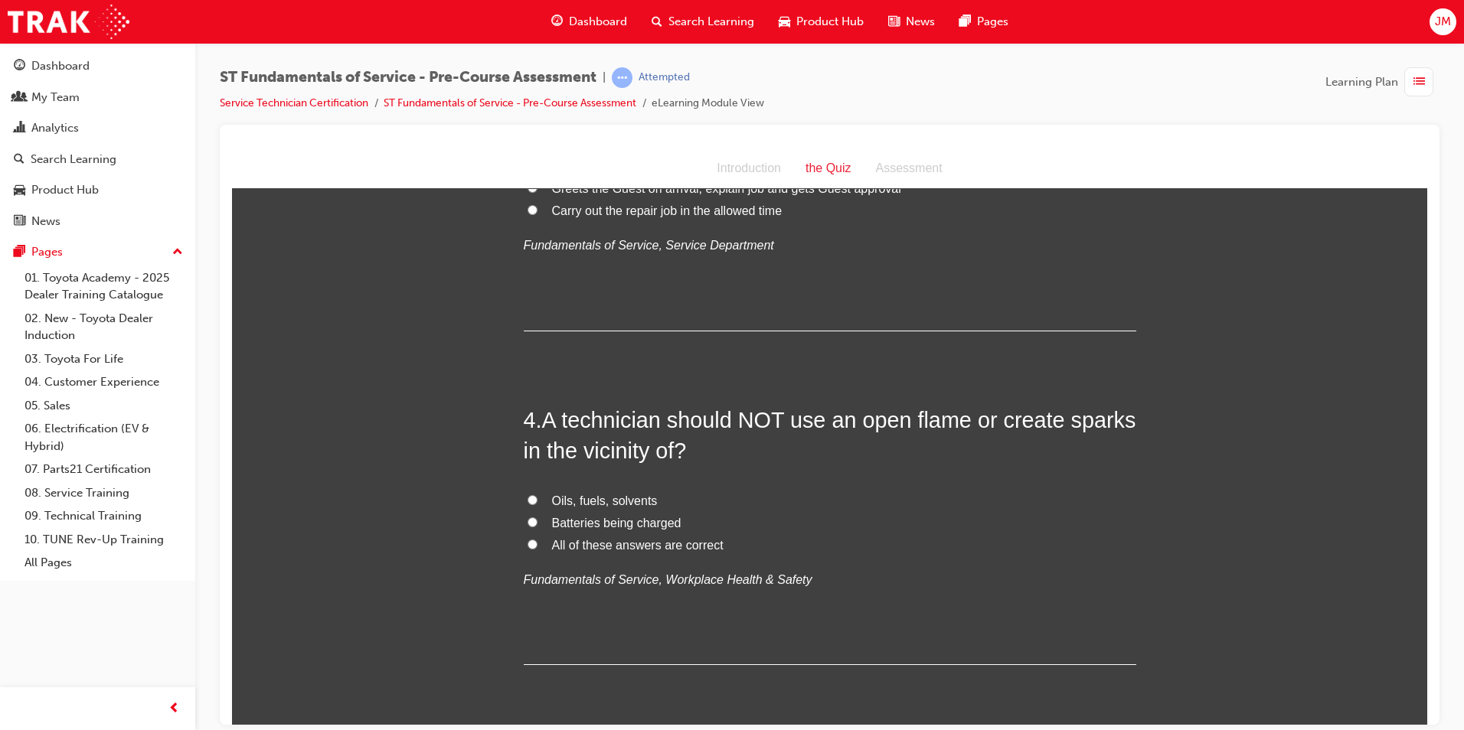
scroll to position [995, 0]
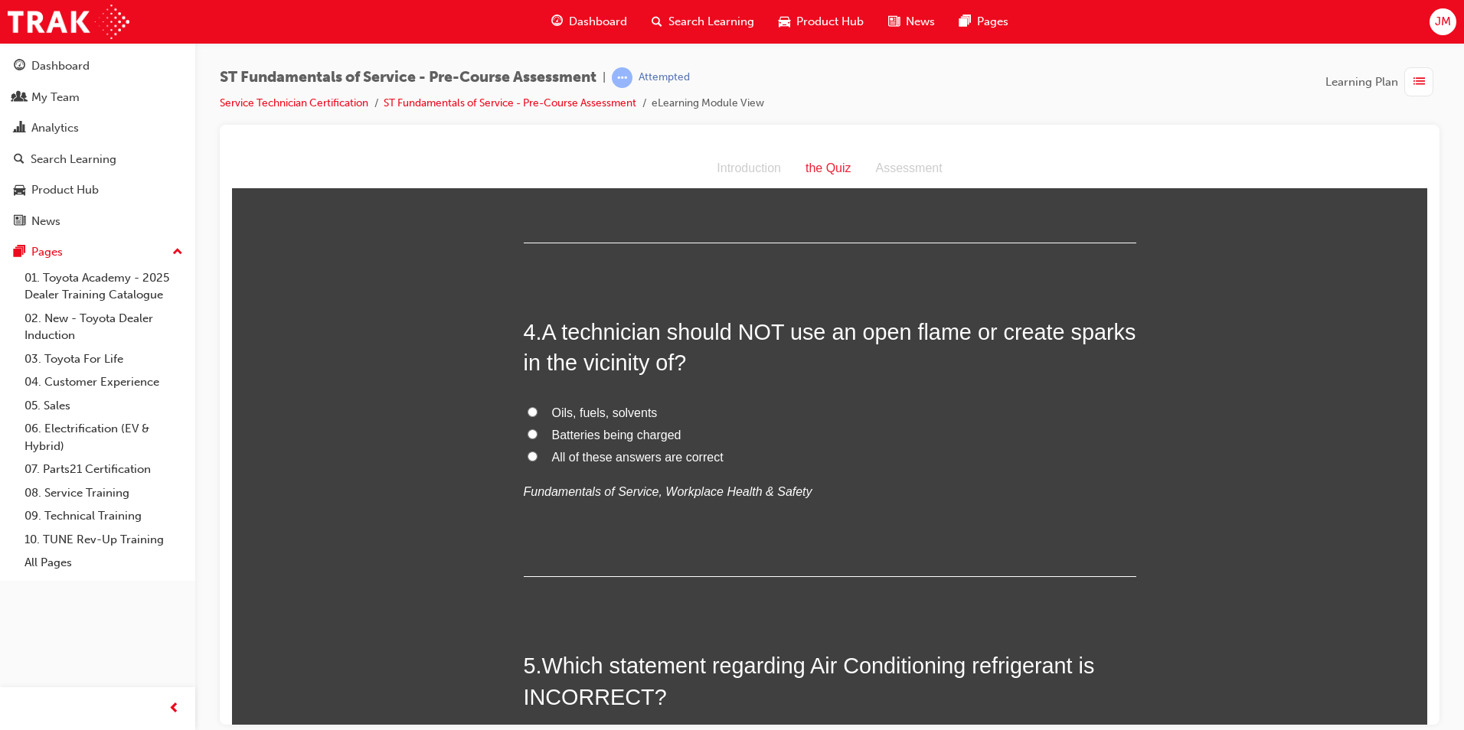
click at [527, 457] on input "All of these answers are correct" at bounding box center [532, 456] width 10 height 10
radio input "true"
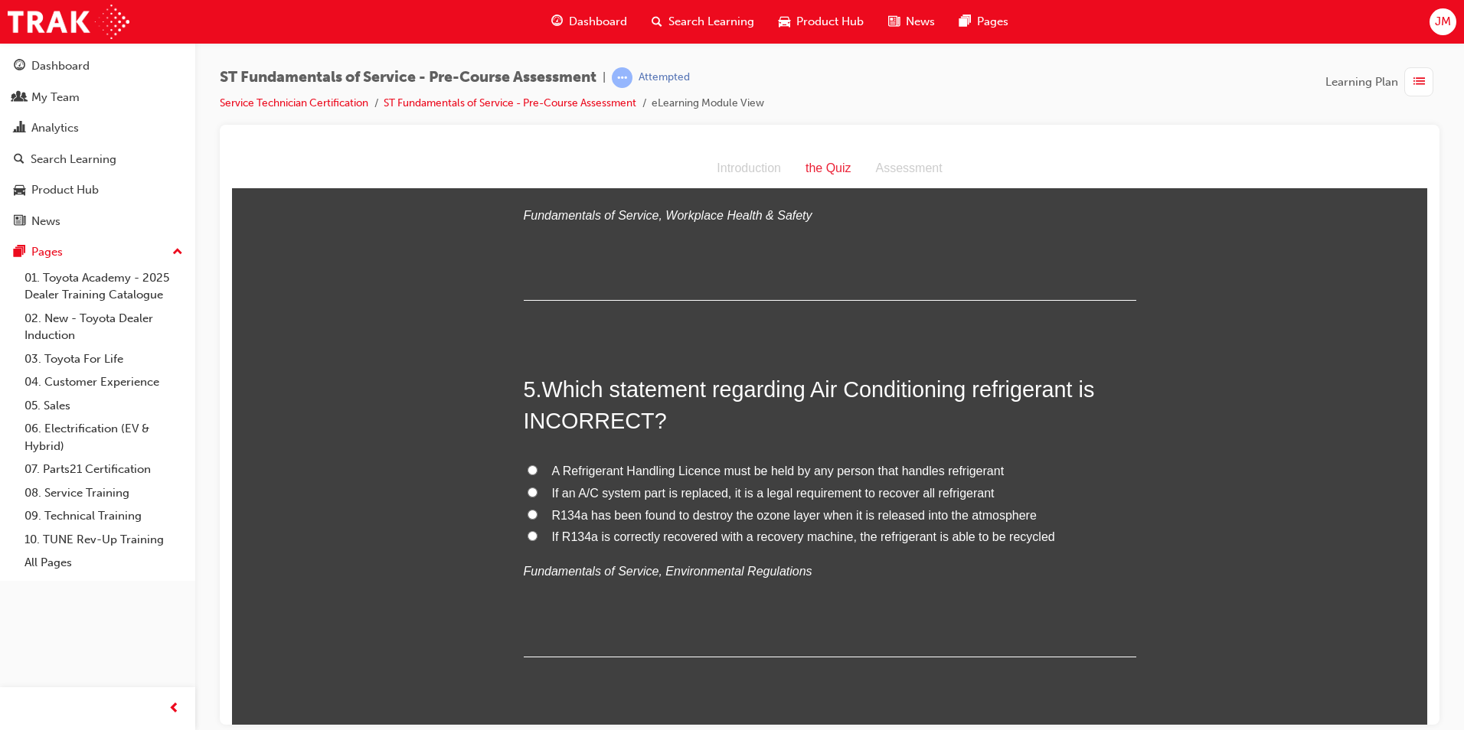
scroll to position [1301, 0]
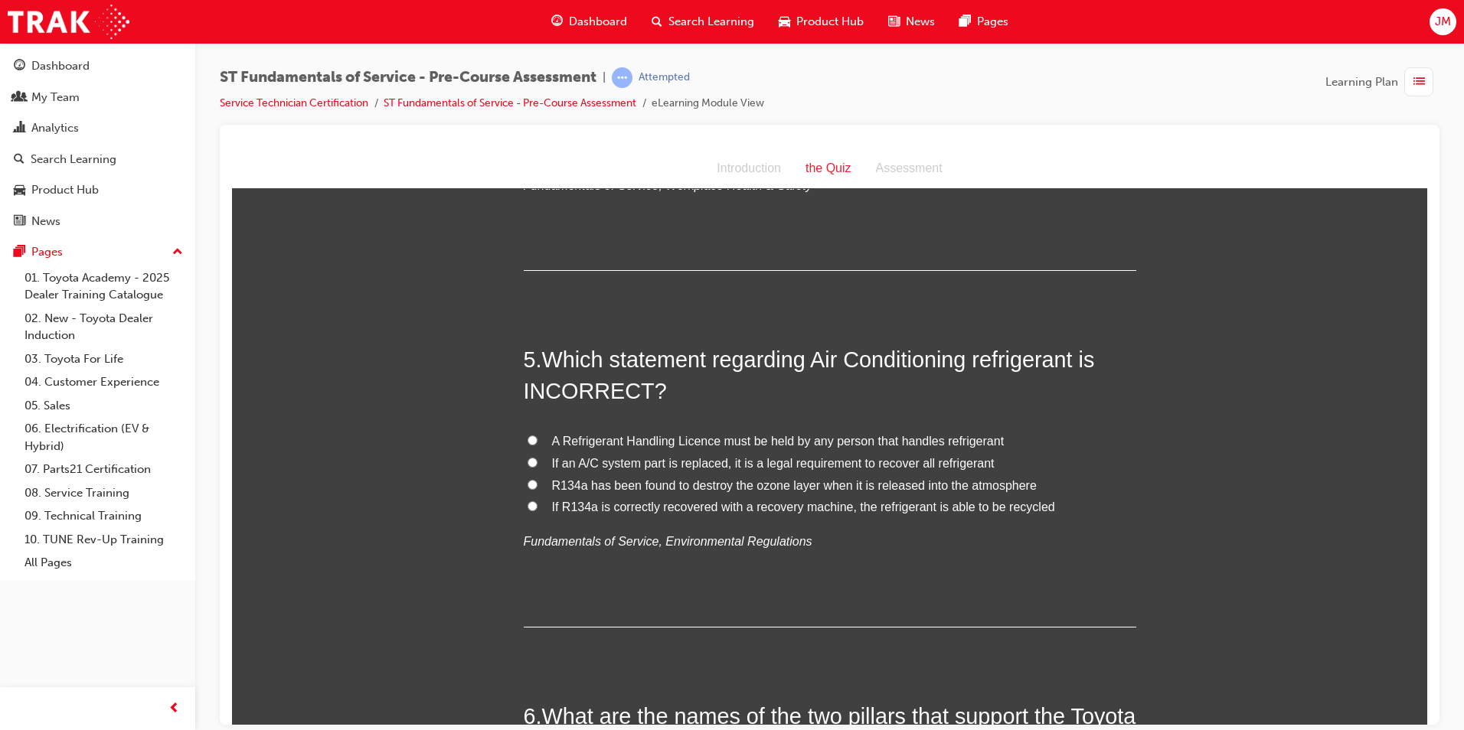
click at [527, 483] on input "R134a has been found to destroy the ozone layer when it is released into the at…" at bounding box center [532, 484] width 10 height 10
radio input "true"
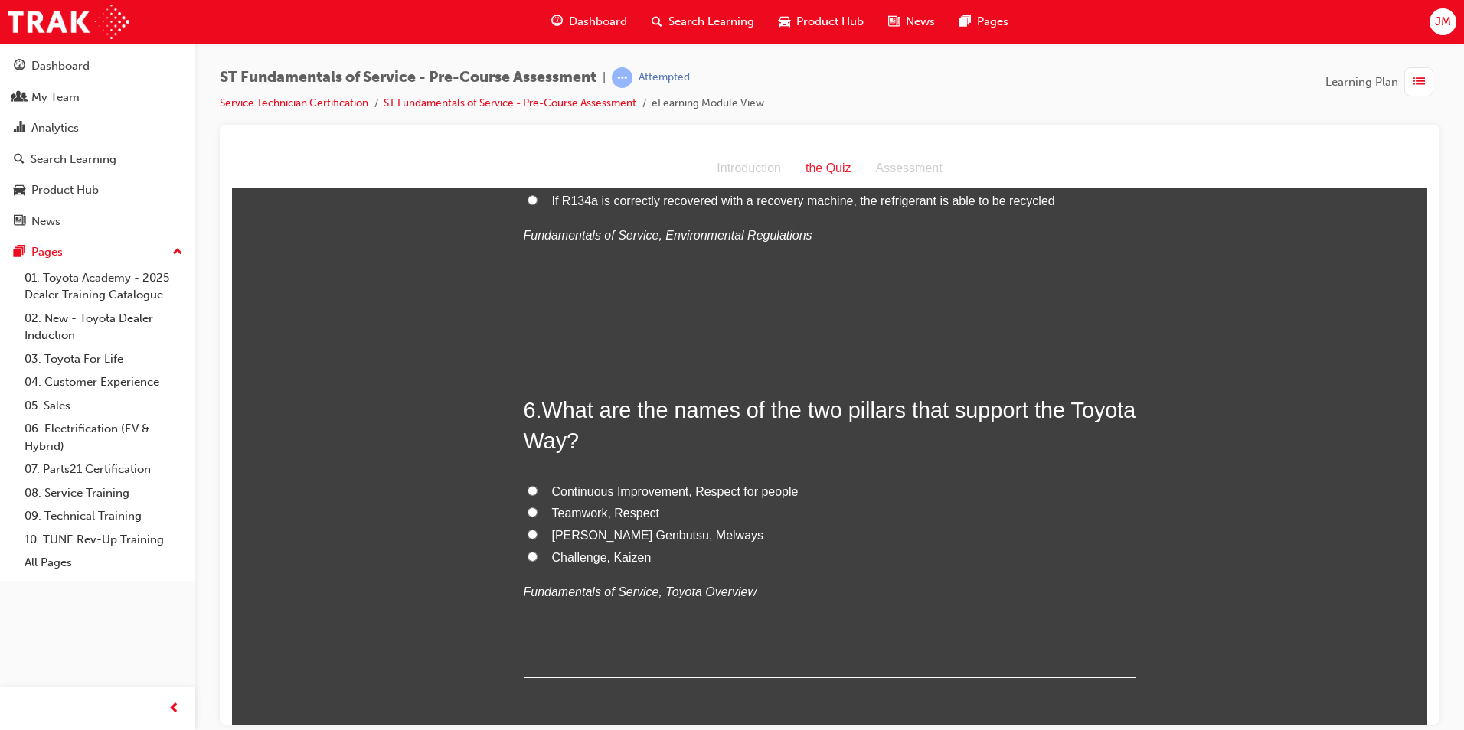
click at [527, 554] on input "Challenge, Kaizen" at bounding box center [532, 556] width 10 height 10
radio input "true"
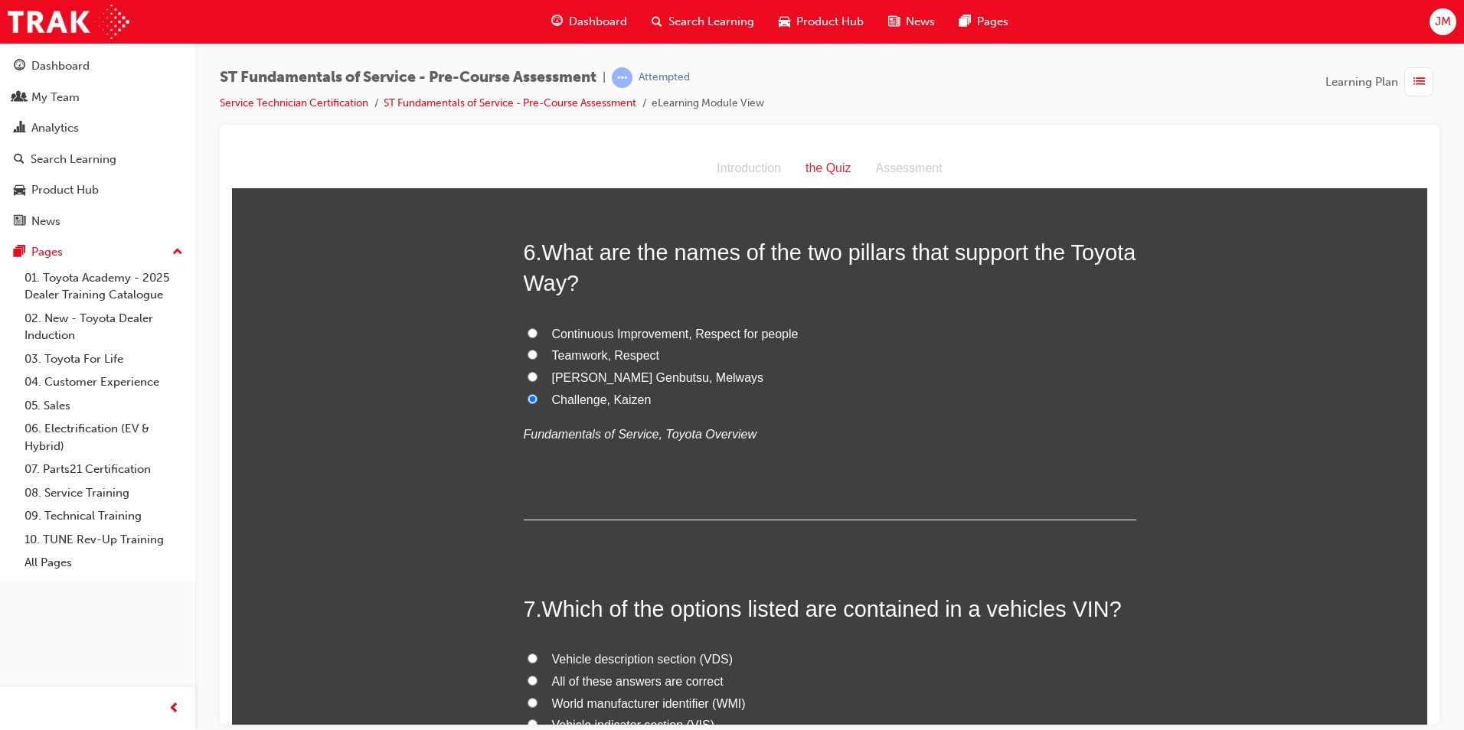
scroll to position [1761, 0]
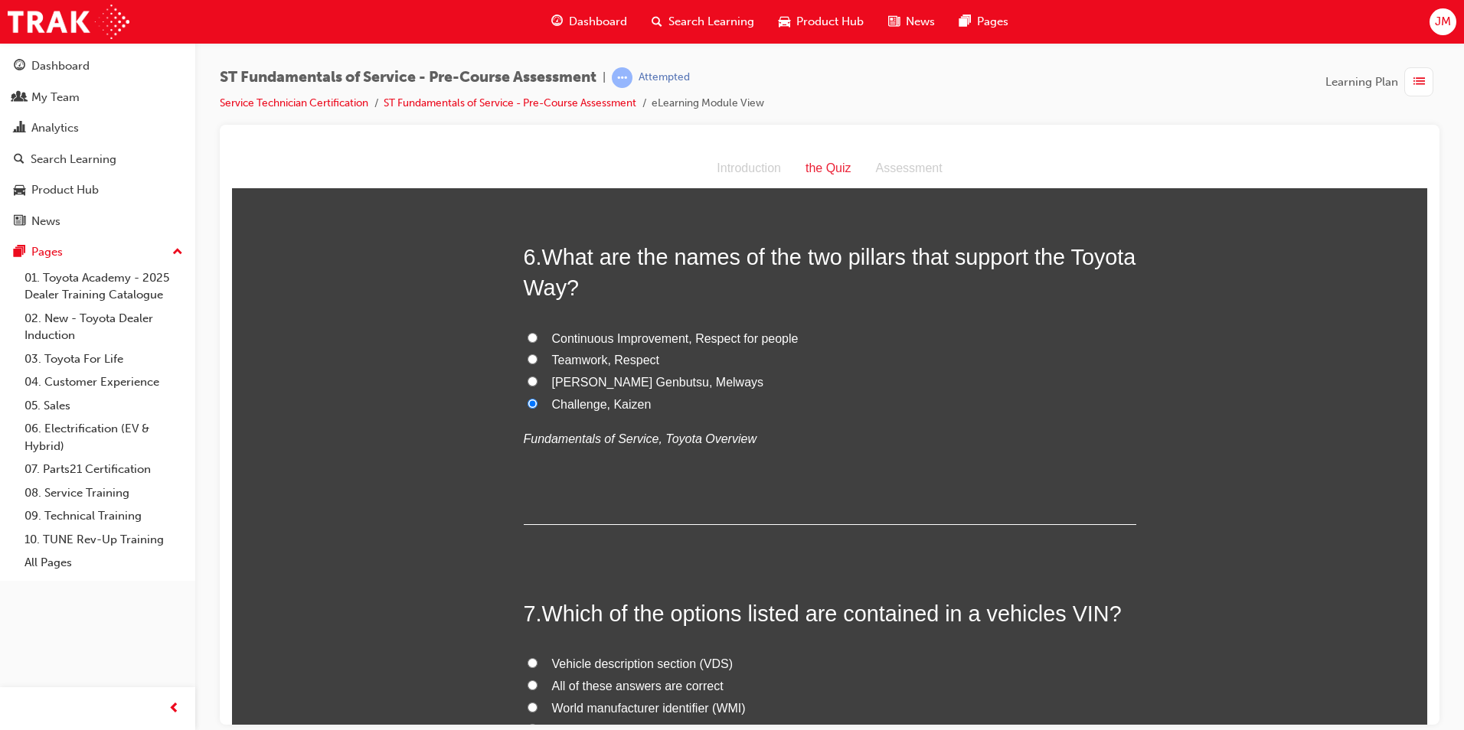
click at [527, 337] on input "Continuous Improvement, Respect for people" at bounding box center [532, 337] width 10 height 10
radio input "true"
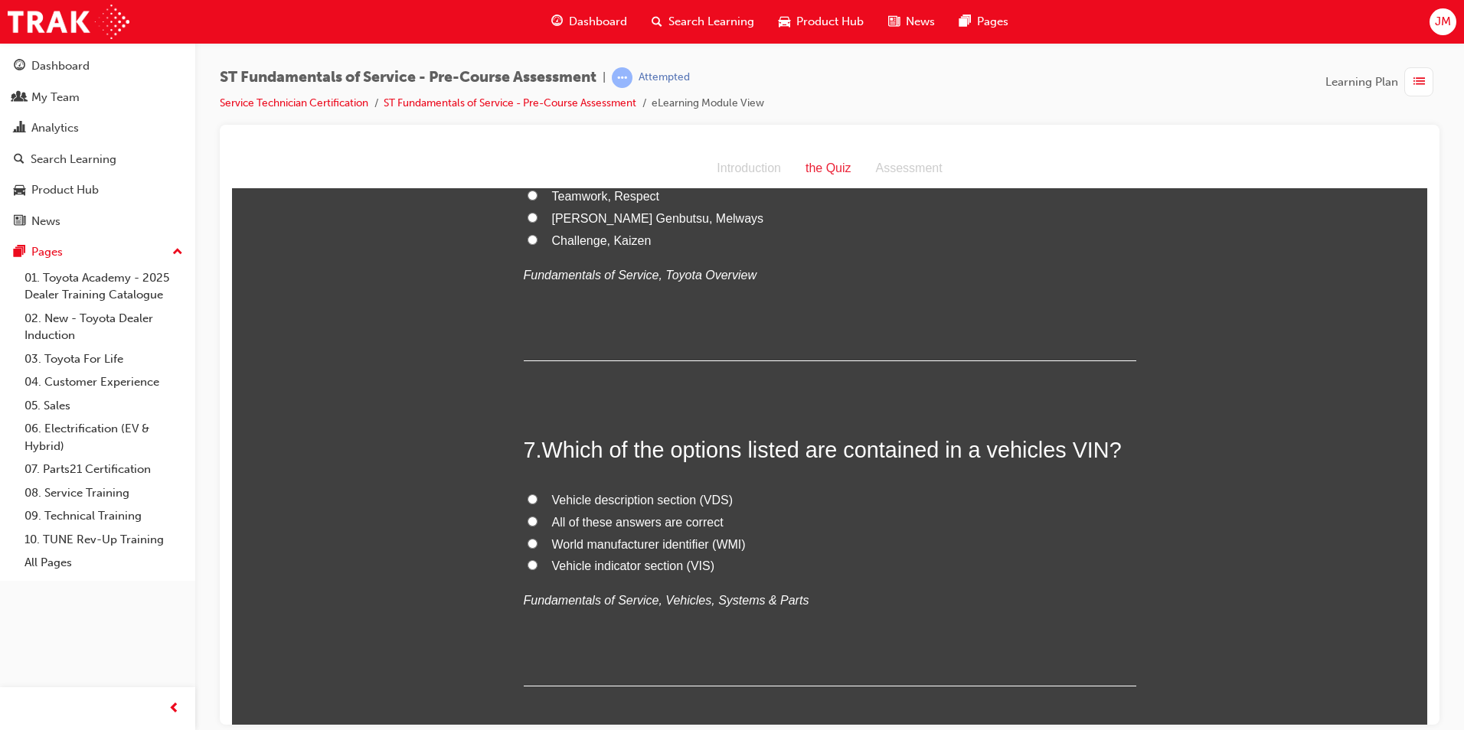
scroll to position [1990, 0]
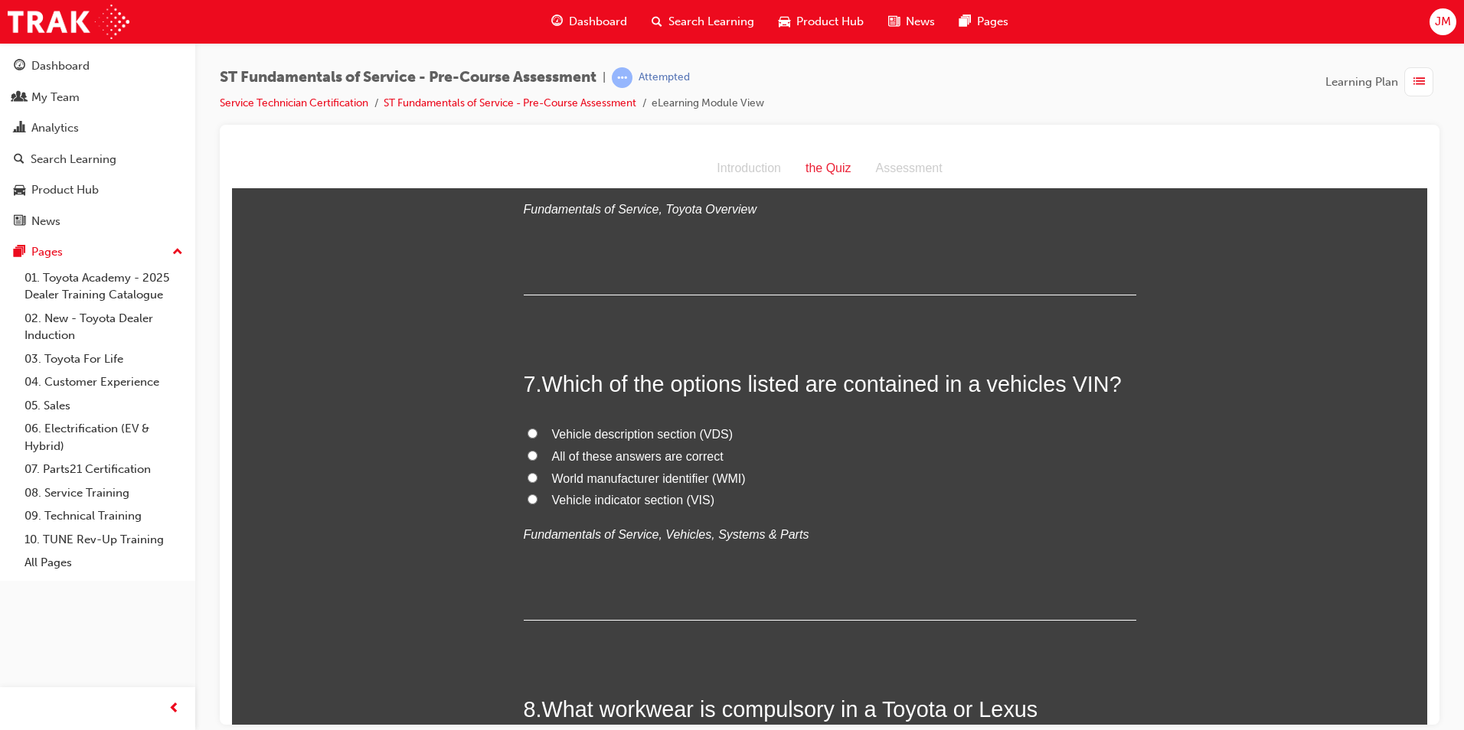
click at [527, 453] on input "All of these answers are correct" at bounding box center [532, 455] width 10 height 10
radio input "true"
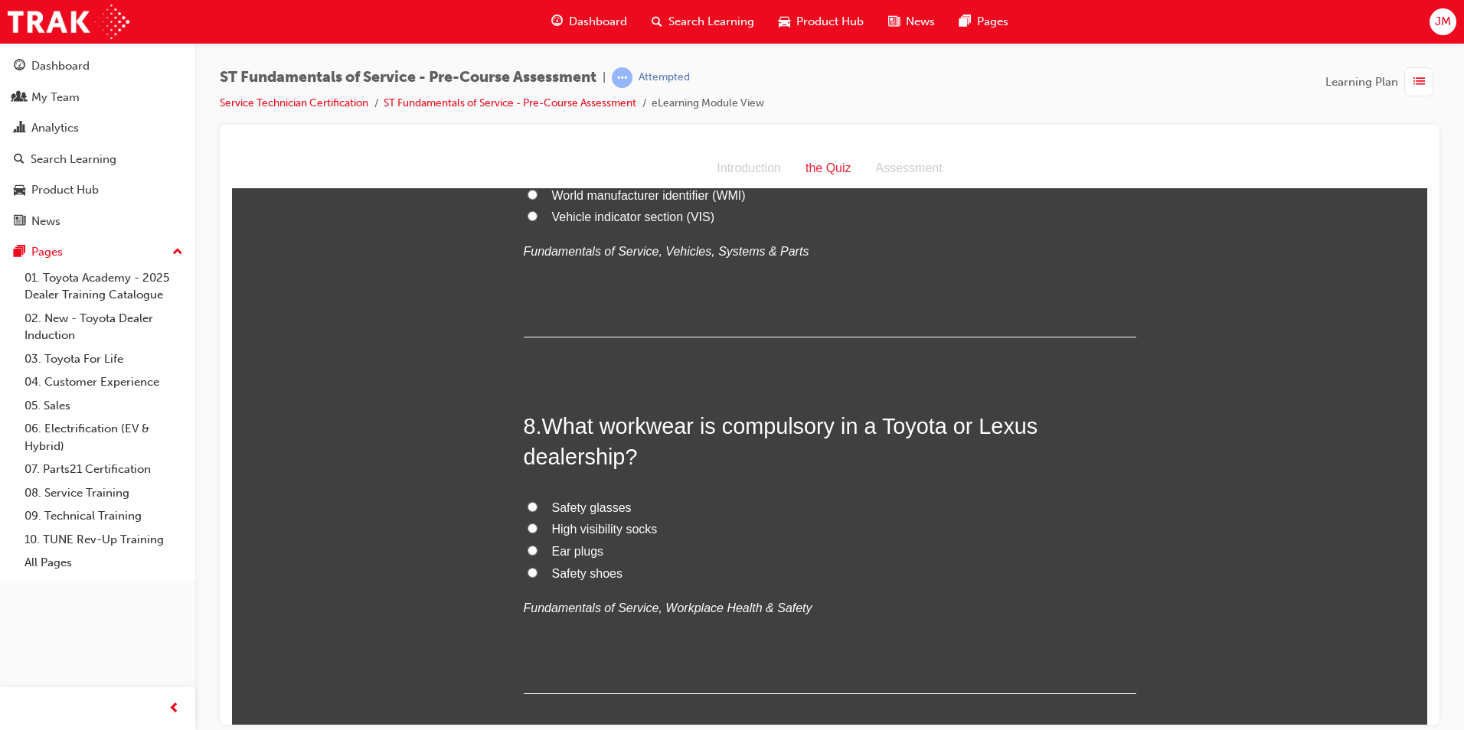
scroll to position [2297, 0]
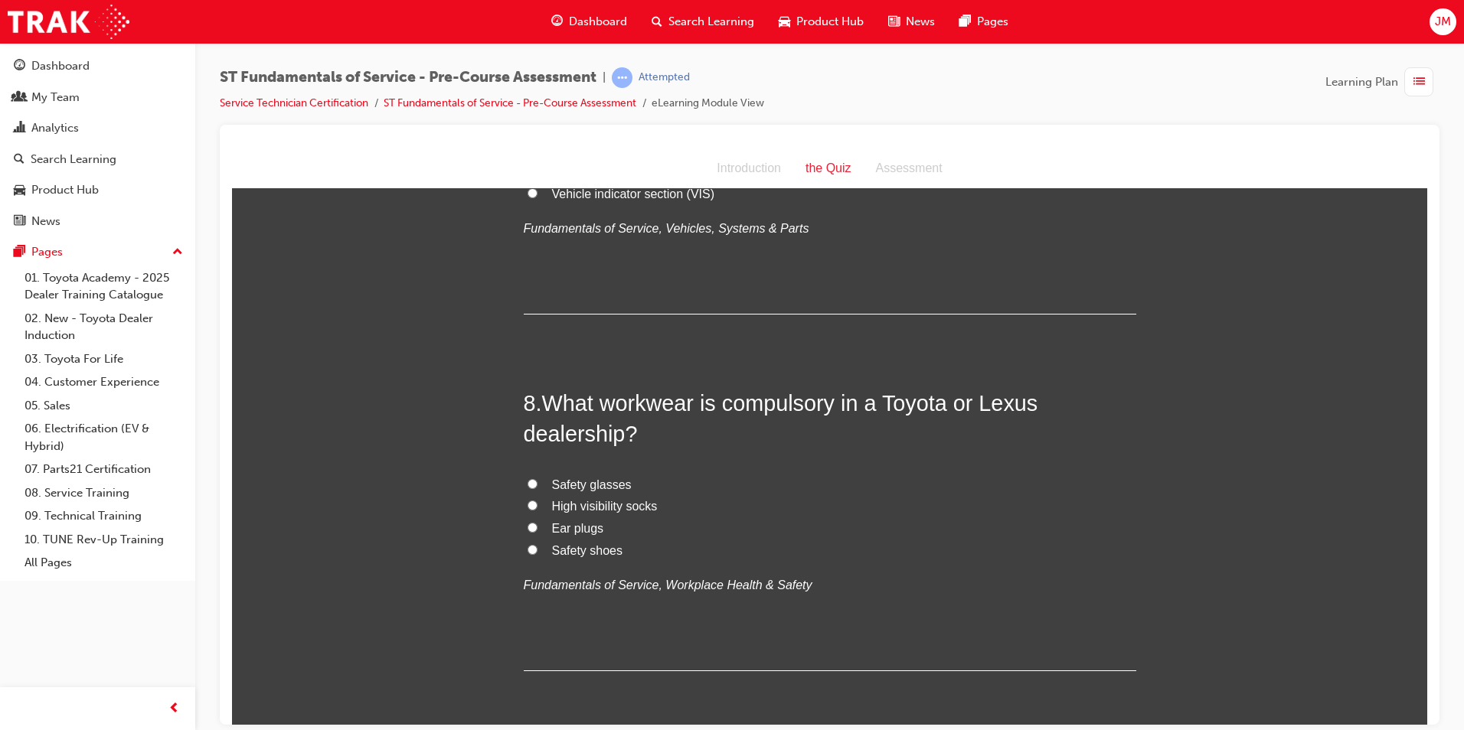
click at [527, 547] on input "Safety shoes" at bounding box center [532, 549] width 10 height 10
radio input "true"
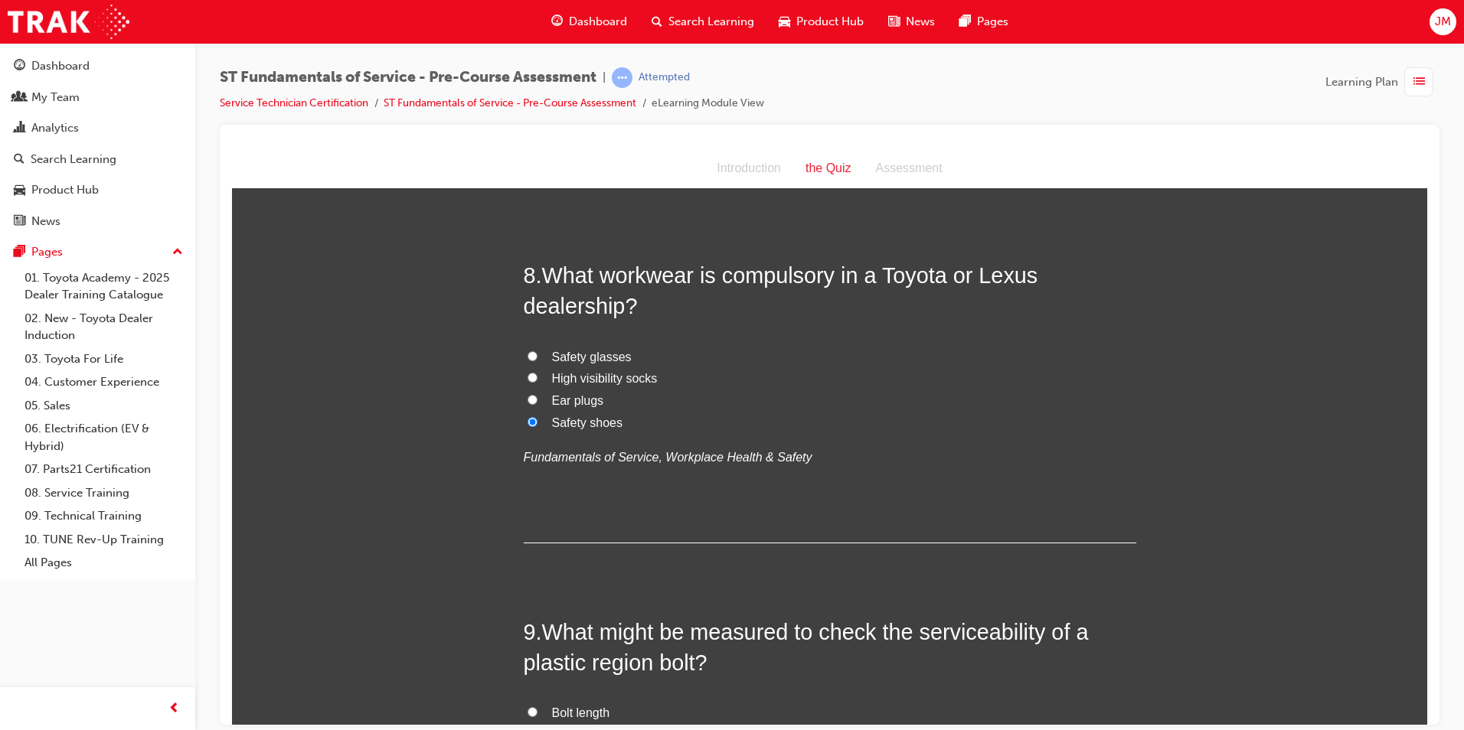
scroll to position [2373, 0]
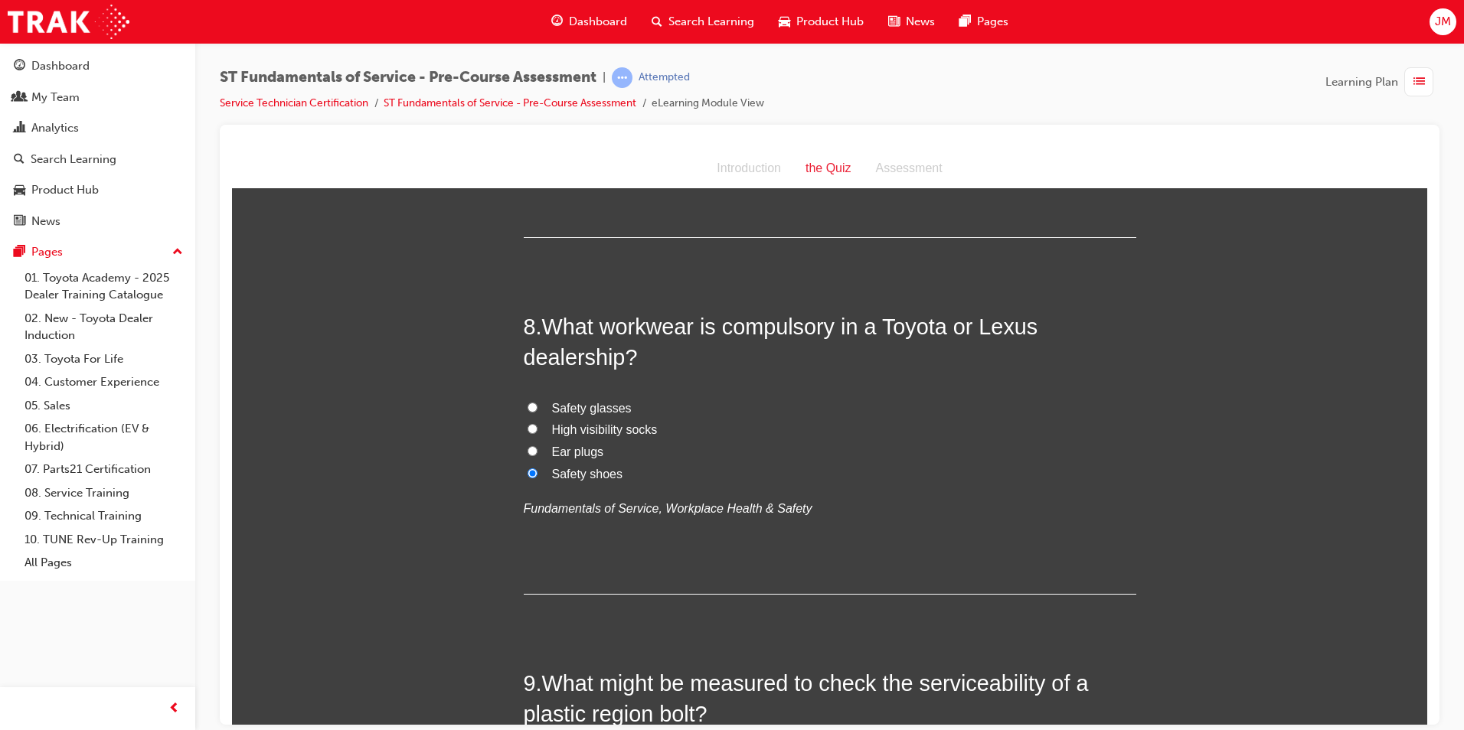
click at [527, 407] on input "Safety glasses" at bounding box center [532, 407] width 10 height 10
radio input "true"
click at [527, 472] on input "Safety shoes" at bounding box center [532, 473] width 10 height 10
radio input "true"
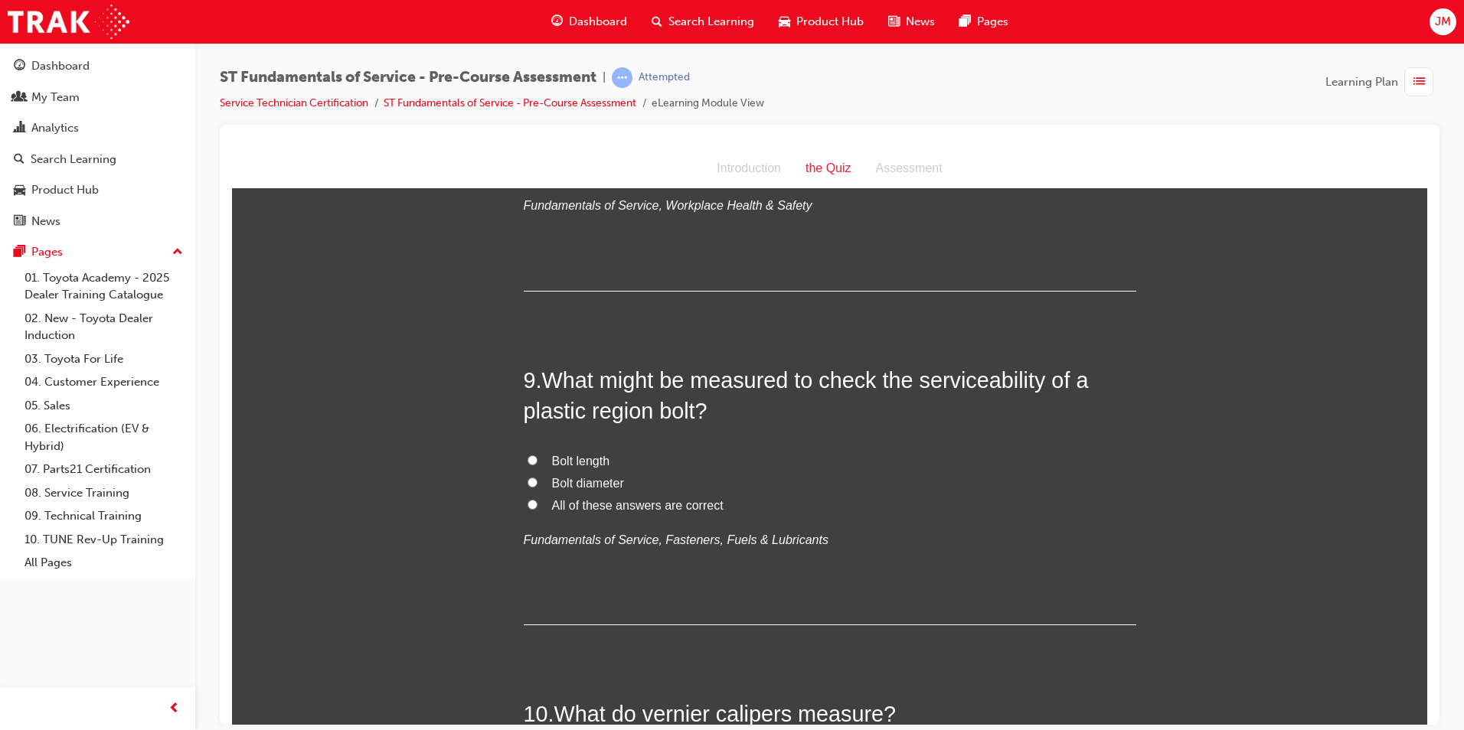
scroll to position [2680, 0]
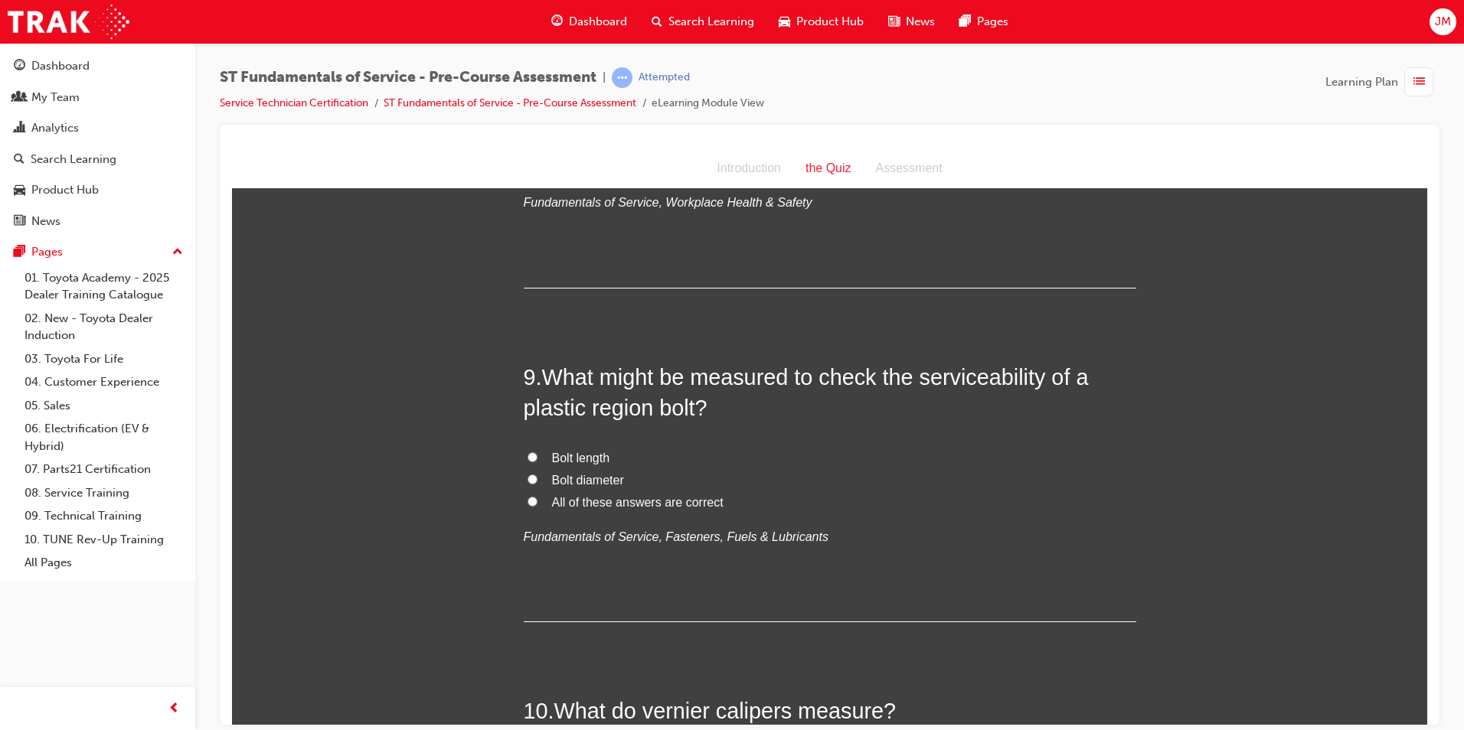
click at [527, 457] on input "Bolt length" at bounding box center [532, 457] width 10 height 10
radio input "true"
click at [527, 480] on input "Bolt diameter" at bounding box center [532, 479] width 10 height 10
radio input "true"
click at [527, 501] on input "All of these answers are correct" at bounding box center [532, 501] width 10 height 10
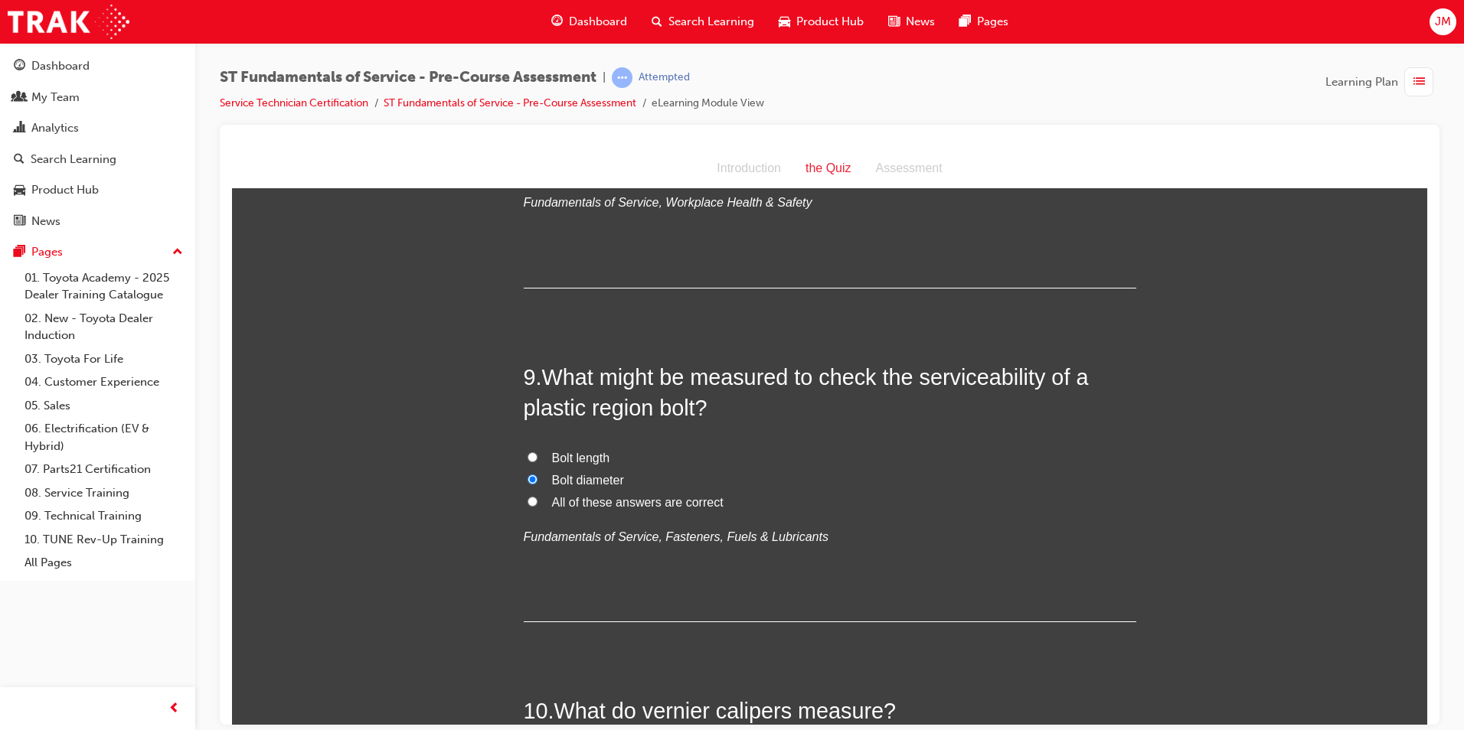
radio input "true"
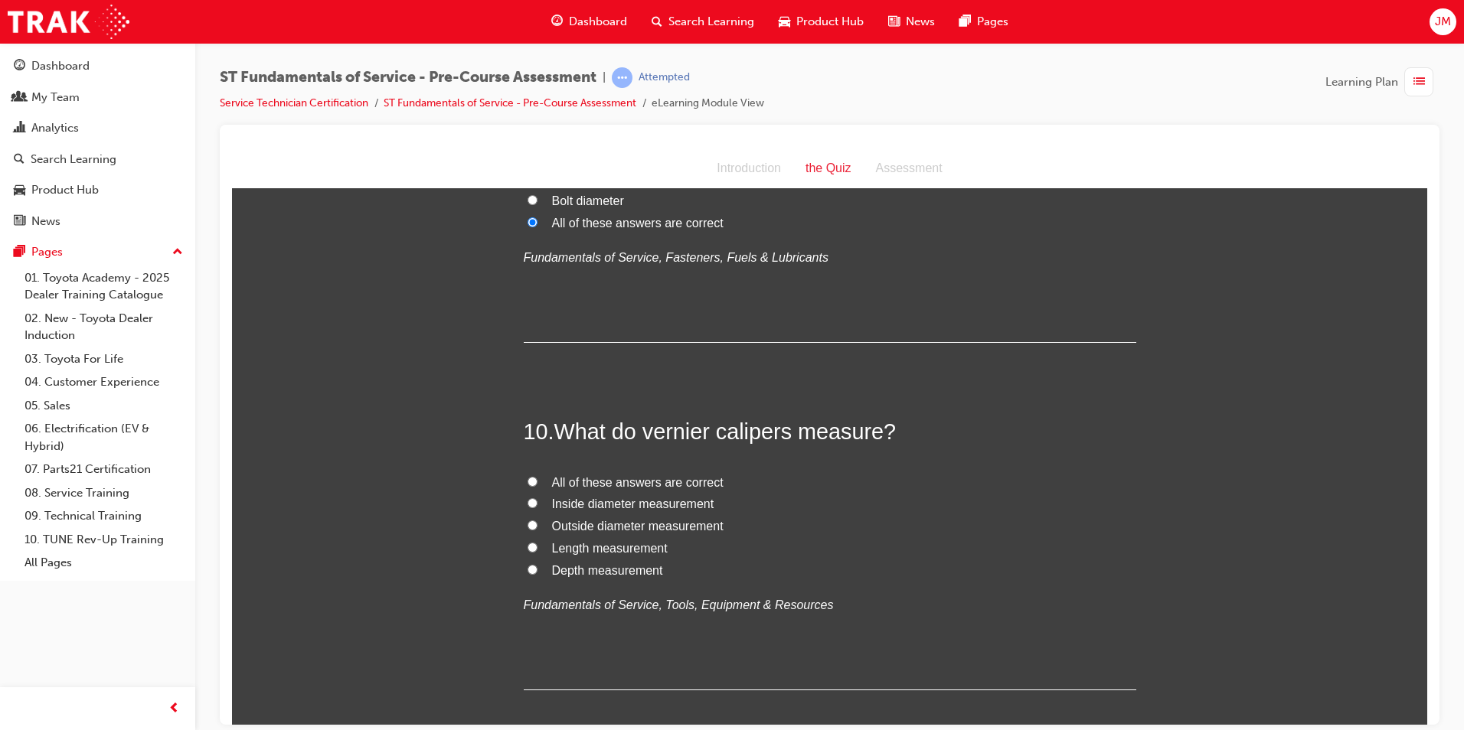
scroll to position [2986, 0]
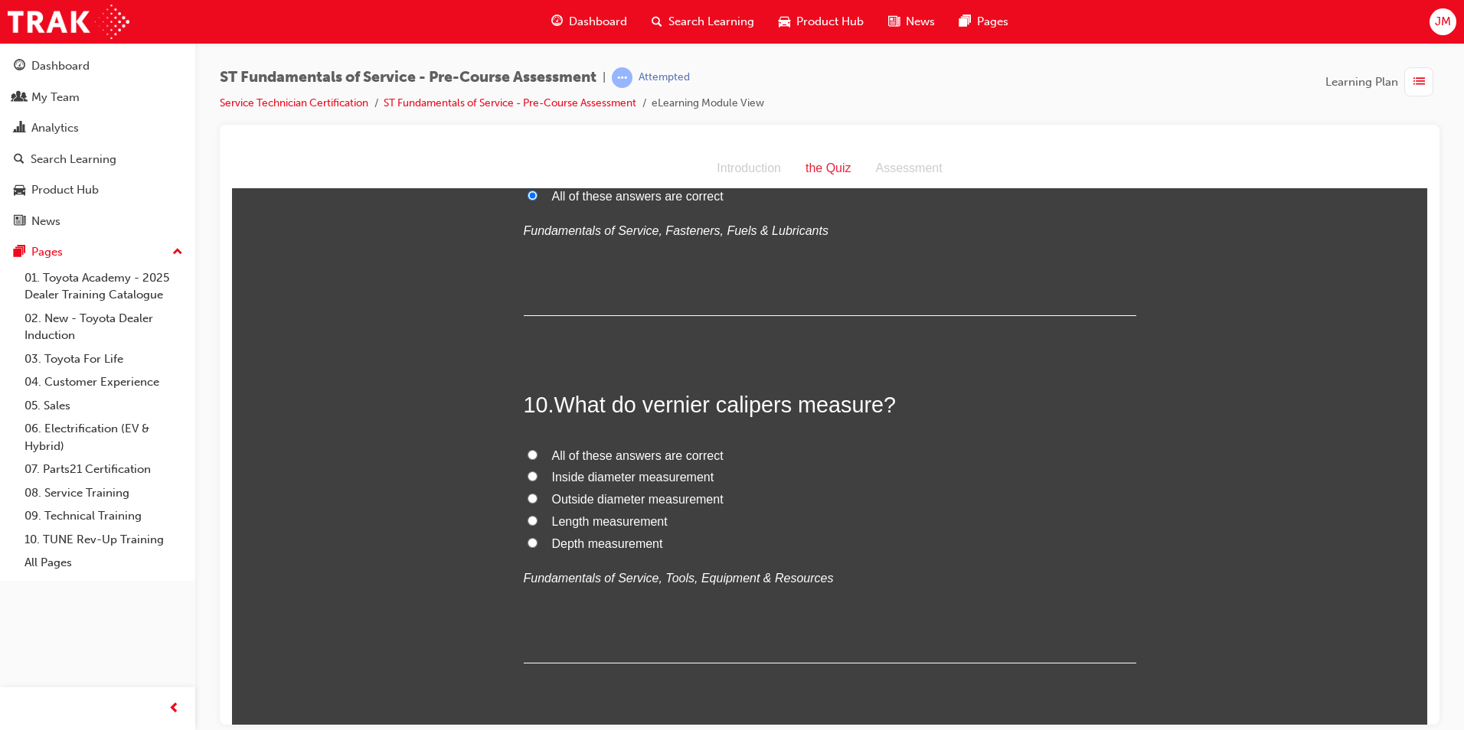
click at [527, 455] on input "All of these answers are correct" at bounding box center [532, 454] width 10 height 10
radio input "true"
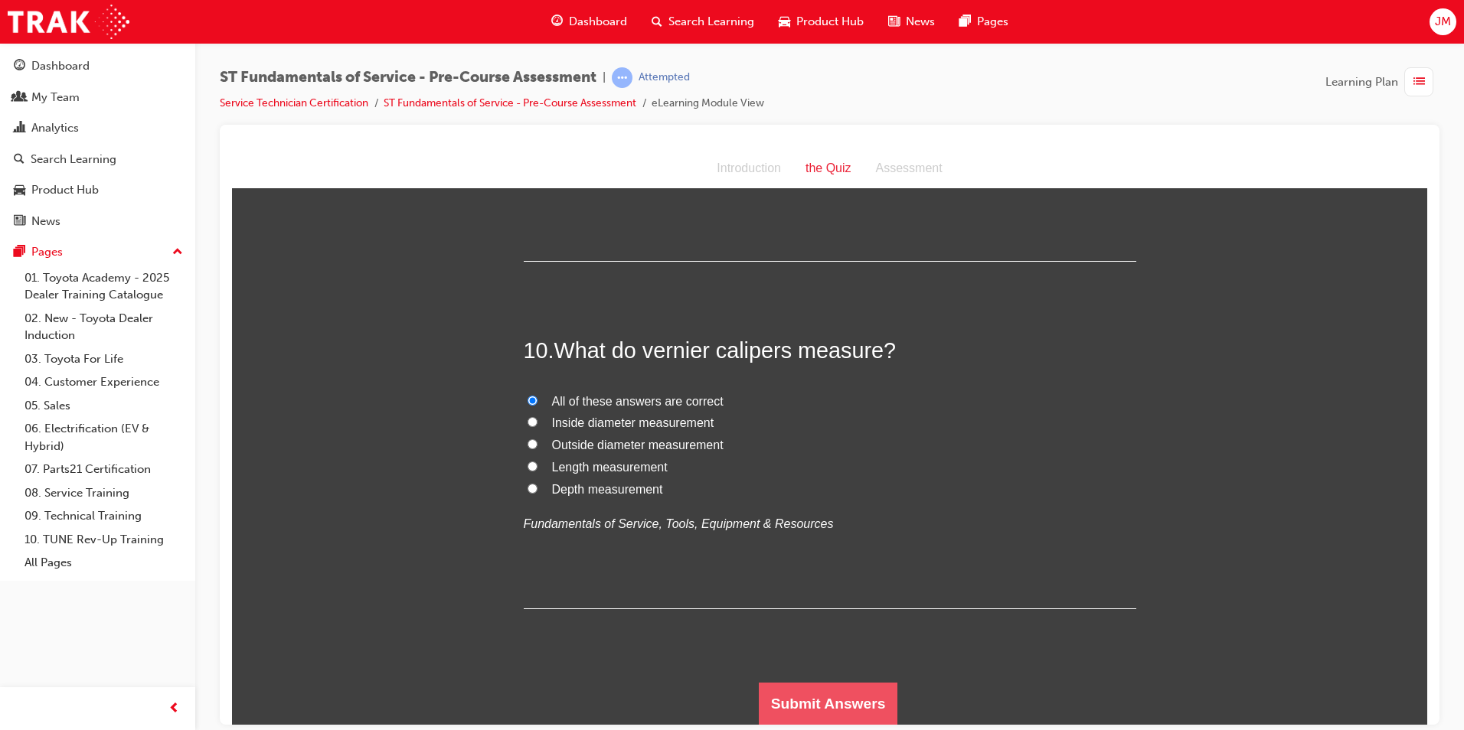
click at [771, 701] on button "Submit Answers" at bounding box center [828, 703] width 139 height 43
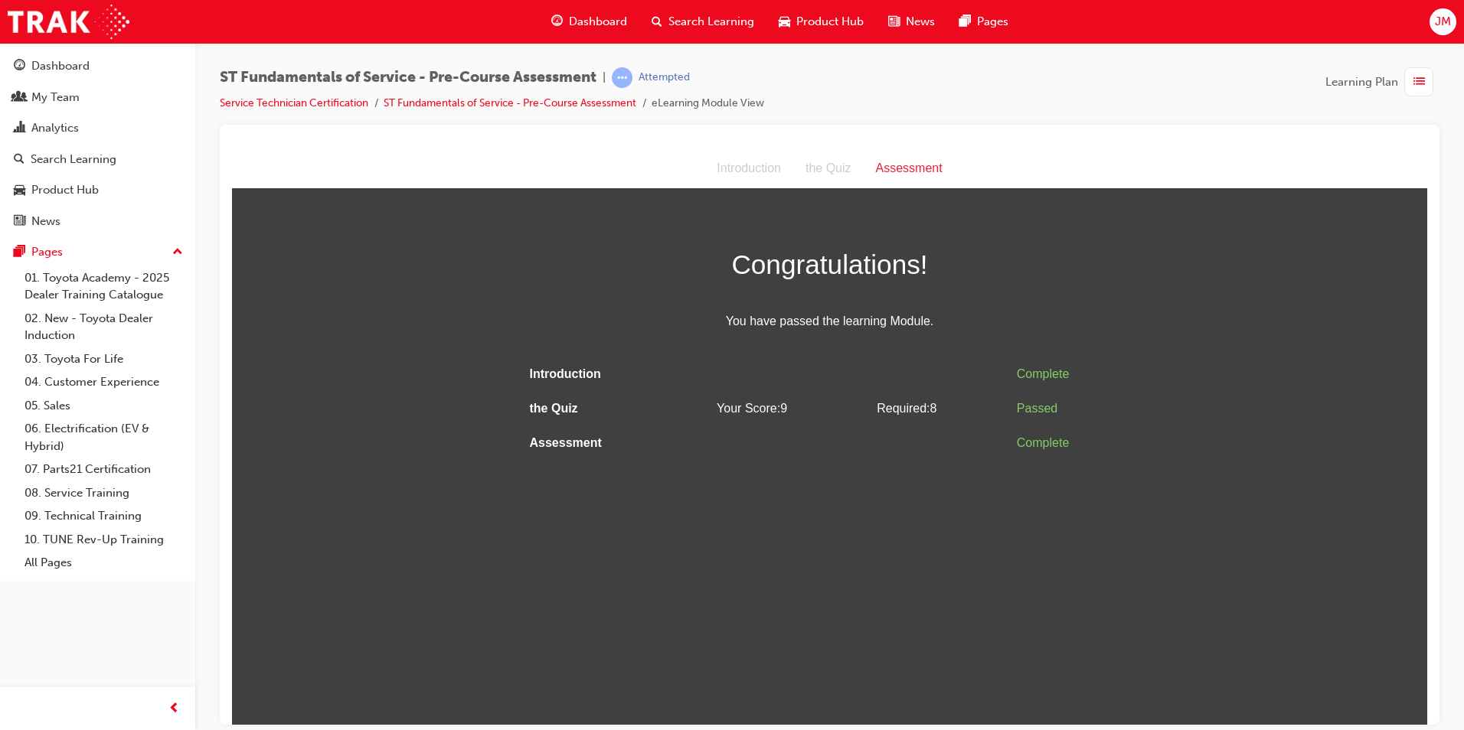
scroll to position [0, 0]
click at [769, 495] on html "Assessment Introduction the Quiz Assessment Congratulations! You have passed th…" at bounding box center [829, 437] width 1195 height 576
drag, startPoint x: 953, startPoint y: 494, endPoint x: 1089, endPoint y: 487, distance: 135.7
click at [1033, 487] on html "Assessment Introduction the Quiz Assessment Congratulations! You have passed th…" at bounding box center [829, 437] width 1195 height 576
click at [1265, 484] on html "Assessment Introduction the Quiz Assessment Congratulations! You have passed th…" at bounding box center [829, 437] width 1195 height 576
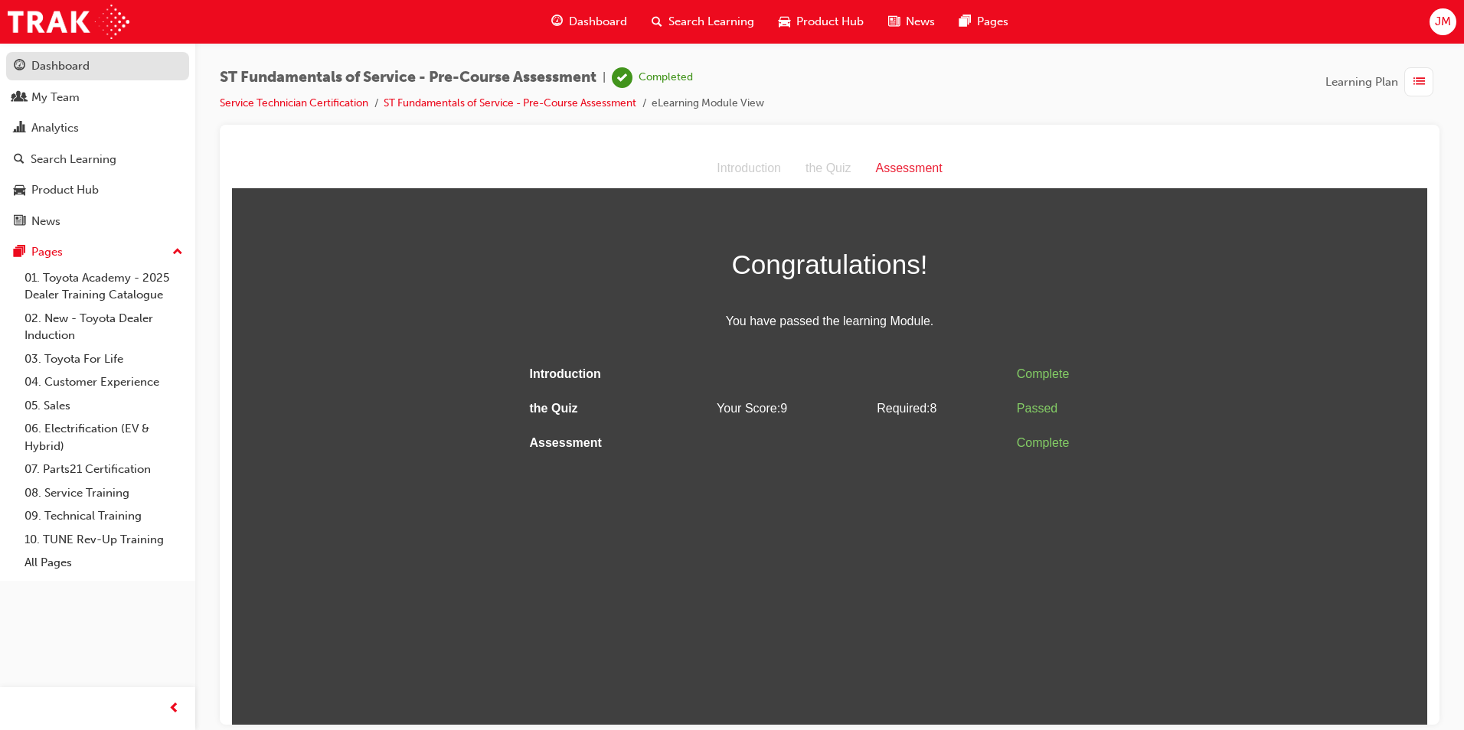
click at [105, 57] on div "Dashboard" at bounding box center [98, 66] width 168 height 19
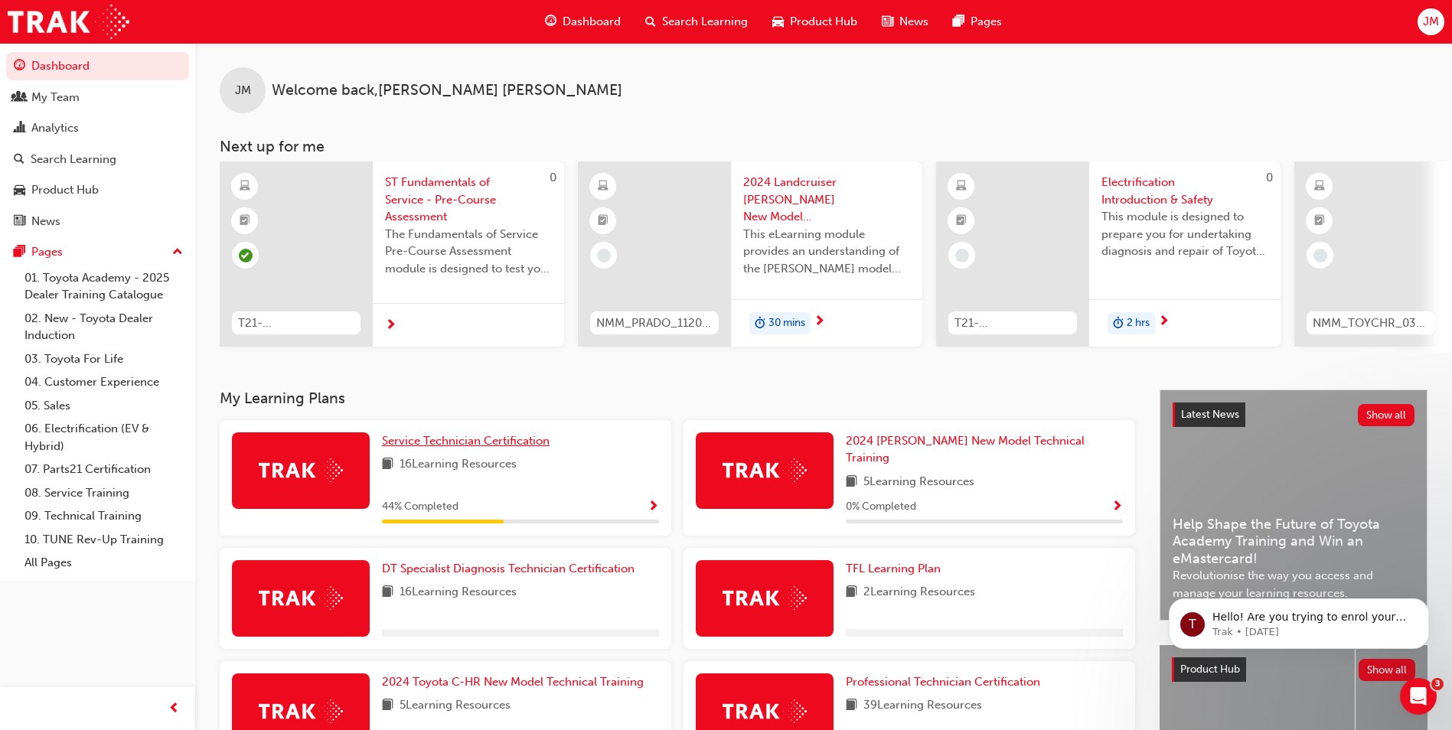
click at [551, 447] on link "Service Technician Certification" at bounding box center [469, 442] width 174 height 18
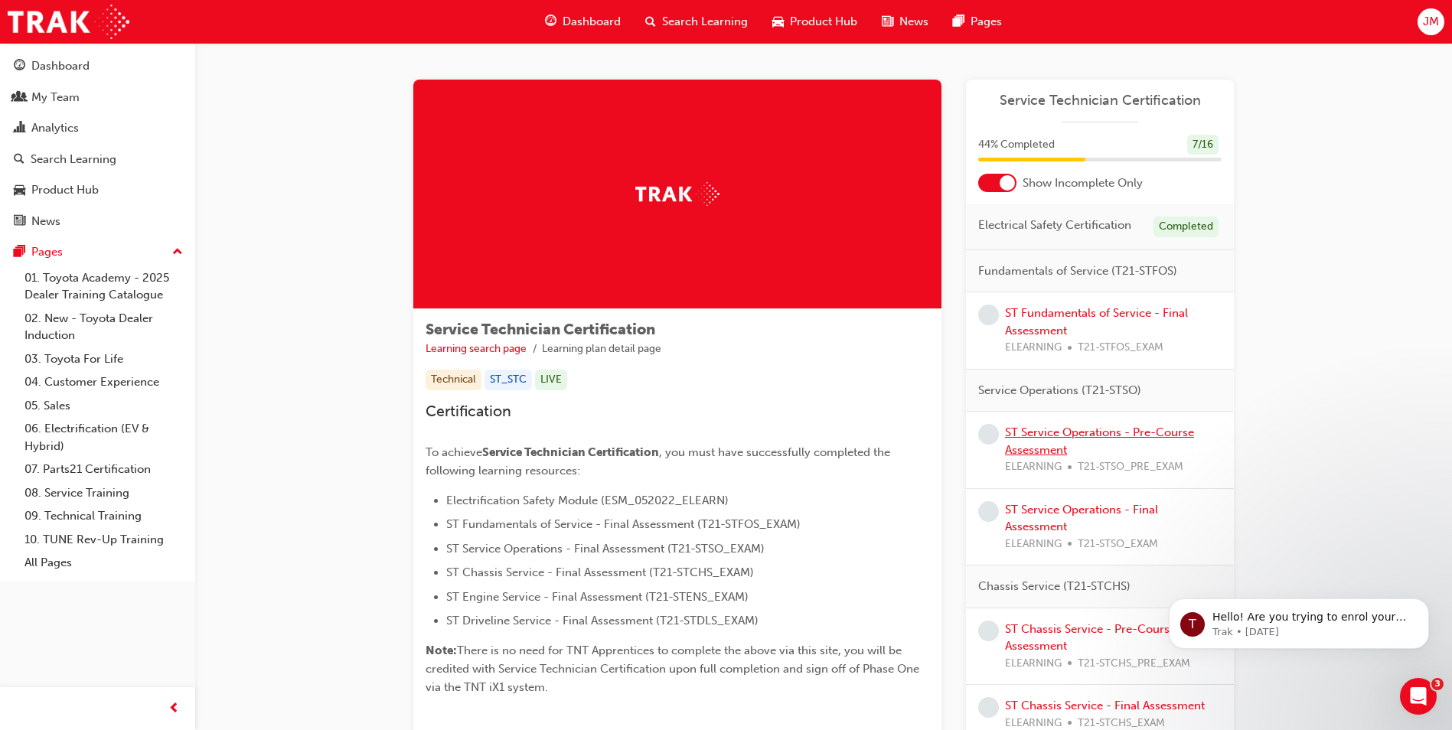
click at [1139, 437] on link "ST Service Operations - Pre-Course Assessment" at bounding box center [1099, 441] width 189 height 31
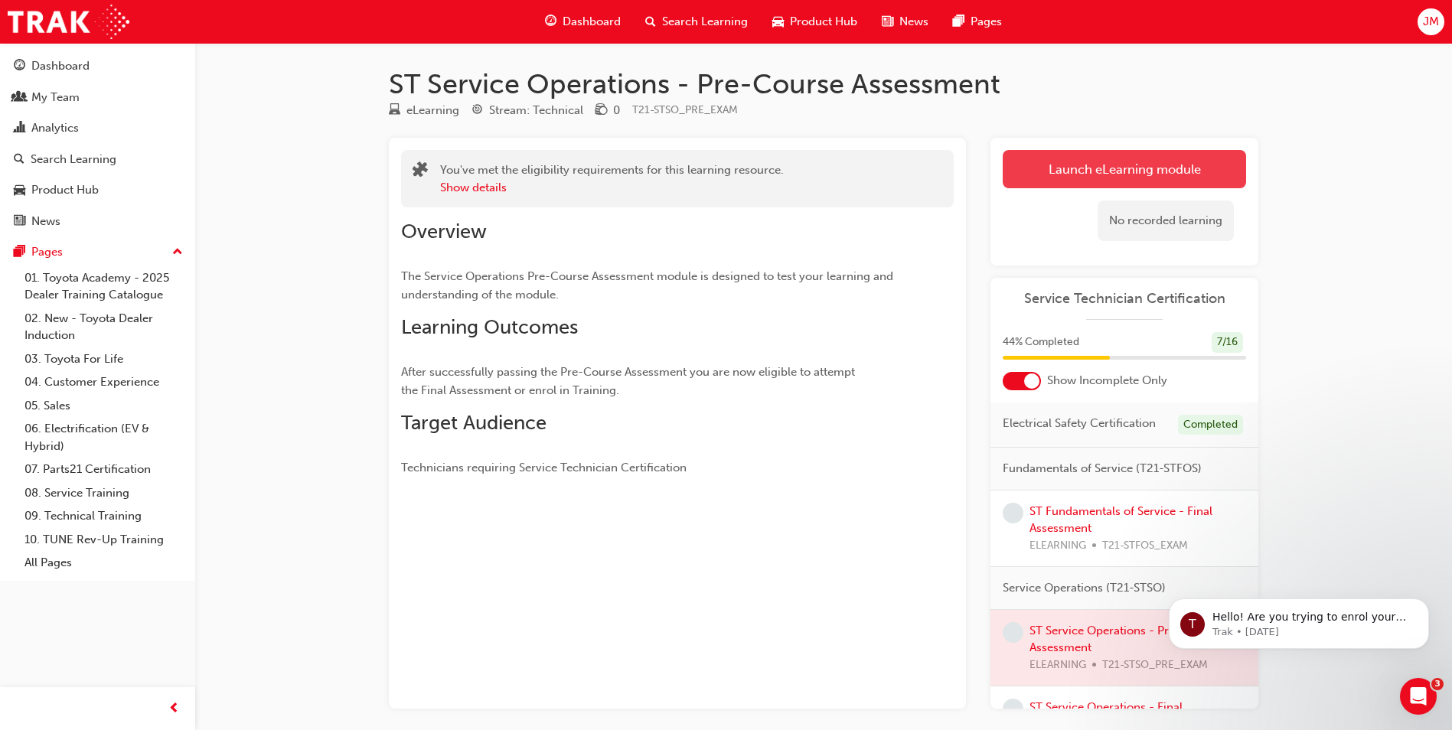
click at [1102, 169] on link "Launch eLearning module" at bounding box center [1124, 169] width 243 height 38
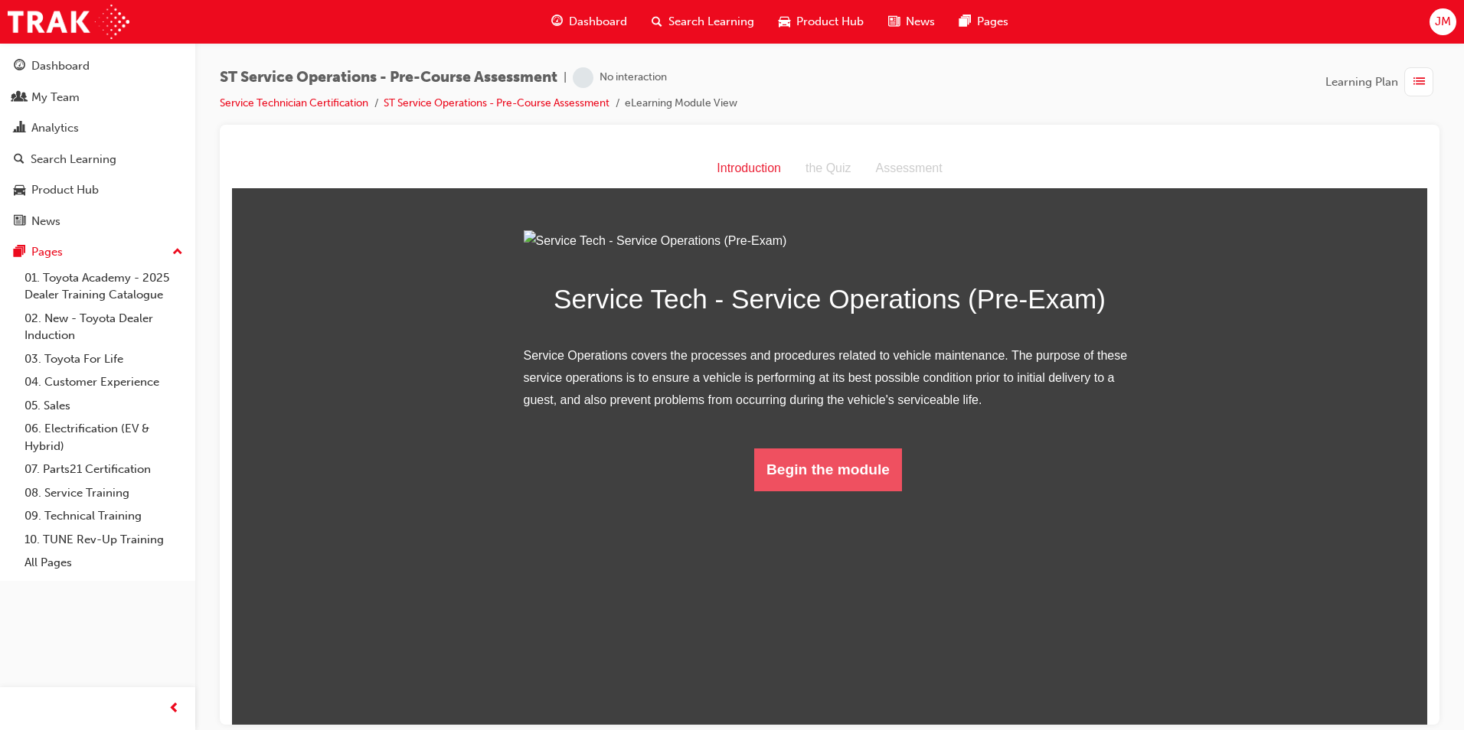
click at [832, 491] on button "Begin the module" at bounding box center [828, 469] width 148 height 43
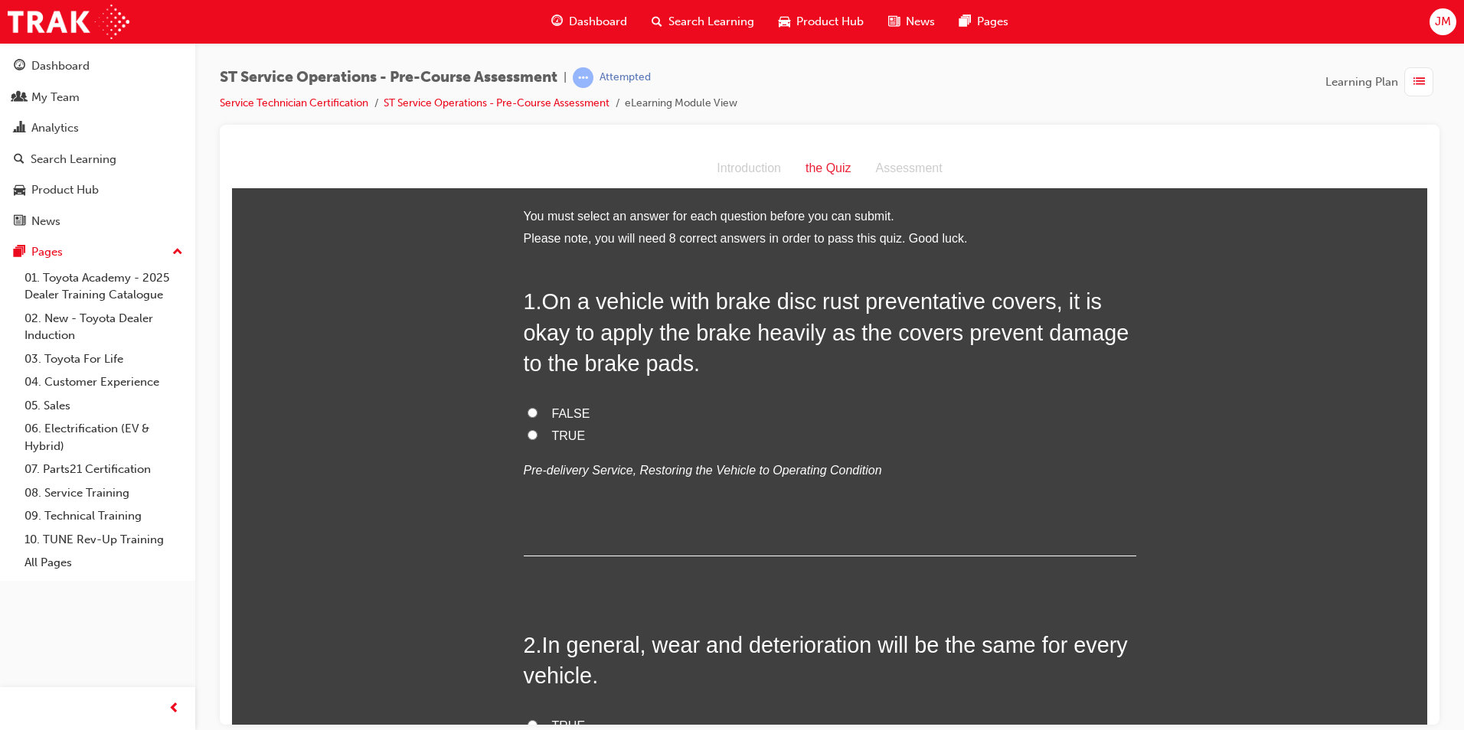
click at [527, 407] on input "FALSE" at bounding box center [532, 412] width 10 height 10
radio input "true"
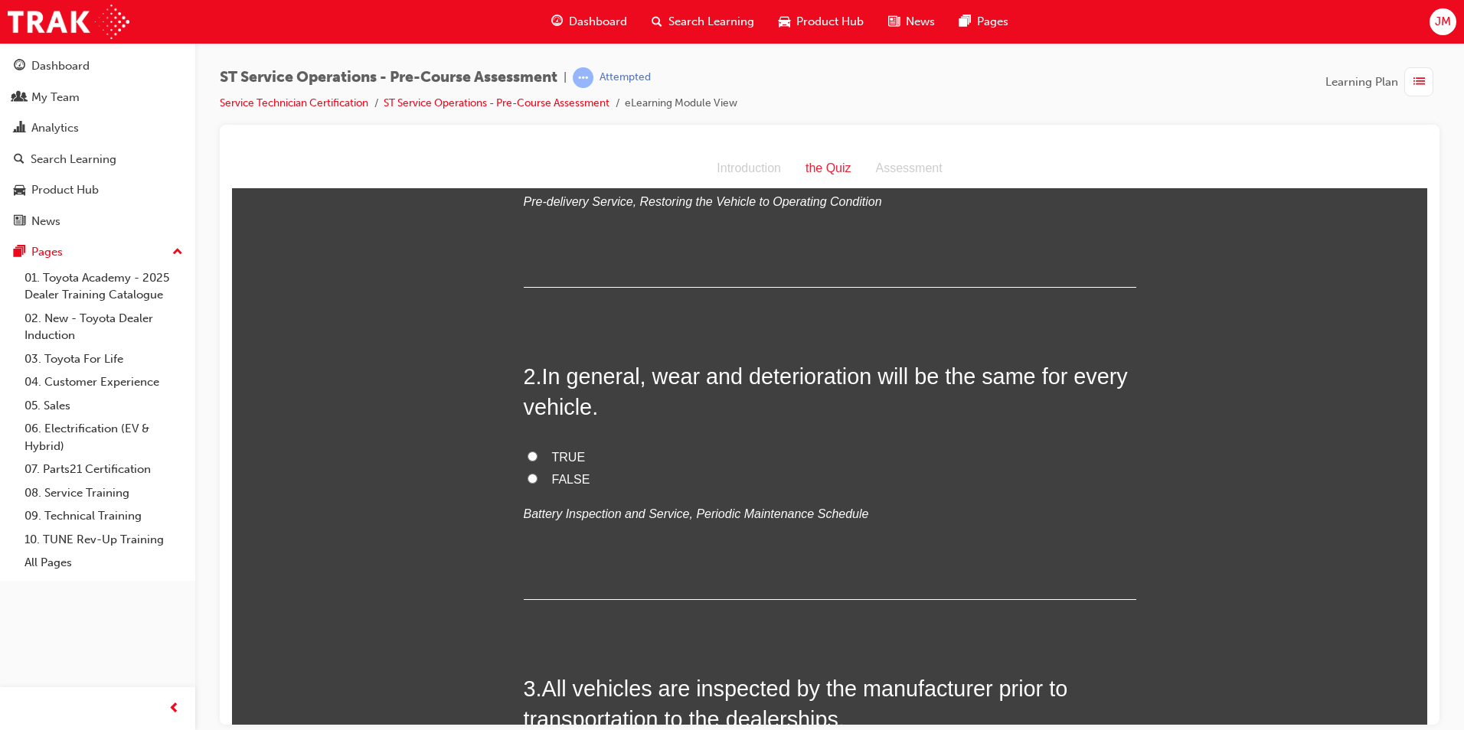
scroll to position [306, 0]
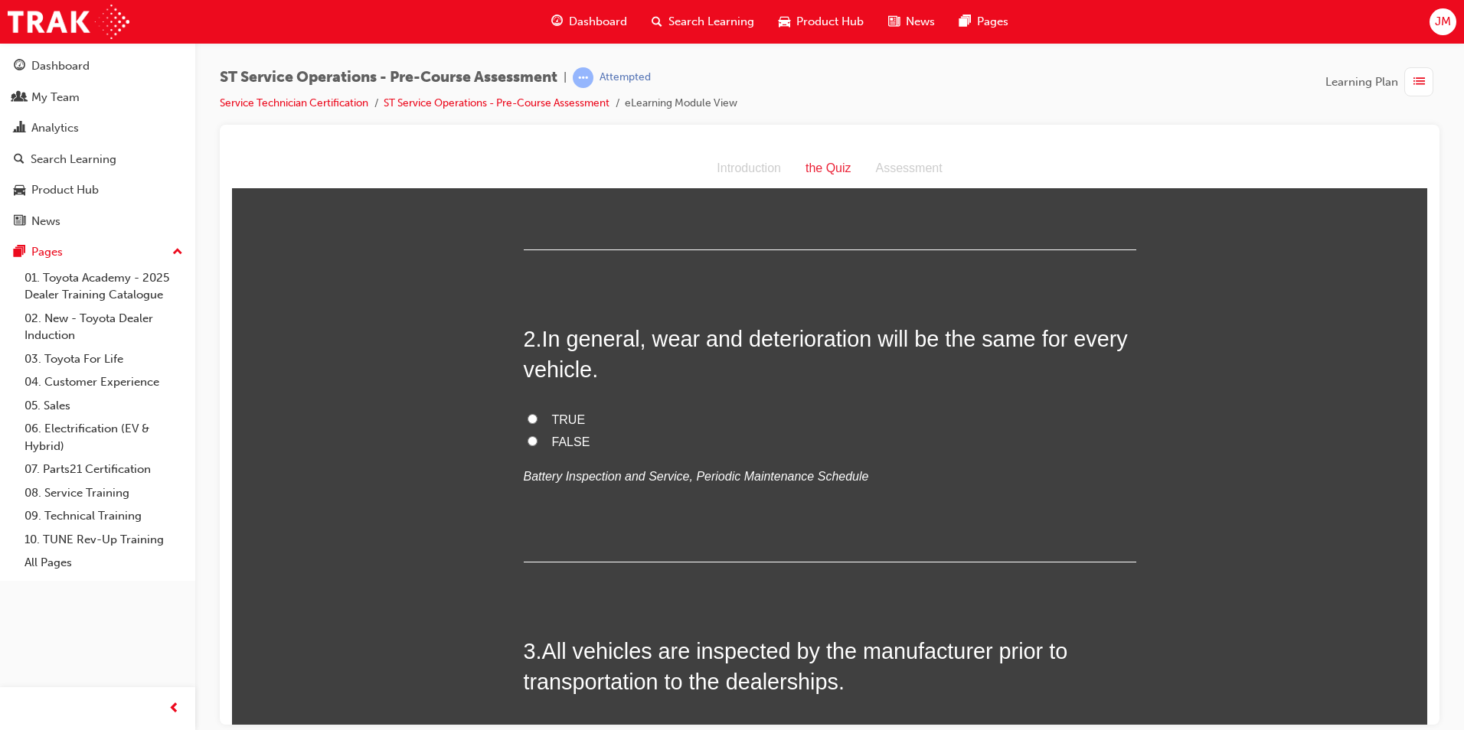
click at [527, 440] on input "FALSE" at bounding box center [532, 441] width 10 height 10
radio input "true"
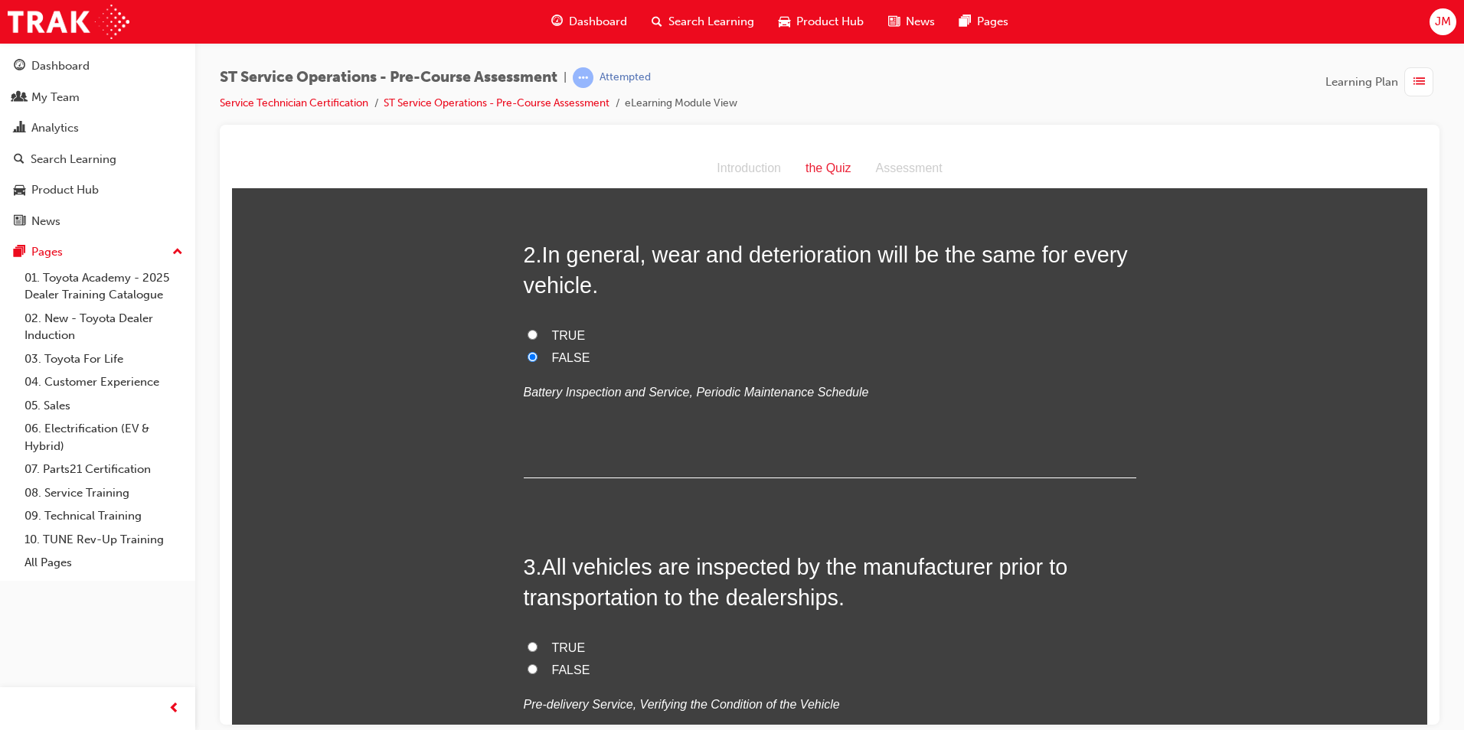
scroll to position [536, 0]
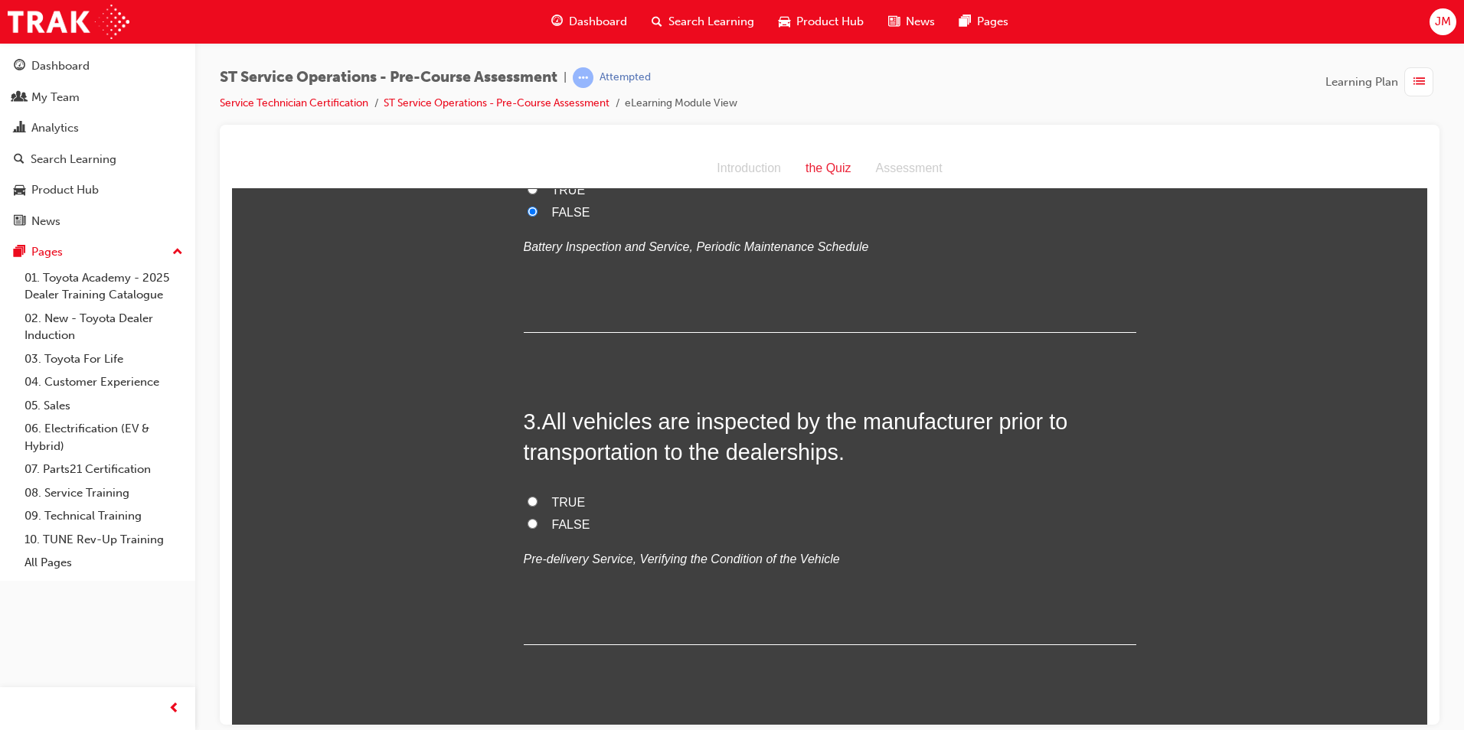
click at [527, 502] on input "TRUE" at bounding box center [532, 501] width 10 height 10
radio input "true"
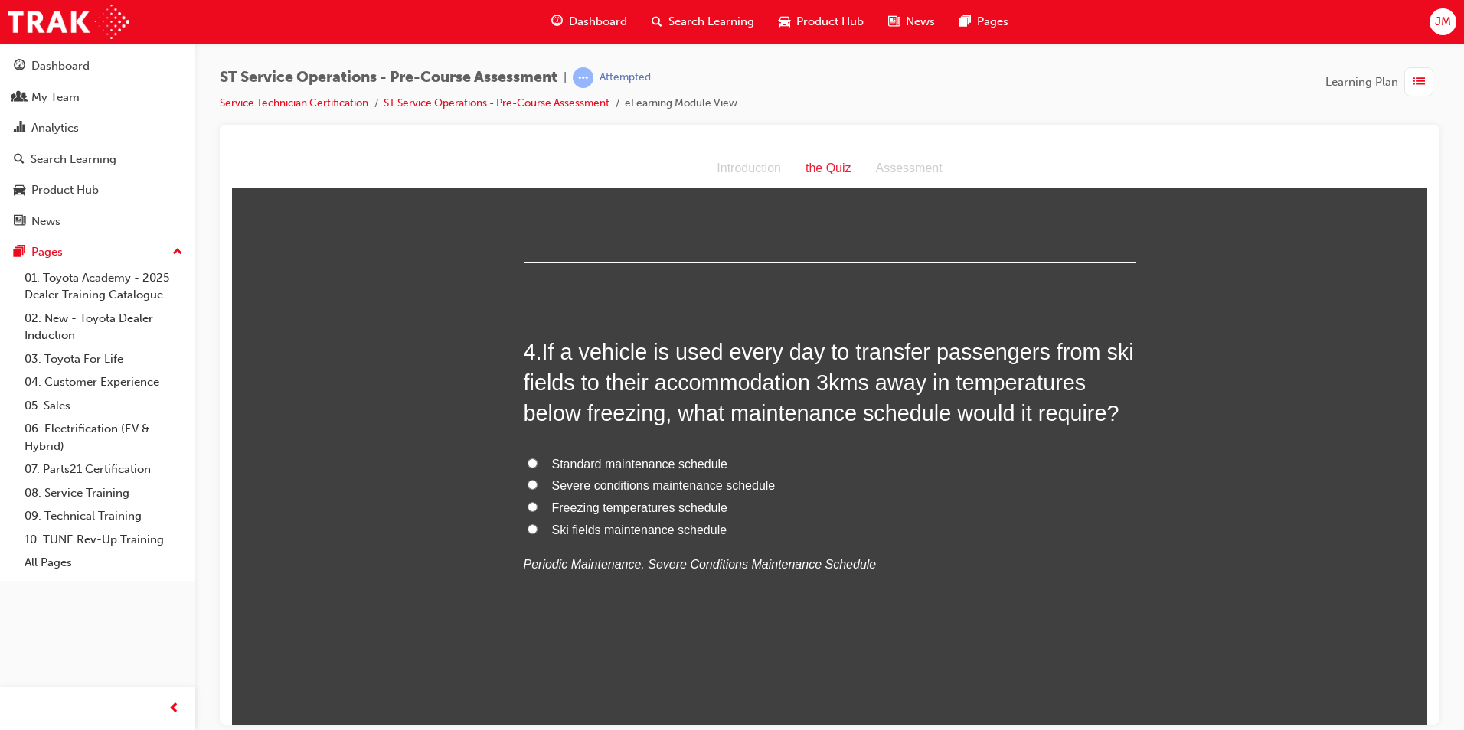
scroll to position [919, 0]
click at [527, 484] on input "Severe conditions maintenance schedule" at bounding box center [532, 483] width 10 height 10
radio input "true"
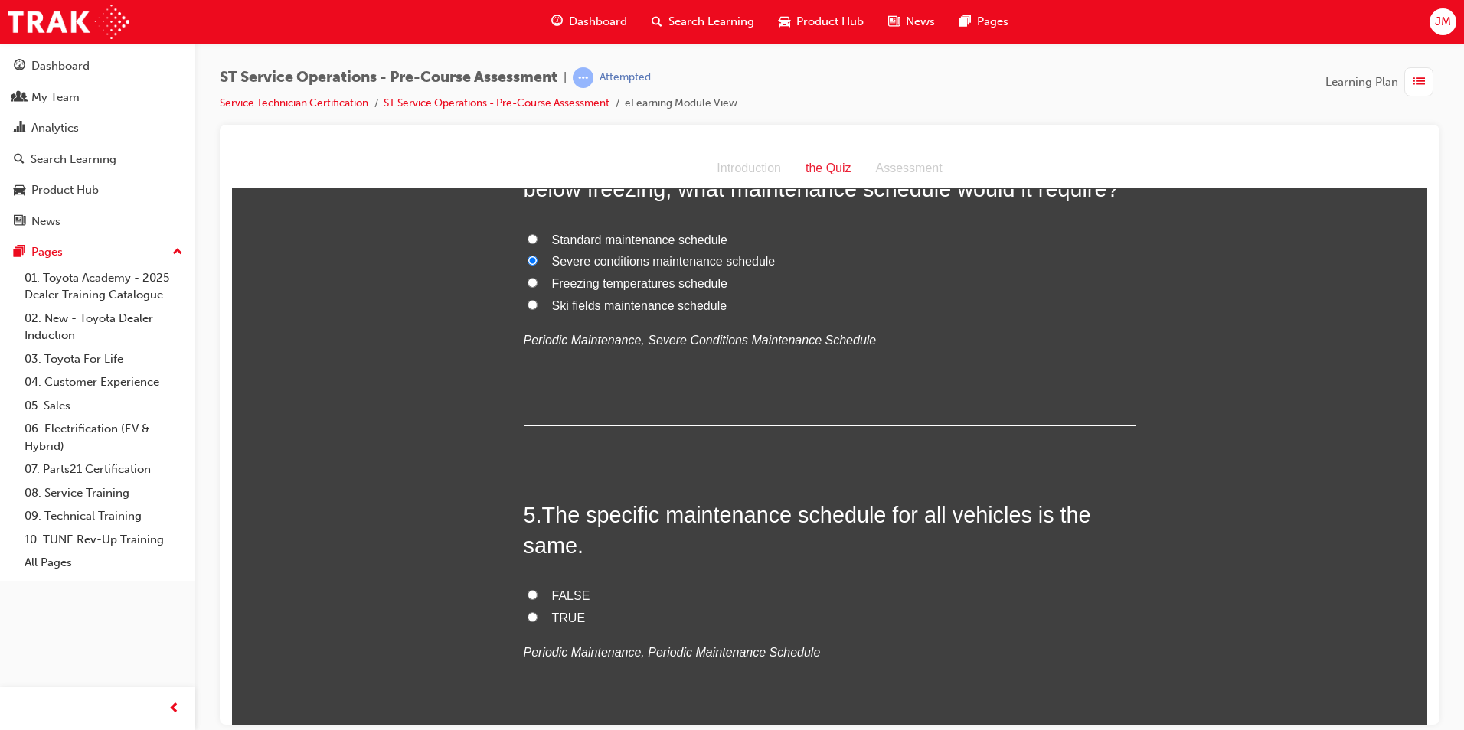
scroll to position [1225, 0]
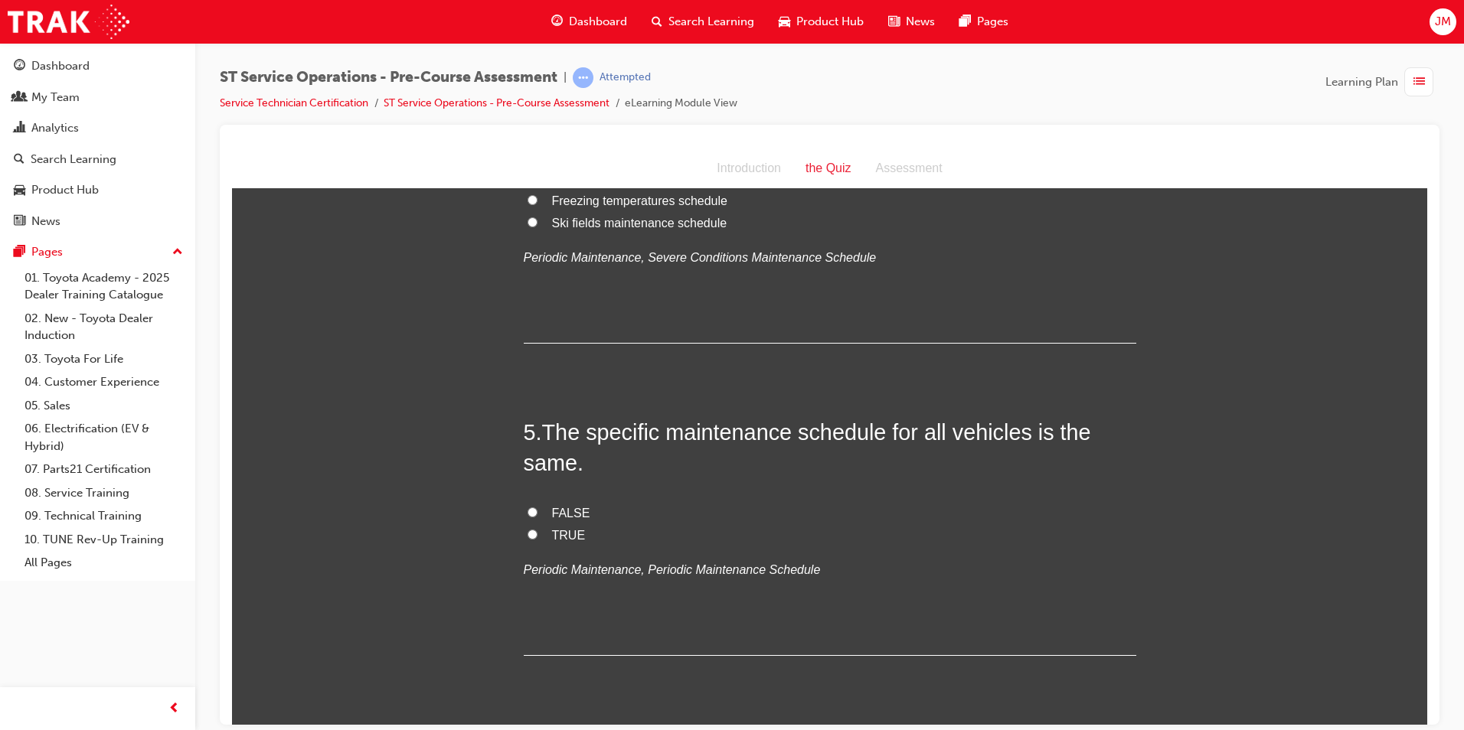
click at [527, 507] on input "FALSE" at bounding box center [532, 512] width 10 height 10
radio input "true"
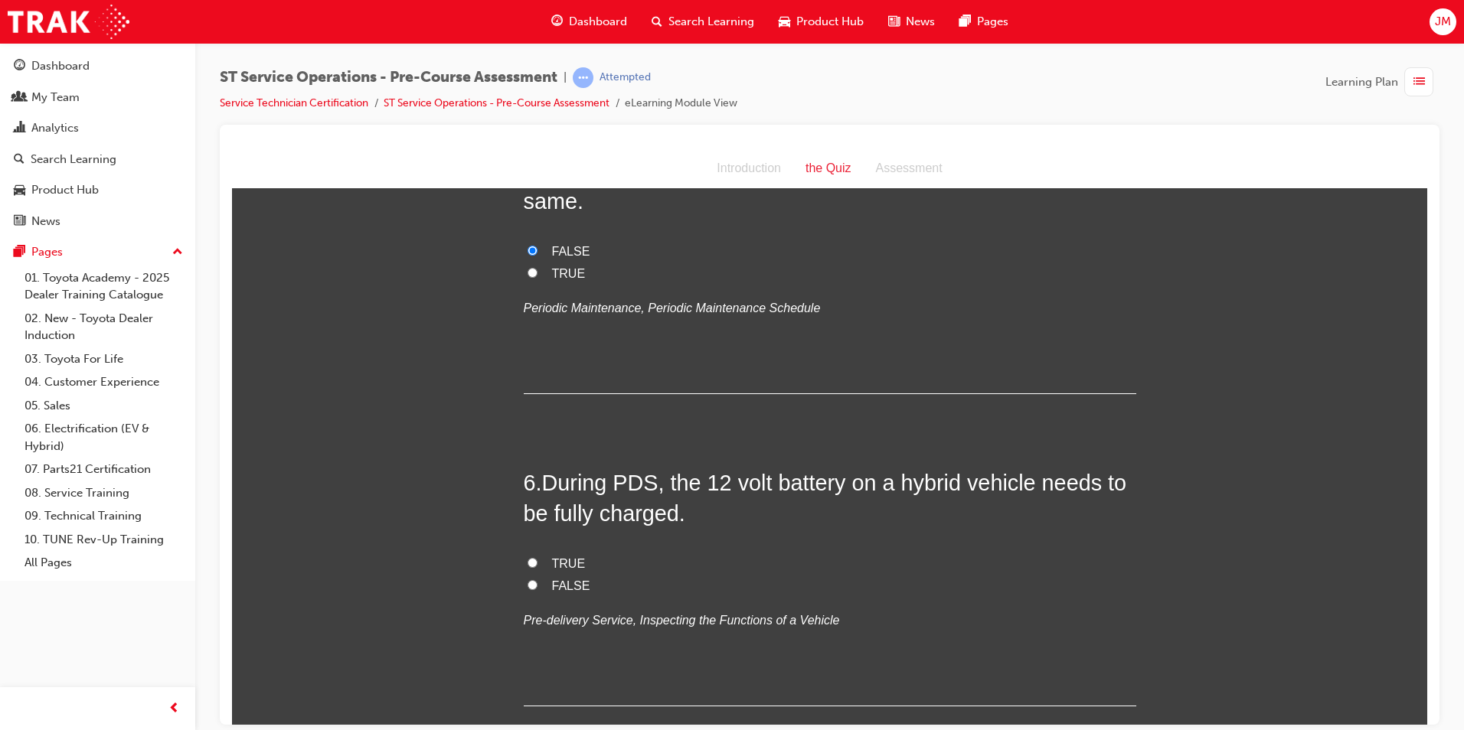
scroll to position [1531, 0]
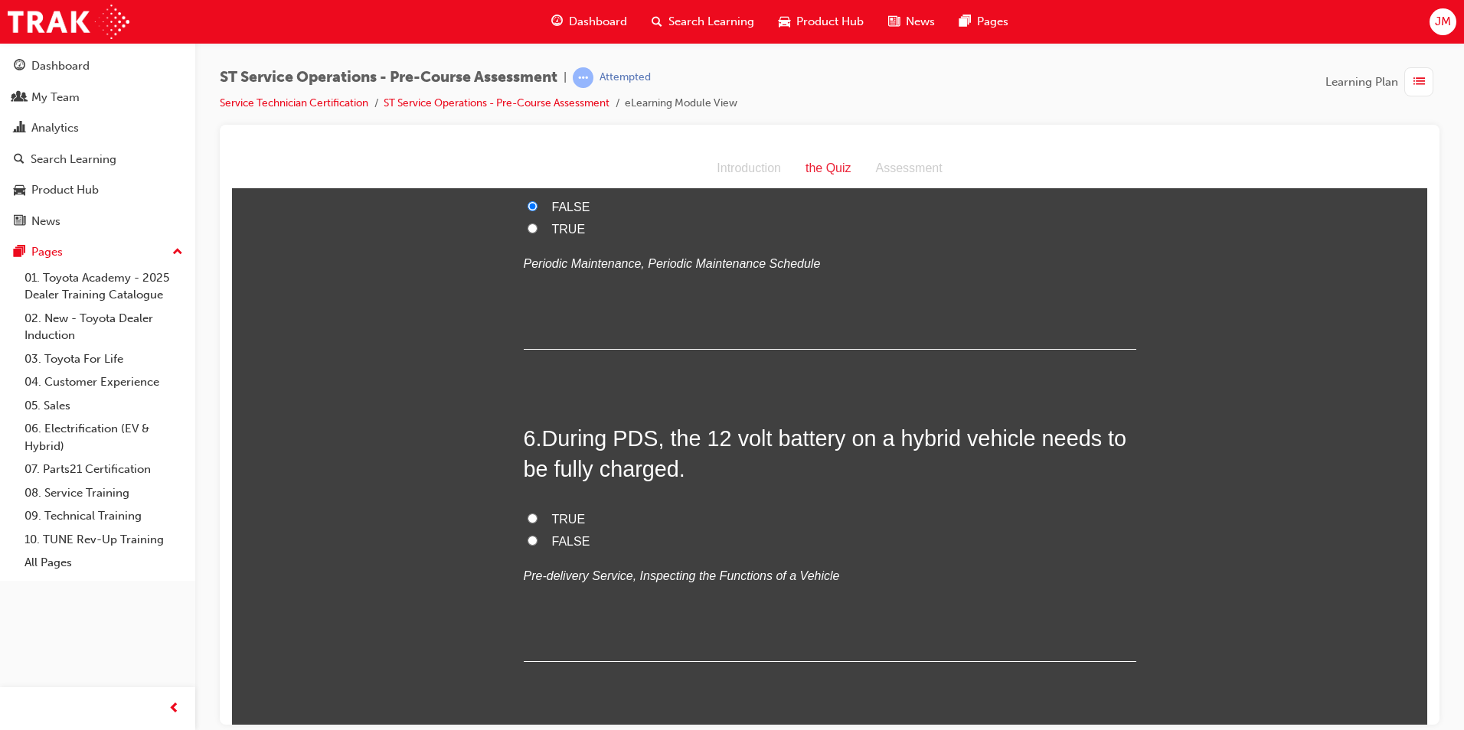
click at [527, 517] on input "TRUE" at bounding box center [532, 518] width 10 height 10
radio input "true"
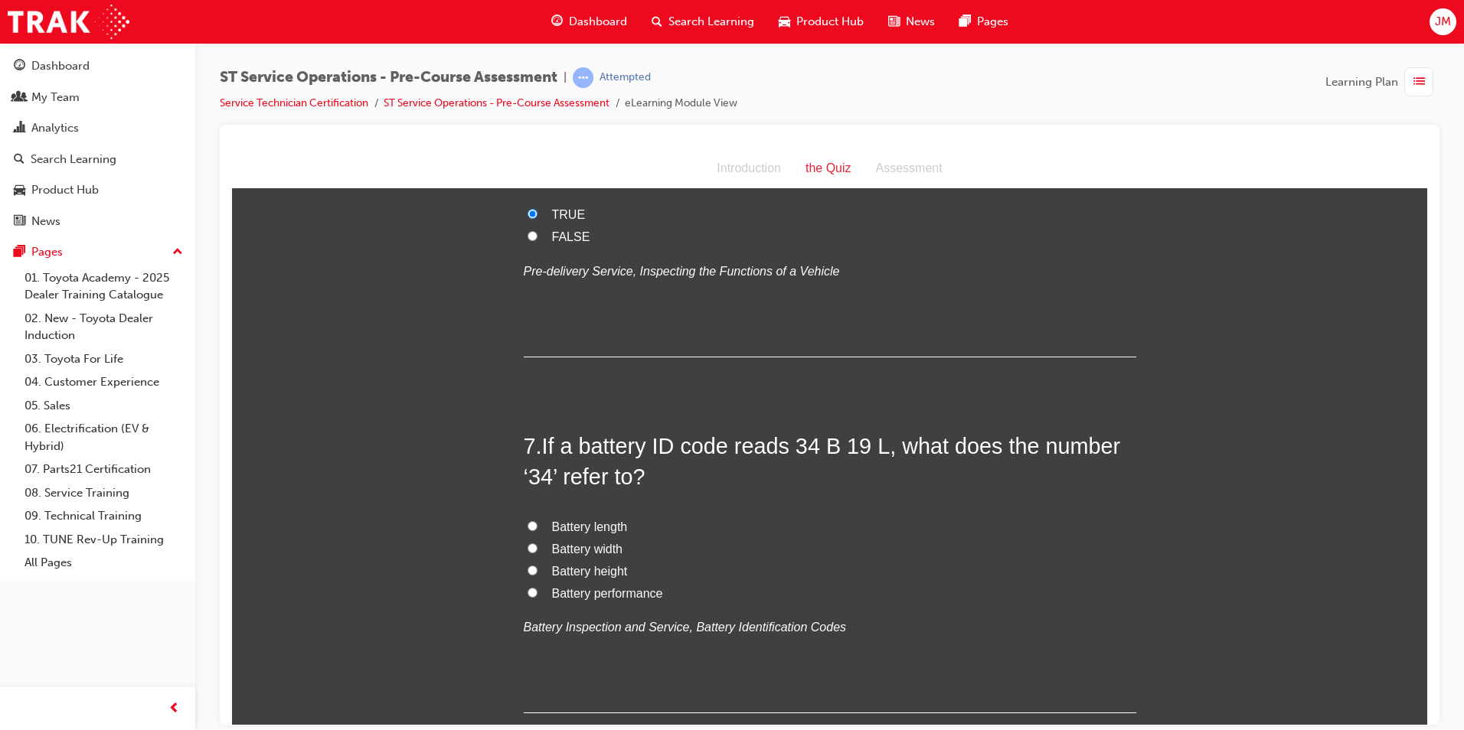
scroll to position [1837, 0]
click at [527, 592] on input "Battery performance" at bounding box center [532, 591] width 10 height 10
radio input "true"
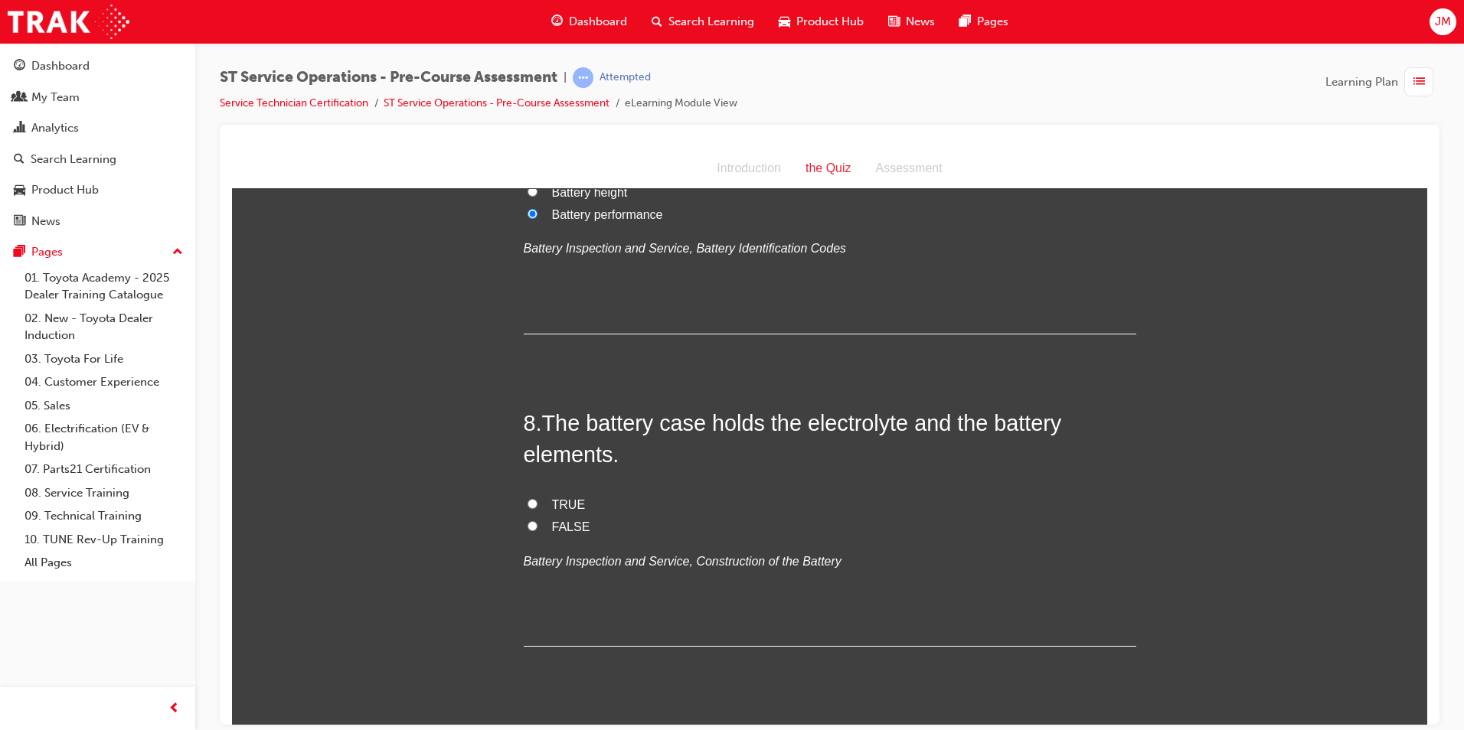
scroll to position [2220, 0]
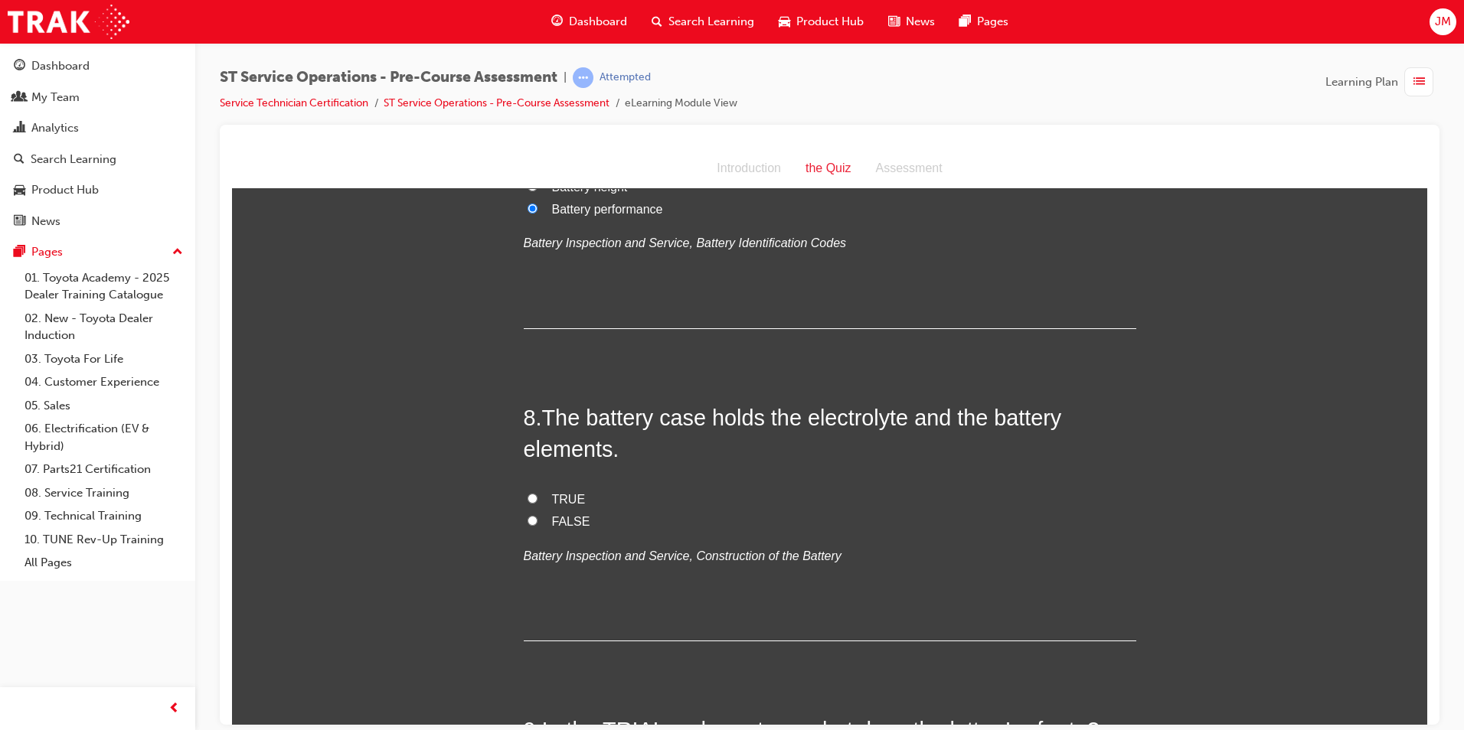
click at [527, 497] on input "TRUE" at bounding box center [532, 498] width 10 height 10
radio input "true"
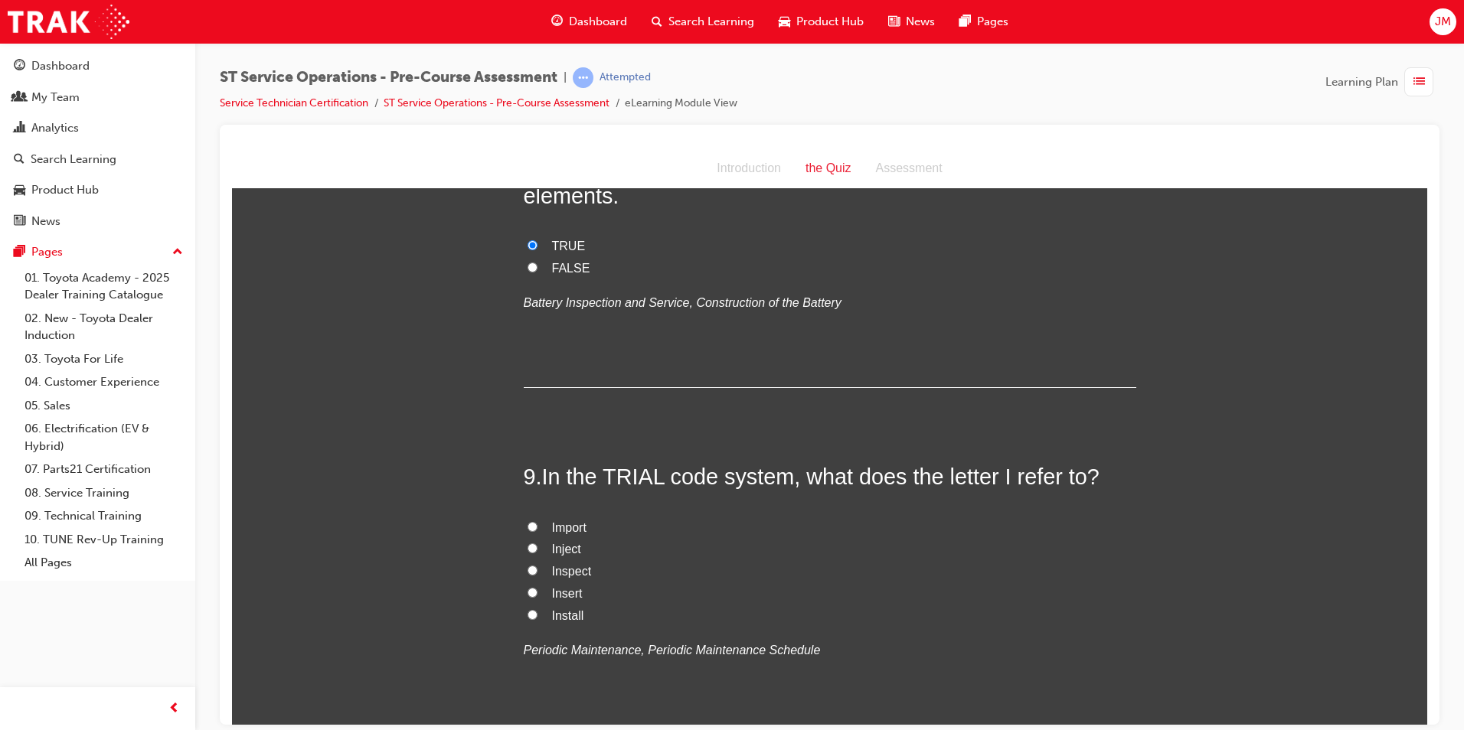
scroll to position [2603, 0]
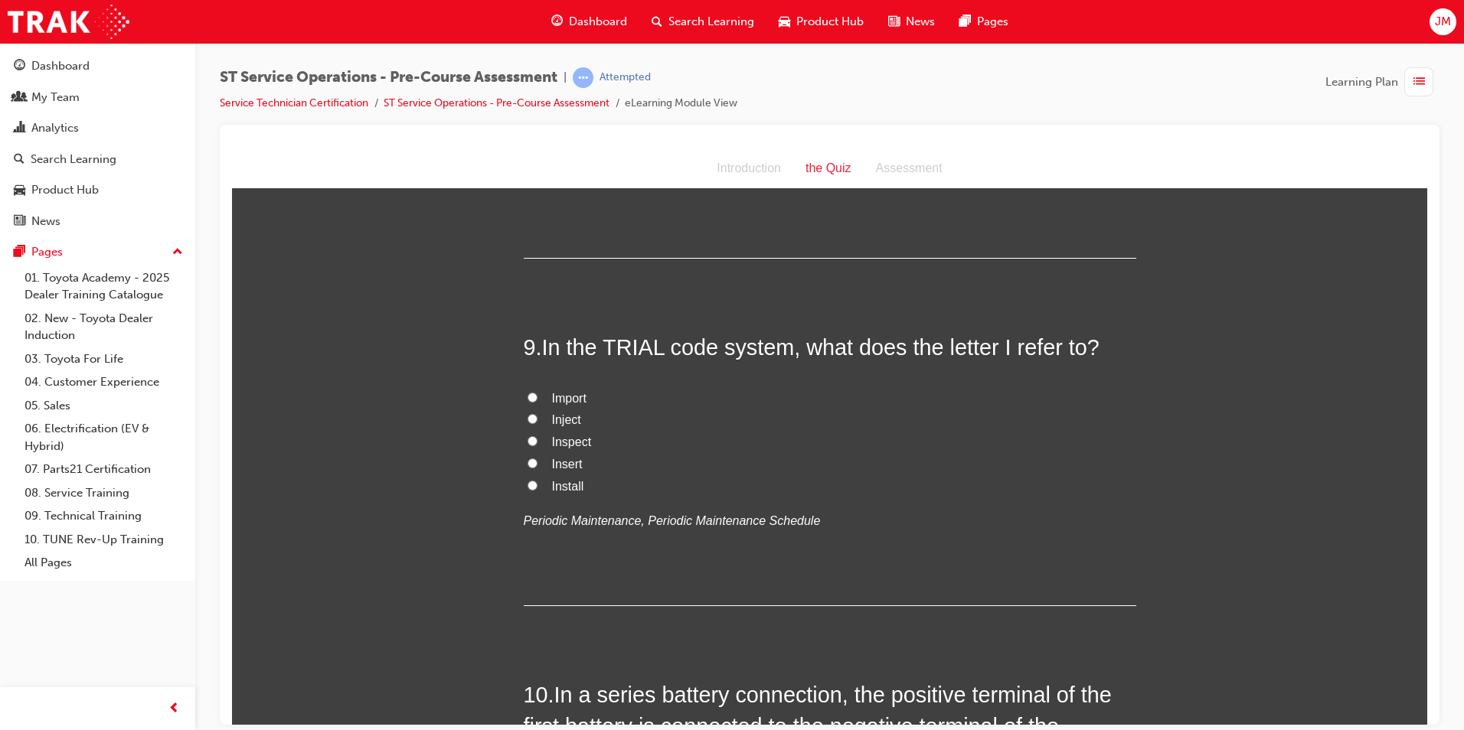
drag, startPoint x: 524, startPoint y: 395, endPoint x: 531, endPoint y: 405, distance: 12.1
click at [527, 396] on input "Import" at bounding box center [532, 397] width 10 height 10
radio input "true"
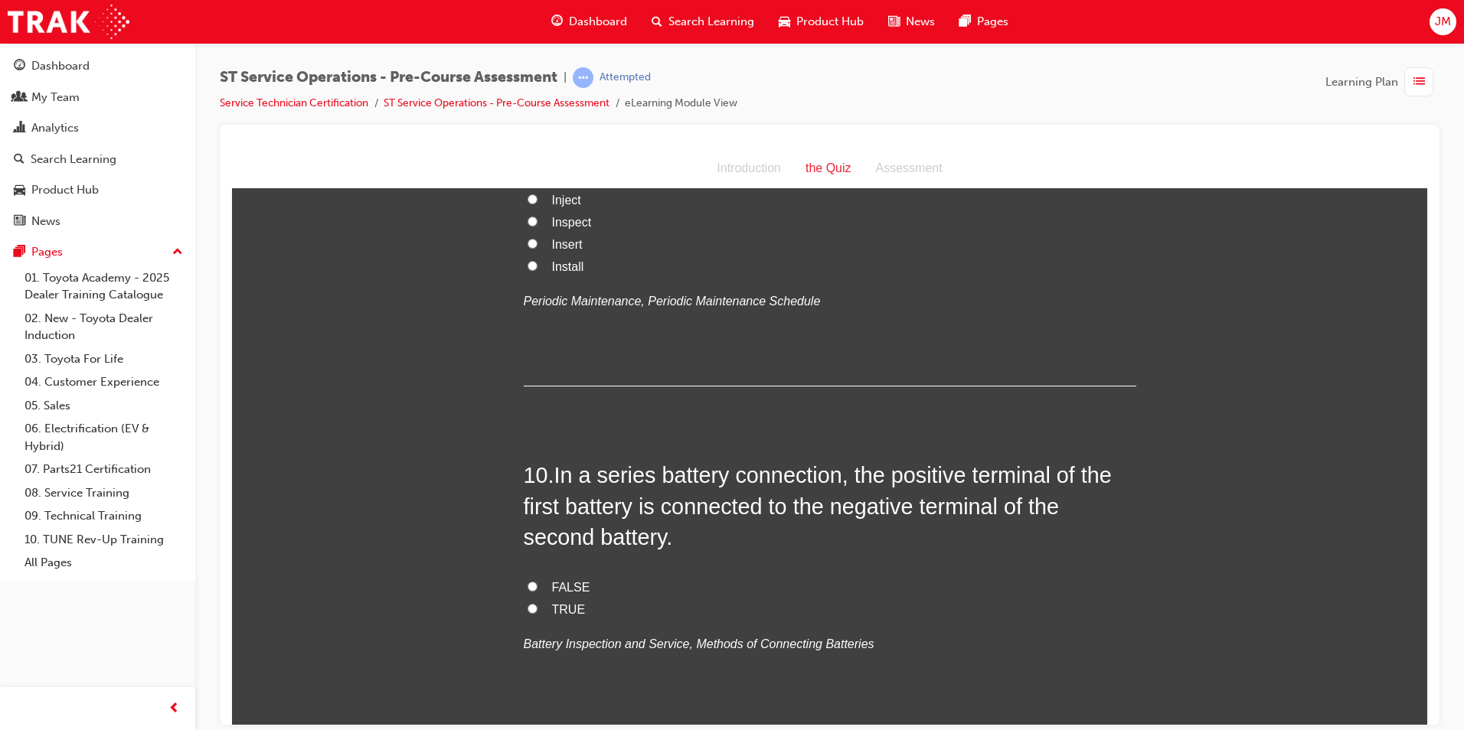
scroll to position [2909, 0]
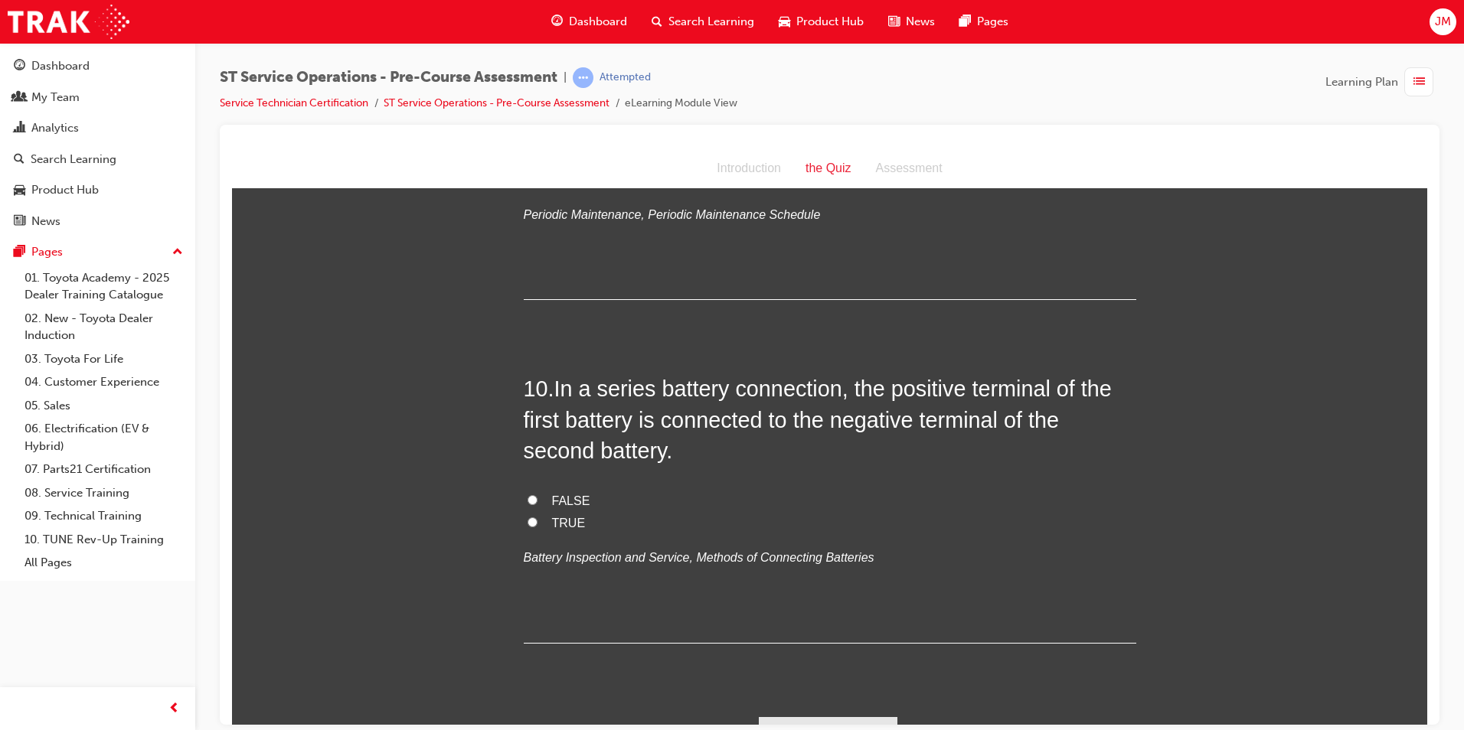
click at [527, 500] on input "FALSE" at bounding box center [532, 500] width 10 height 10
radio input "true"
click at [527, 524] on input "TRUE" at bounding box center [532, 522] width 10 height 10
radio input "true"
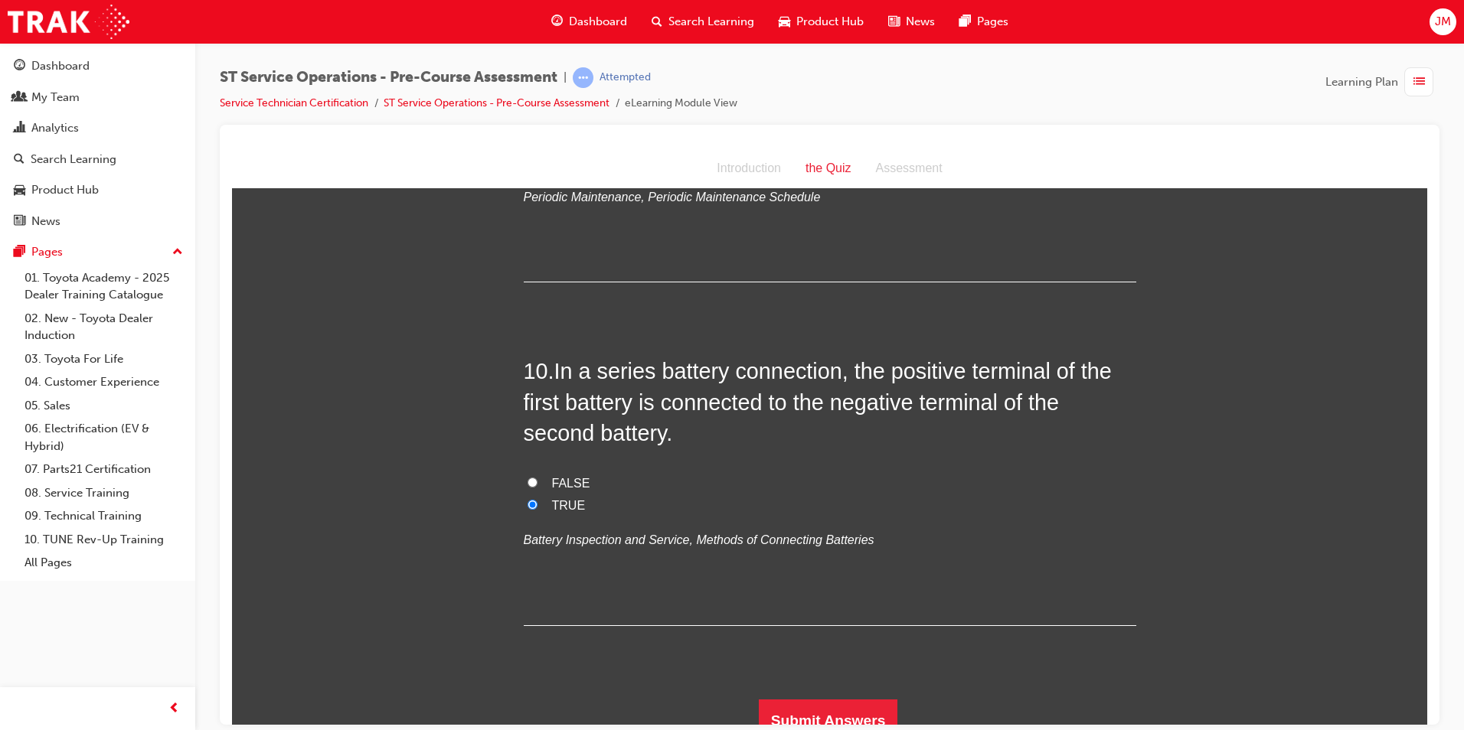
scroll to position [2944, 0]
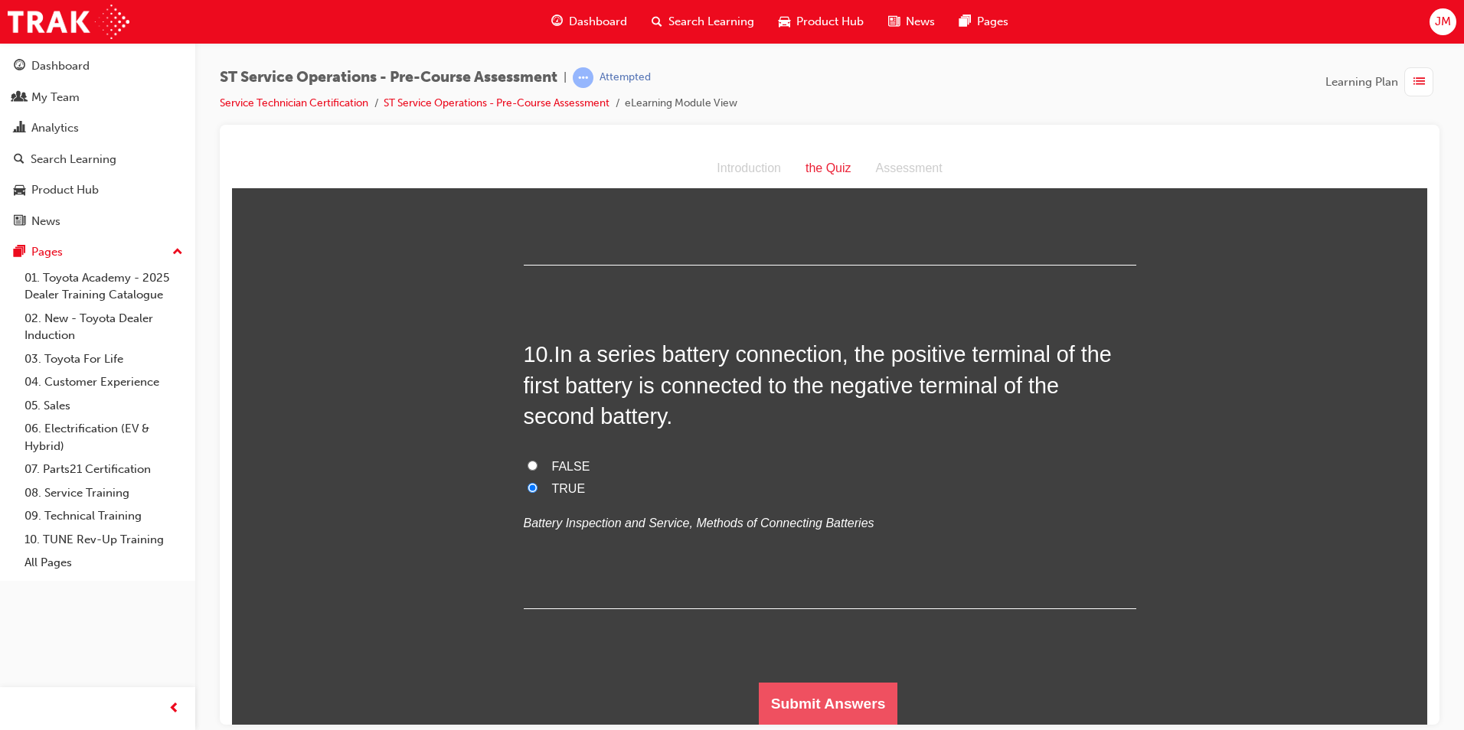
click at [833, 693] on button "Submit Answers" at bounding box center [828, 703] width 139 height 43
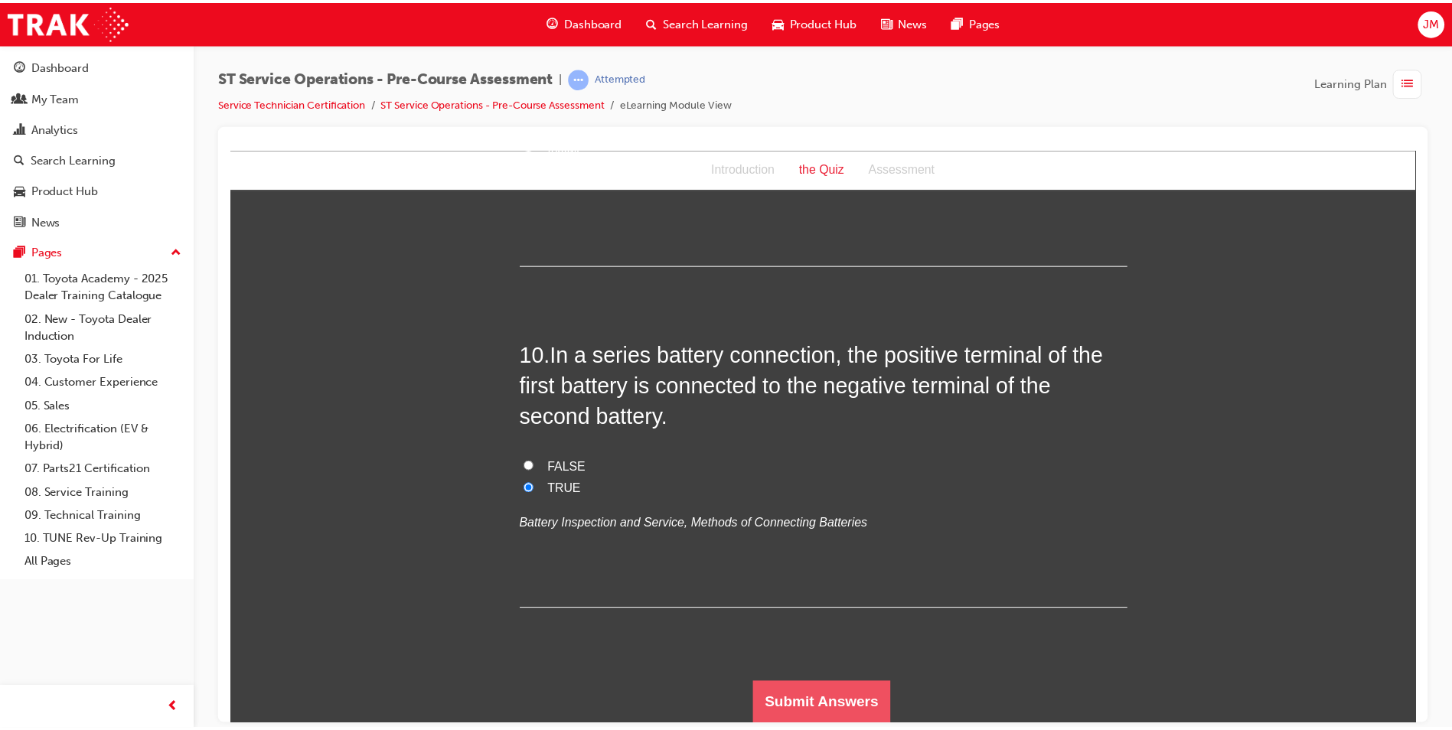
scroll to position [0, 0]
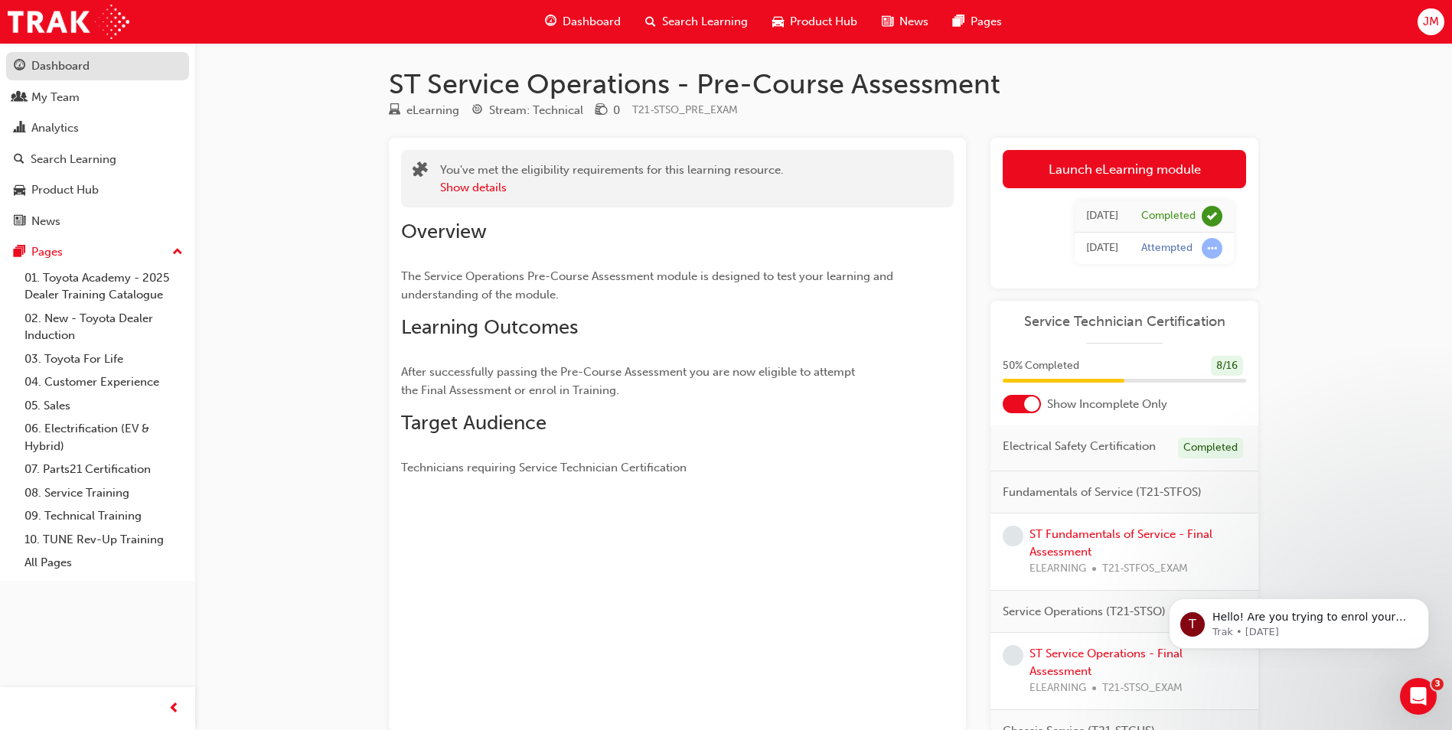
click at [103, 57] on div "Dashboard" at bounding box center [98, 66] width 168 height 19
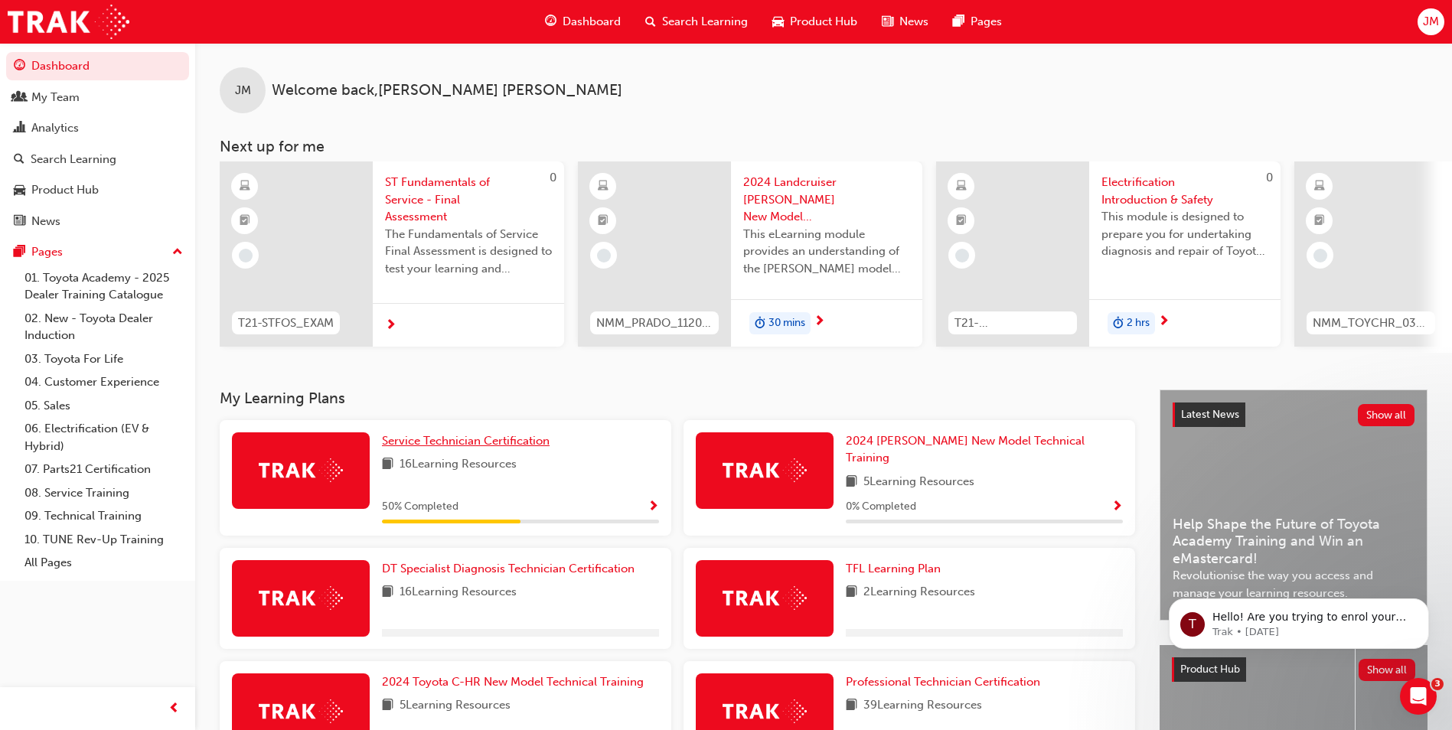
click at [528, 450] on link "Service Technician Certification" at bounding box center [469, 442] width 174 height 18
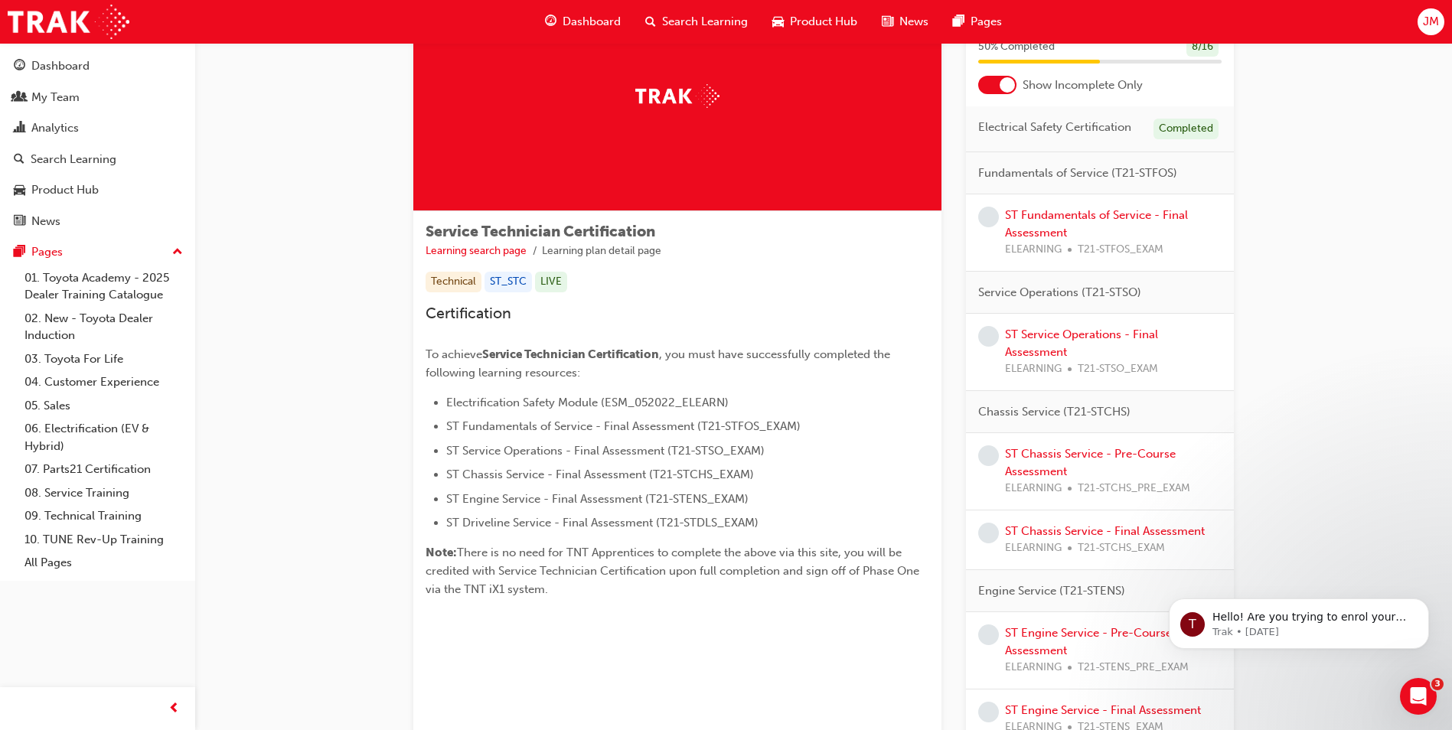
scroll to position [153, 0]
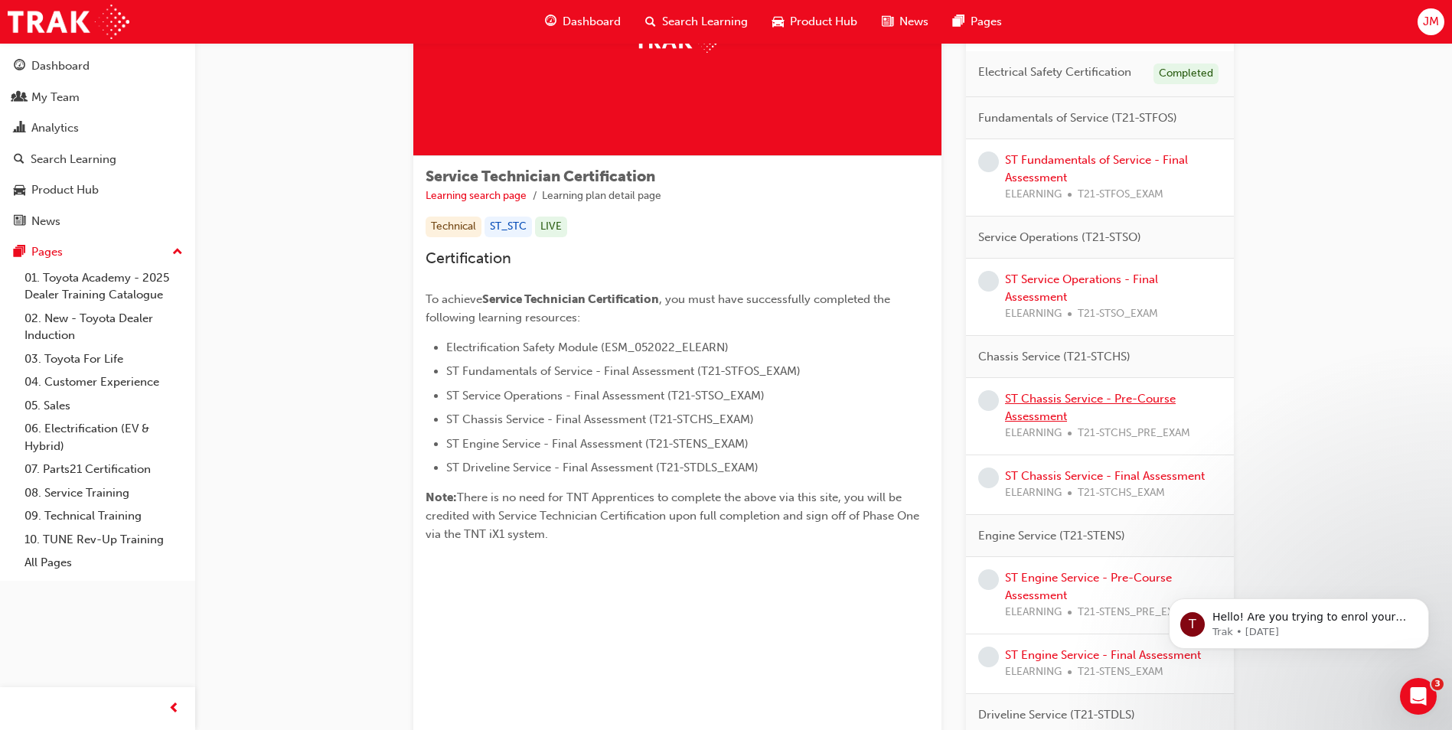
click at [1084, 399] on link "ST Chassis Service - Pre-Course Assessment" at bounding box center [1090, 407] width 171 height 31
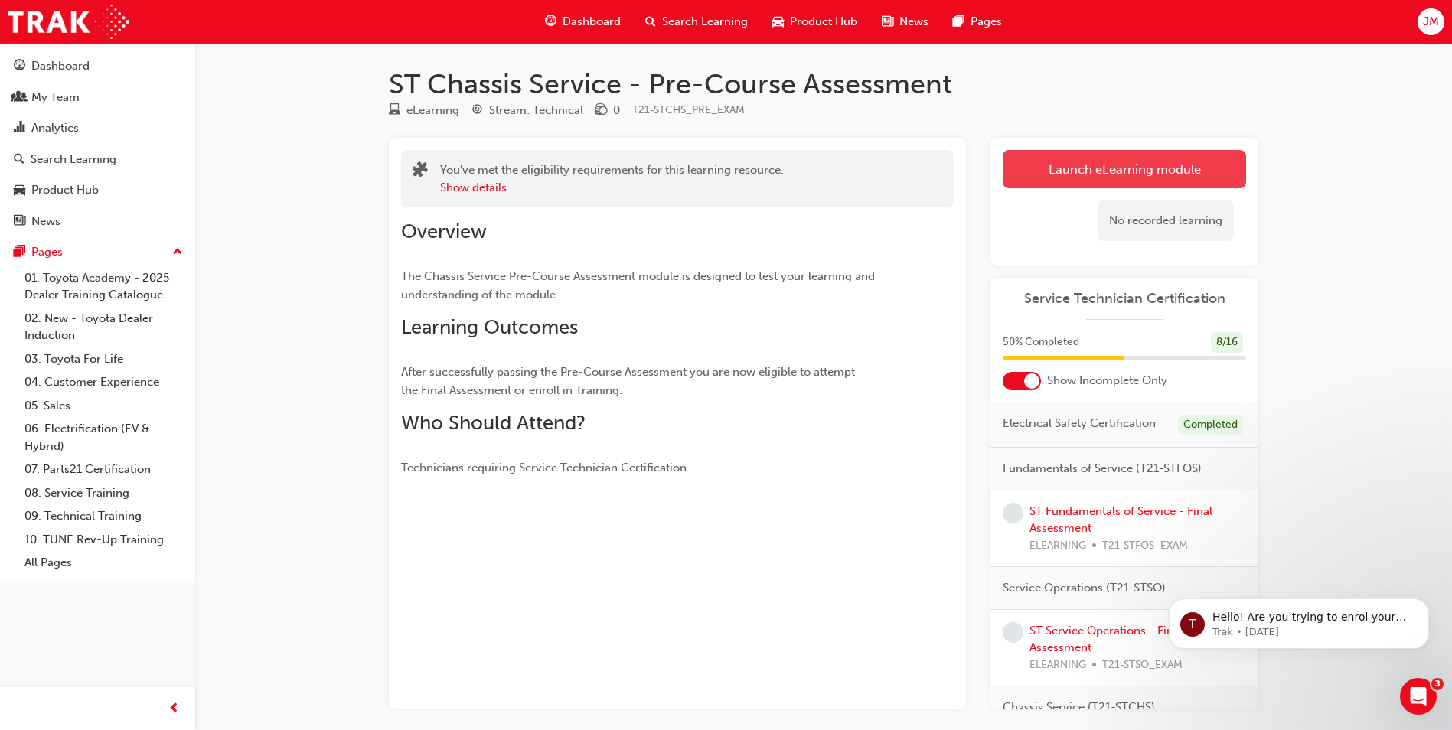
click at [1059, 183] on link "Launch eLearning module" at bounding box center [1124, 169] width 243 height 38
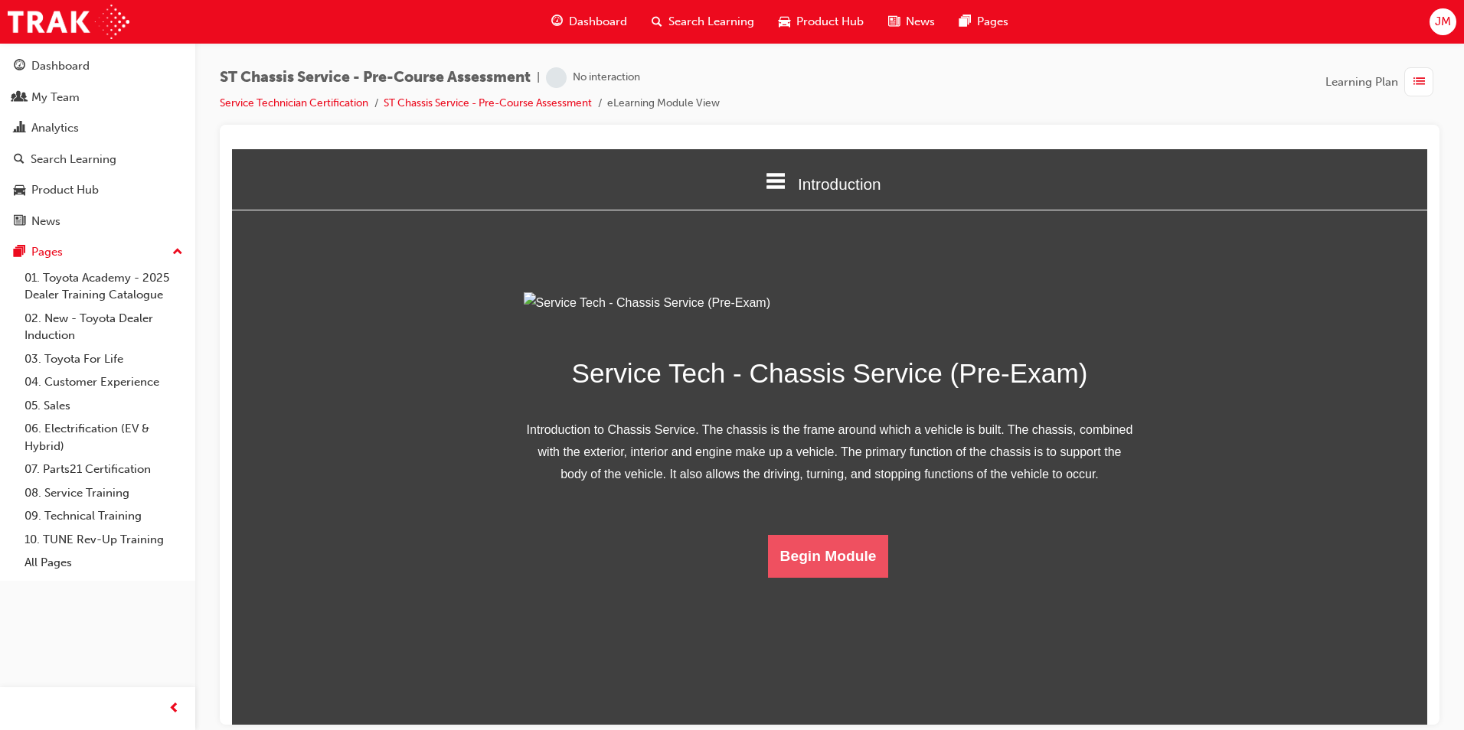
click at [796, 577] on button "Begin Module" at bounding box center [828, 555] width 121 height 43
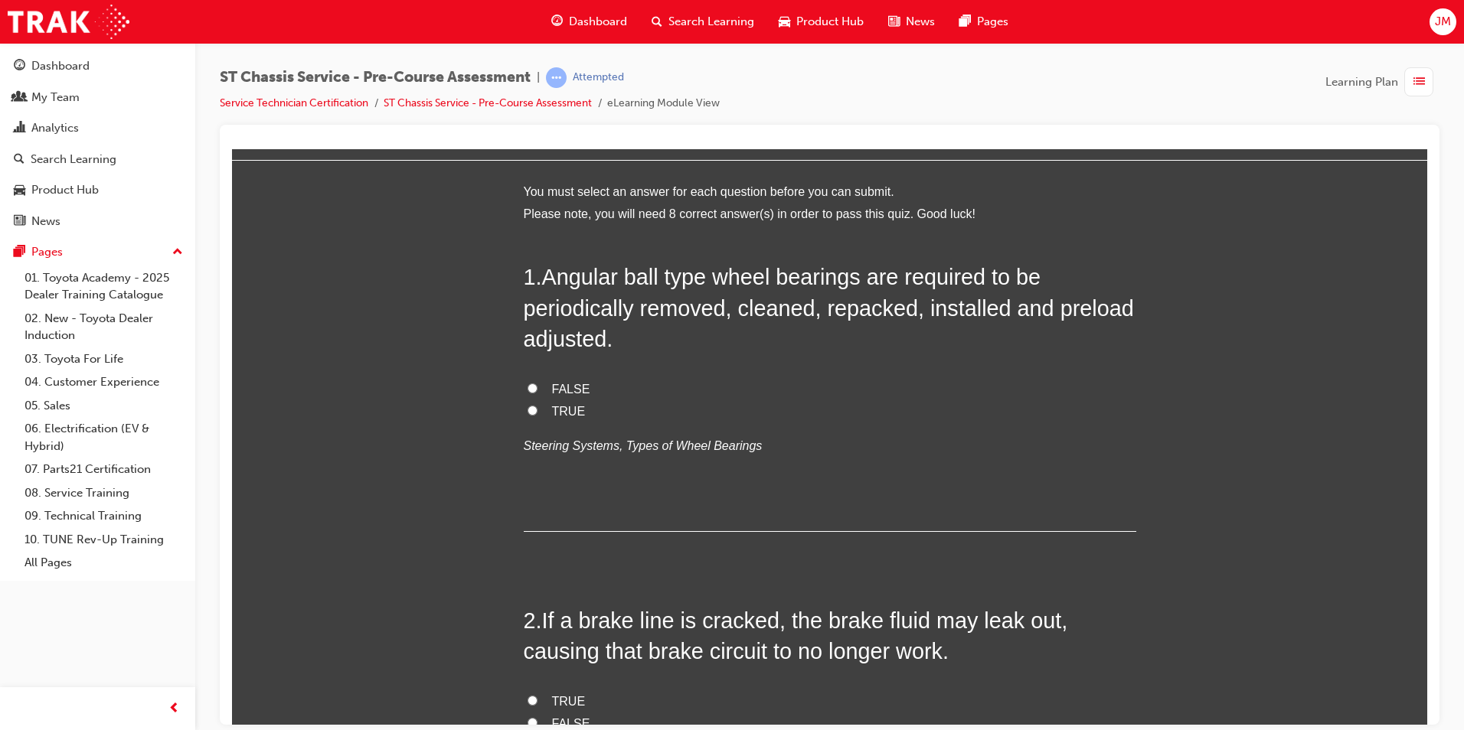
scroll to position [77, 0]
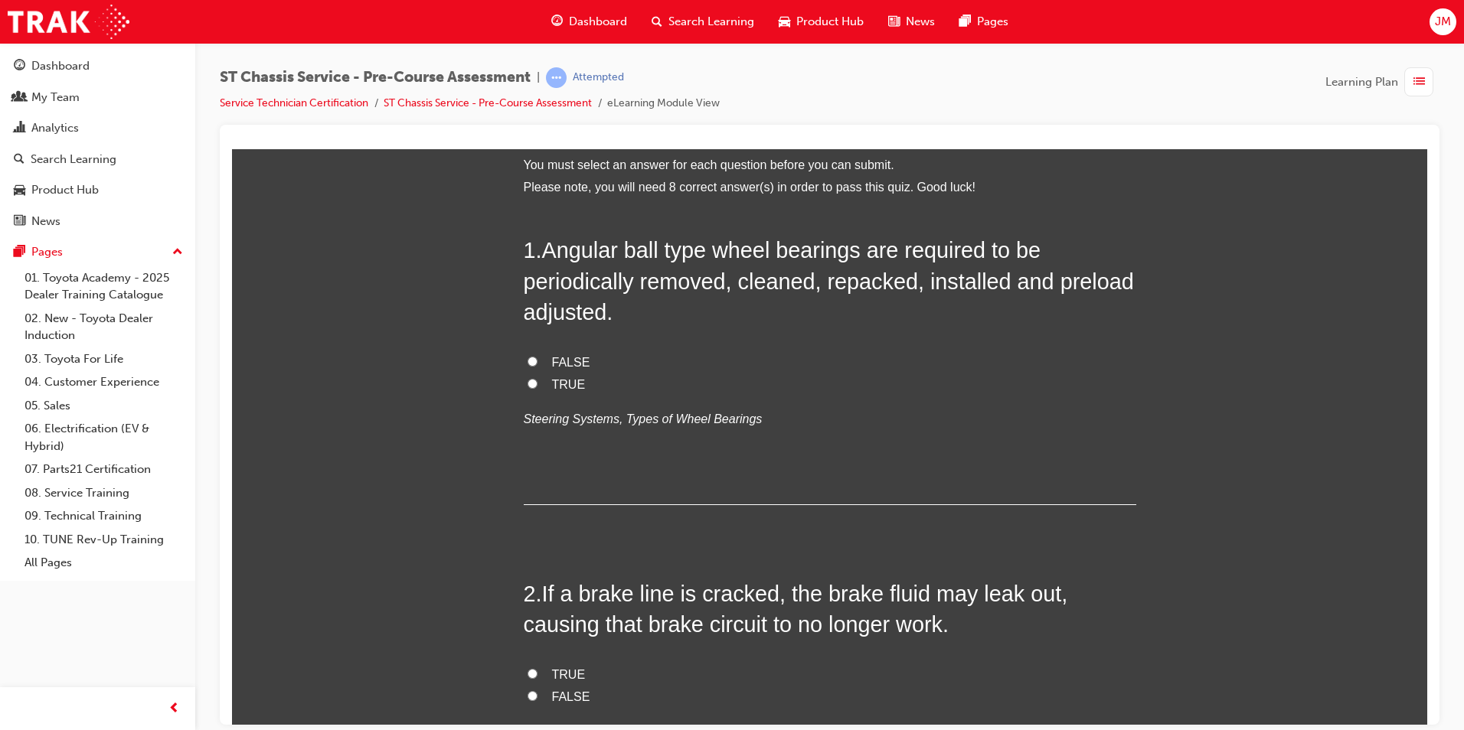
click at [527, 358] on input "FALSE" at bounding box center [532, 361] width 10 height 10
radio input "true"
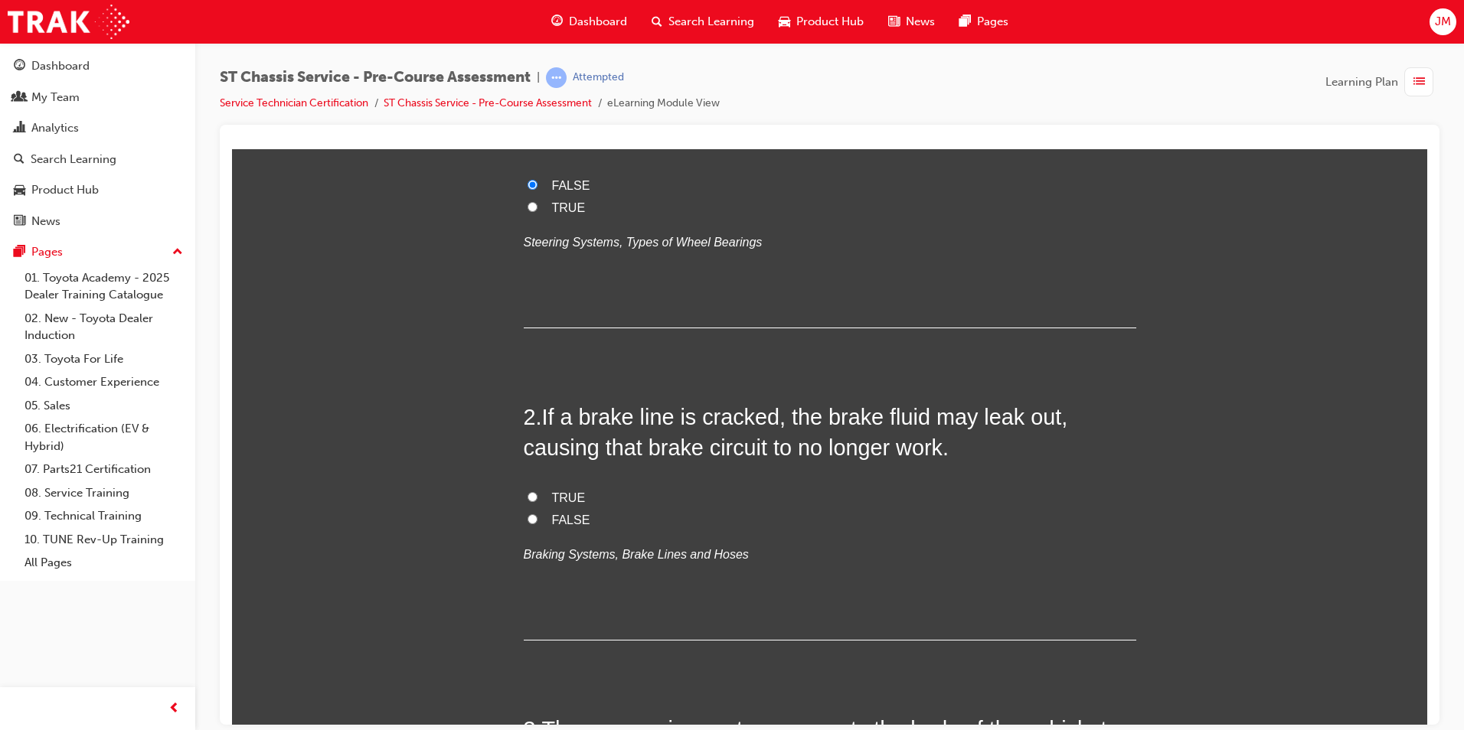
scroll to position [306, 0]
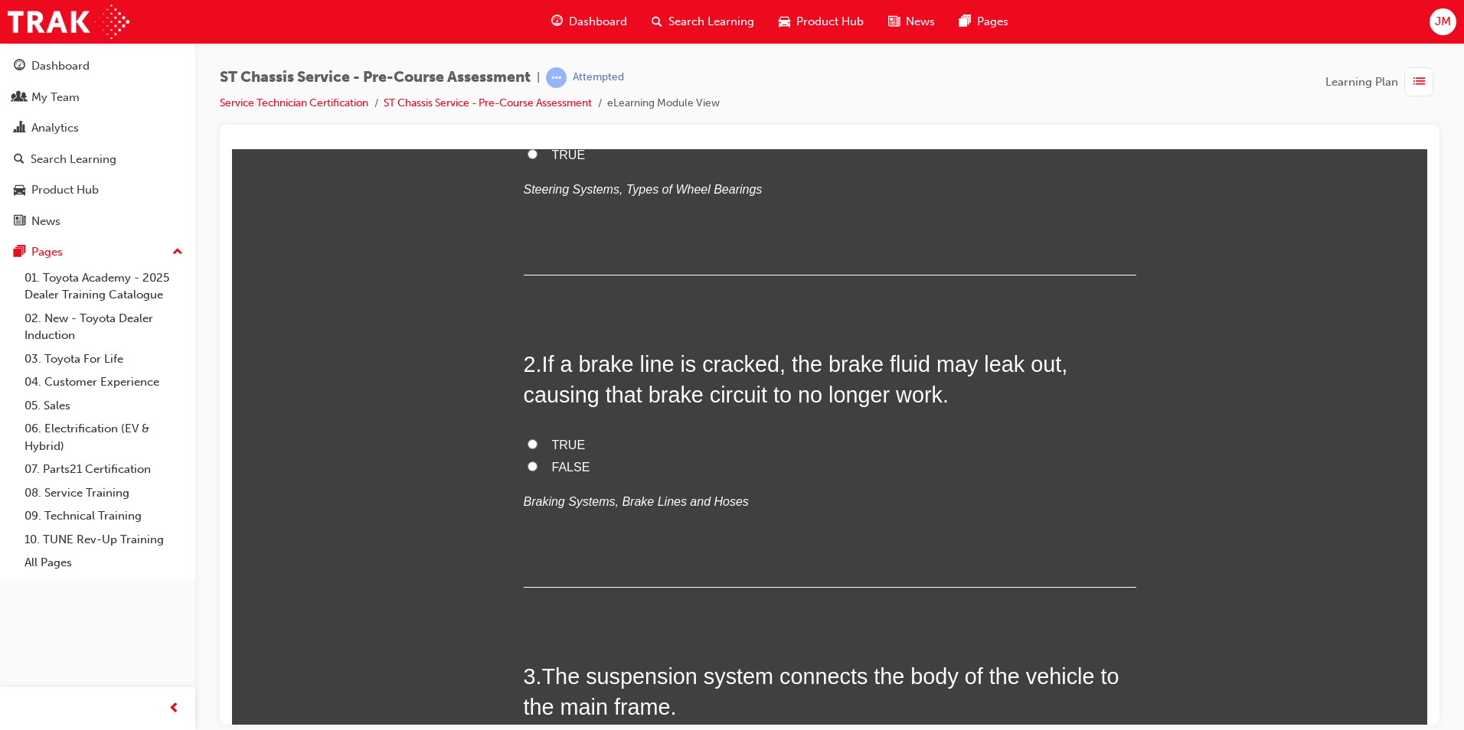
drag, startPoint x: 525, startPoint y: 443, endPoint x: 571, endPoint y: 437, distance: 46.3
click at [527, 443] on input "TRUE" at bounding box center [532, 444] width 10 height 10
radio input "true"
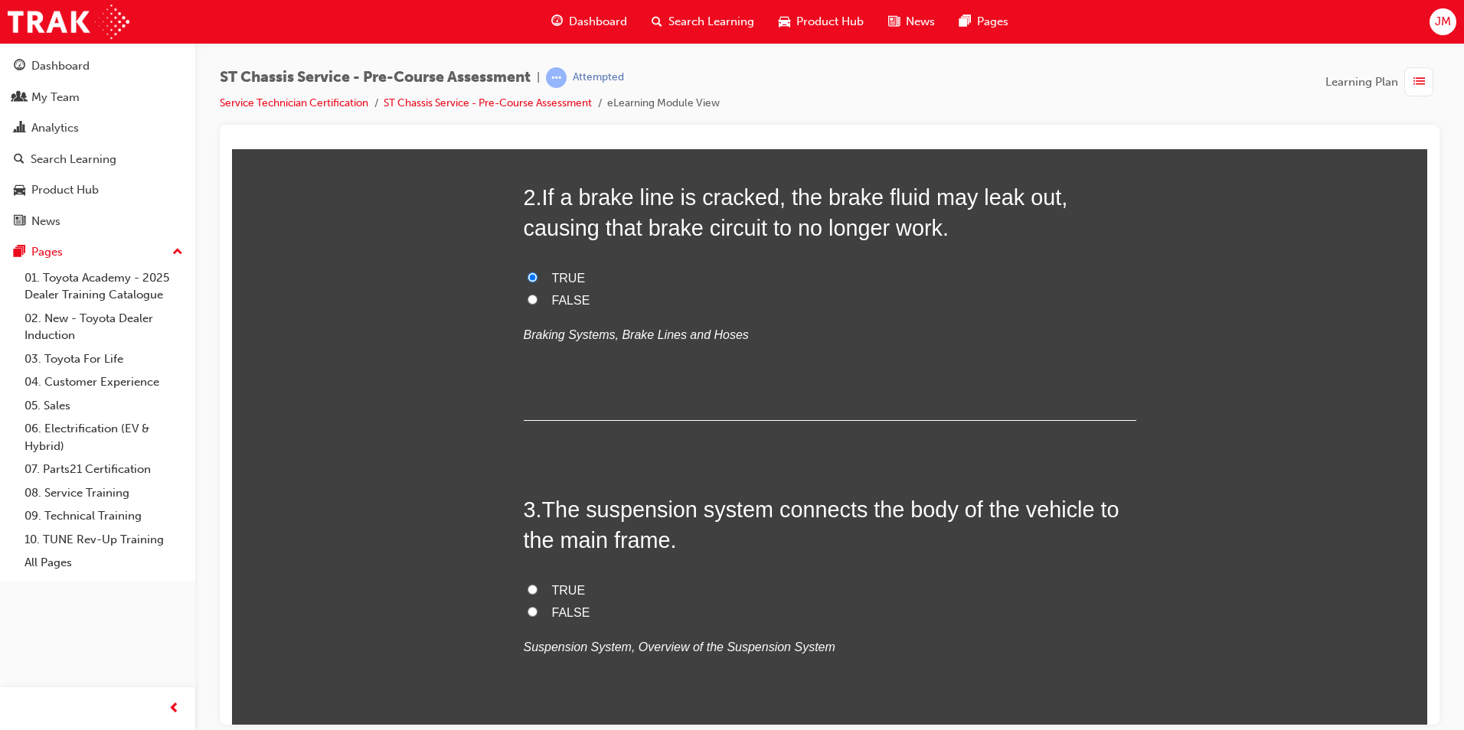
scroll to position [612, 0]
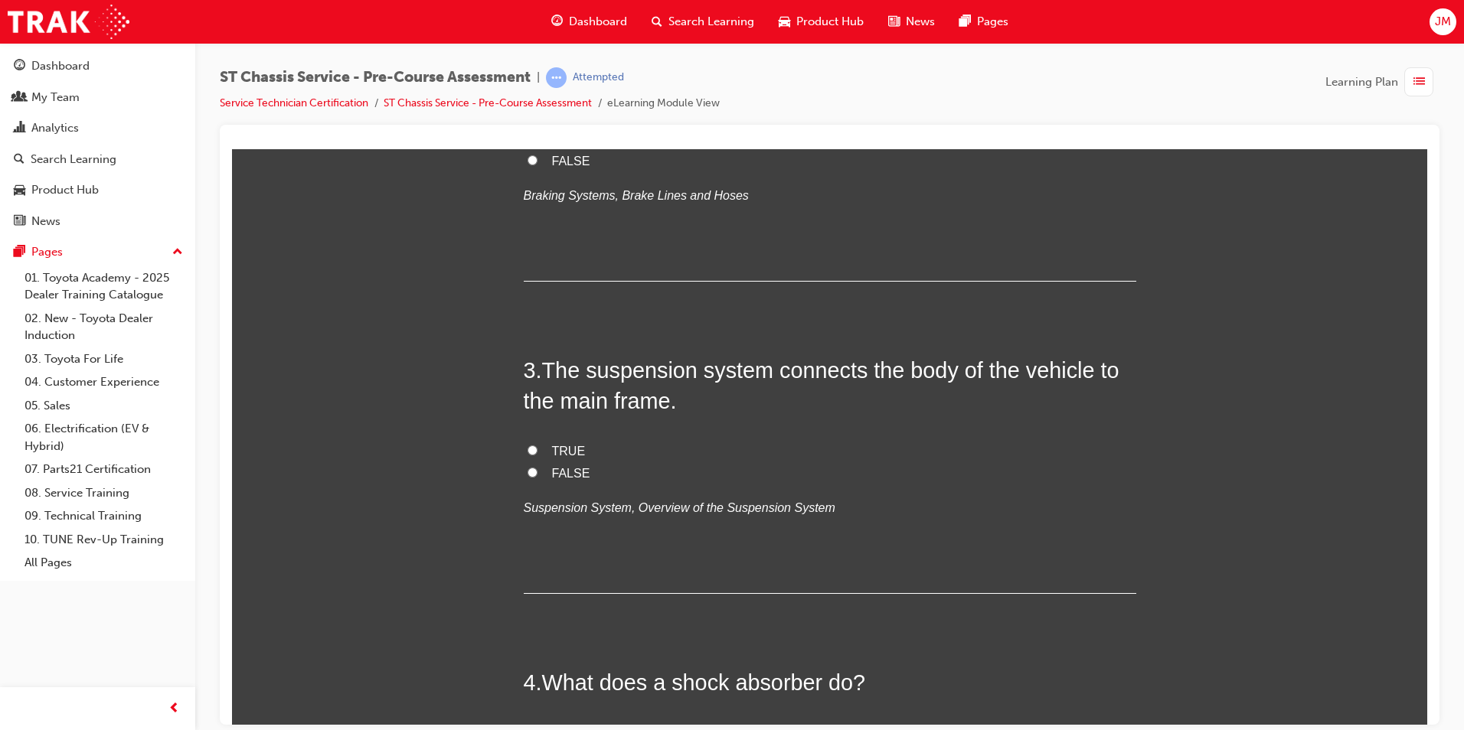
click at [527, 471] on input "FALSE" at bounding box center [532, 472] width 10 height 10
radio input "true"
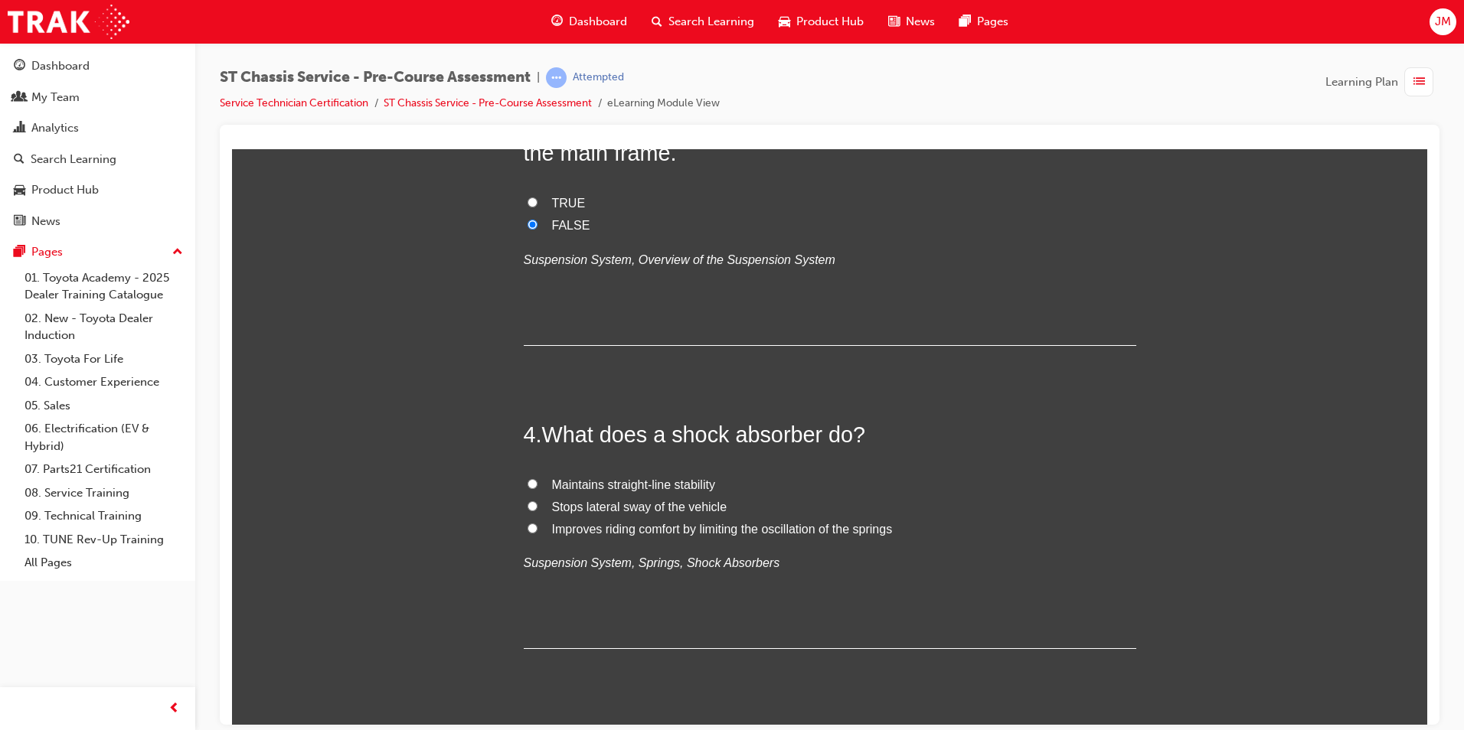
scroll to position [995, 0]
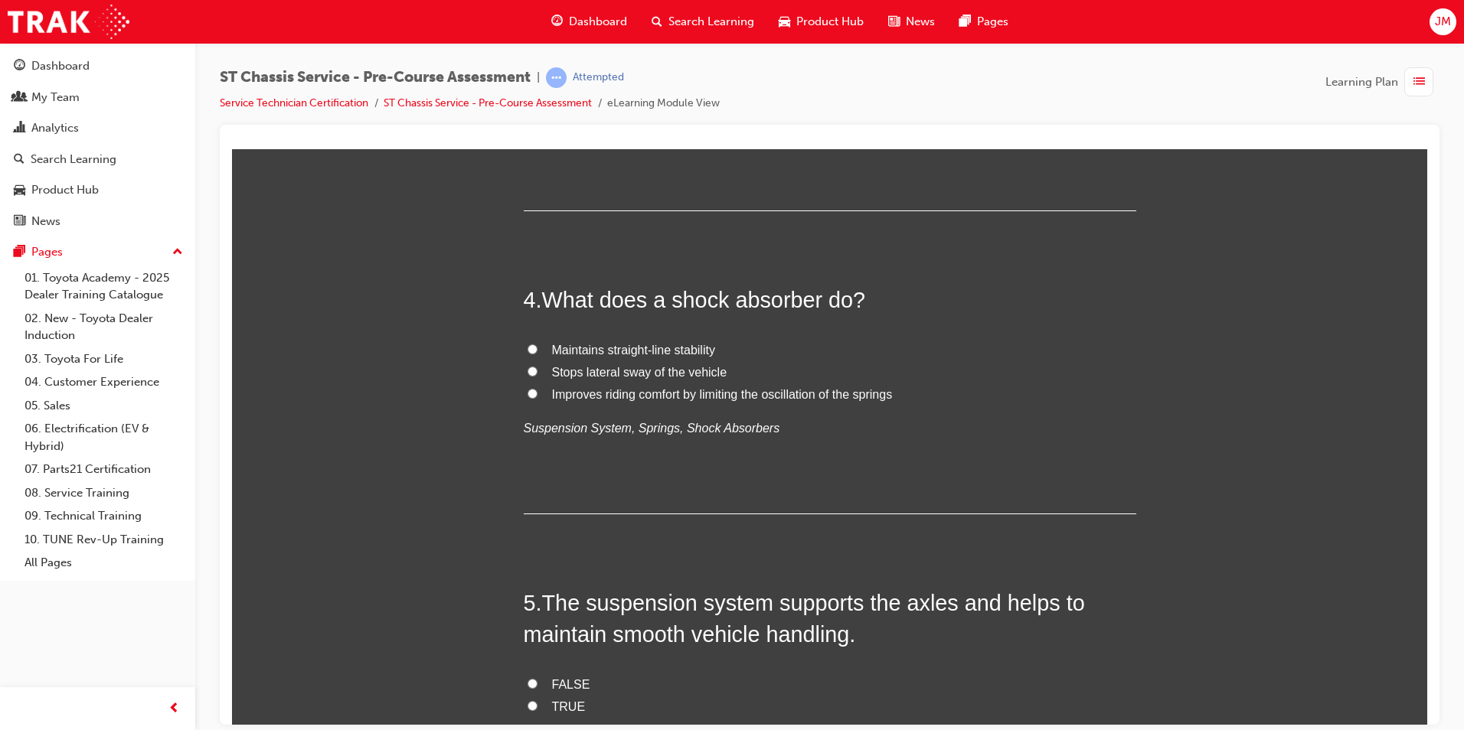
click at [527, 393] on input "Improves riding comfort by limiting the oscillation of the springs" at bounding box center [532, 393] width 10 height 10
radio input "true"
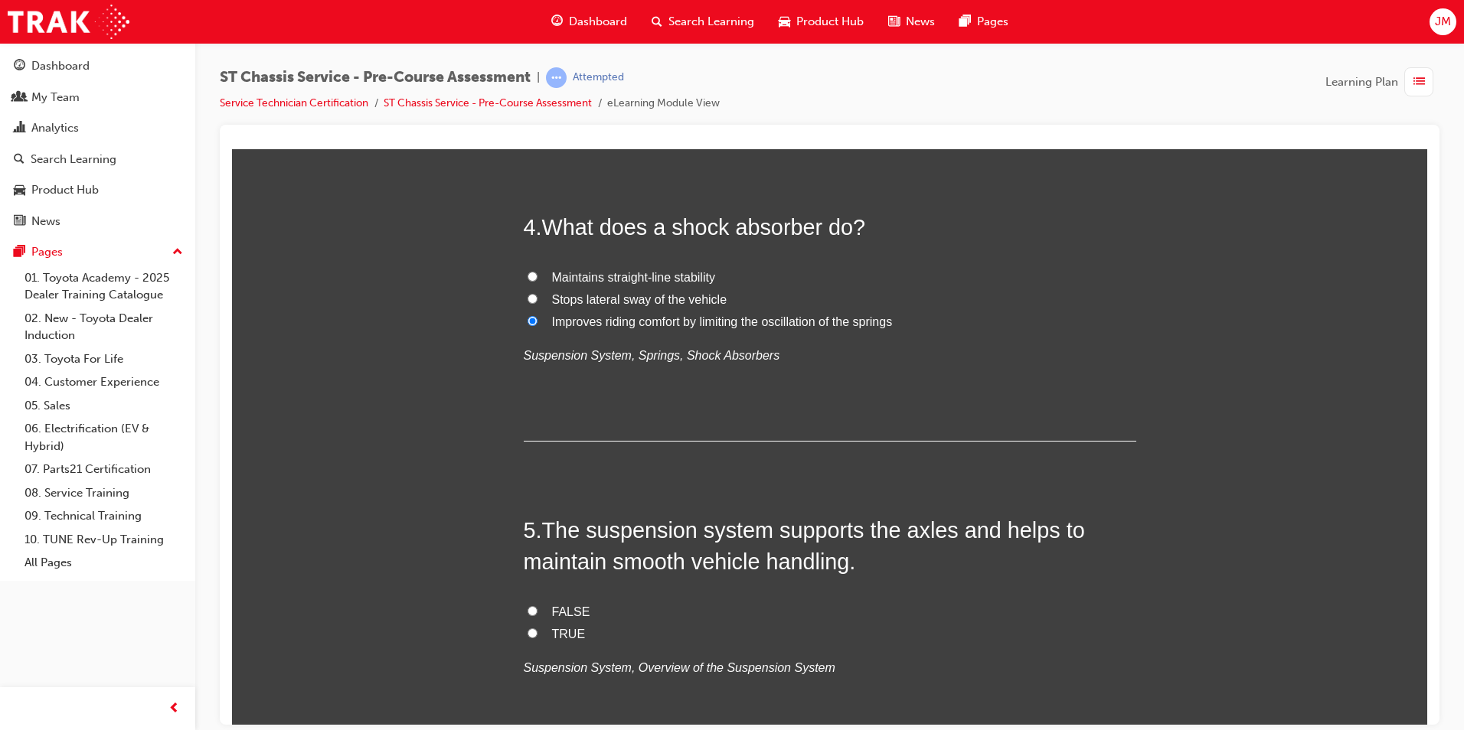
scroll to position [1378, 0]
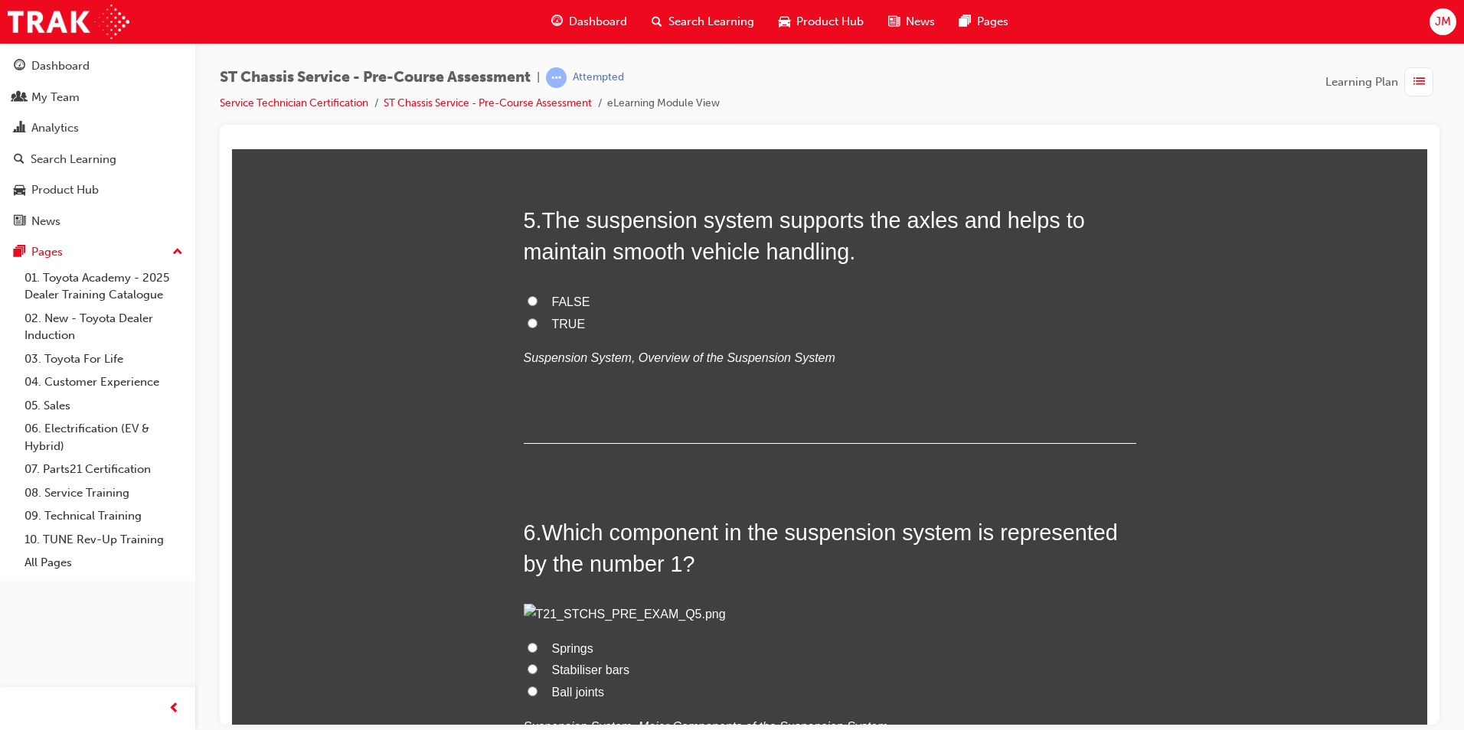
click at [527, 324] on input "TRUE" at bounding box center [532, 323] width 10 height 10
radio input "true"
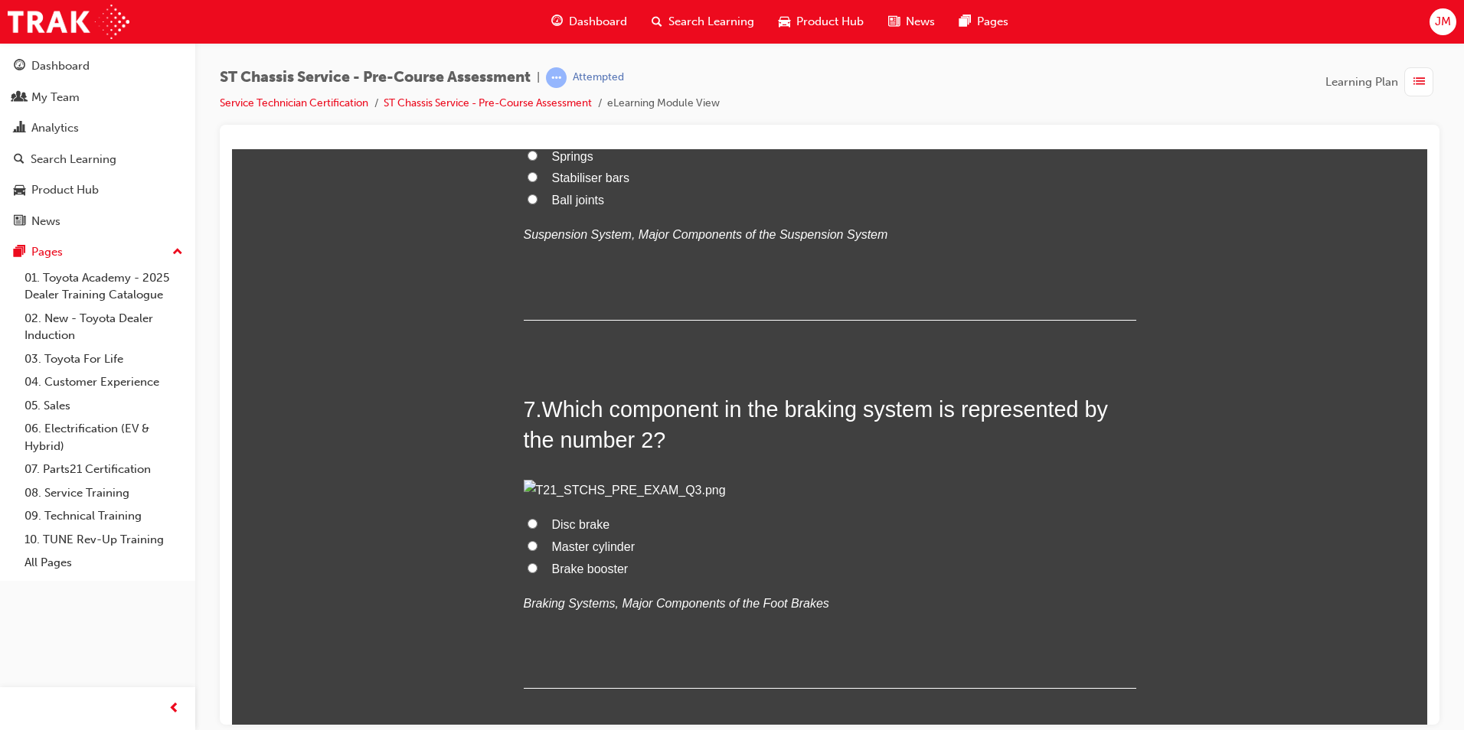
scroll to position [1990, 0]
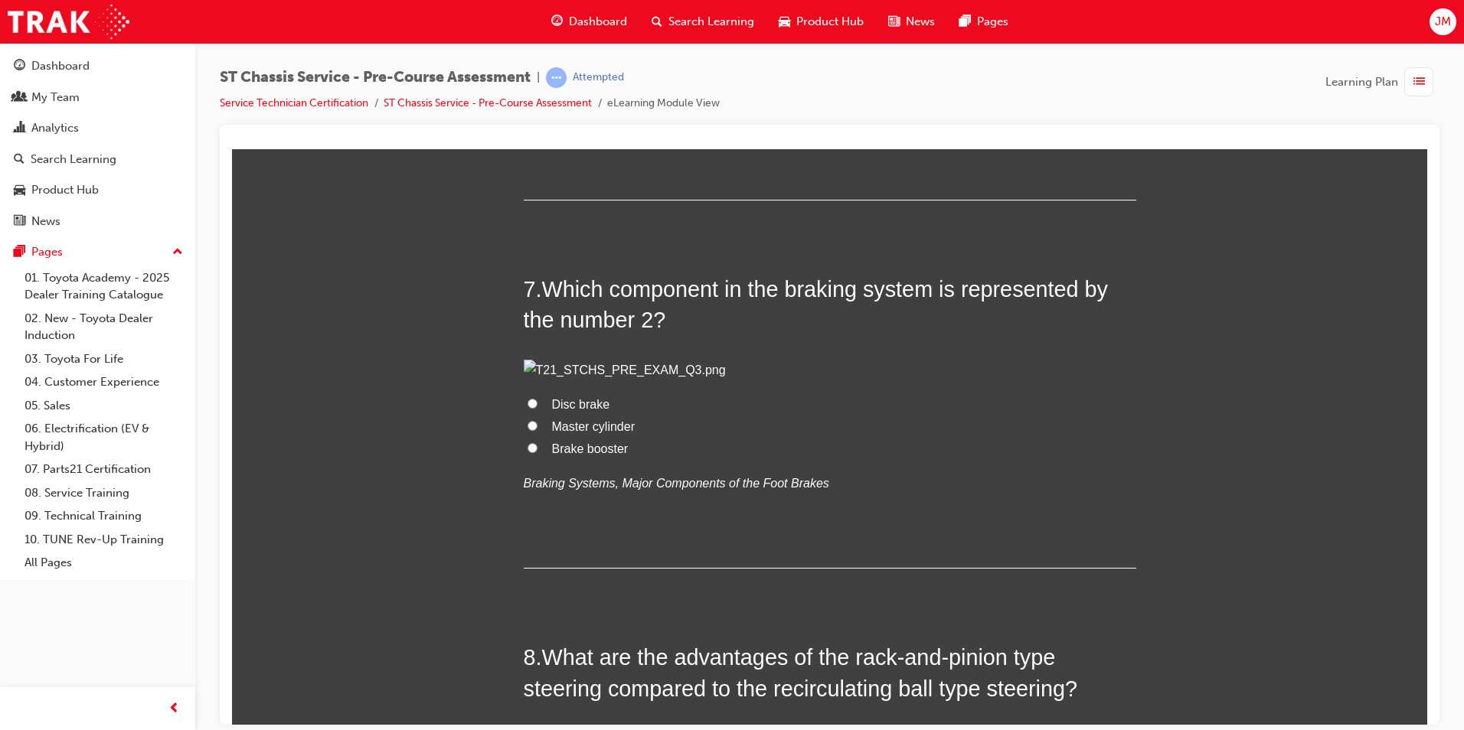
click at [527, 40] on input "Springs" at bounding box center [532, 35] width 10 height 10
radio input "true"
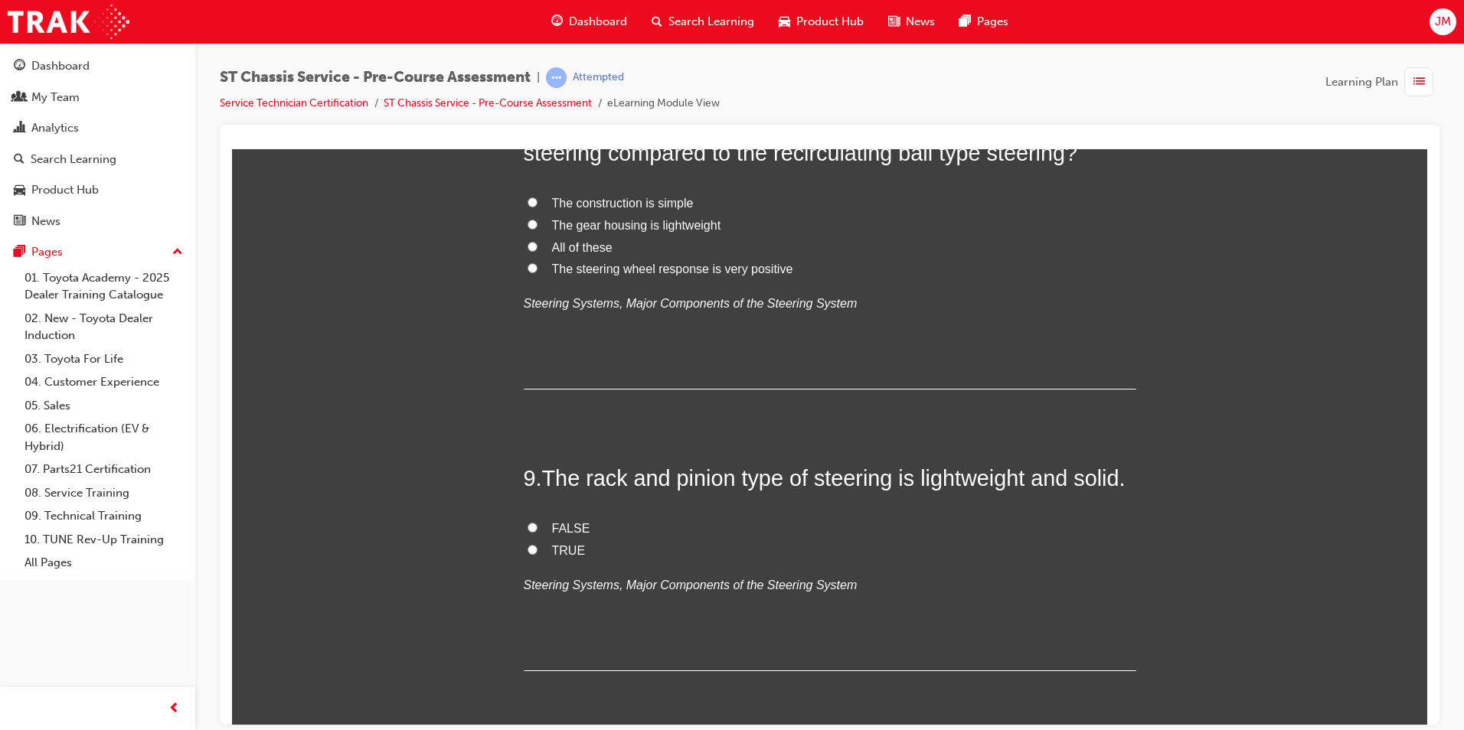
scroll to position [2756, 0]
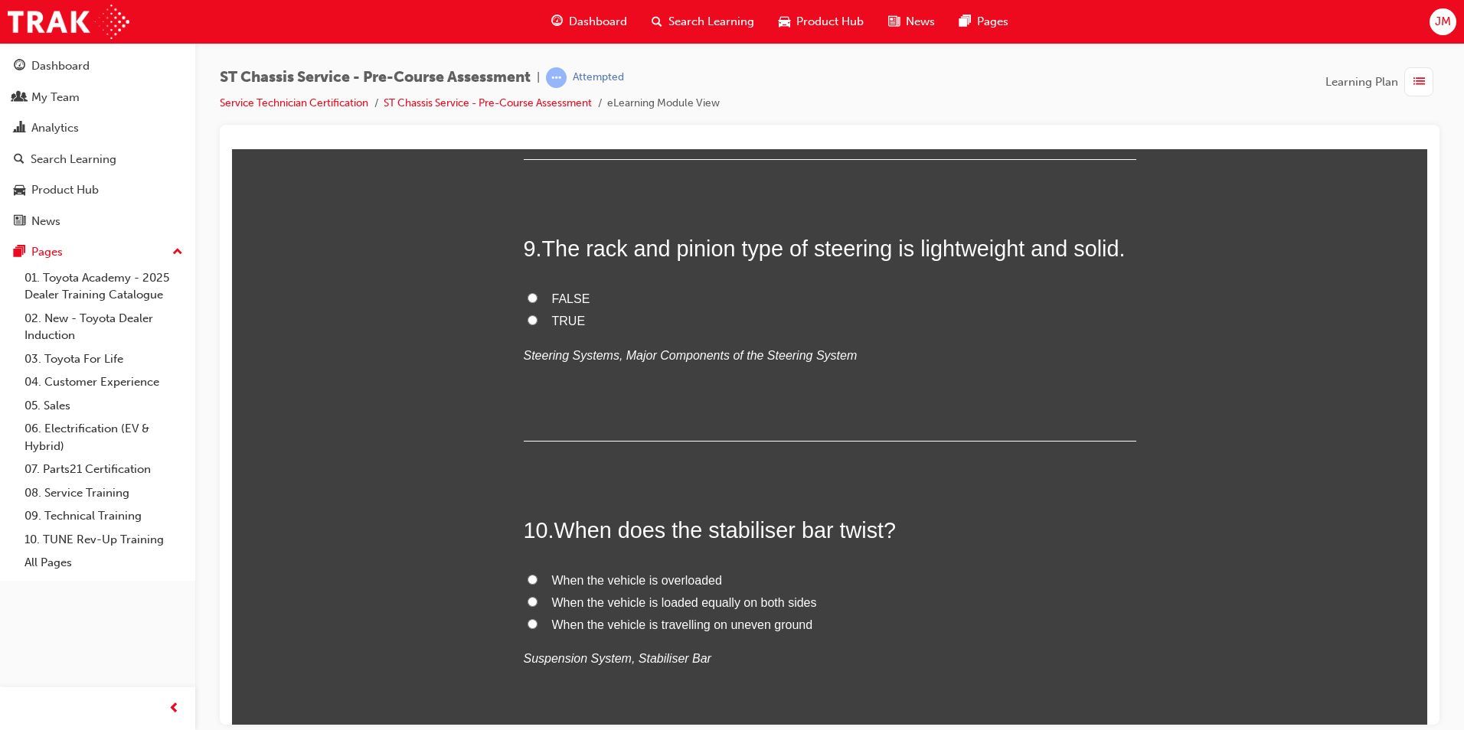
radio input "true"
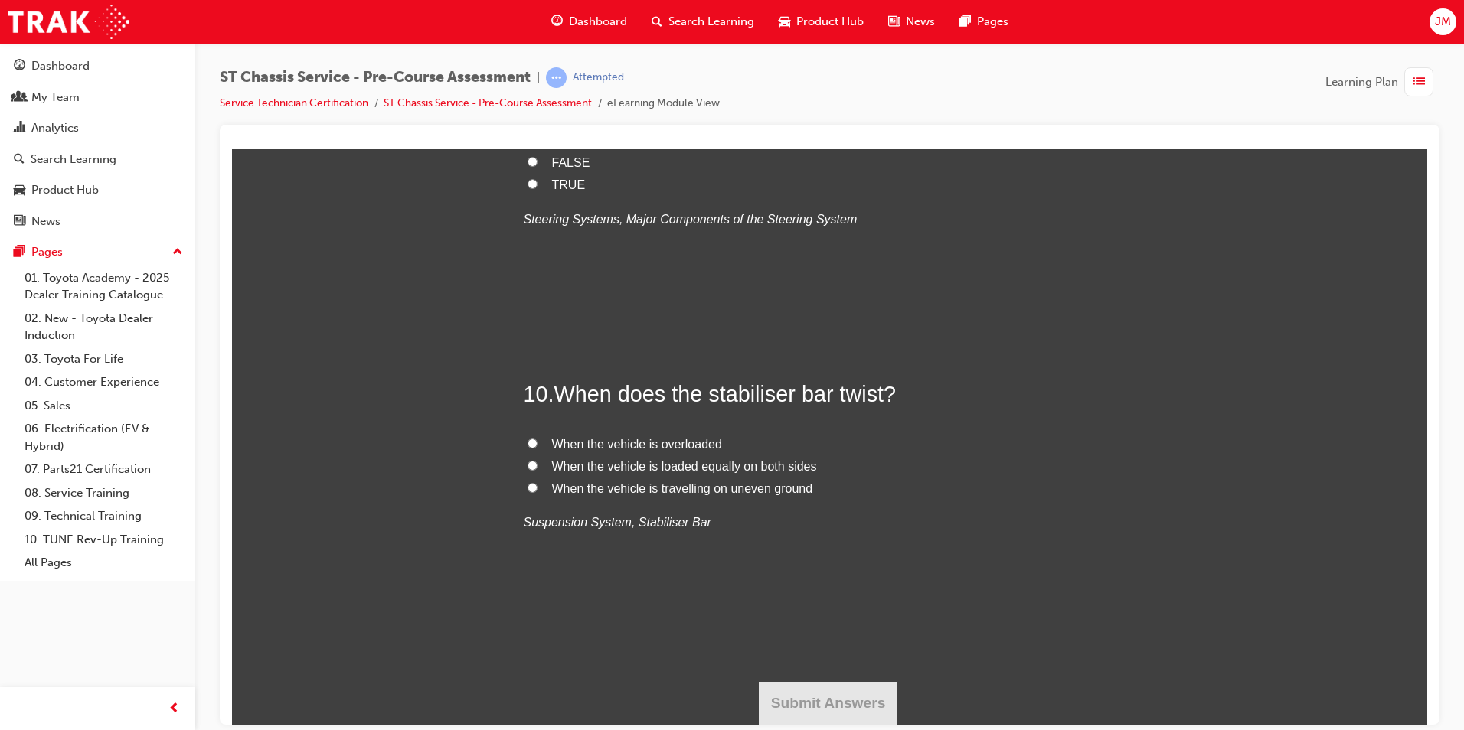
scroll to position [3062, 0]
radio input "true"
click at [527, 188] on input "TRUE" at bounding box center [532, 183] width 10 height 10
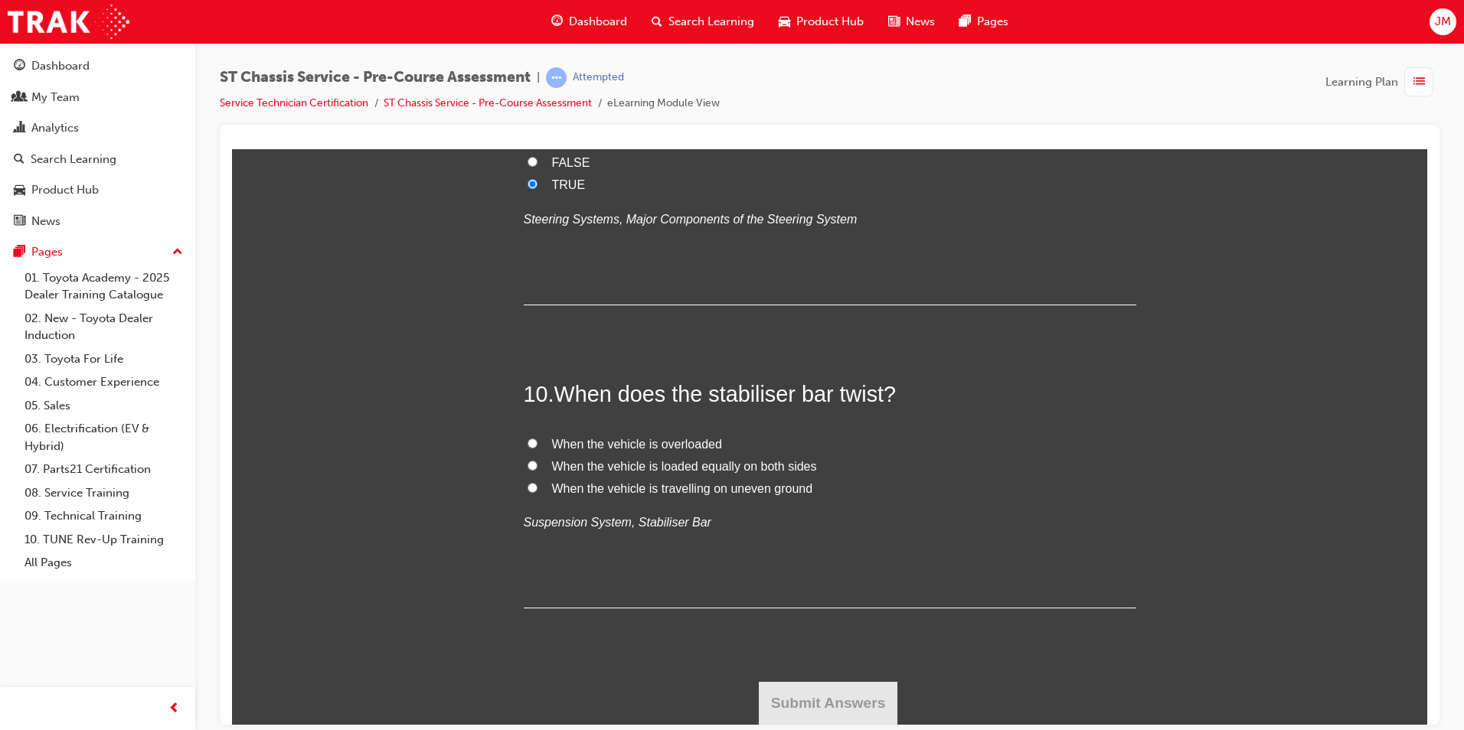
radio input "true"
click at [529, 488] on input "When the vehicle is travelling on uneven ground" at bounding box center [532, 487] width 10 height 10
radio input "true"
click at [856, 701] on button "Submit Answers" at bounding box center [828, 702] width 139 height 43
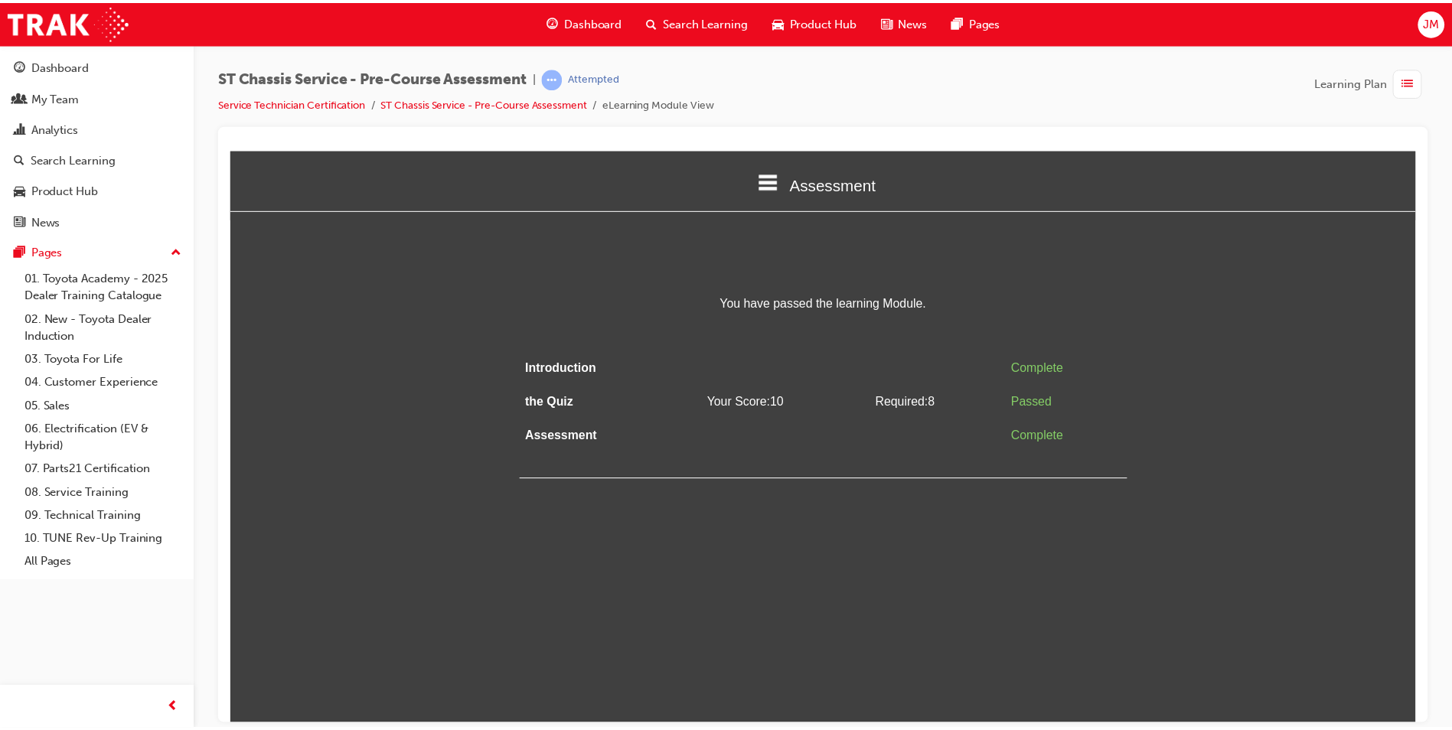
scroll to position [0, 0]
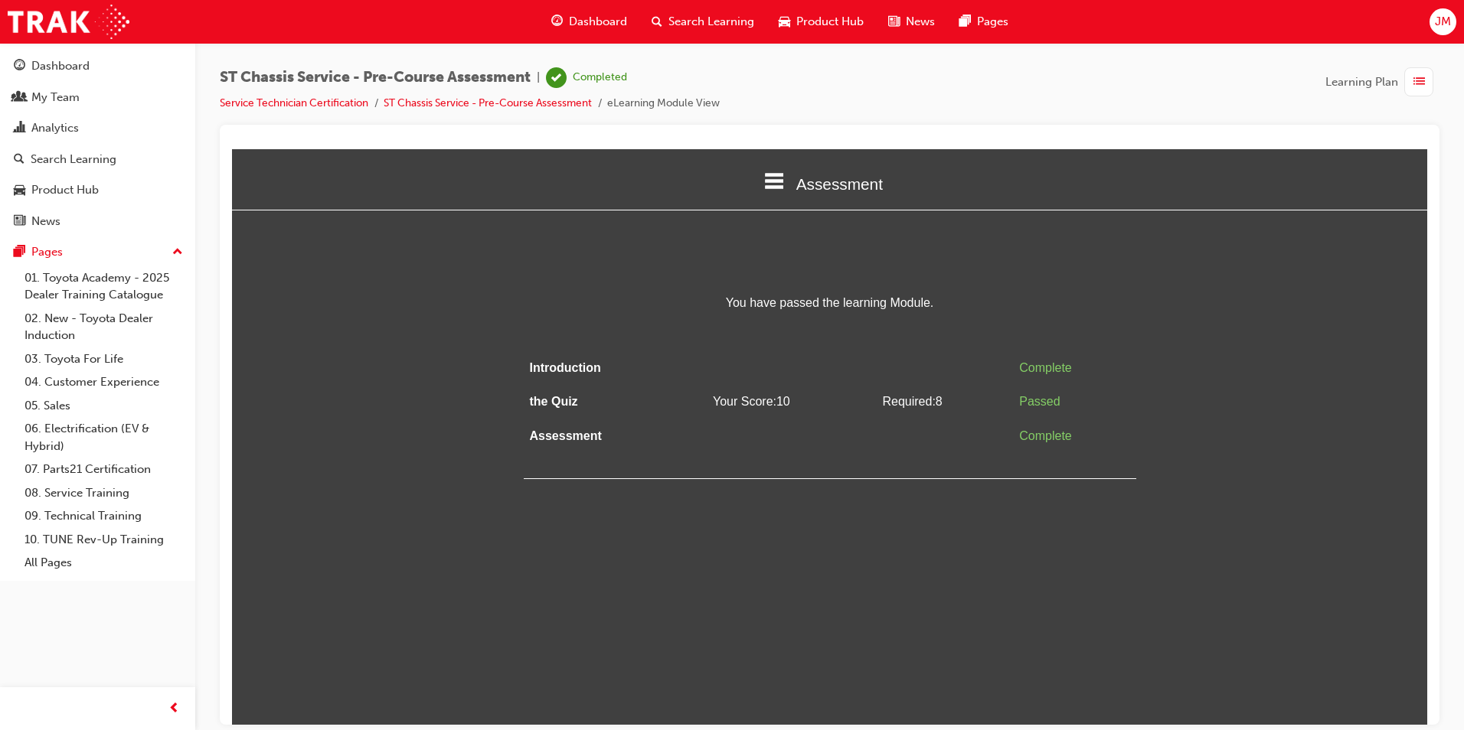
click at [406, 440] on div "You have passed the learning Module. Introduction Complete the Quiz Your Score:…" at bounding box center [829, 385] width 1195 height 187
click at [55, 101] on div "My Team" at bounding box center [55, 98] width 48 height 18
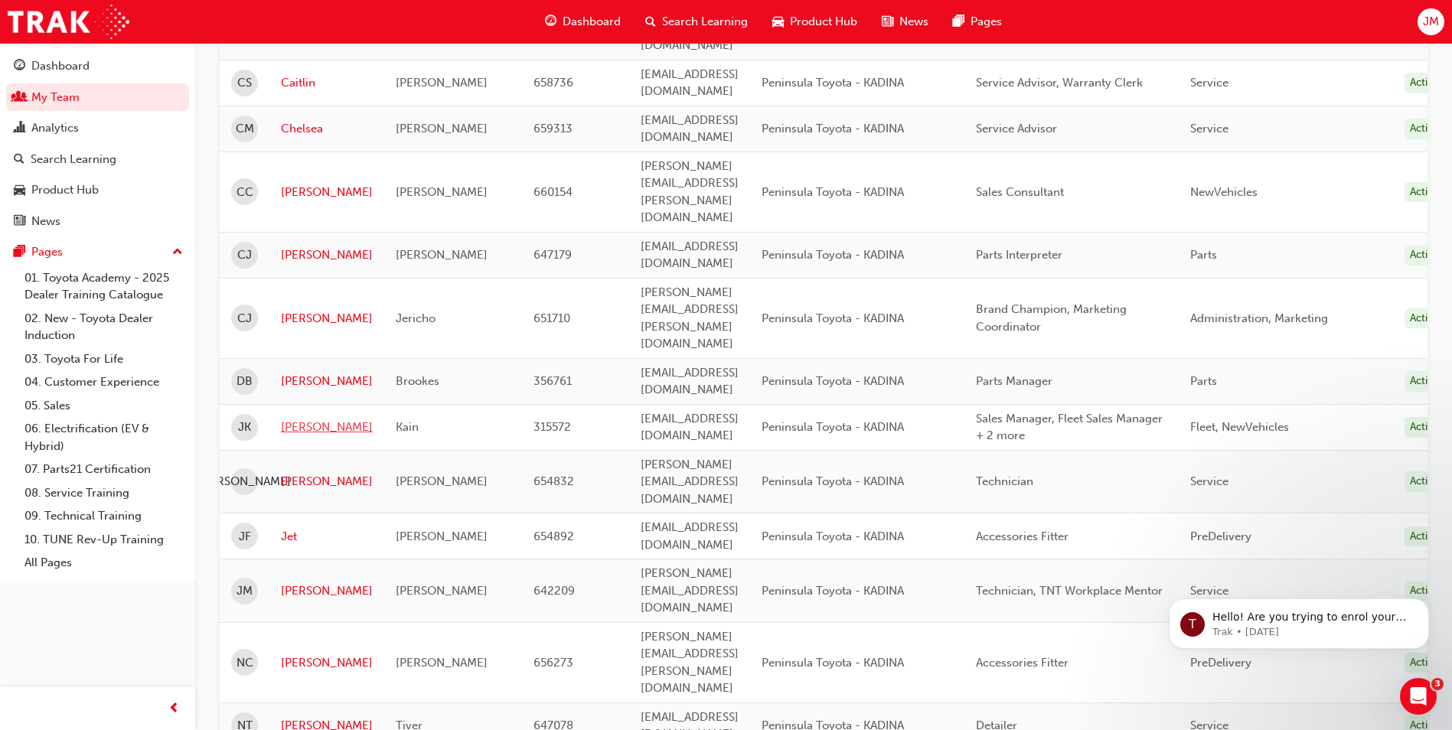
scroll to position [612, 0]
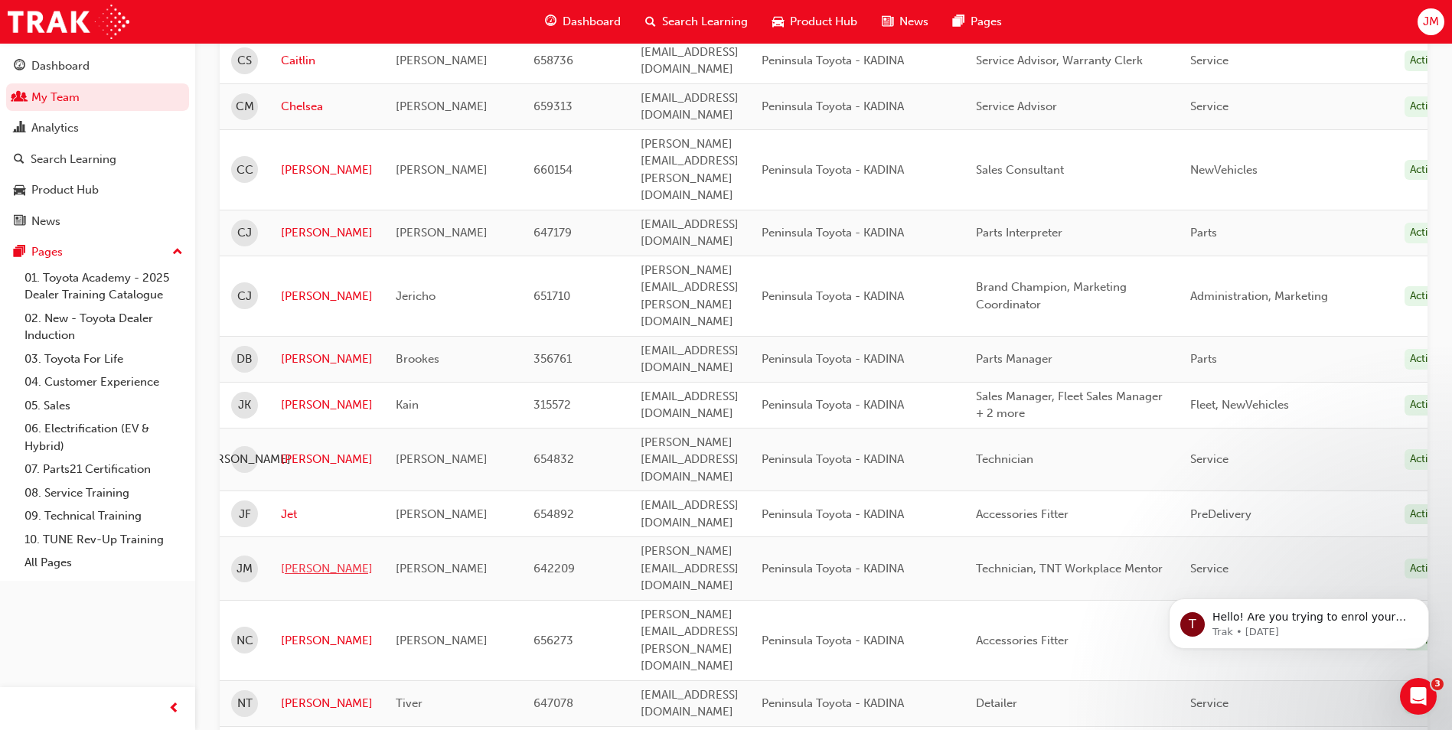
click at [296, 560] on link "[PERSON_NAME]" at bounding box center [327, 569] width 92 height 18
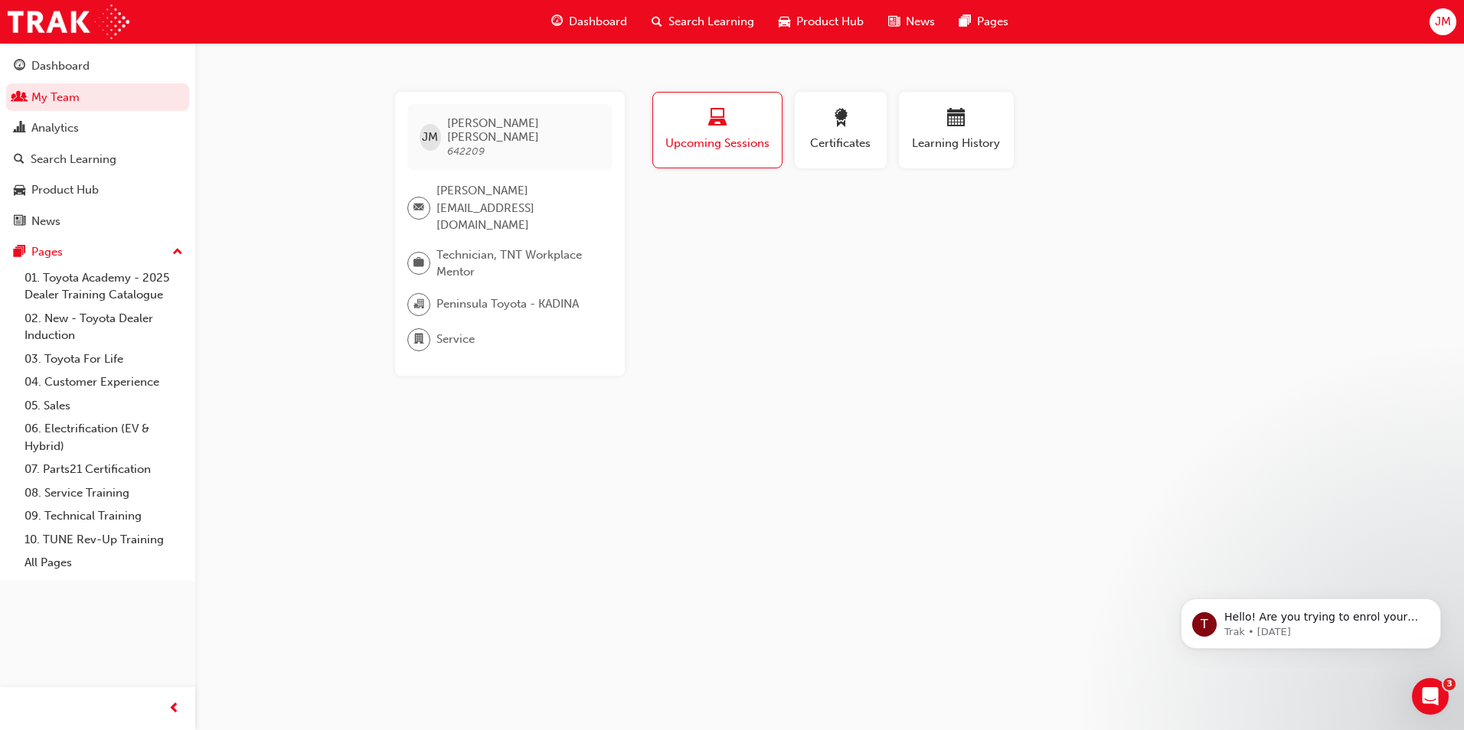
click at [324, 385] on div "[PERSON_NAME] [PERSON_NAME] 642209 [EMAIL_ADDRESS][DOMAIN_NAME] Technician, TNT…" at bounding box center [732, 365] width 1464 height 730
click at [51, 128] on div "Analytics" at bounding box center [54, 128] width 47 height 18
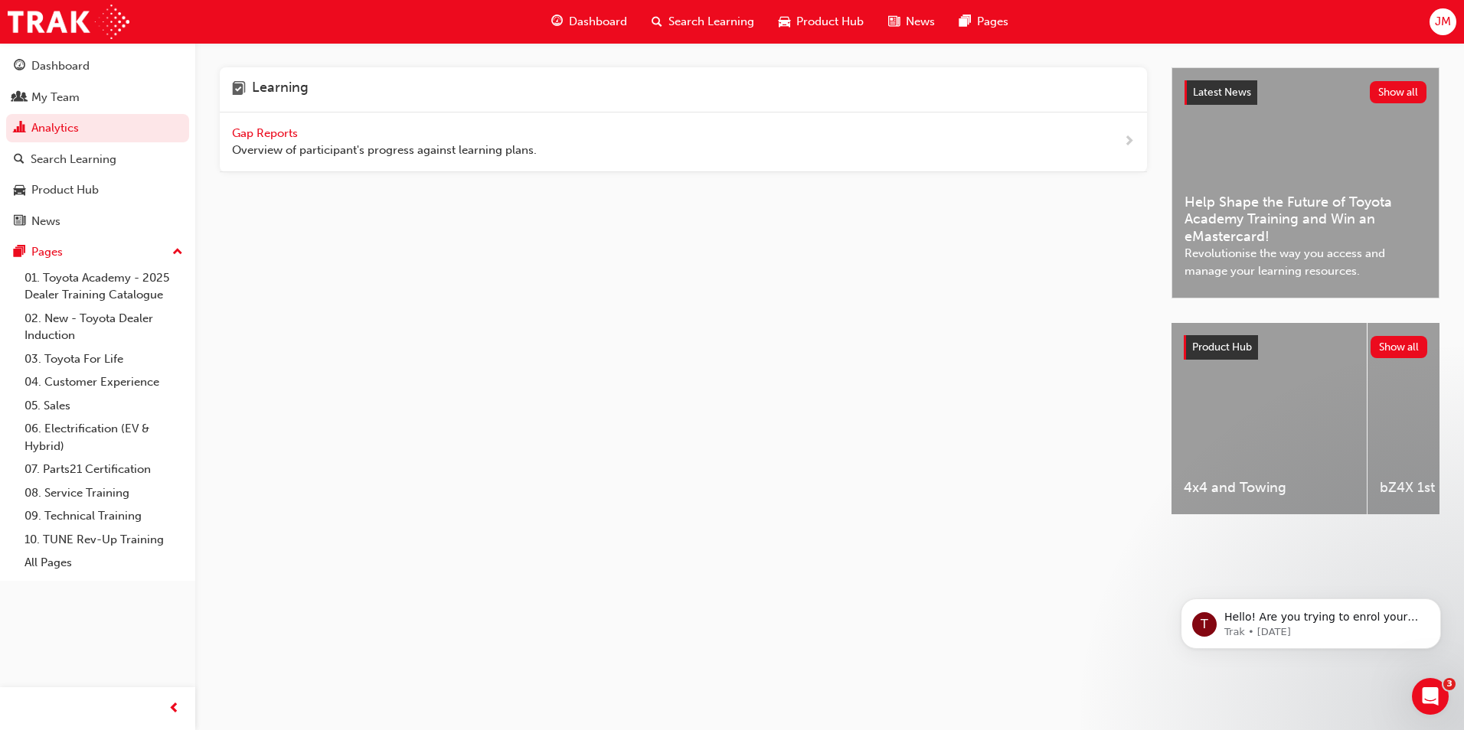
click at [269, 130] on span "Gap Reports" at bounding box center [266, 133] width 69 height 14
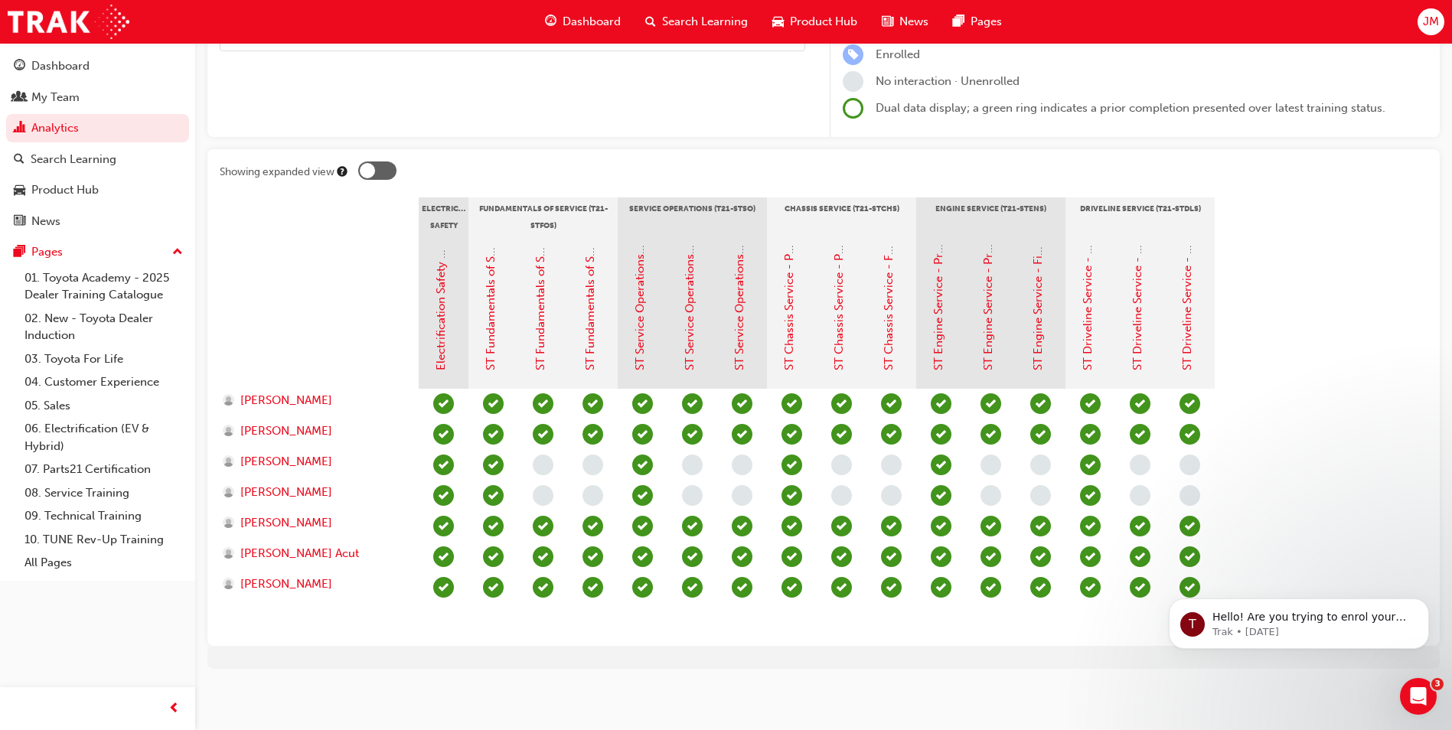
scroll to position [207, 0]
click at [1297, 350] on section "Electrical Safety Certification Fundamentals of Service (T21-STFOS) Service Ope…" at bounding box center [824, 414] width 1208 height 436
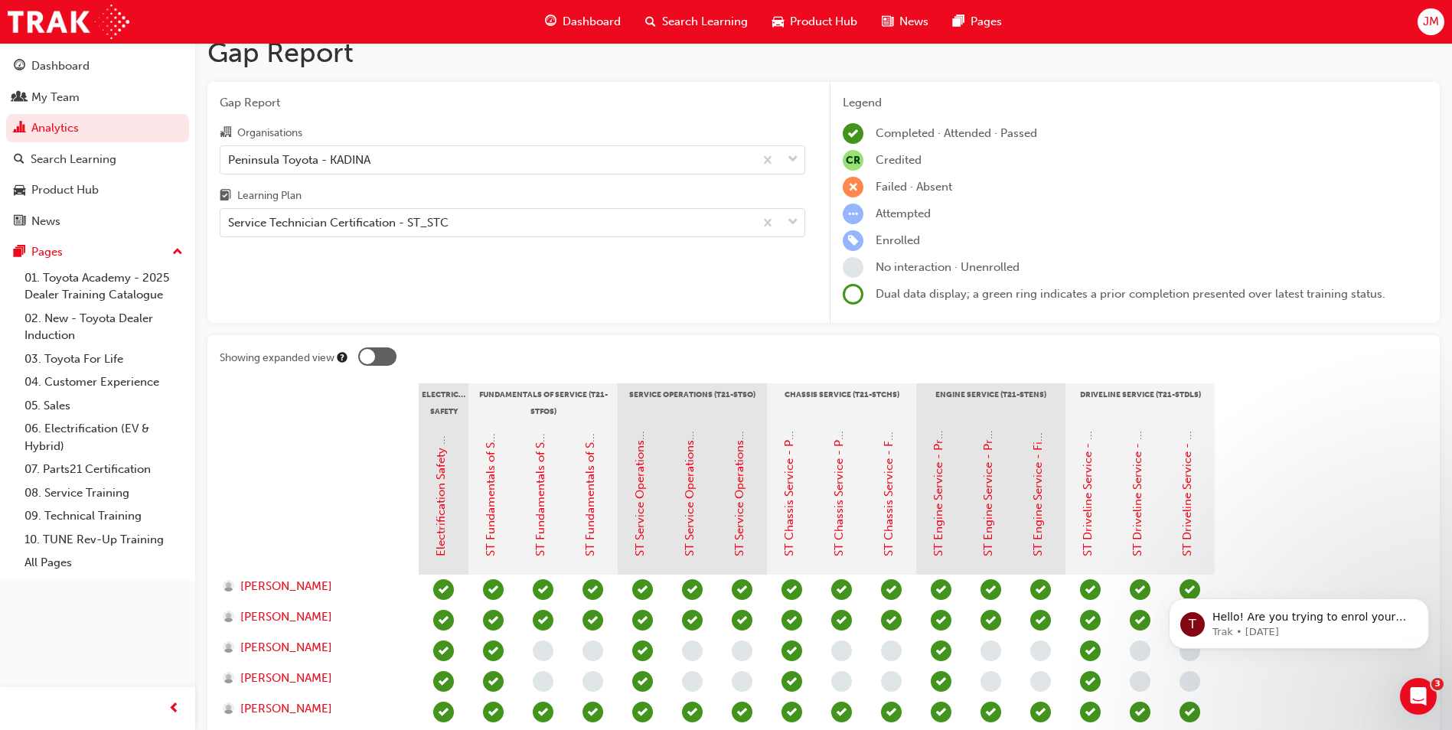
scroll to position [0, 0]
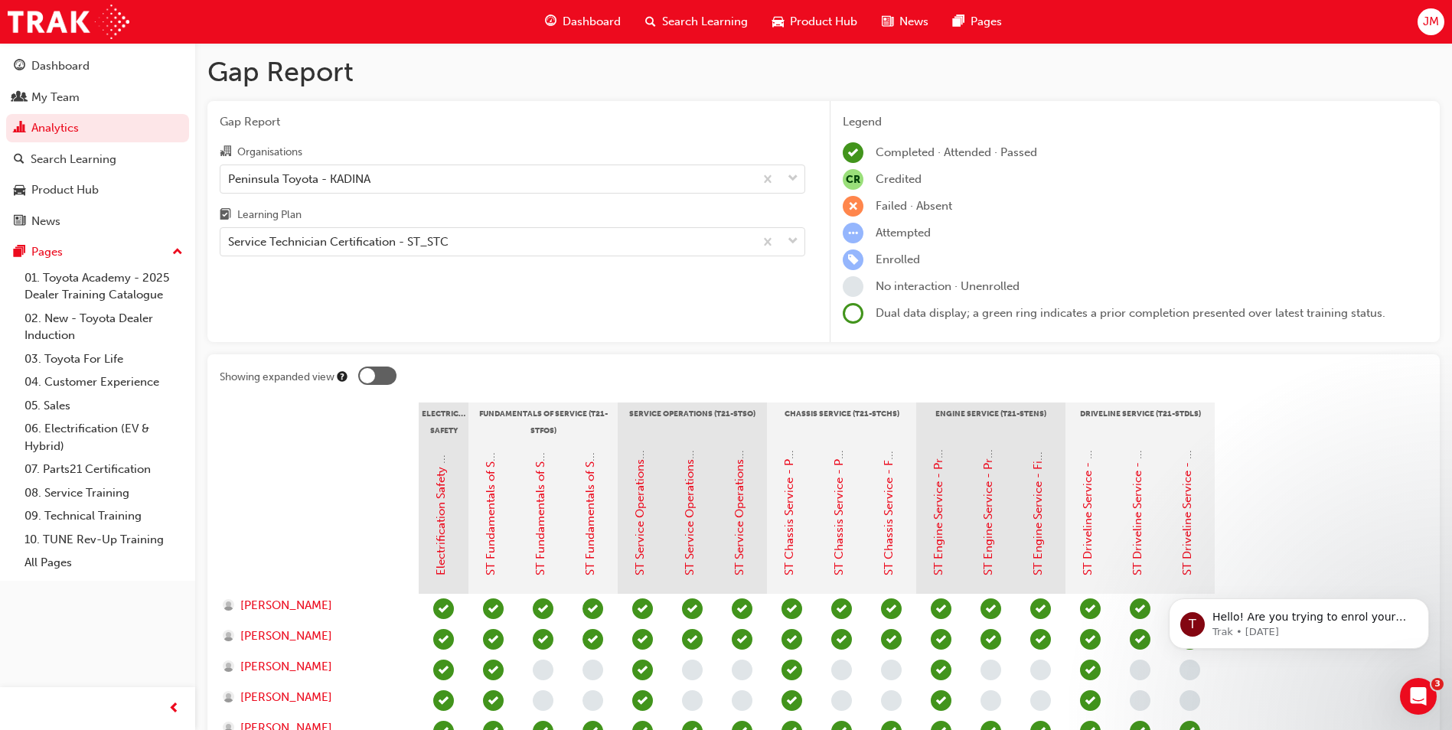
click at [1190, 158] on div "Completed · Attended · Passed" at bounding box center [1135, 152] width 585 height 21
